Goal: Information Seeking & Learning: Find specific fact

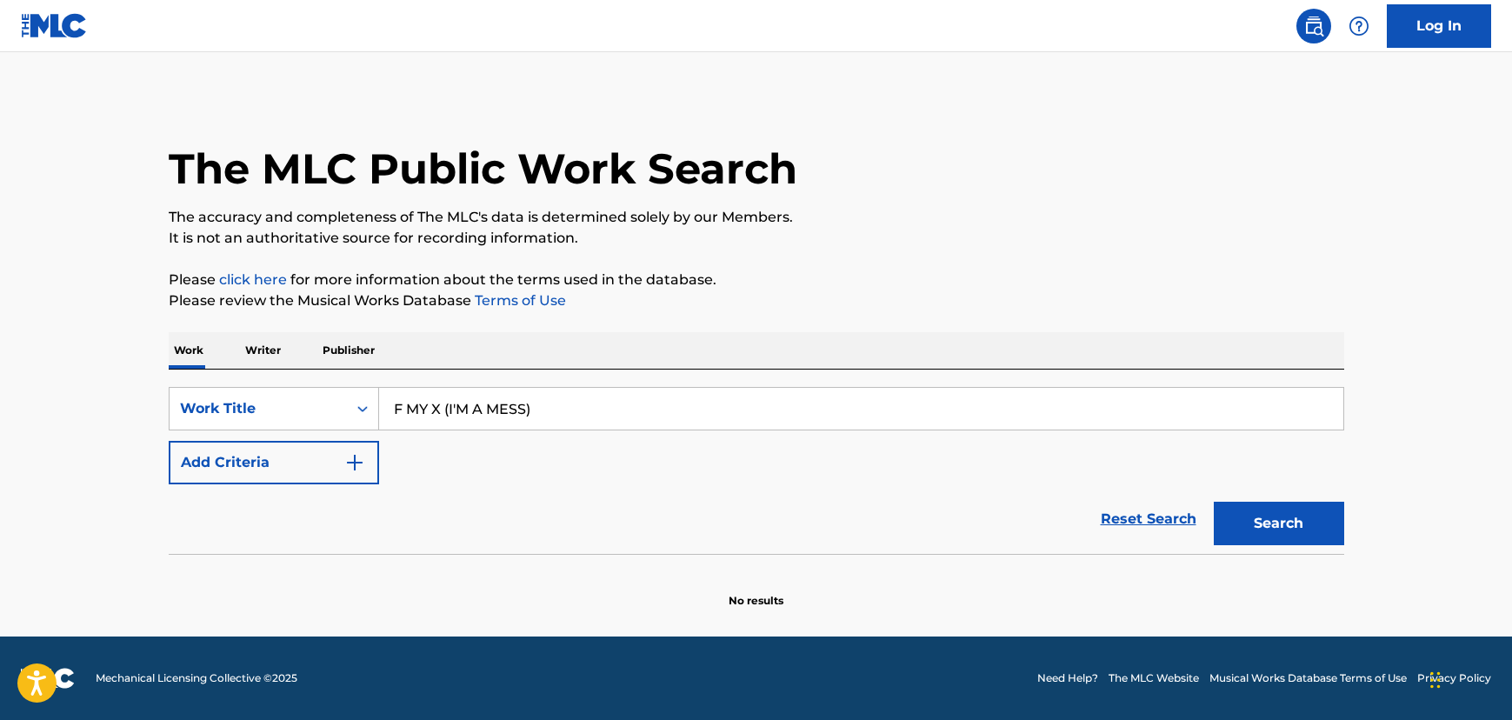
click at [1272, 530] on button "Search" at bounding box center [1279, 523] width 130 height 43
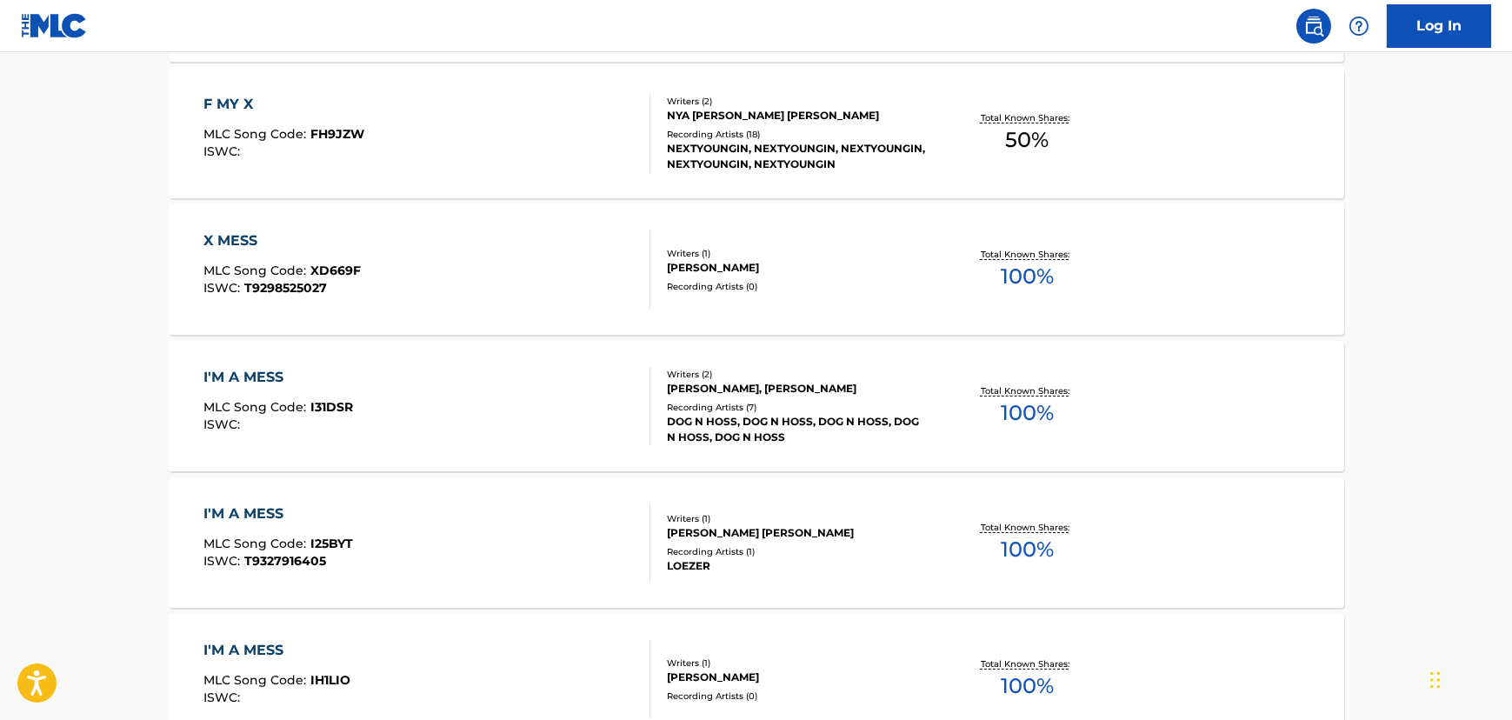
scroll to position [263, 0]
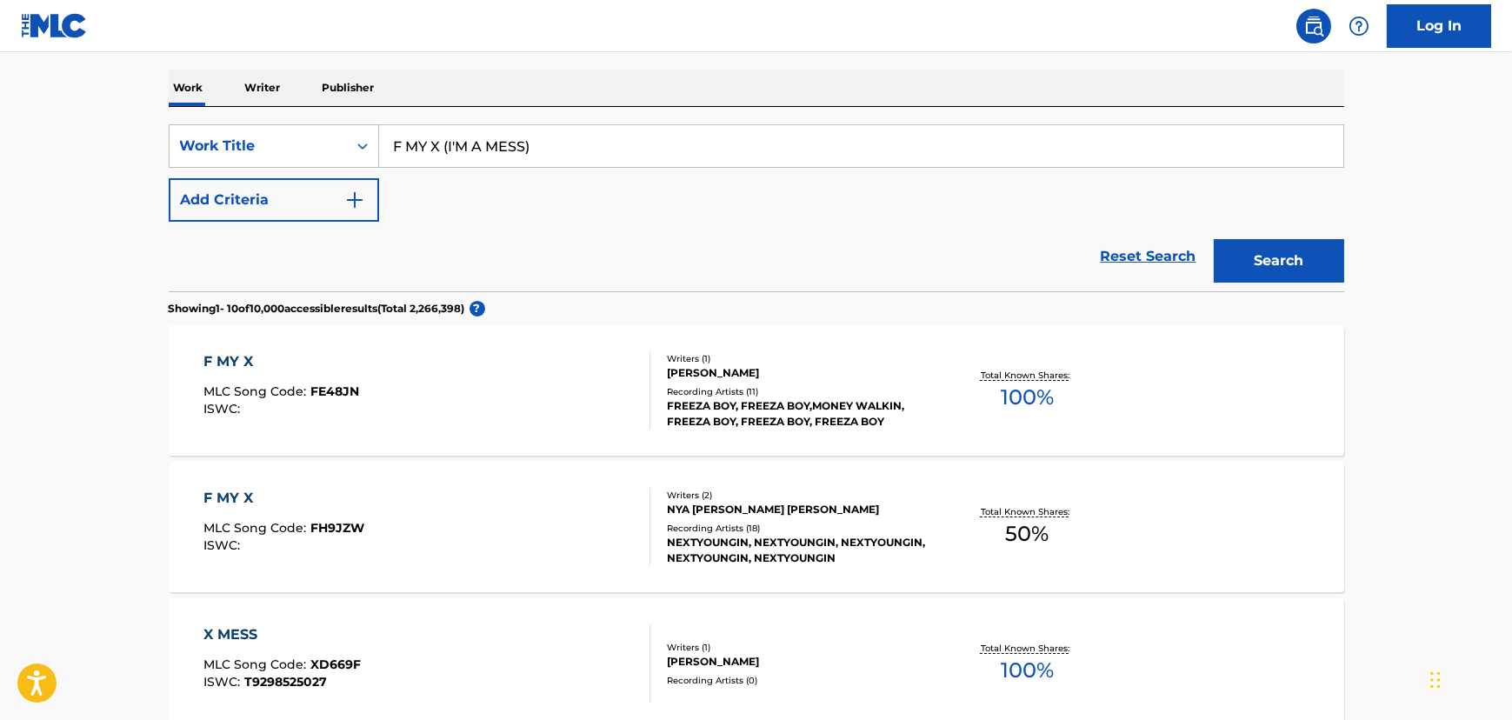
click at [298, 195] on button "Add Criteria" at bounding box center [274, 199] width 210 height 43
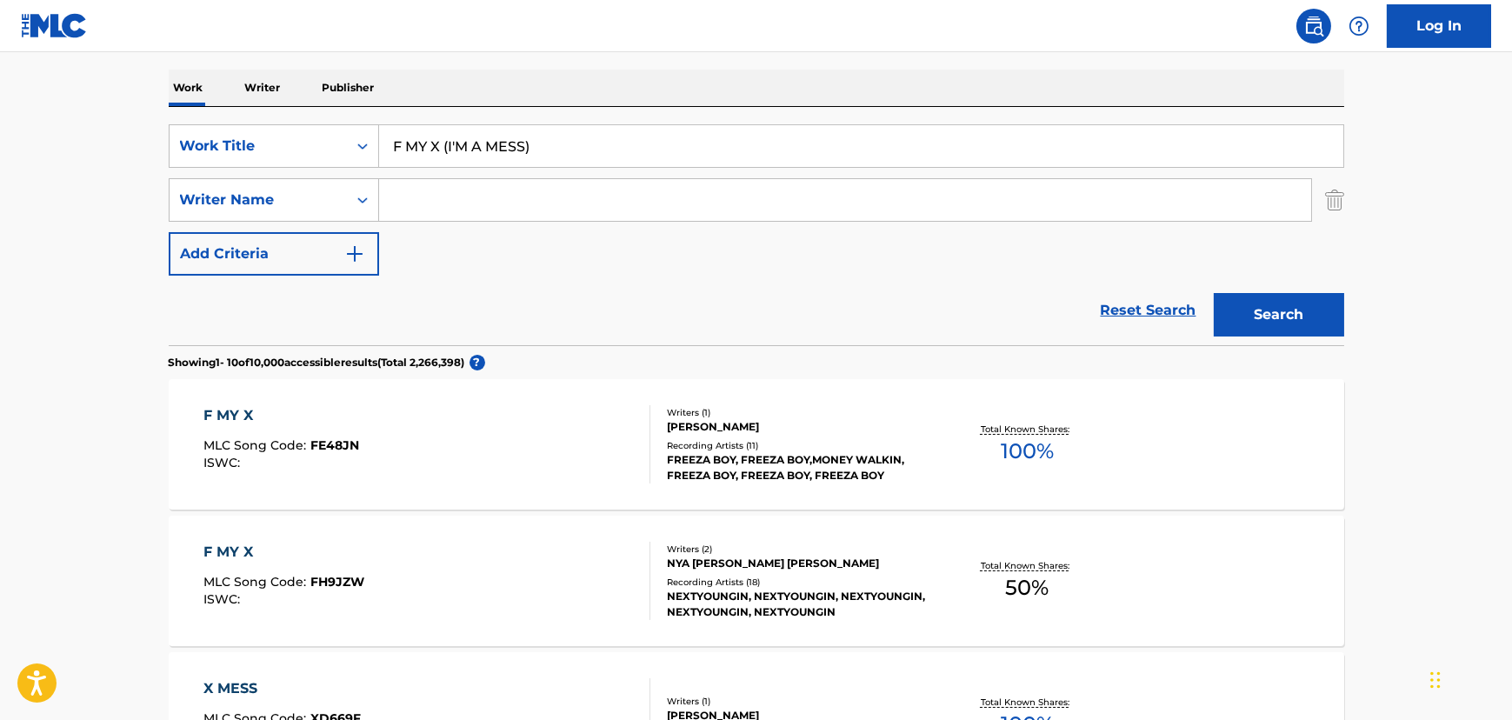
click at [552, 210] on input "Search Form" at bounding box center [845, 200] width 932 height 42
paste input "[PERSON_NAME]"
type input "[PERSON_NAME]"
click at [1282, 322] on button "Search" at bounding box center [1279, 314] width 130 height 43
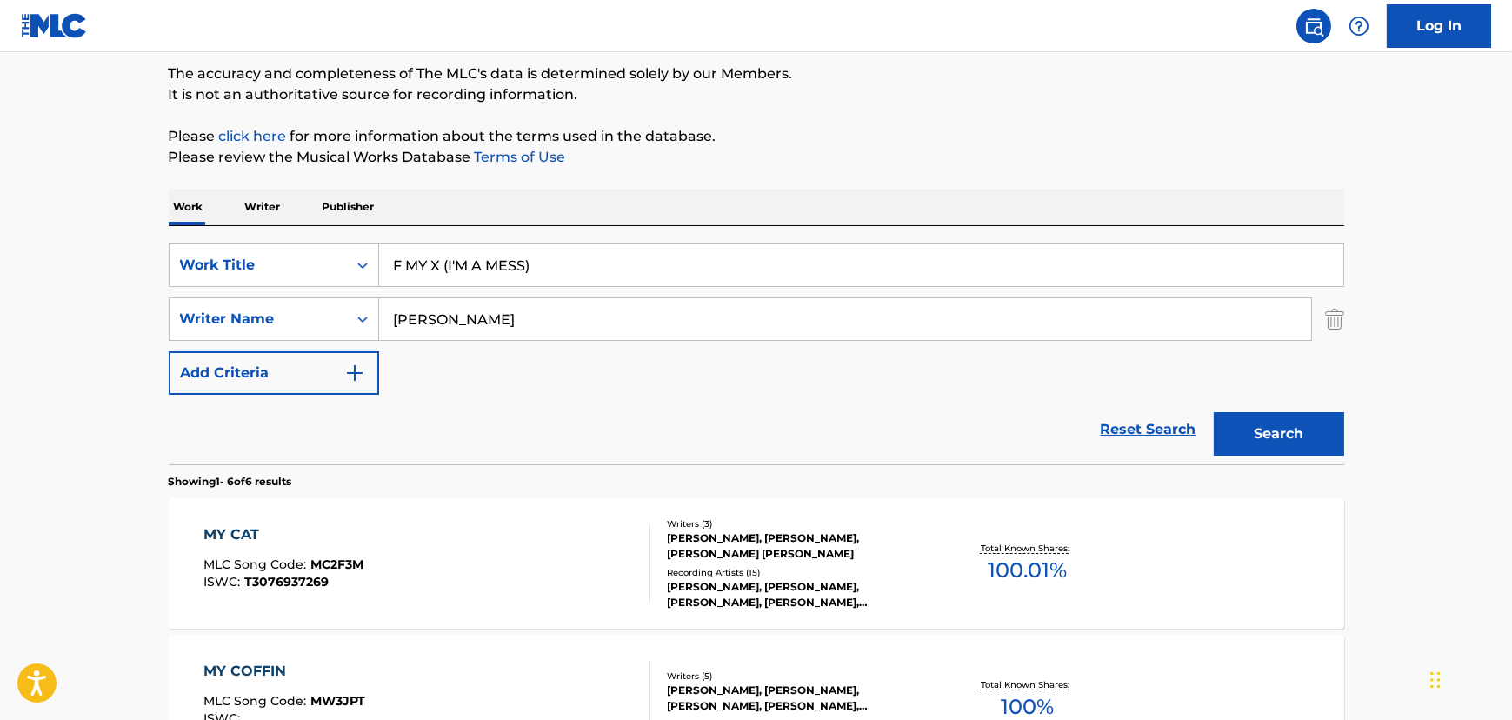
scroll to position [130, 0]
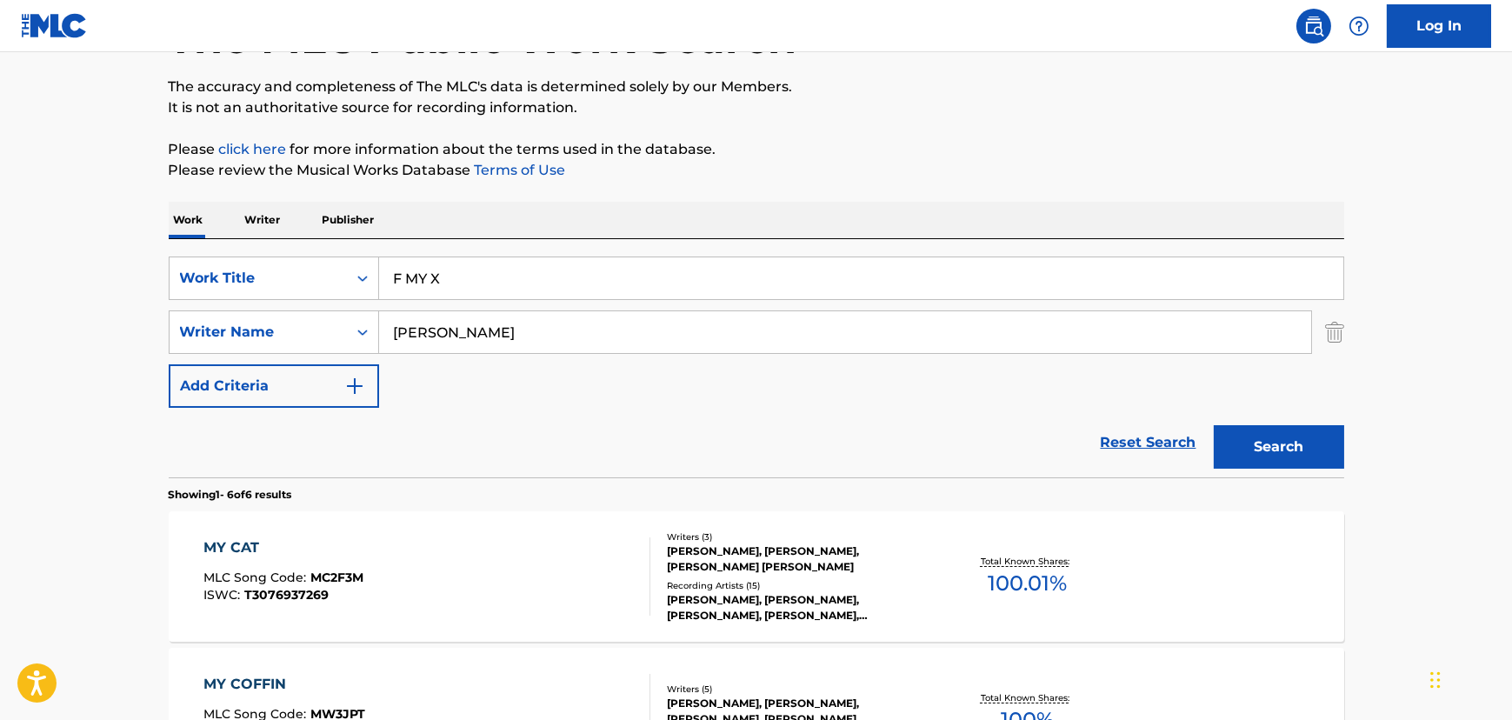
drag, startPoint x: 443, startPoint y: 280, endPoint x: 572, endPoint y: 260, distance: 131.1
click at [572, 260] on input "F MY X" at bounding box center [861, 278] width 964 height 42
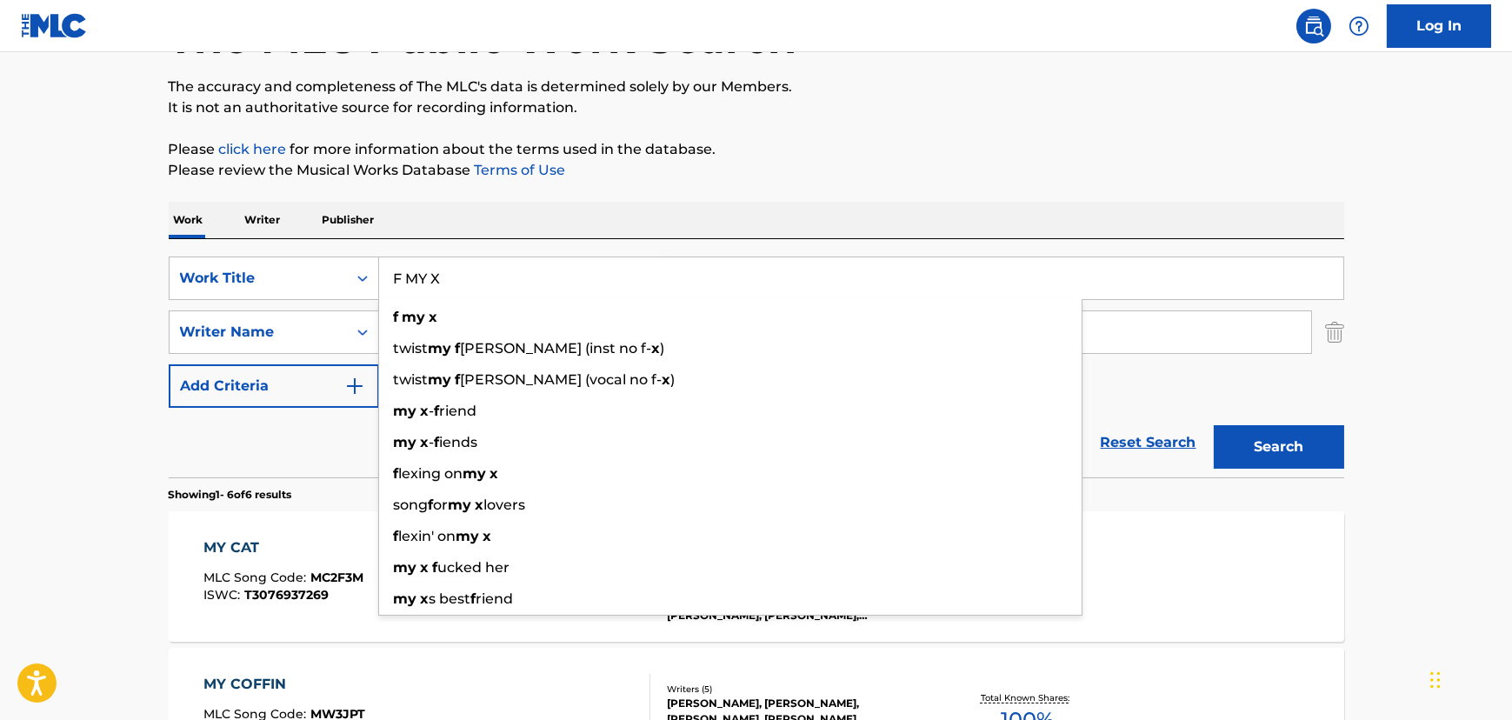
click at [1275, 428] on button "Search" at bounding box center [1279, 446] width 130 height 43
paste input "Mi juventud"
drag, startPoint x: 439, startPoint y: 285, endPoint x: 255, endPoint y: 277, distance: 184.5
click at [255, 277] on div "SearchWithCriteriae67228f4-0d62-4222-92eb-b7eb47cbbcad Work Title Mi juventud f…" at bounding box center [756, 277] width 1175 height 43
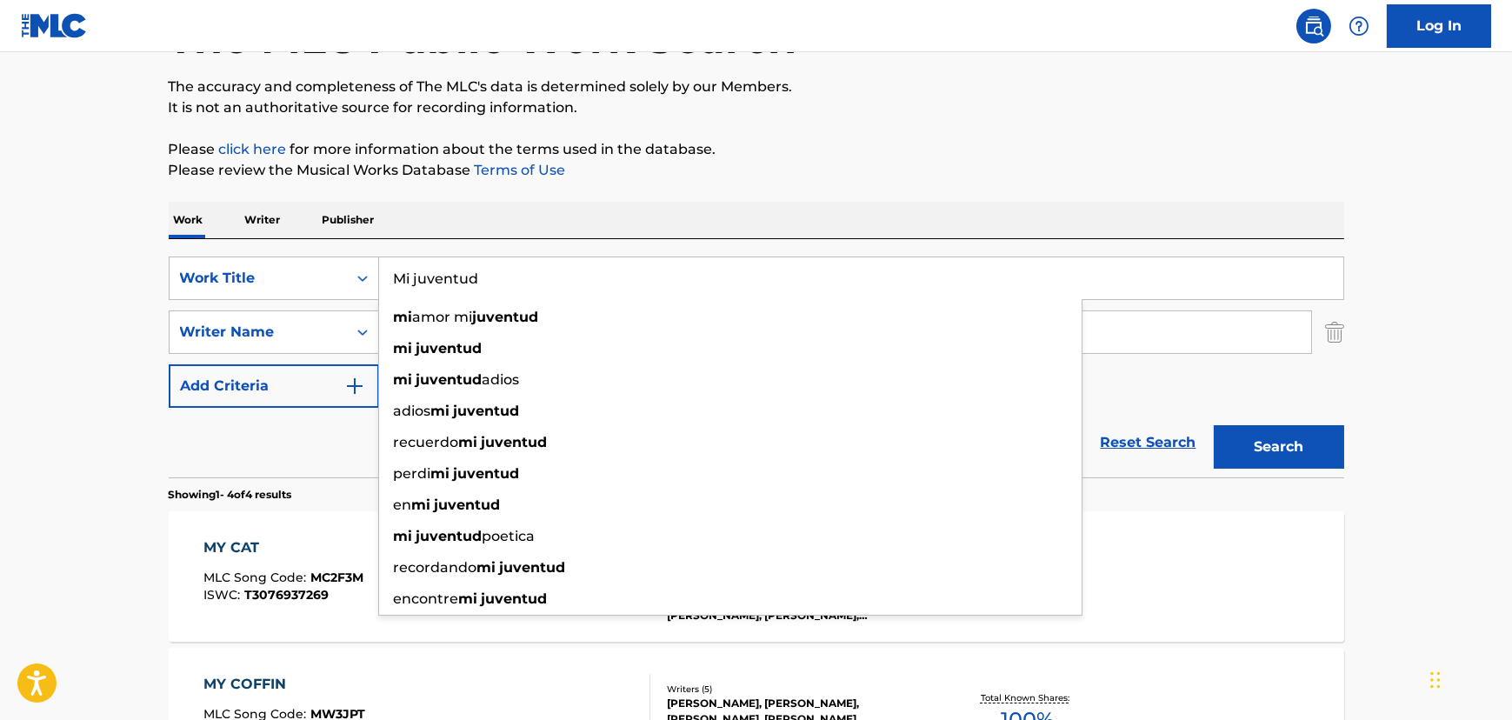
type input "Mi juventud"
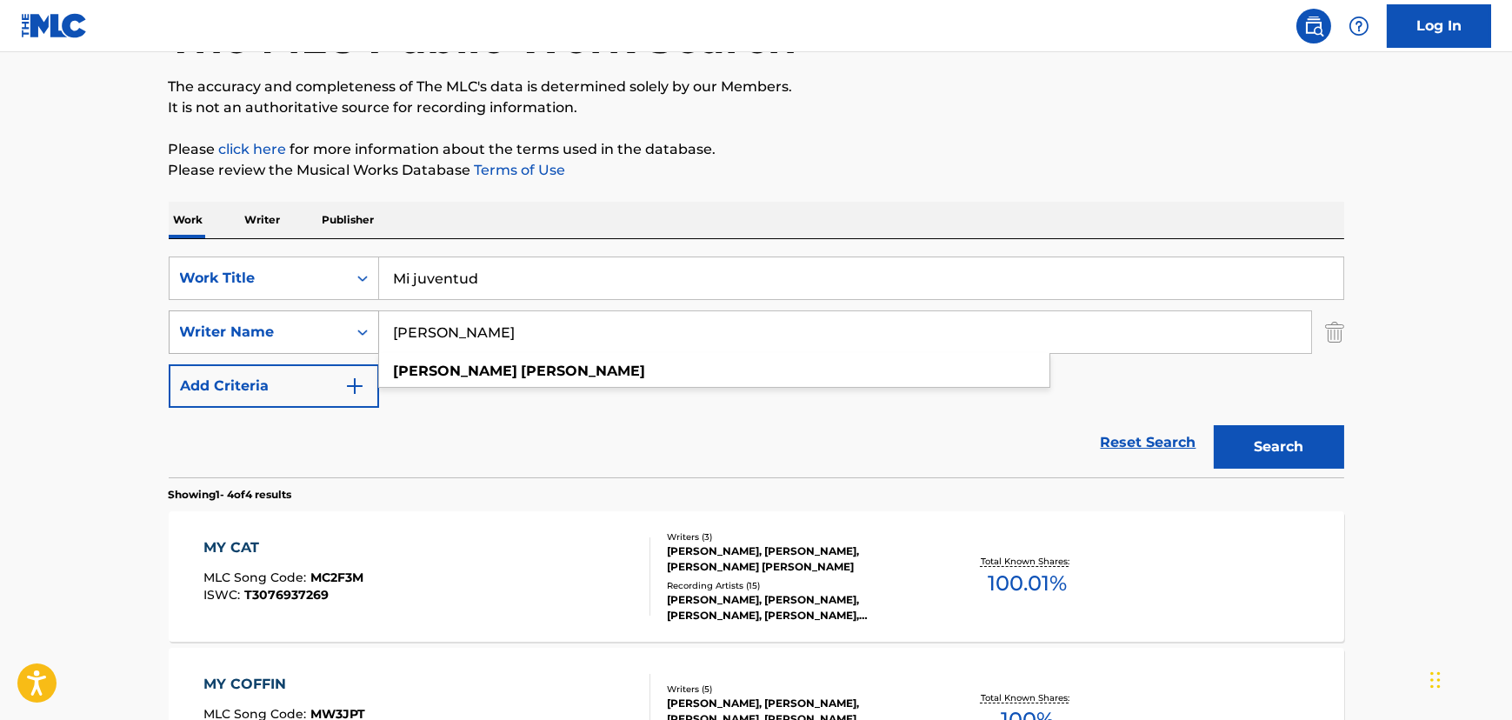
paste input "[PERSON_NAME]"
drag, startPoint x: 563, startPoint y: 326, endPoint x: 278, endPoint y: 323, distance: 284.3
click at [278, 323] on div "SearchWithCriteriad4ee30a0-c3d2-4a5d-819f-30b3e5a9fad4 Writer Name [PERSON_NAME…" at bounding box center [756, 331] width 1175 height 43
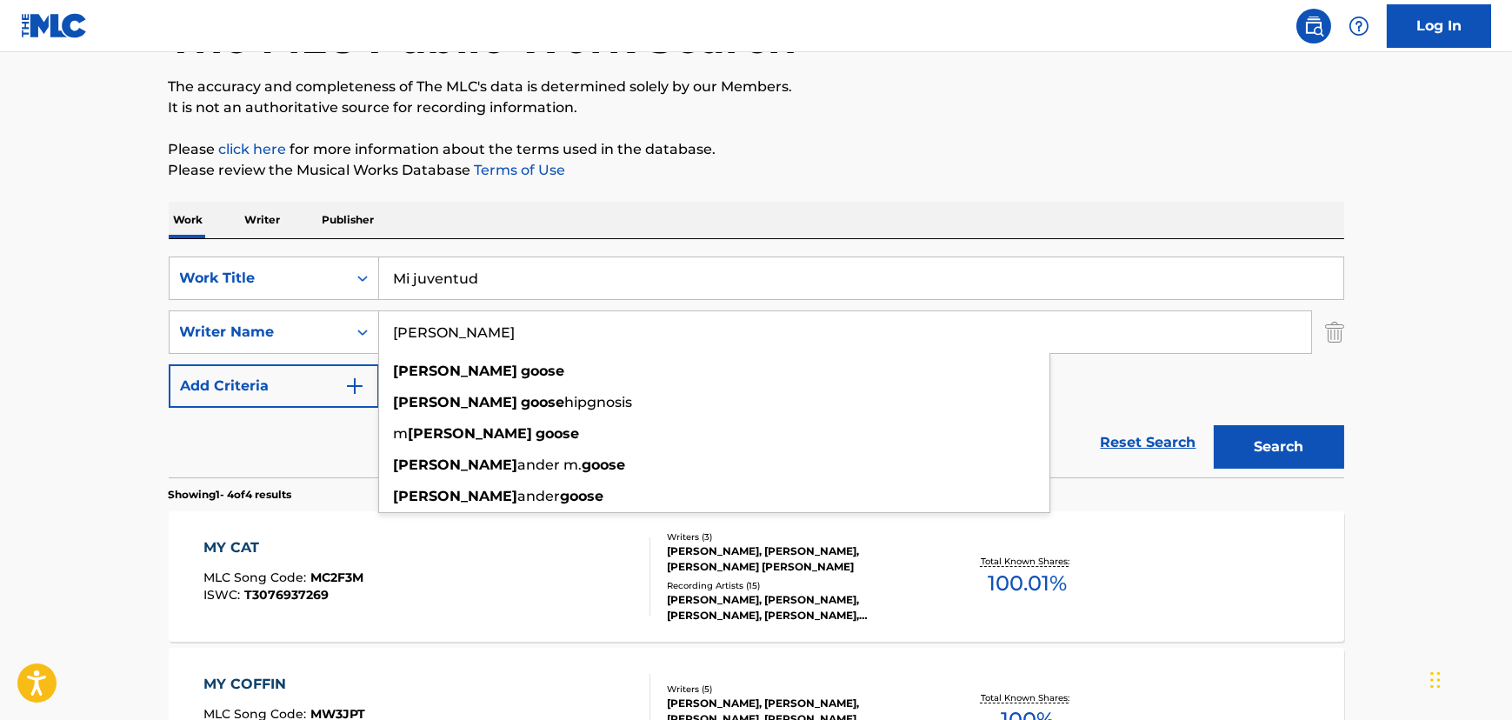
type input "[PERSON_NAME]"
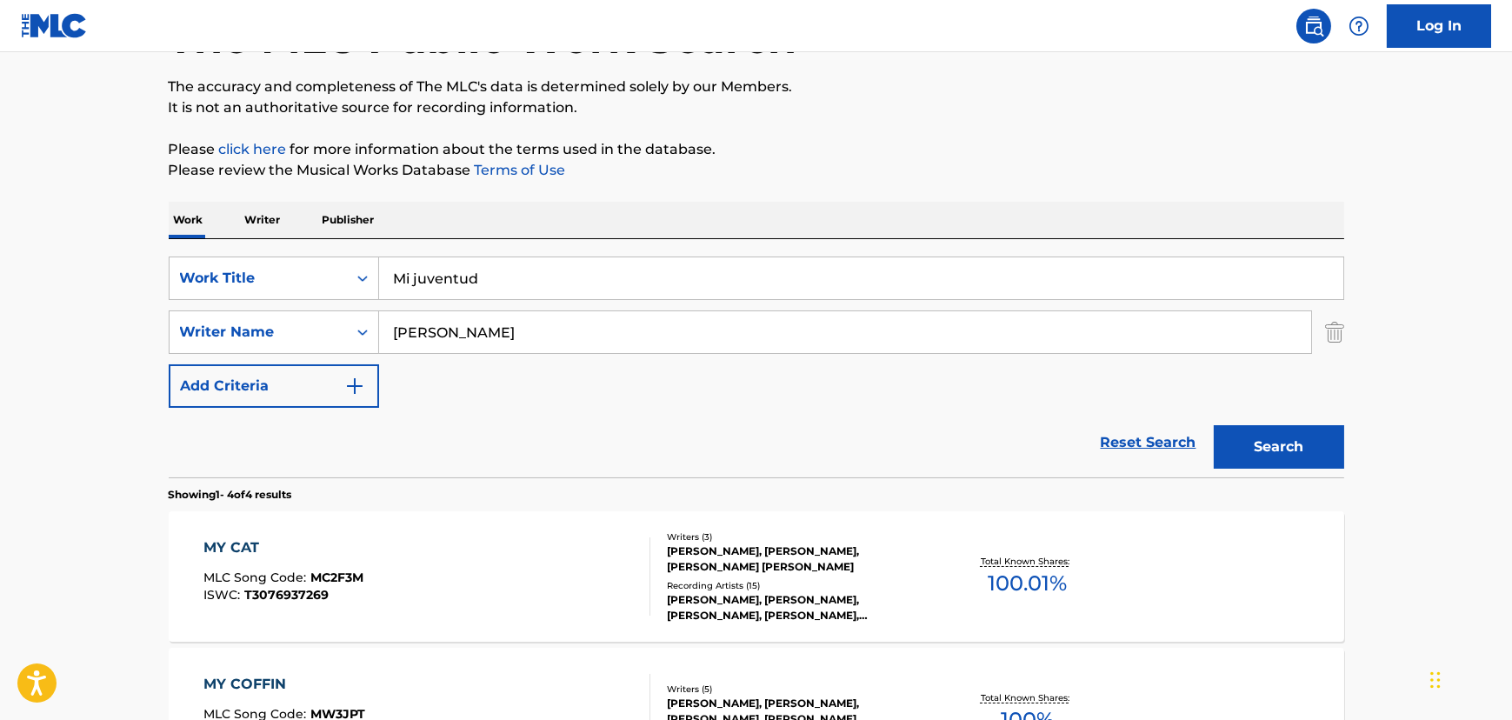
click at [1287, 443] on button "Search" at bounding box center [1279, 446] width 130 height 43
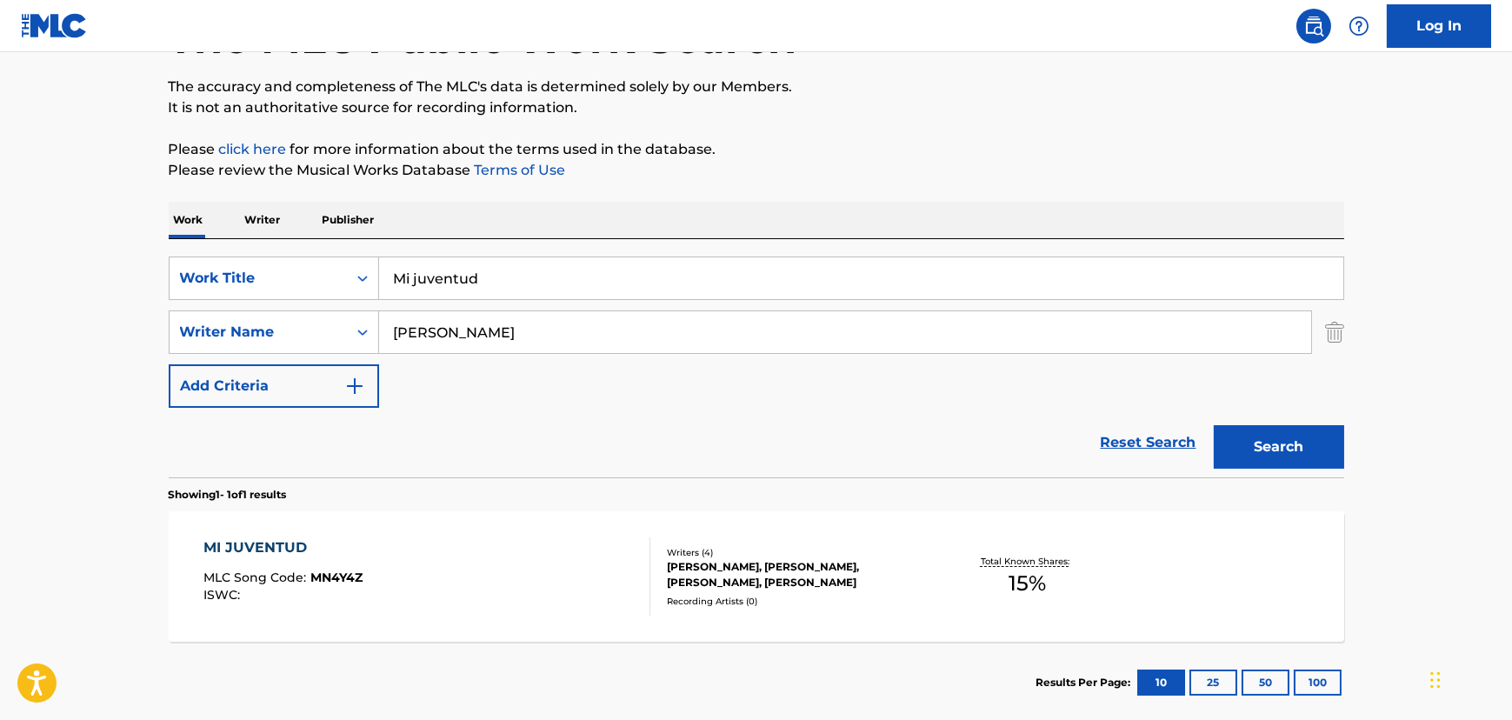
click at [539, 563] on div "MI JUVENTUD MLC Song Code : MN4Y4Z ISWC :" at bounding box center [426, 576] width 447 height 78
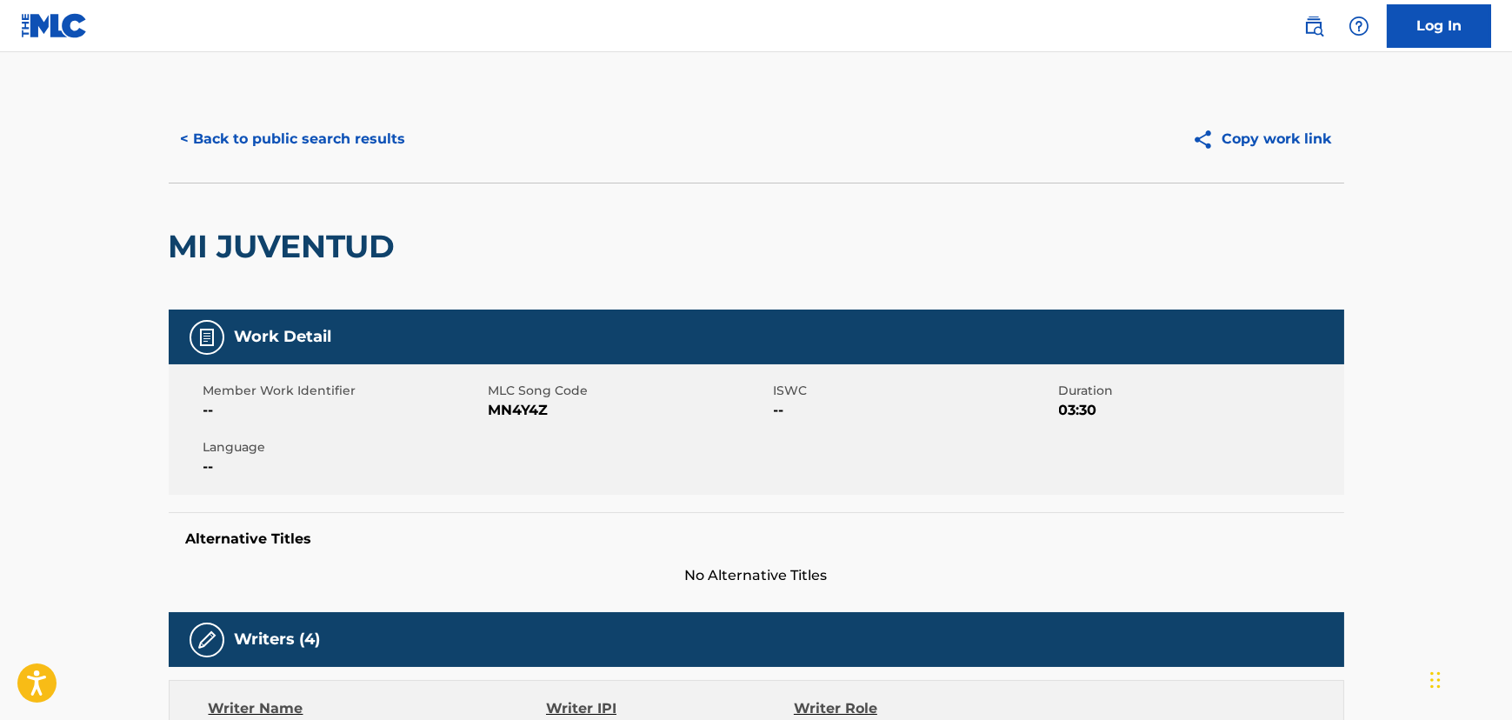
click at [333, 140] on button "< Back to public search results" at bounding box center [294, 138] width 250 height 43
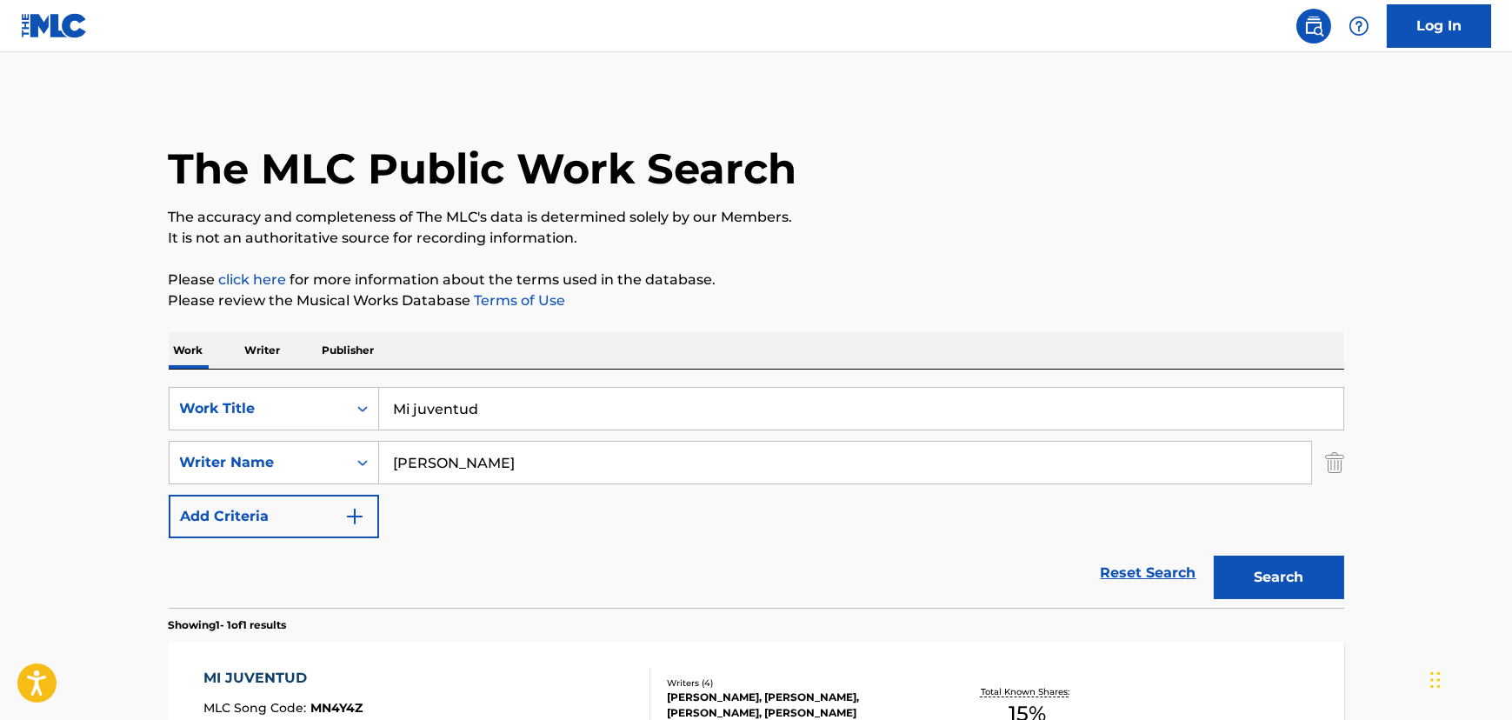
scroll to position [126, 0]
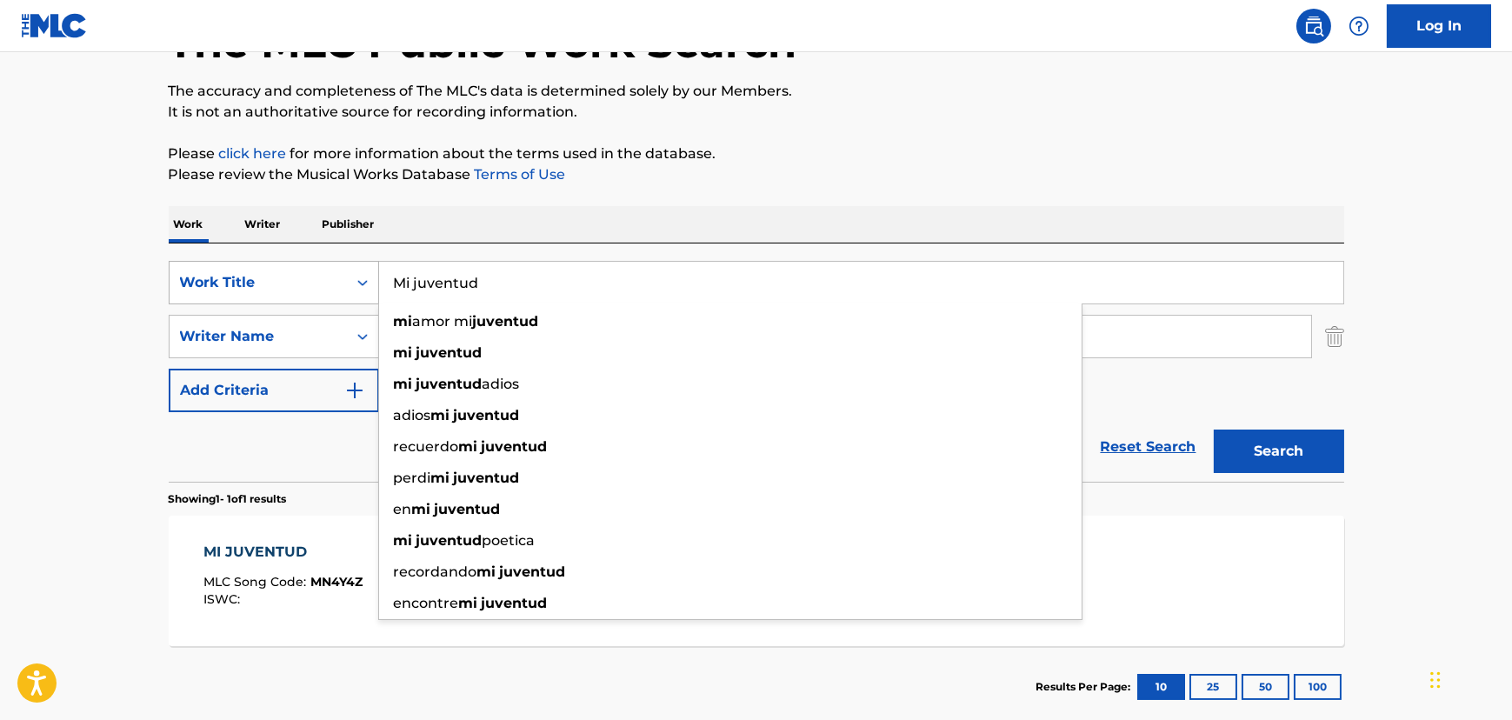
paste input "veintialgo"
drag, startPoint x: 552, startPoint y: 278, endPoint x: 242, endPoint y: 283, distance: 310.4
click at [242, 283] on div "SearchWithCriteriae67228f4-0d62-4222-92eb-b7eb47cbbcad Work Title Mi juventud m…" at bounding box center [756, 282] width 1175 height 43
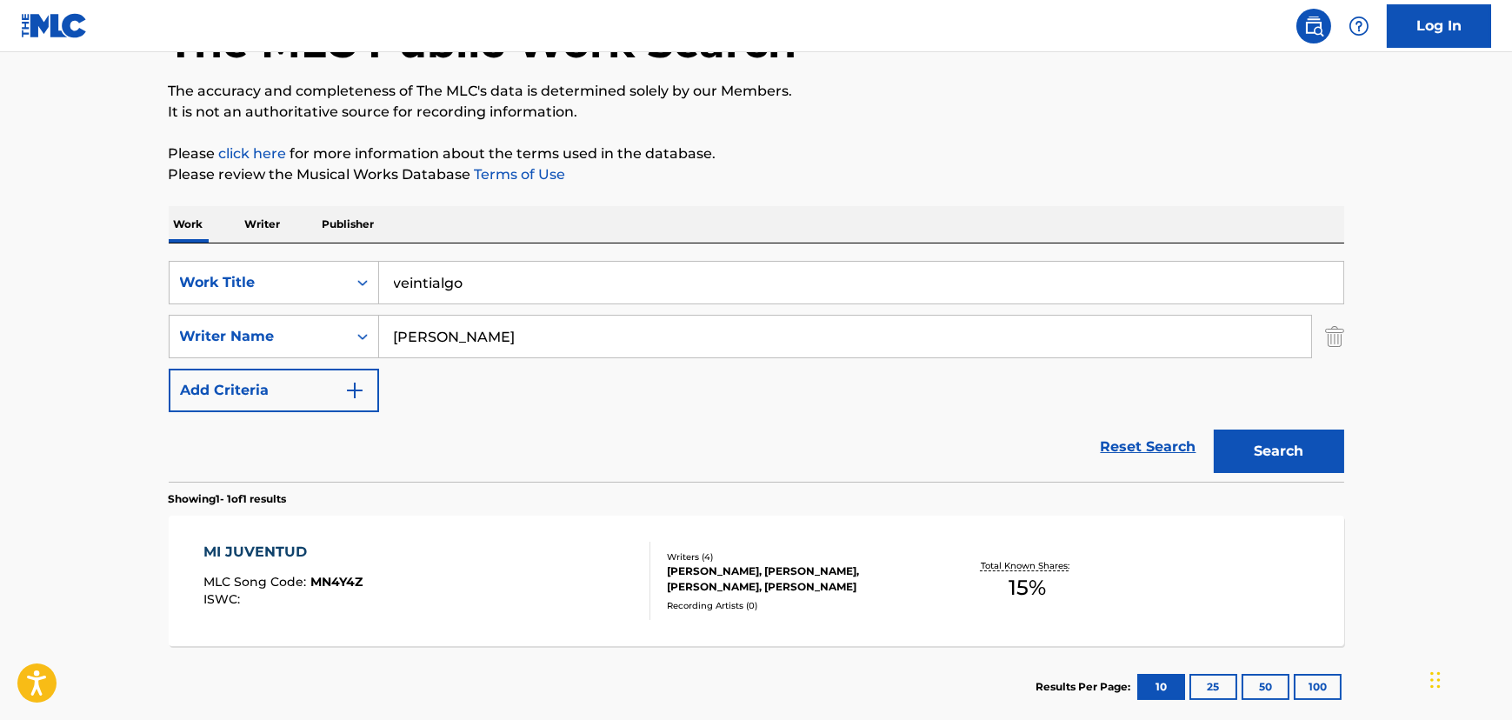
type input "veintialgo"
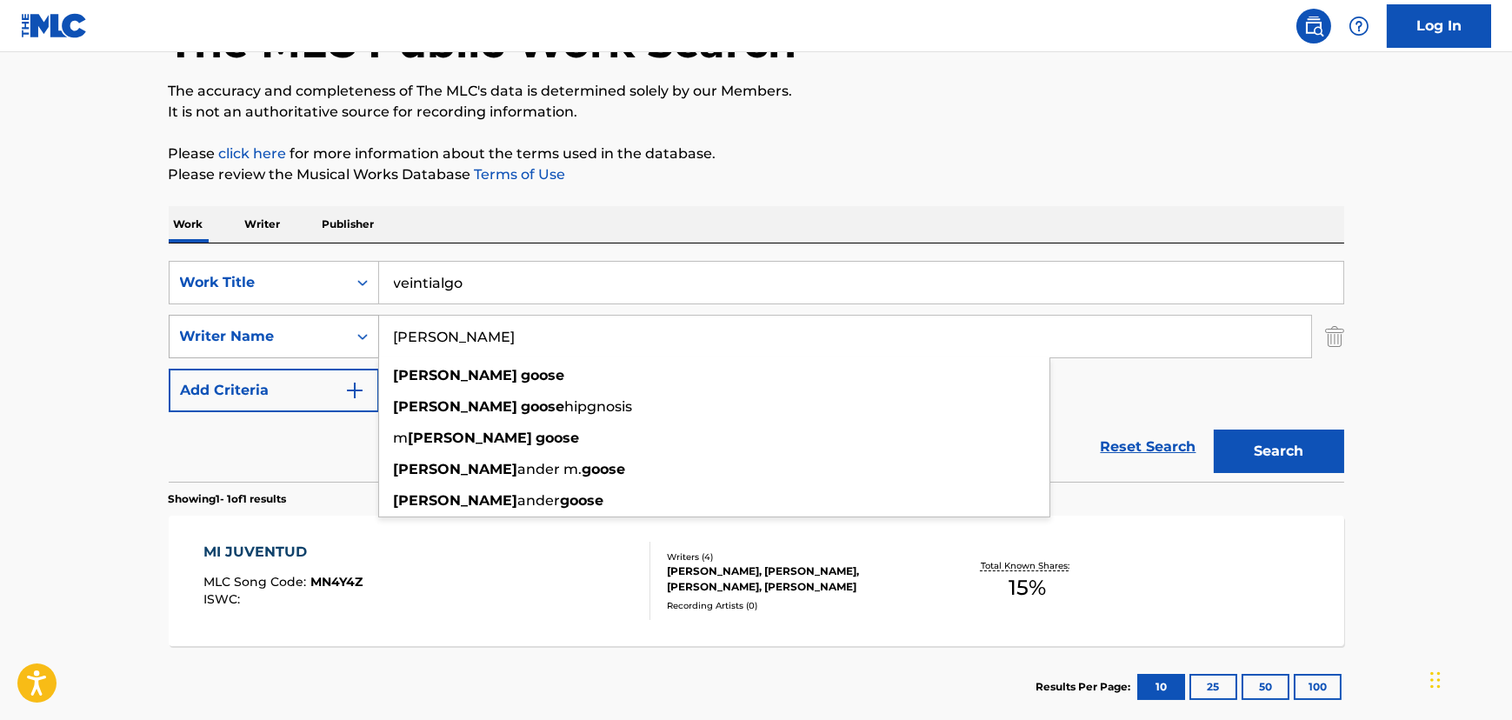
drag, startPoint x: 556, startPoint y: 330, endPoint x: 239, endPoint y: 349, distance: 317.1
click at [236, 349] on div "SearchWithCriteriad4ee30a0-c3d2-4a5d-819f-30b3e5a9fad4 Writer Name [PERSON_NAME…" at bounding box center [756, 336] width 1175 height 43
paste input "[PERSON_NAME]"
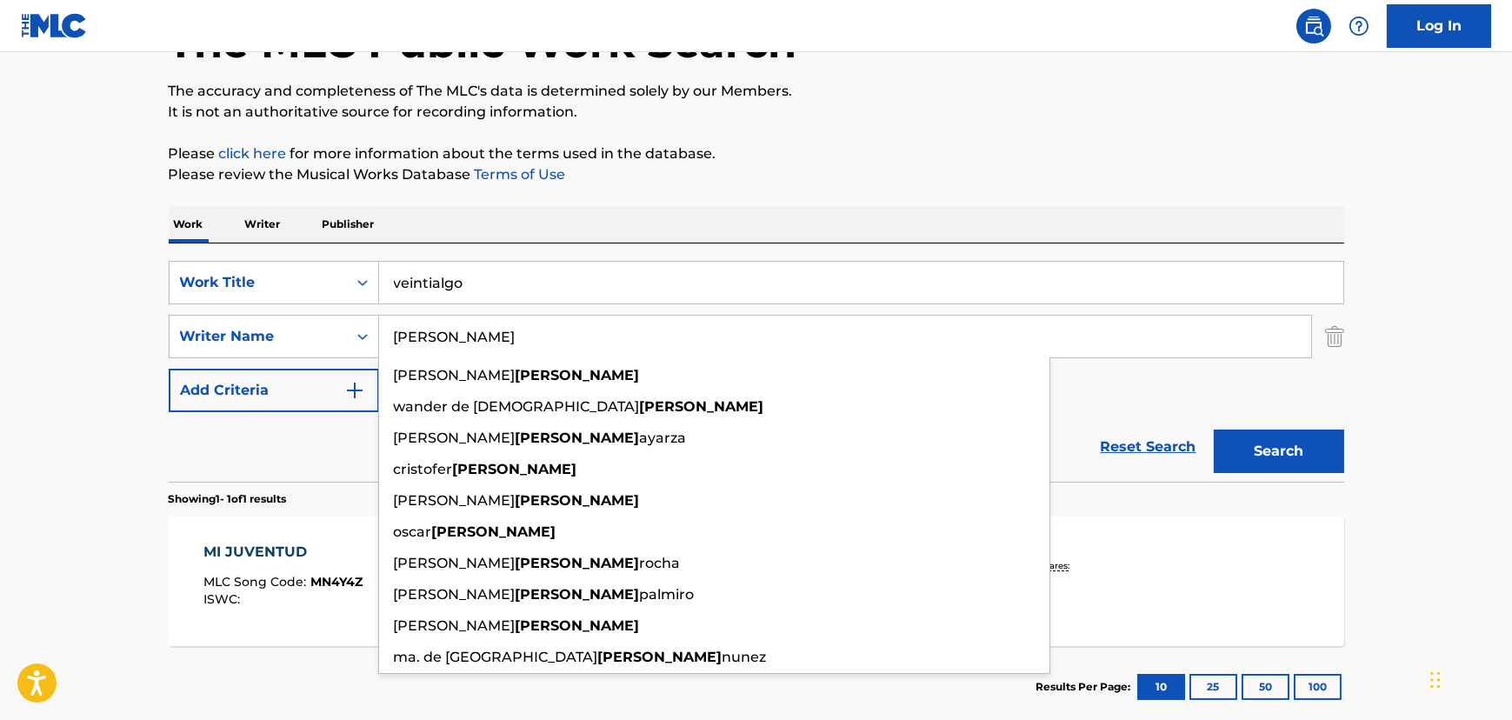
type input "[PERSON_NAME]"
click at [1275, 453] on button "Search" at bounding box center [1279, 451] width 130 height 43
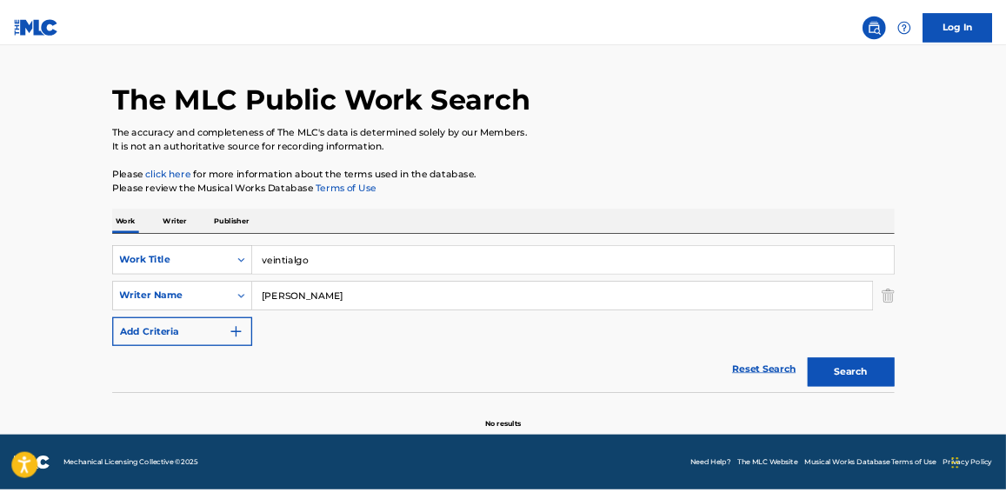
scroll to position [33, 0]
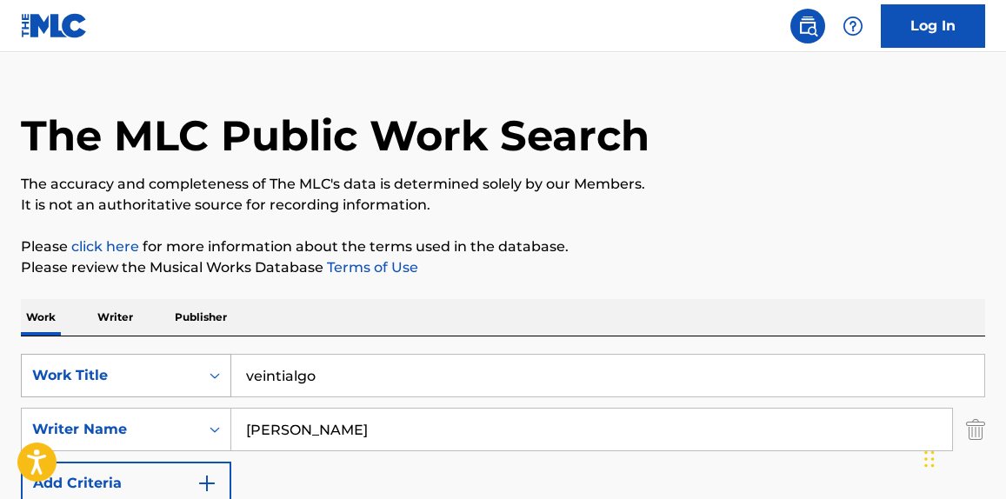
paste input "Both Eyes Closed"
drag, startPoint x: 341, startPoint y: 384, endPoint x: 144, endPoint y: 377, distance: 196.6
click at [144, 377] on div "SearchWithCriteriae67228f4-0d62-4222-92eb-b7eb47cbbcad Work Title Both Eyes Clo…" at bounding box center [503, 375] width 964 height 43
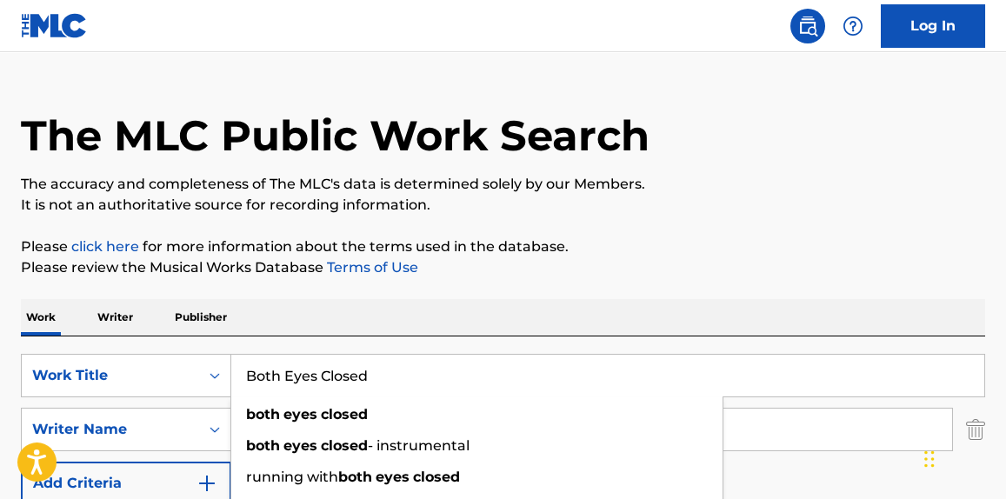
type input "Both Eyes Closed"
click at [609, 261] on p "Please review the Musical Works Database Terms of Use" at bounding box center [503, 267] width 964 height 21
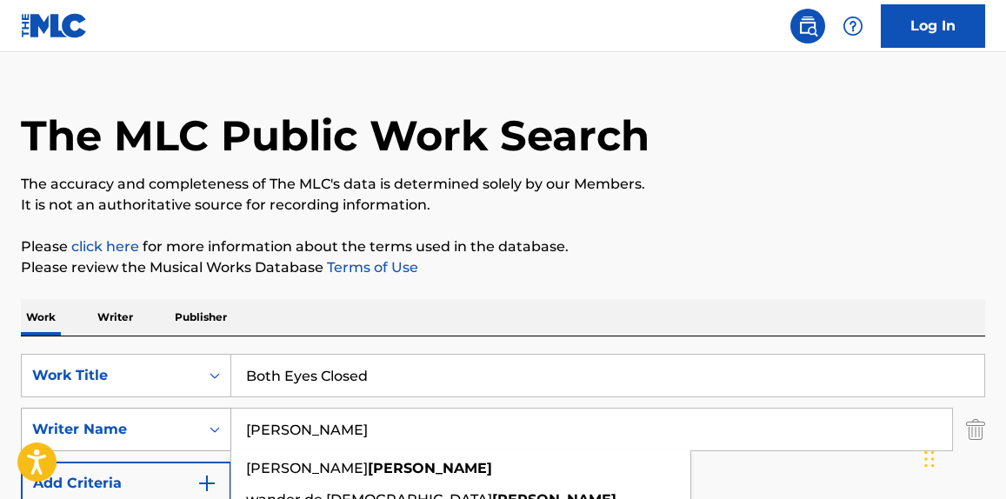
drag, startPoint x: 416, startPoint y: 414, endPoint x: 110, endPoint y: 416, distance: 306.1
click at [110, 416] on div "SearchWithCriteriad4ee30a0-c3d2-4a5d-819f-30b3e5a9fad4 Writer Name [PERSON_NAME…" at bounding box center [503, 429] width 964 height 43
type input "[PERSON_NAME]"
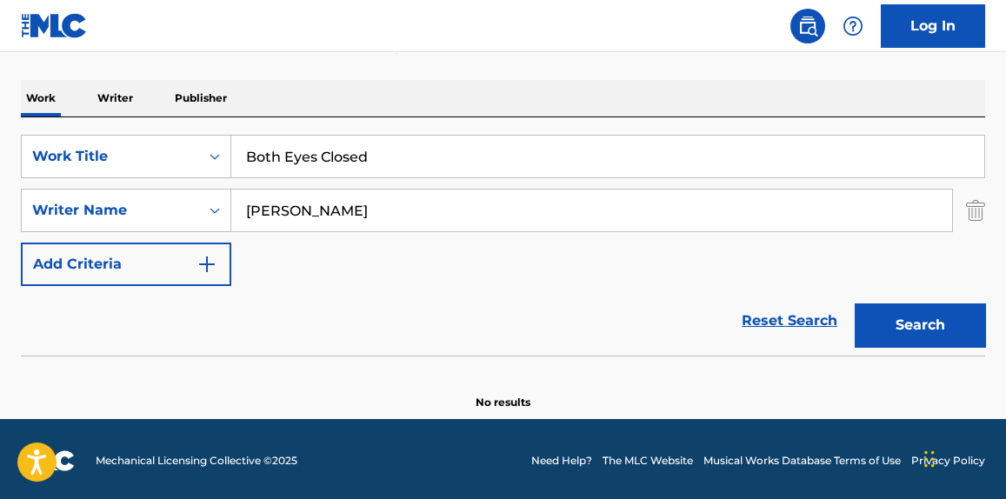
scroll to position [255, 0]
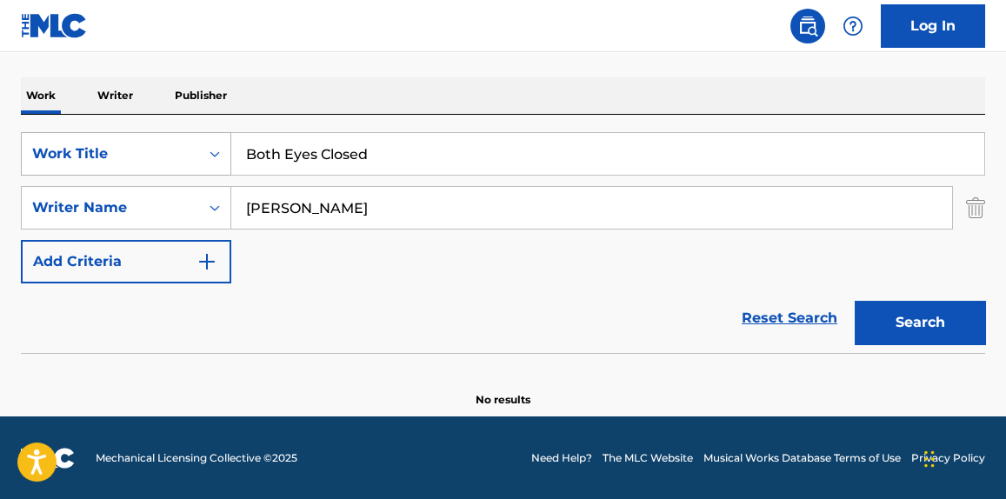
paste input "Trunks"
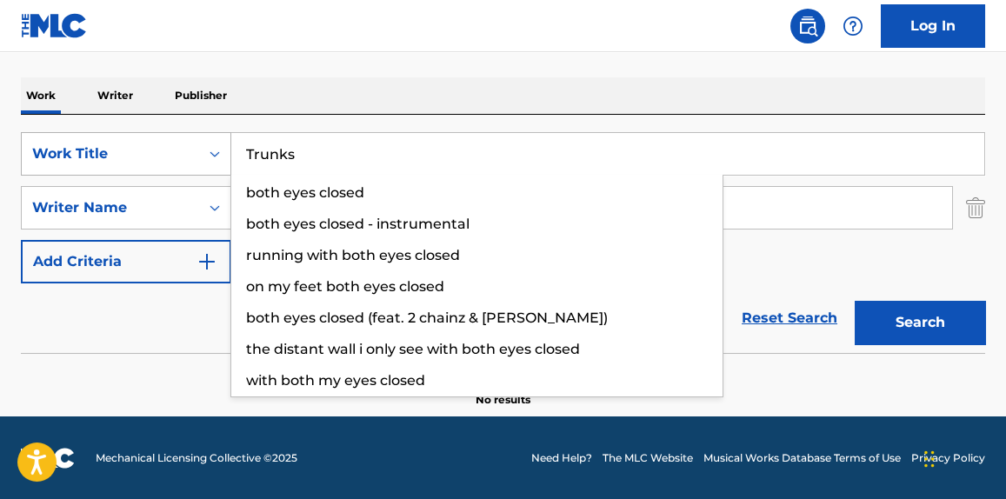
drag, startPoint x: 419, startPoint y: 161, endPoint x: 111, endPoint y: 162, distance: 307.8
click at [111, 162] on div "SearchWithCriteriae67228f4-0d62-4222-92eb-b7eb47cbbcad Work Title Trunks both e…" at bounding box center [503, 153] width 964 height 43
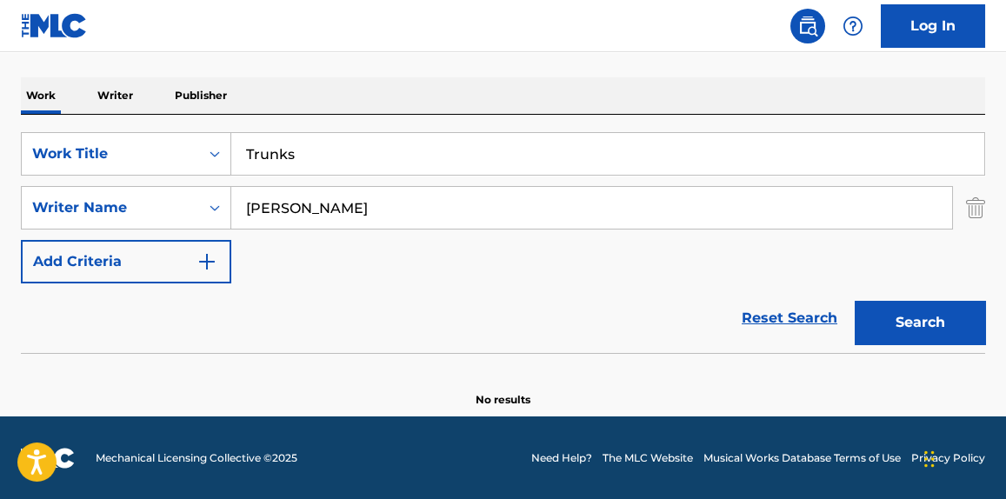
click at [886, 312] on button "Search" at bounding box center [920, 322] width 130 height 43
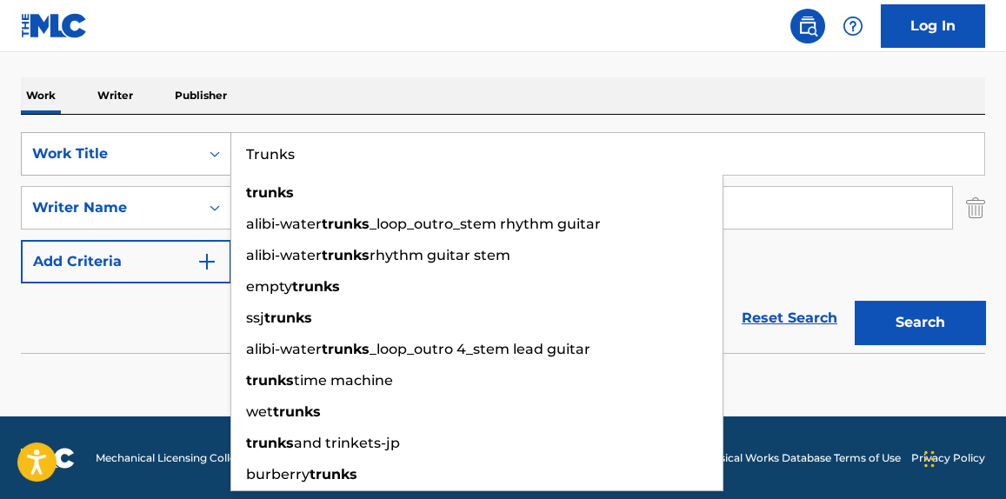
paste input "pray4dagang"
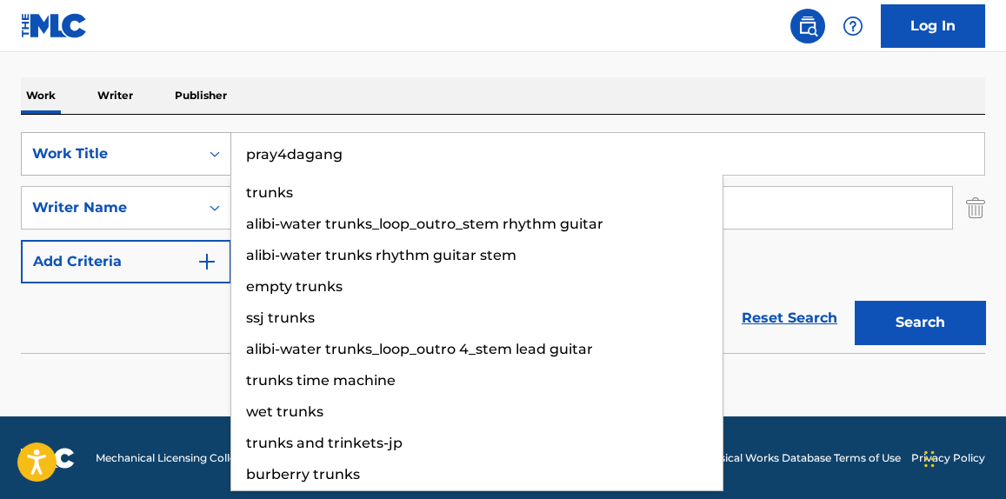
drag, startPoint x: 358, startPoint y: 151, endPoint x: 162, endPoint y: 155, distance: 196.5
click at [162, 155] on div "SearchWithCriteriae67228f4-0d62-4222-92eb-b7eb47cbbcad Work Title pray4dagang t…" at bounding box center [503, 153] width 964 height 43
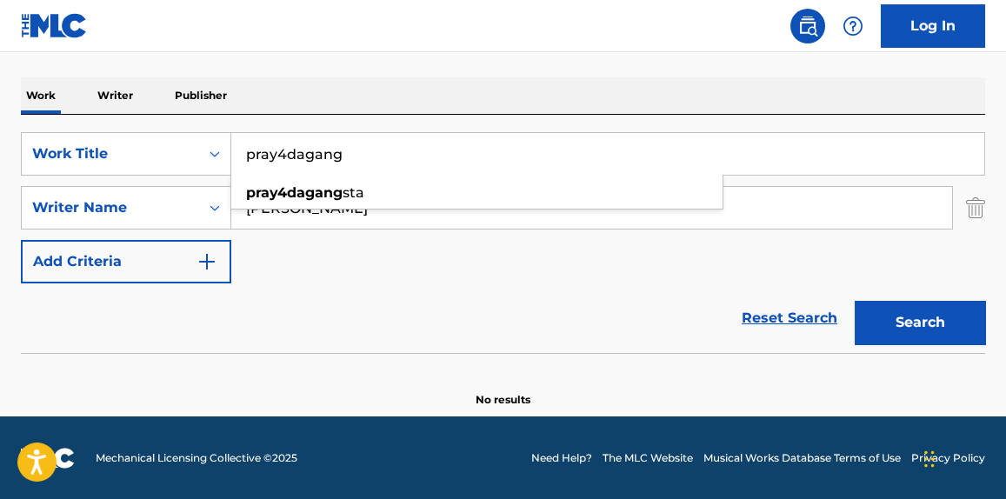
type input "pray4dagang"
click at [904, 326] on button "Search" at bounding box center [920, 322] width 130 height 43
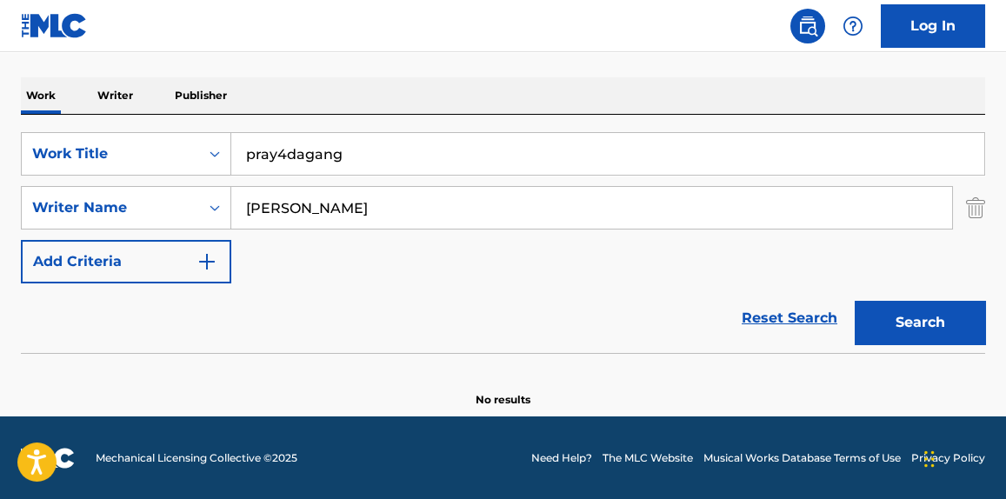
click at [116, 103] on p "Writer" at bounding box center [115, 95] width 46 height 37
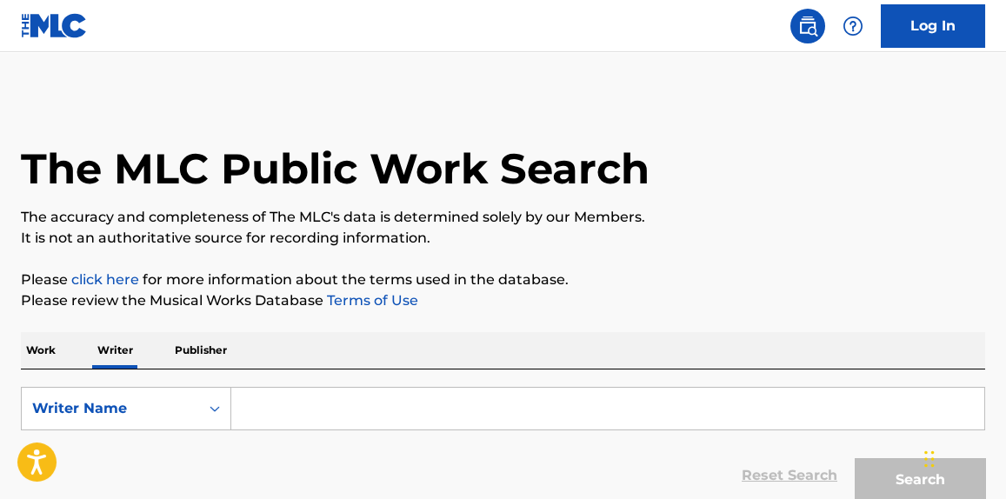
click at [454, 397] on input "Search Form" at bounding box center [607, 409] width 753 height 42
paste input "[PERSON_NAME]"
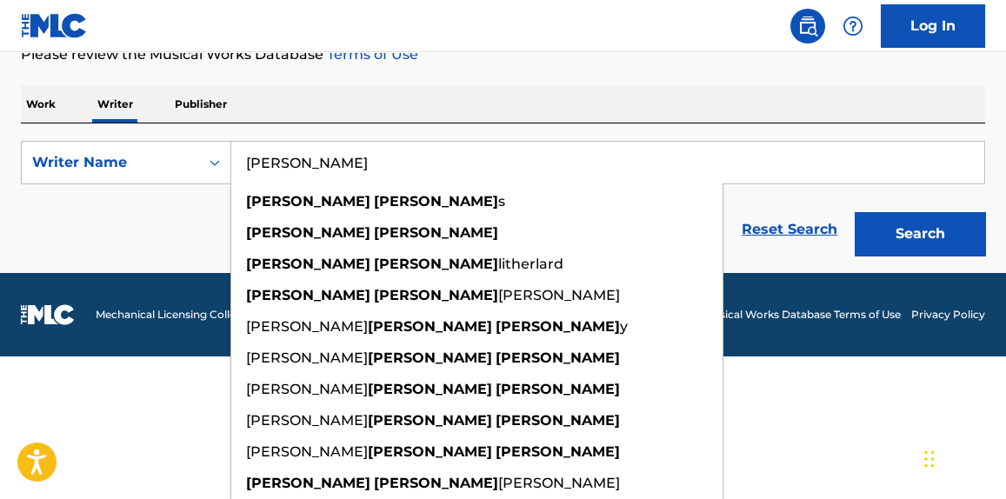
type input "[PERSON_NAME]"
click at [916, 241] on div "Work Writer Publisher SearchWithCriteriaf9a75722-36fb-4c42-b687-fe409a6a6002 Wr…" at bounding box center [503, 175] width 964 height 178
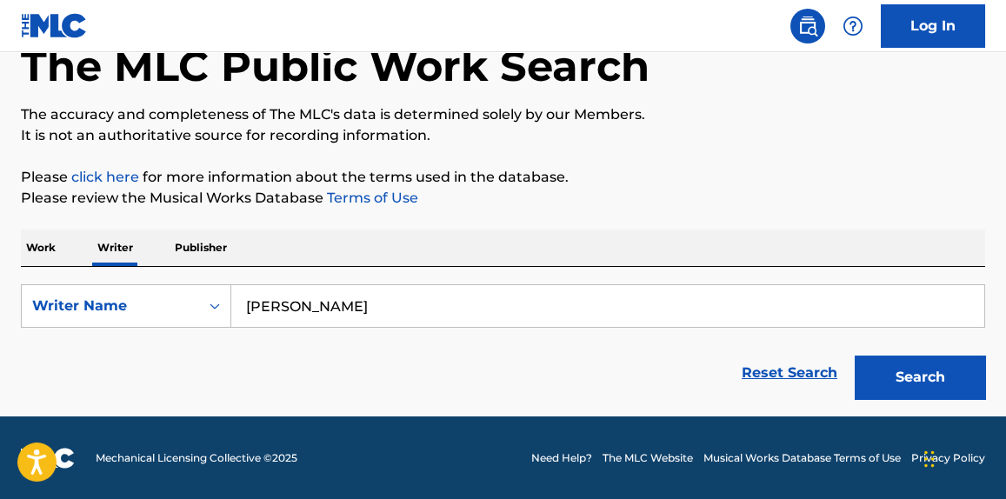
click at [912, 385] on button "Search" at bounding box center [920, 377] width 130 height 43
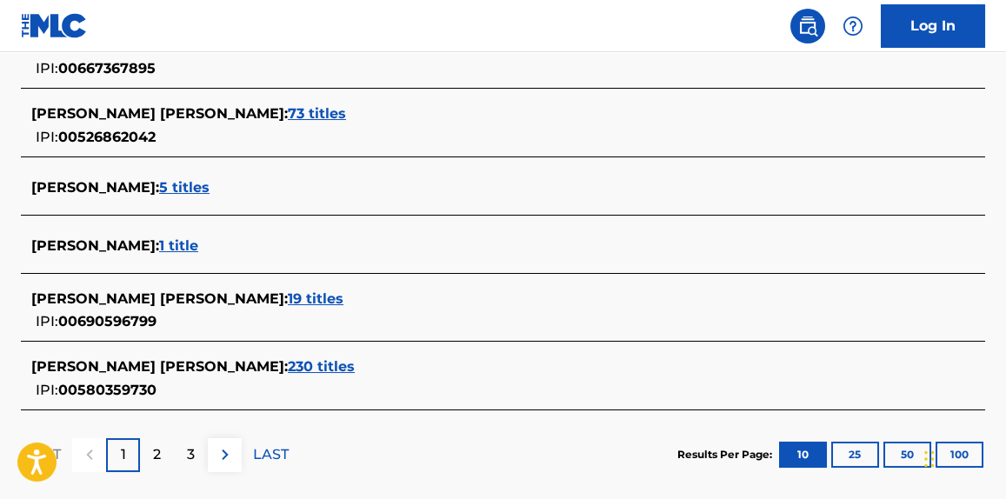
scroll to position [762, 0]
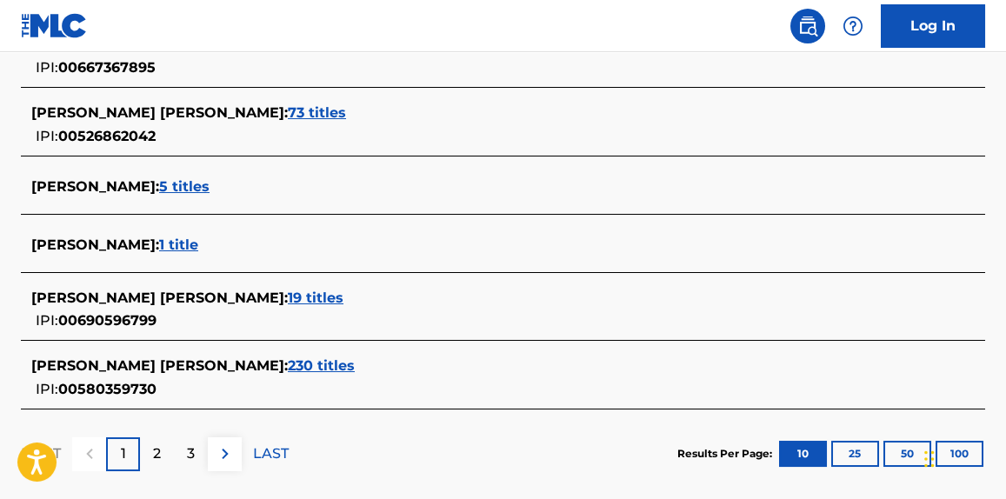
click at [288, 369] on span "230 titles" at bounding box center [321, 365] width 67 height 17
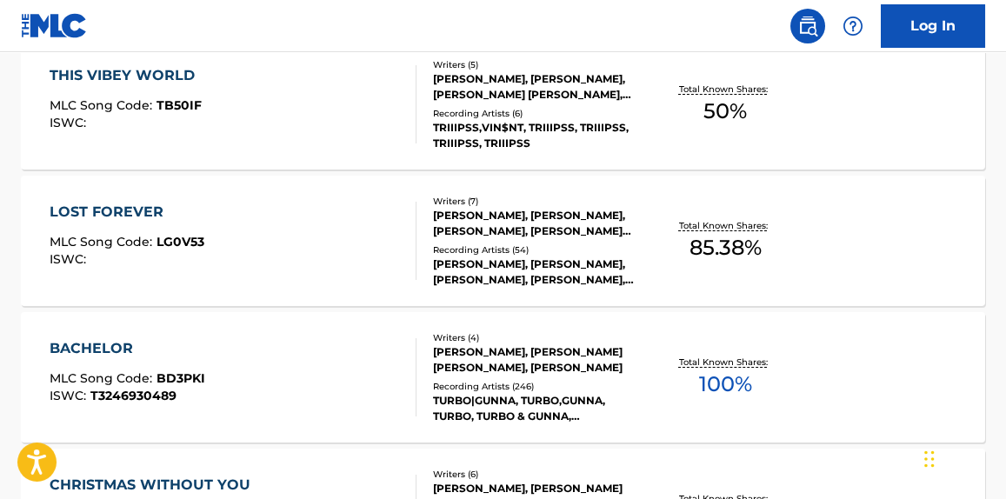
scroll to position [1552, 0]
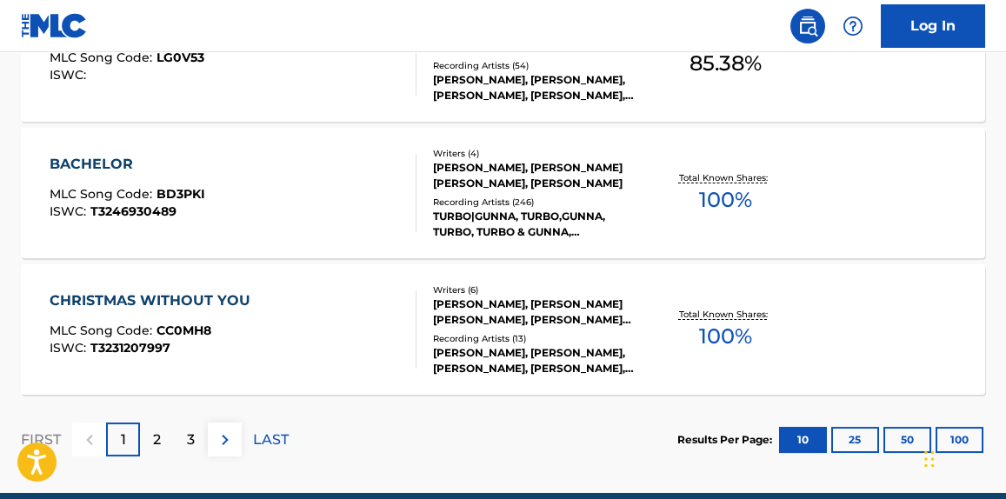
click at [799, 359] on div "CHRISTMAS WITHOUT YOU MLC Song Code : CC0MH8 ISWC : T3231207997 Writers ( 6 ) […" at bounding box center [503, 329] width 964 height 130
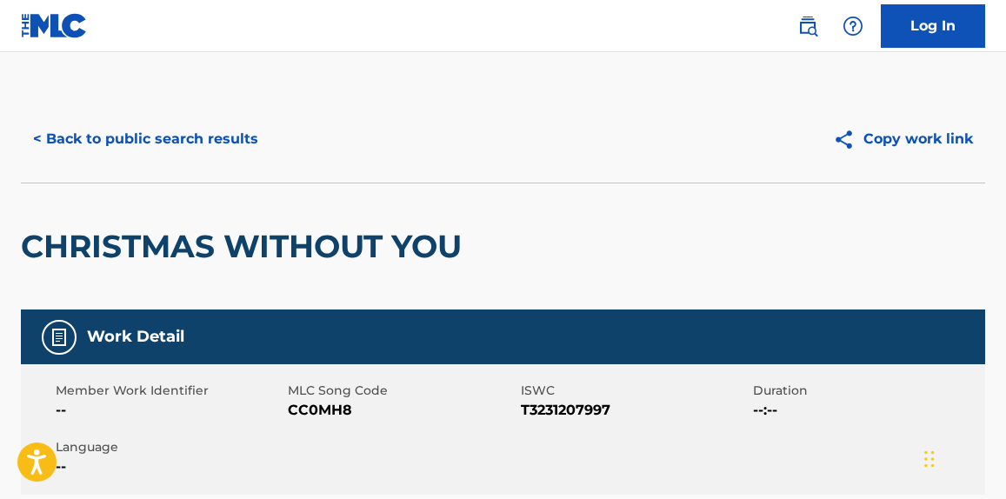
click at [143, 151] on button "< Back to public search results" at bounding box center [146, 138] width 250 height 43
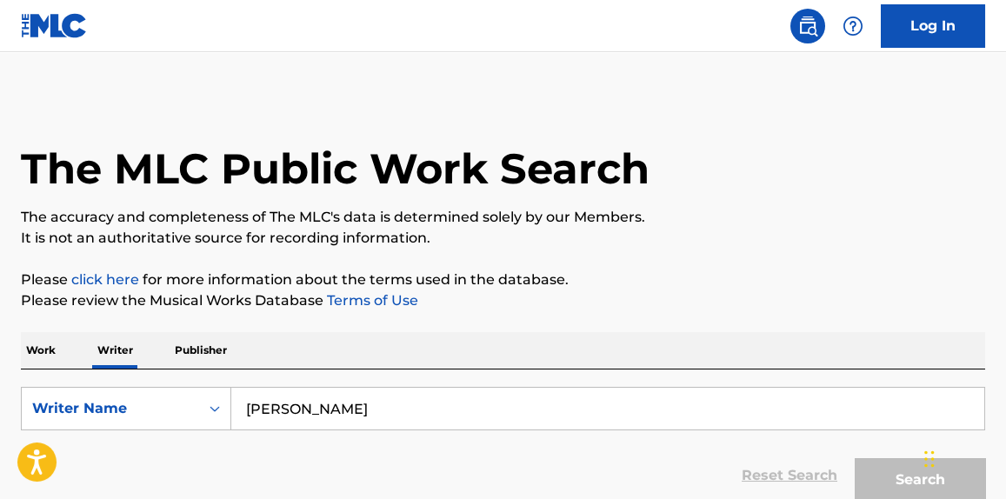
scroll to position [156, 0]
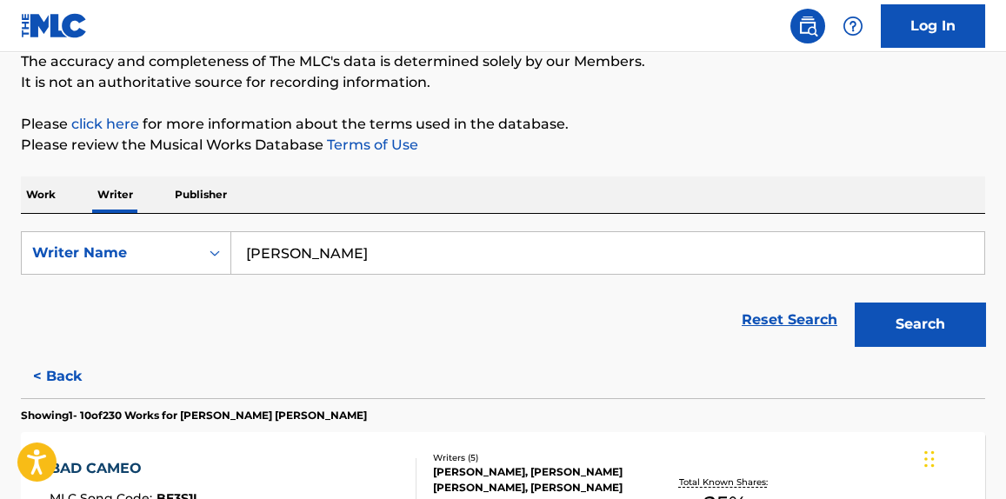
click at [26, 196] on p "Work" at bounding box center [41, 194] width 40 height 37
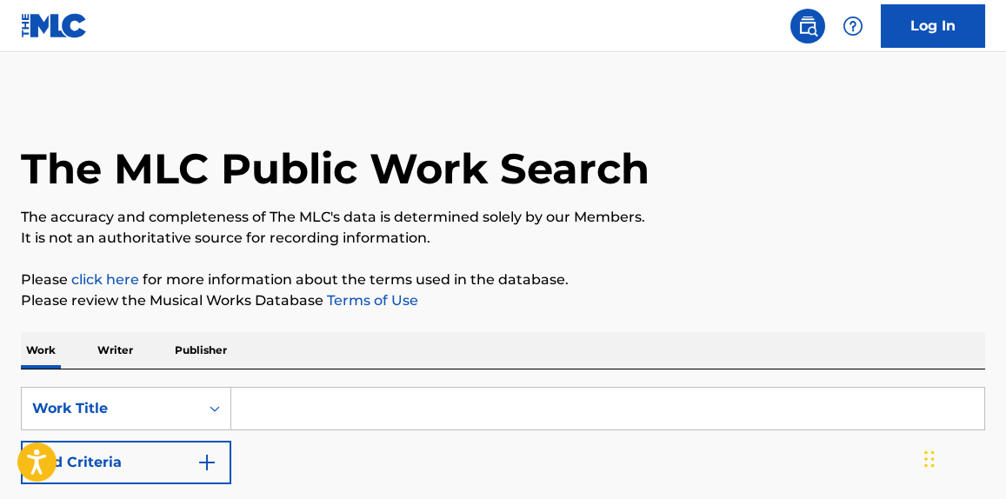
click at [393, 389] on input "Search Form" at bounding box center [607, 409] width 753 height 42
paste input "Good 2 You"
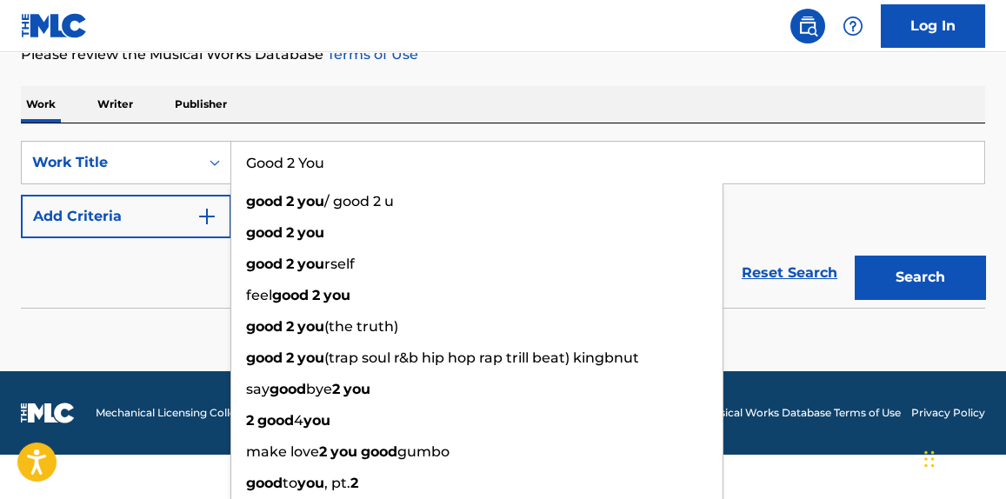
type input "Good 2 You"
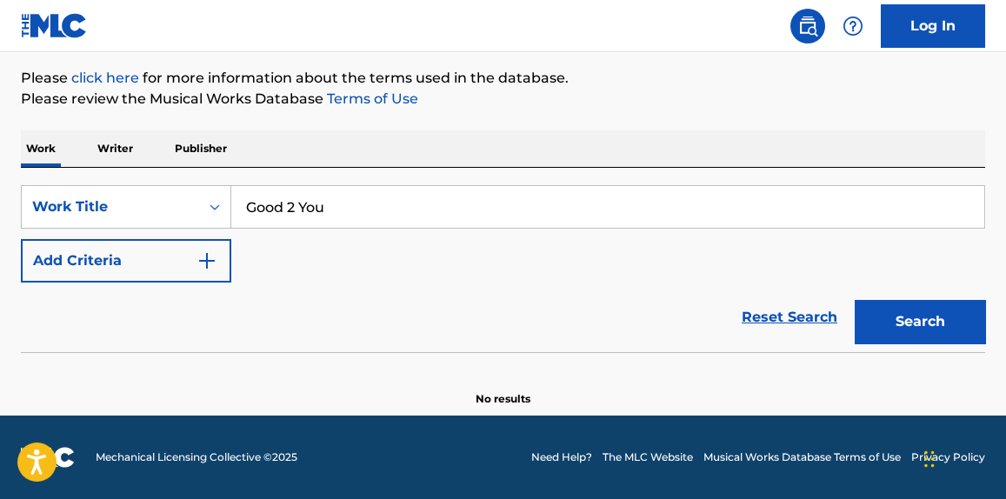
scroll to position [201, 0]
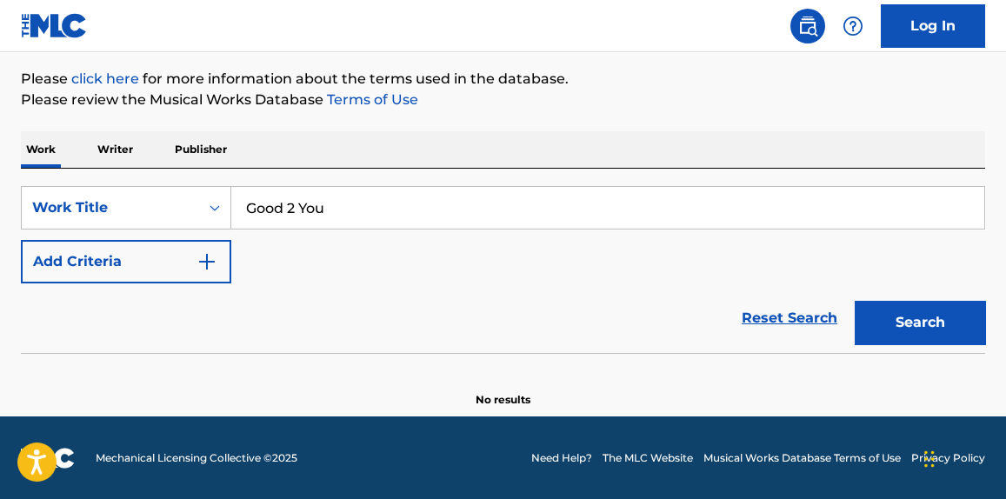
click at [61, 226] on div "SearchWithCriteriae67228f4-0d62-4222-92eb-b7eb47cbbcad Work Title Good 2 You Ad…" at bounding box center [503, 234] width 964 height 97
click at [170, 268] on button "Add Criteria" at bounding box center [126, 261] width 210 height 43
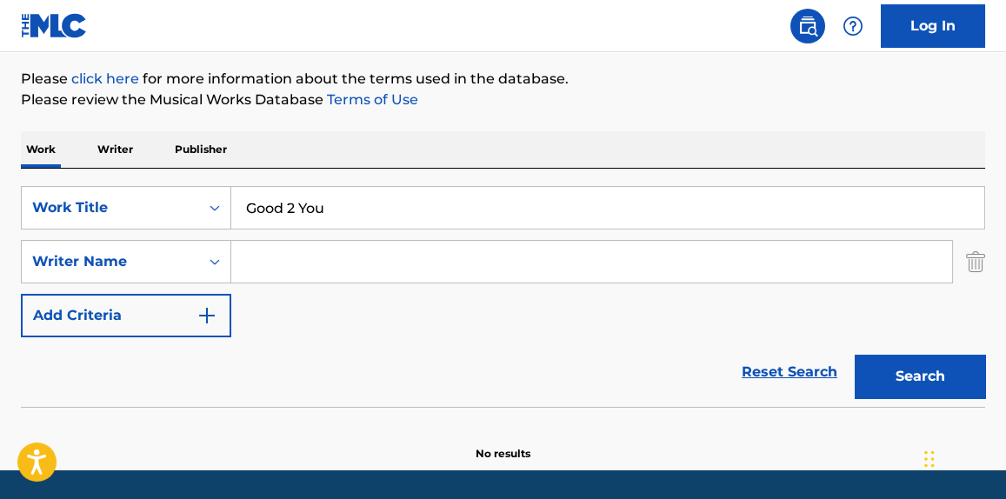
click at [299, 275] on input "Search Form" at bounding box center [591, 262] width 721 height 42
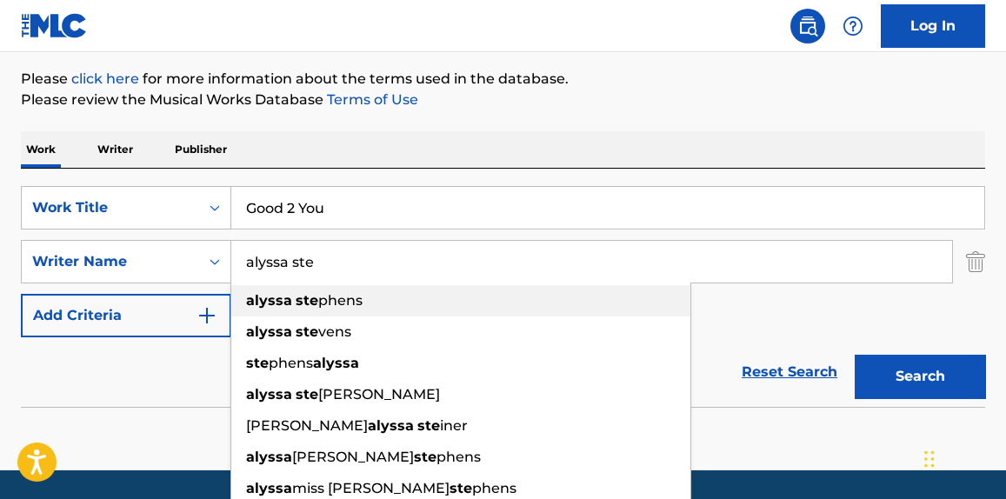
click at [347, 299] on span "phens" at bounding box center [340, 300] width 44 height 17
type input "[PERSON_NAME]"
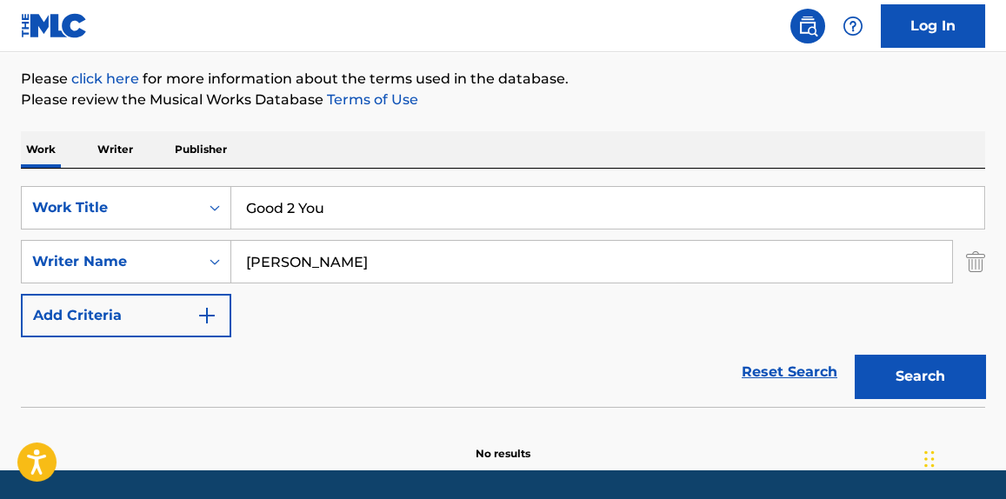
click at [958, 359] on button "Search" at bounding box center [920, 376] width 130 height 43
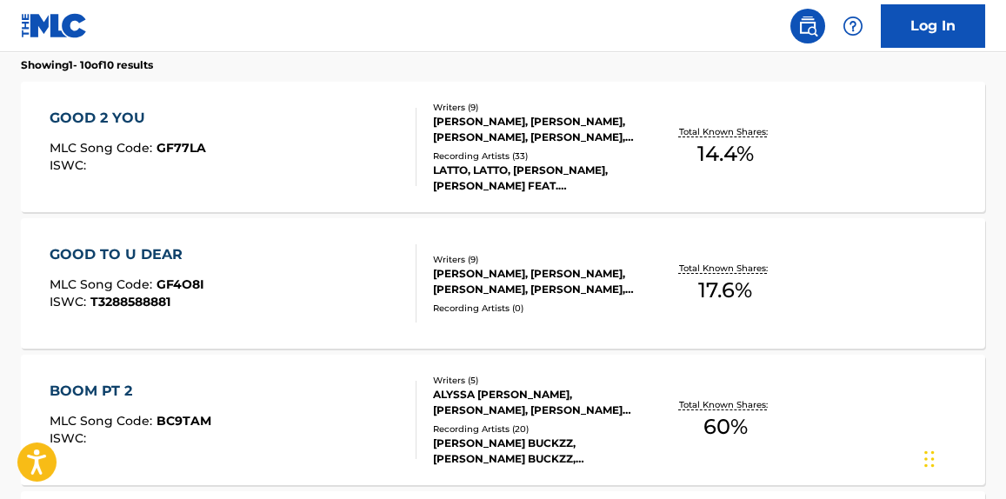
scroll to position [464, 0]
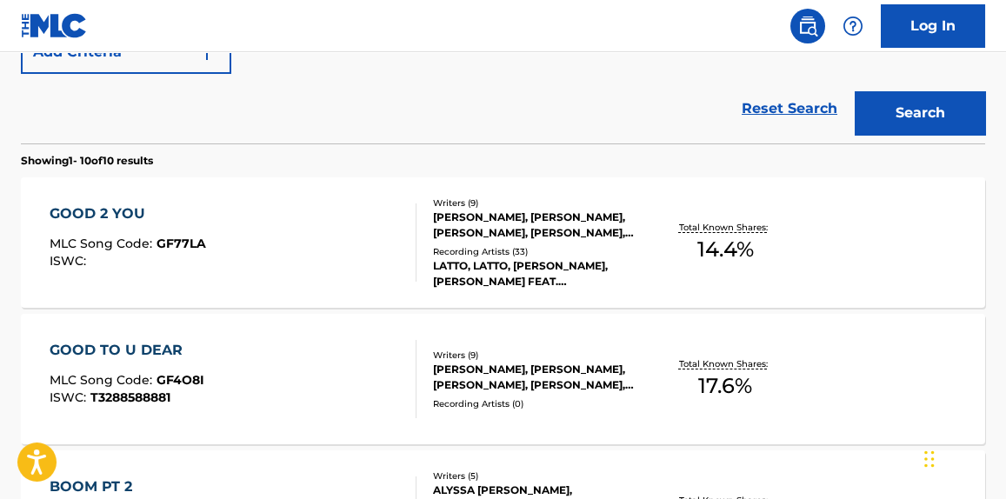
click at [380, 263] on div "GOOD 2 YOU MLC Song Code : GF77LA ISWC :" at bounding box center [233, 242] width 366 height 78
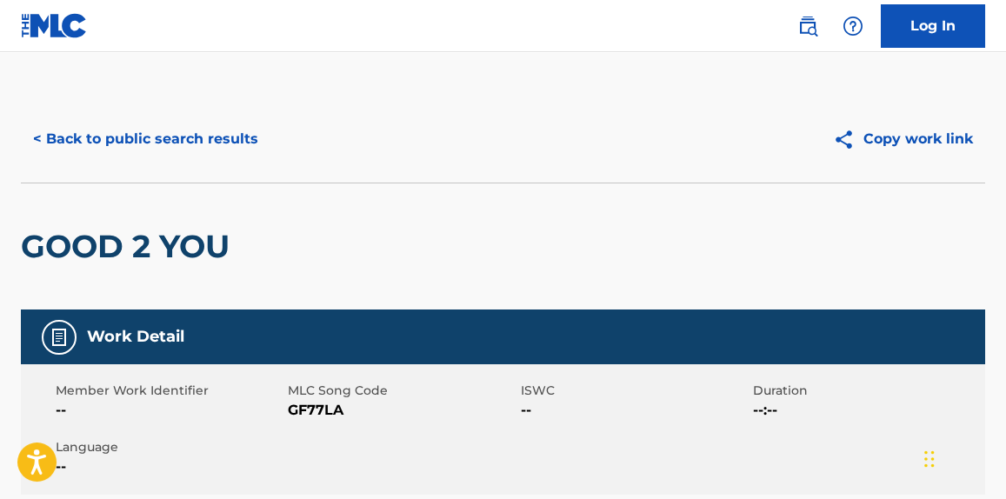
click at [90, 145] on button "< Back to public search results" at bounding box center [146, 138] width 250 height 43
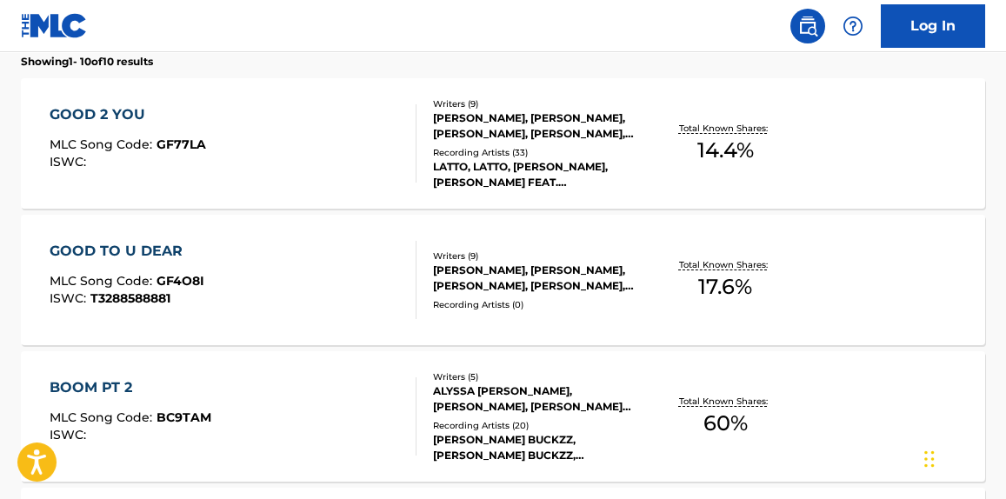
scroll to position [168, 0]
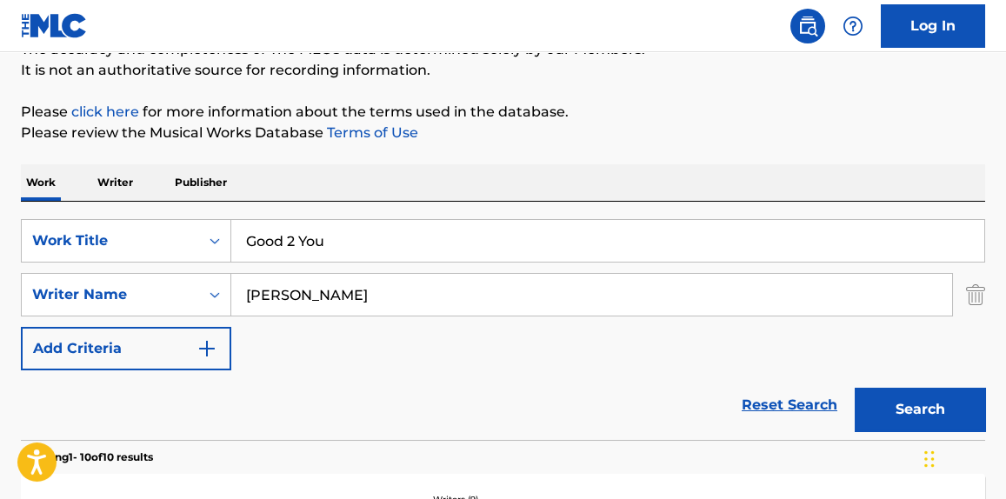
click at [290, 248] on input "Good 2 You" at bounding box center [607, 241] width 753 height 42
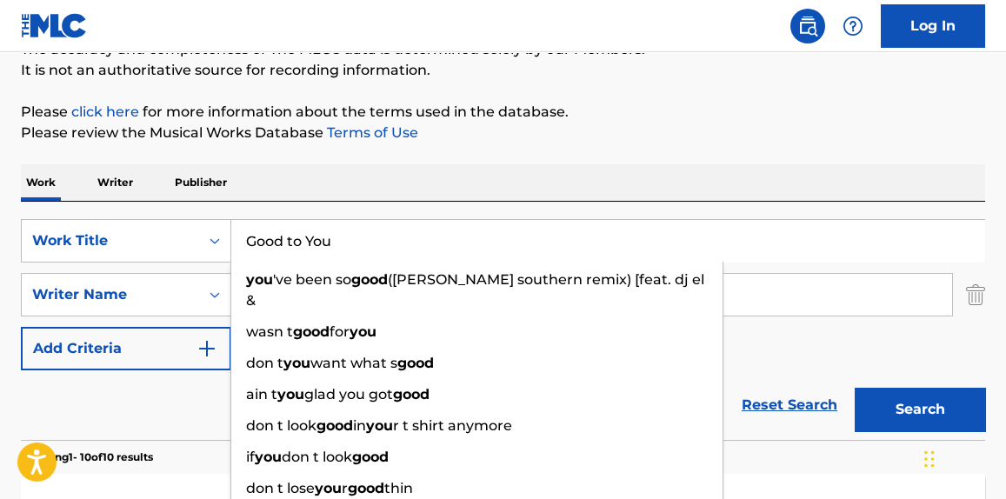
click at [855, 388] on button "Search" at bounding box center [920, 409] width 130 height 43
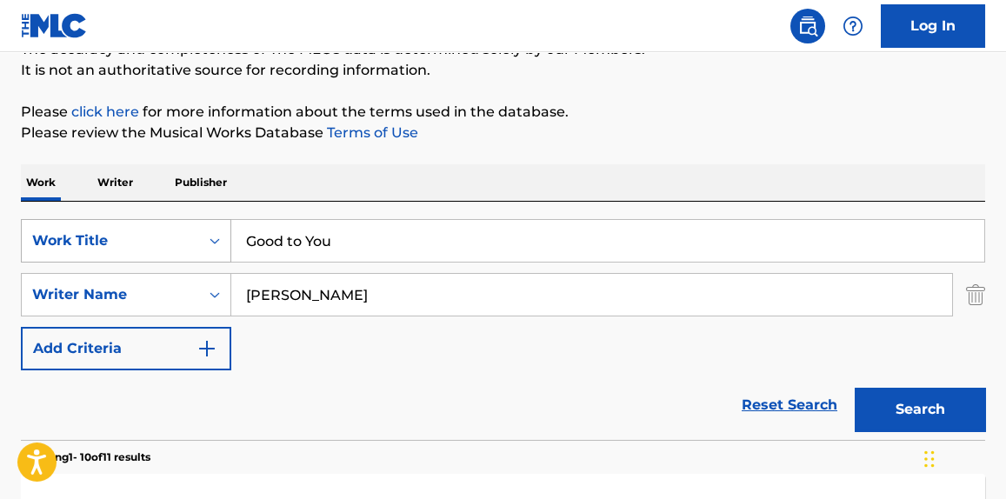
drag, startPoint x: 394, startPoint y: 222, endPoint x: 142, endPoint y: 249, distance: 253.6
click at [142, 249] on div "SearchWithCriteriae67228f4-0d62-4222-92eb-b7eb47cbbcad Work Title Good to You" at bounding box center [503, 240] width 964 height 43
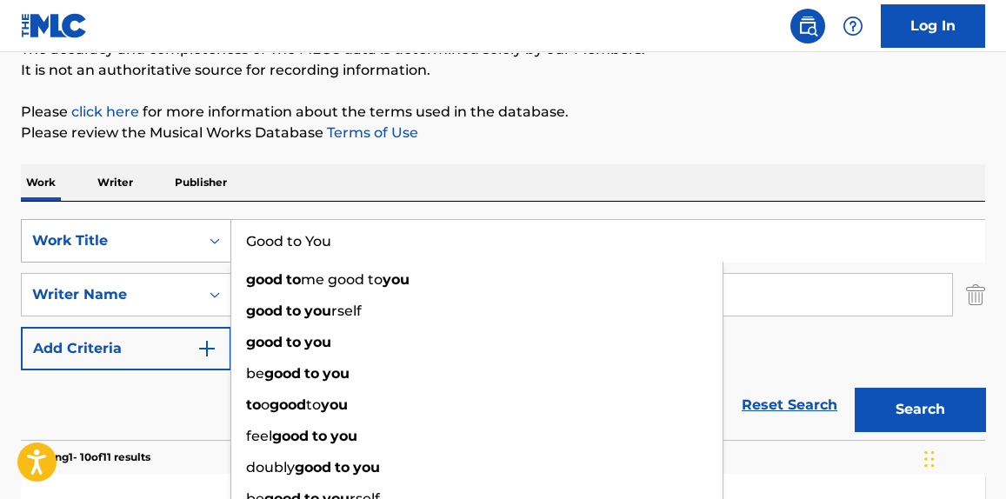
paste input "Prized Possession"
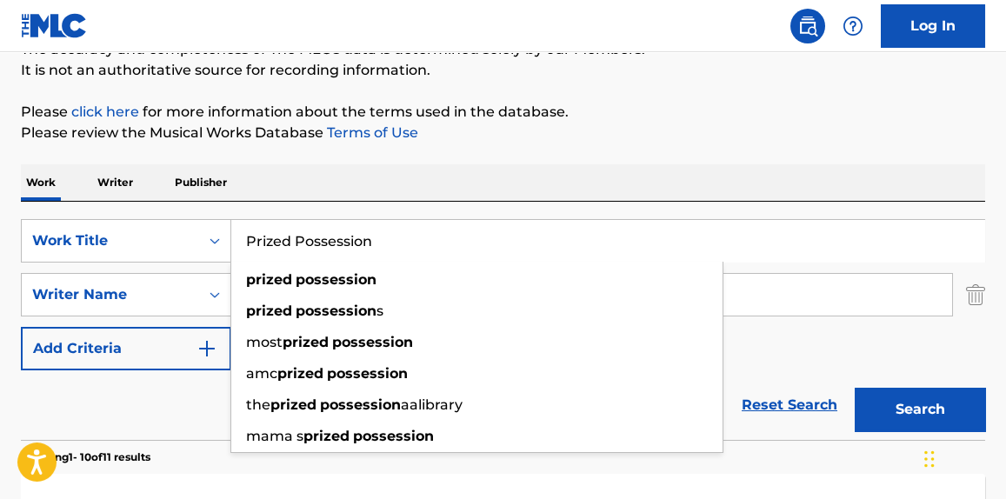
type input "Prized Possession"
click at [754, 126] on p "Please review the Musical Works Database Terms of Use" at bounding box center [503, 133] width 964 height 21
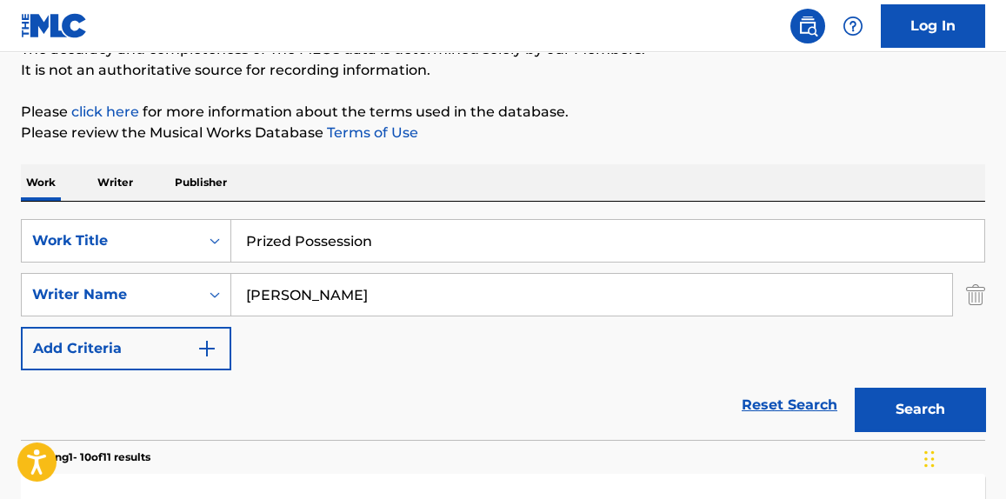
click at [921, 414] on button "Search" at bounding box center [920, 409] width 130 height 43
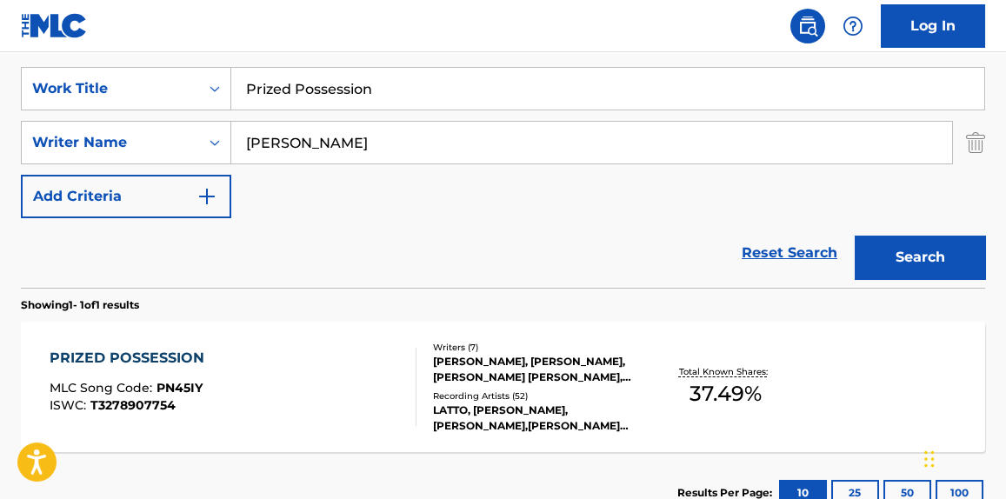
scroll to position [431, 0]
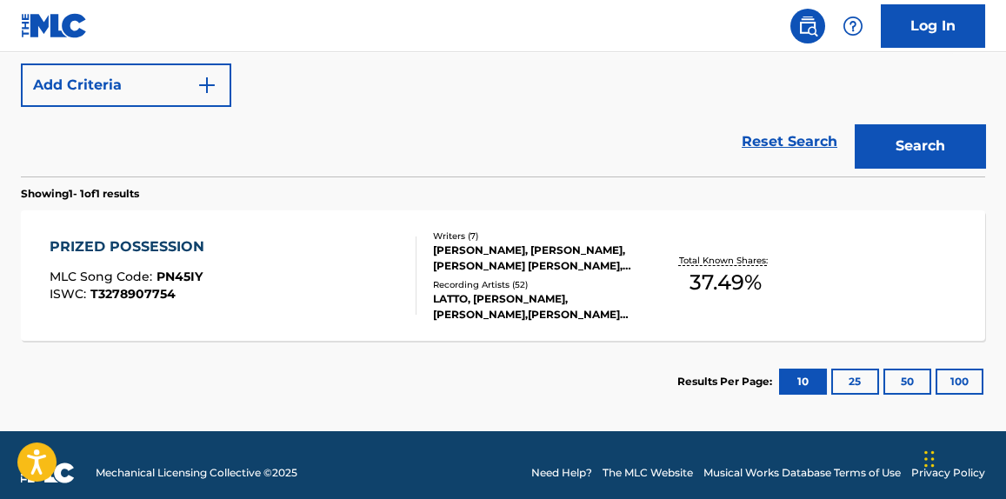
click at [373, 298] on div "PRIZED POSSESSION MLC Song Code : PN45IY ISWC : T3278907754" at bounding box center [233, 275] width 366 height 78
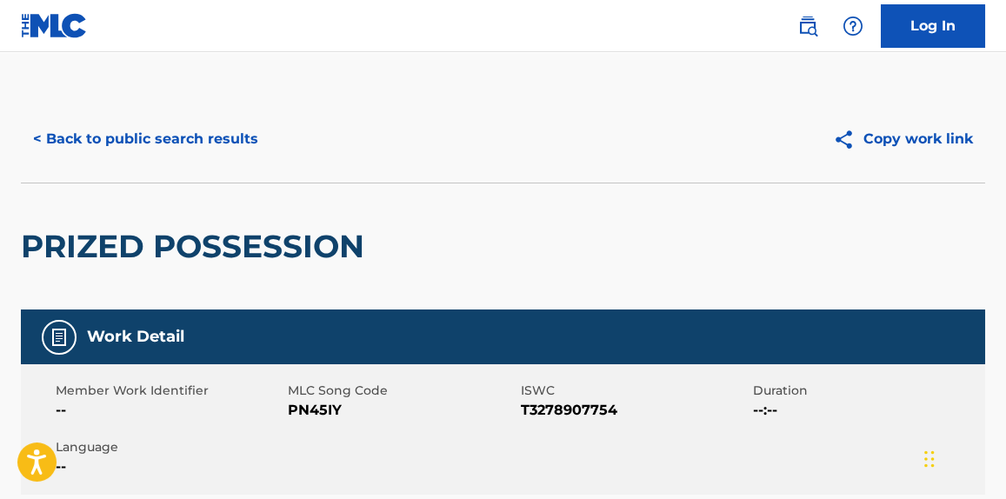
click at [244, 137] on button "< Back to public search results" at bounding box center [146, 138] width 250 height 43
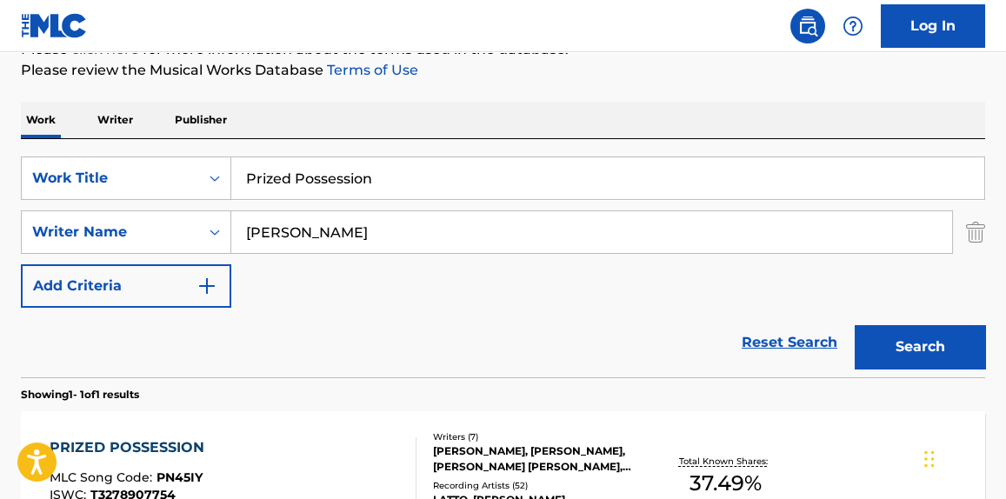
scroll to position [215, 0]
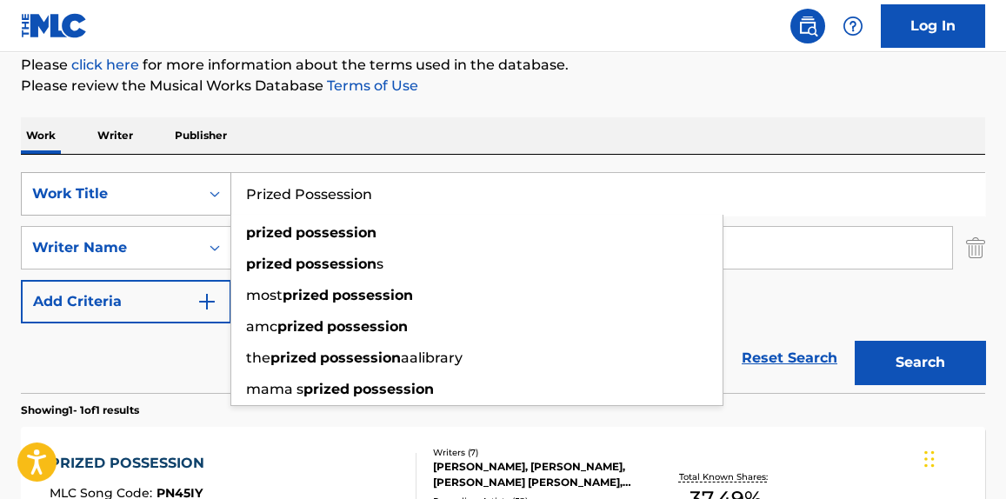
paste input "Chicken Grease"
drag, startPoint x: 388, startPoint y: 185, endPoint x: 187, endPoint y: 192, distance: 201.0
click at [187, 192] on div "SearchWithCriteriae67228f4-0d62-4222-92eb-b7eb47cbbcad Work Title Prized Posses…" at bounding box center [503, 193] width 964 height 43
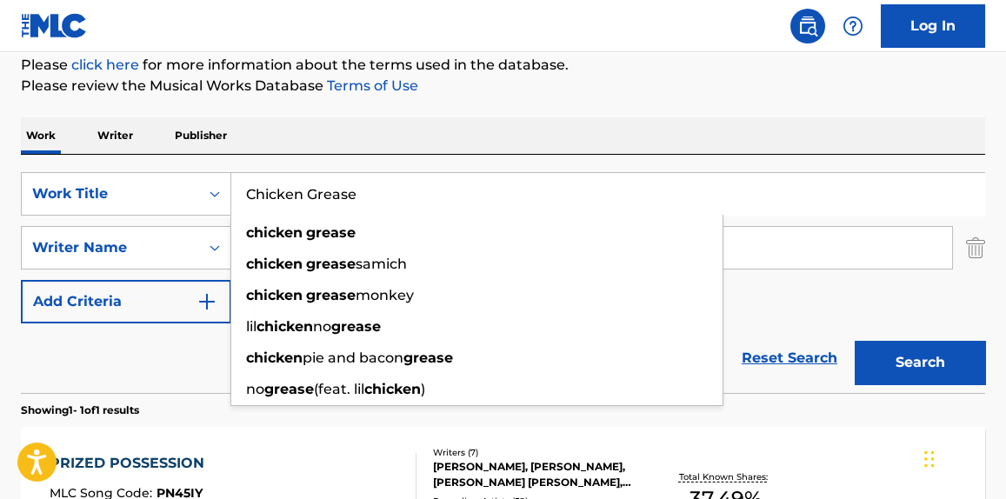
type input "Chicken Grease"
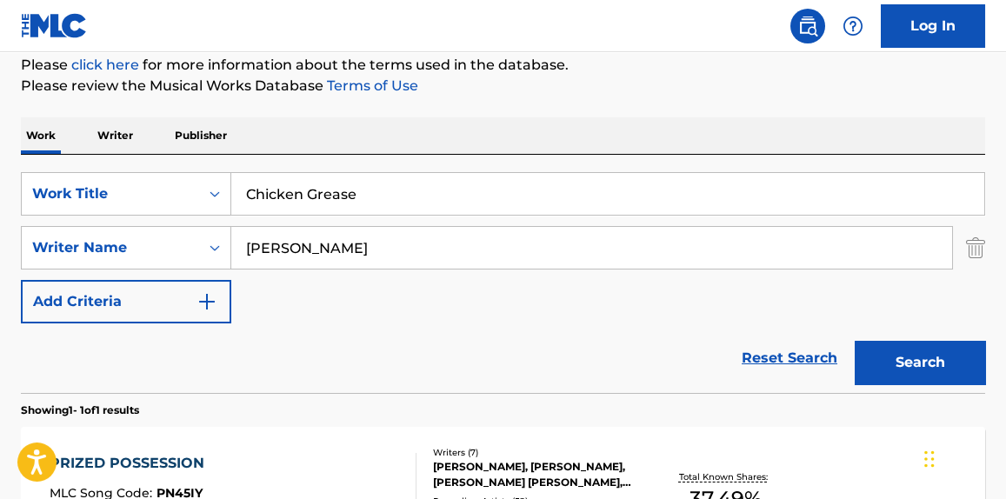
click at [685, 90] on p "Please review the Musical Works Database Terms of Use" at bounding box center [503, 86] width 964 height 21
click at [897, 358] on button "Search" at bounding box center [920, 362] width 130 height 43
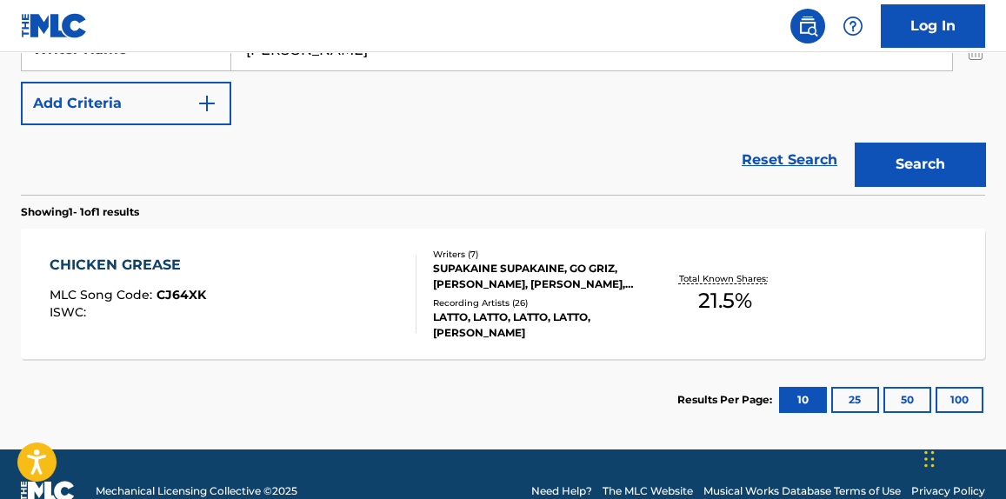
scroll to position [446, 0]
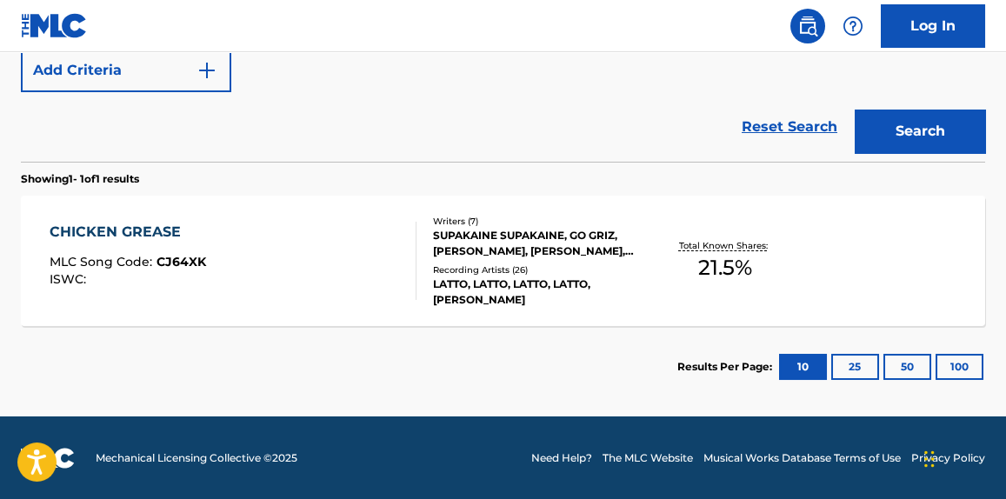
click at [413, 280] on div at bounding box center [409, 261] width 14 height 78
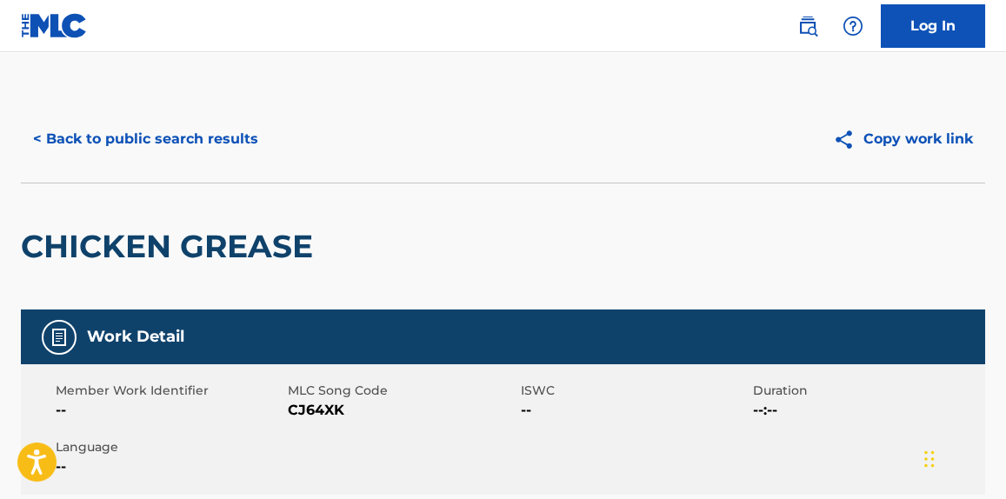
click at [153, 147] on button "< Back to public search results" at bounding box center [146, 138] width 250 height 43
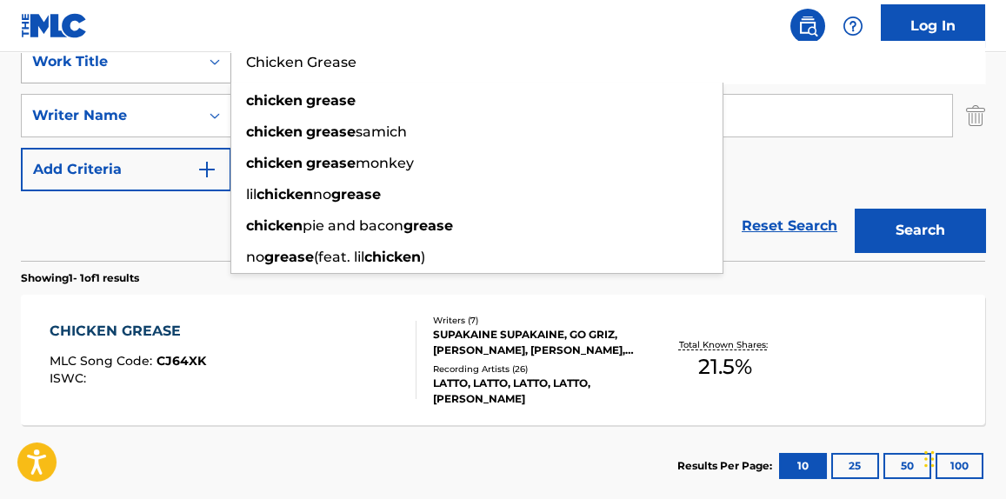
drag, startPoint x: 414, startPoint y: 72, endPoint x: 167, endPoint y: 57, distance: 247.4
click at [167, 57] on div "SearchWithCriteriae67228f4-0d62-4222-92eb-b7eb47cbbcad Work Title Chicken Greas…" at bounding box center [503, 61] width 964 height 43
paste input "ISSA PARTY"
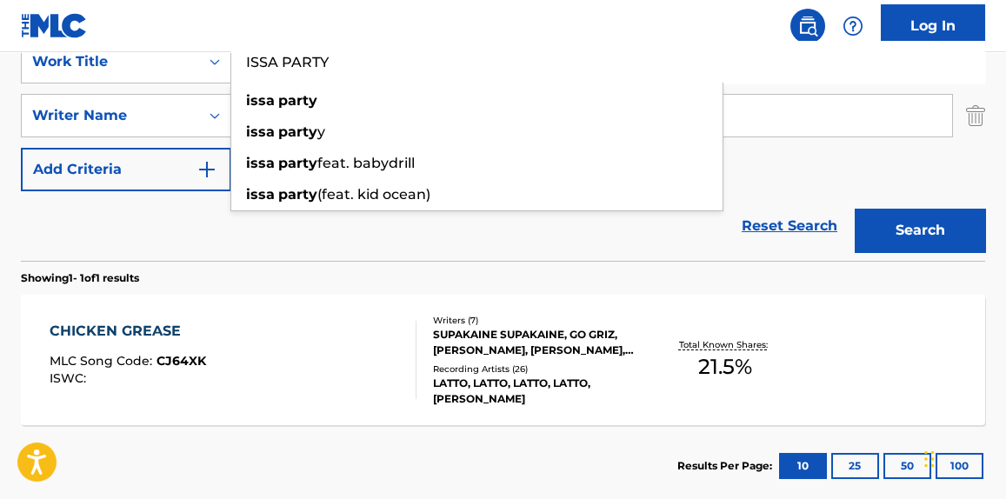
type input "ISSA PARTY"
click at [913, 211] on button "Search" at bounding box center [920, 230] width 130 height 43
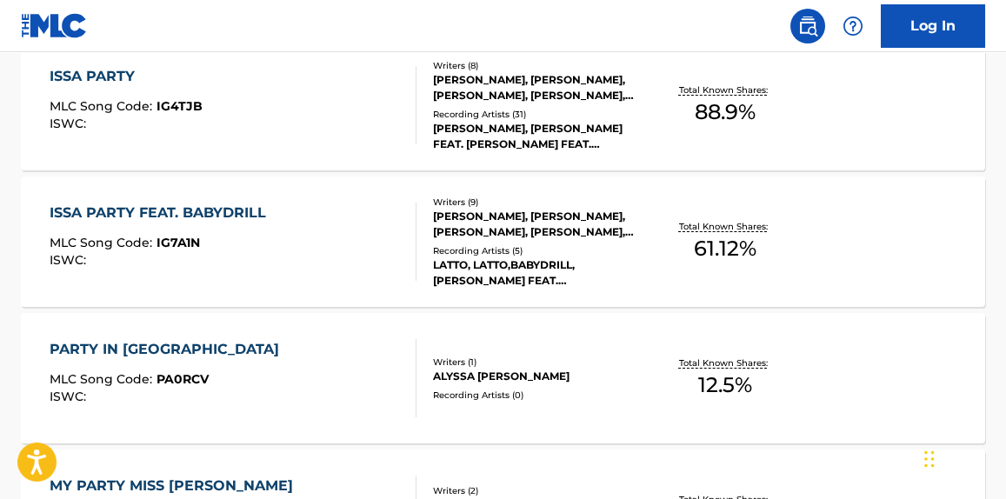
scroll to position [610, 0]
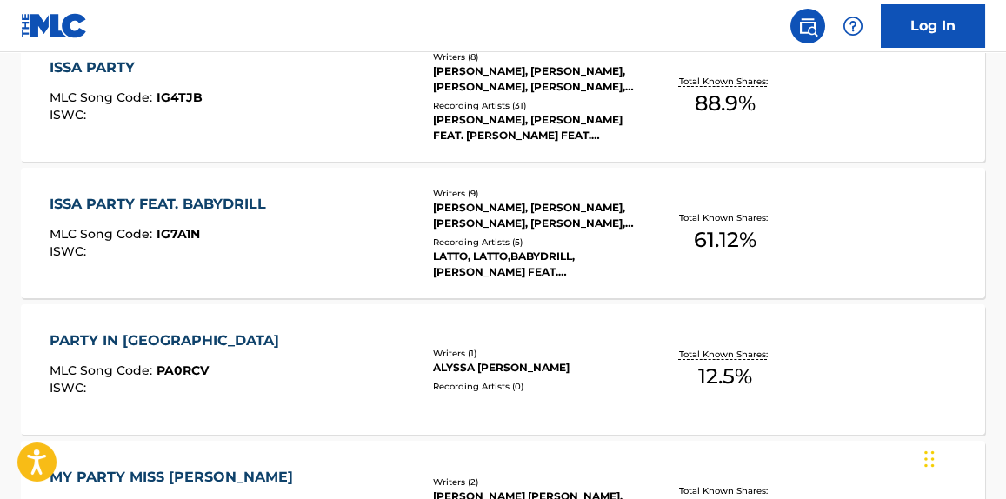
click at [376, 194] on div "ISSA PARTY FEAT. BABYDRILL MLC Song Code : IG7A1N ISWC :" at bounding box center [233, 233] width 366 height 78
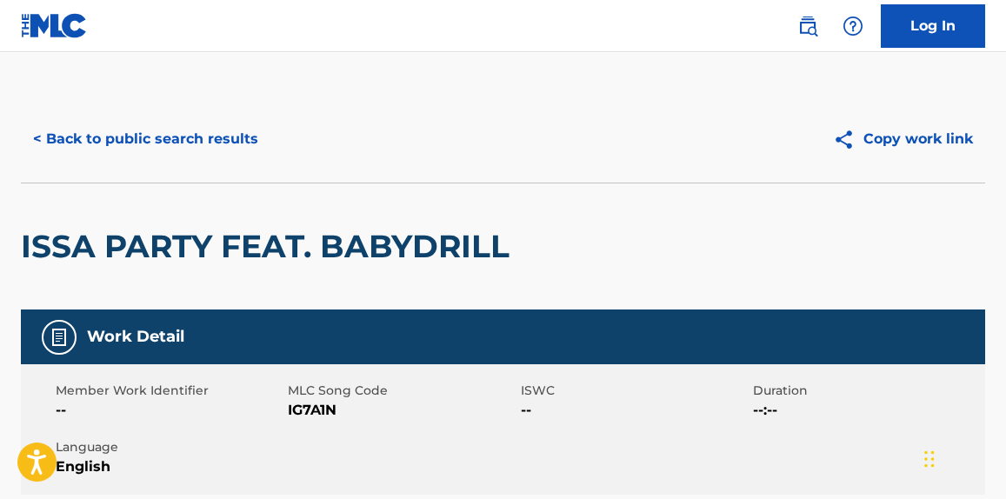
click at [254, 149] on button "< Back to public search results" at bounding box center [146, 138] width 250 height 43
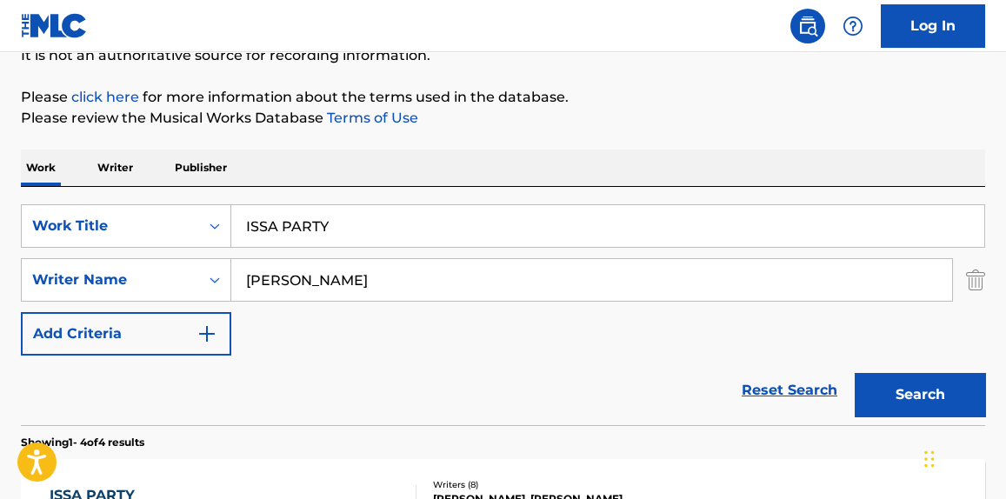
scroll to position [446, 0]
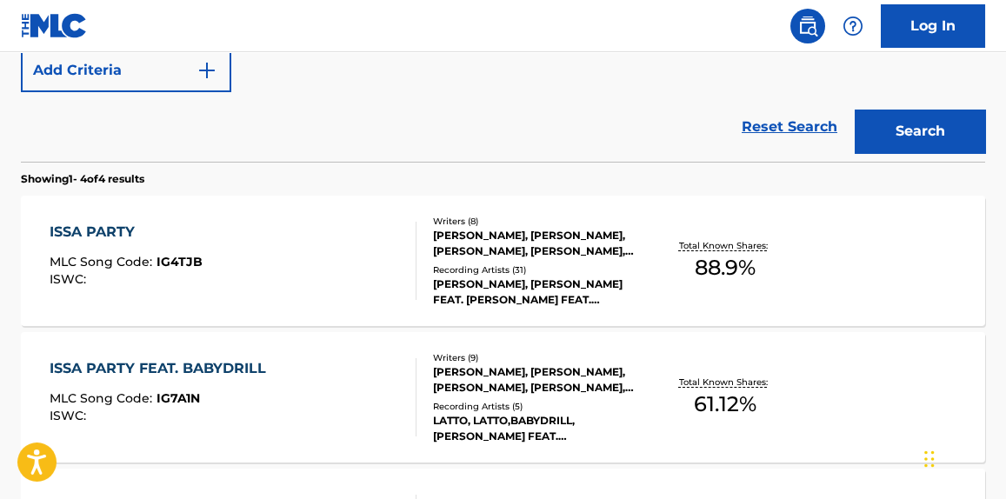
click at [296, 251] on div "ISSA PARTY MLC Song Code : IG4TJB ISWC :" at bounding box center [233, 261] width 366 height 78
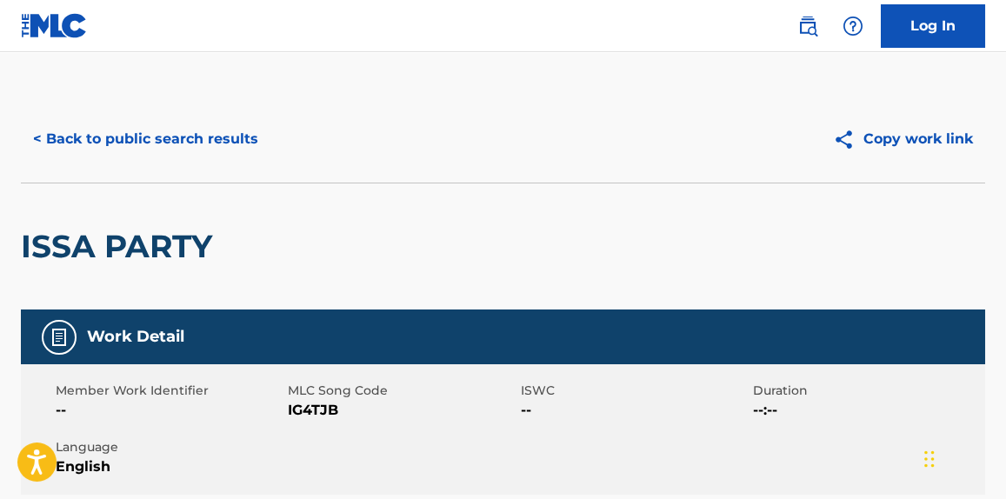
click at [249, 157] on button "< Back to public search results" at bounding box center [146, 138] width 250 height 43
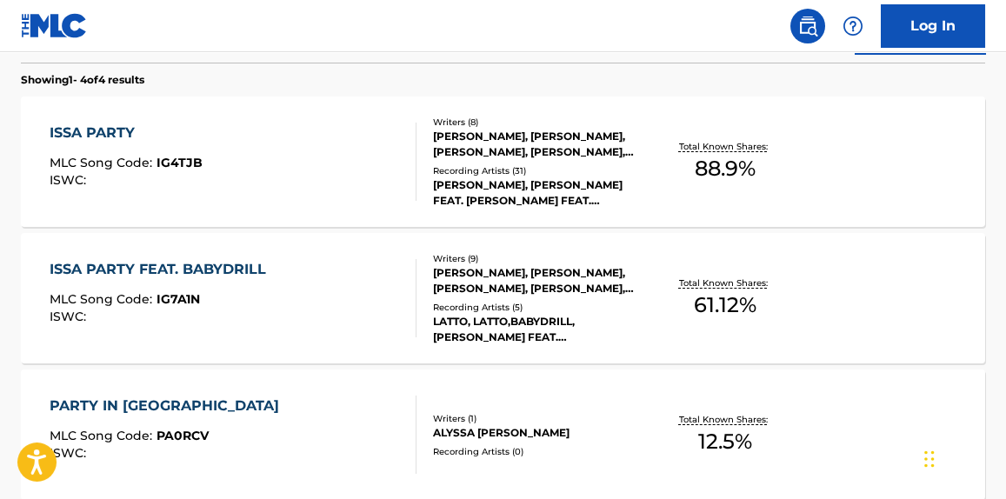
scroll to position [18, 0]
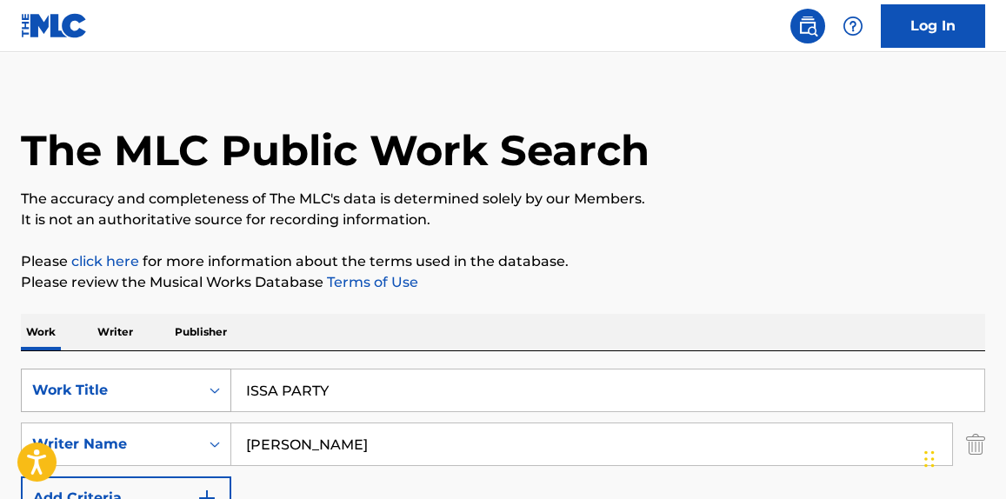
drag, startPoint x: 370, startPoint y: 390, endPoint x: 121, endPoint y: 397, distance: 249.6
click at [121, 397] on div "SearchWithCriteriae67228f4-0d62-4222-92eb-b7eb47cbbcad Work Title ISSA PARTY" at bounding box center [503, 390] width 964 height 43
paste input "n Your Fantasy"
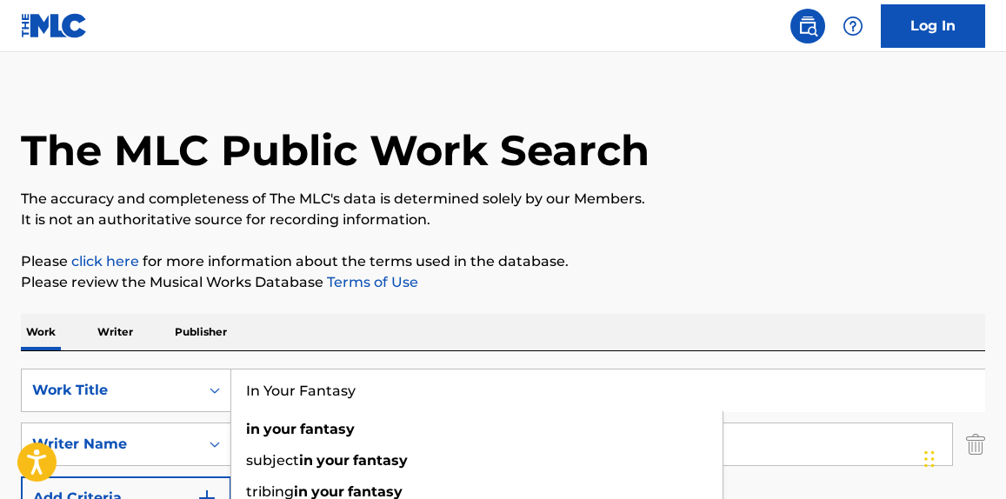
type input "In Your Fantasy"
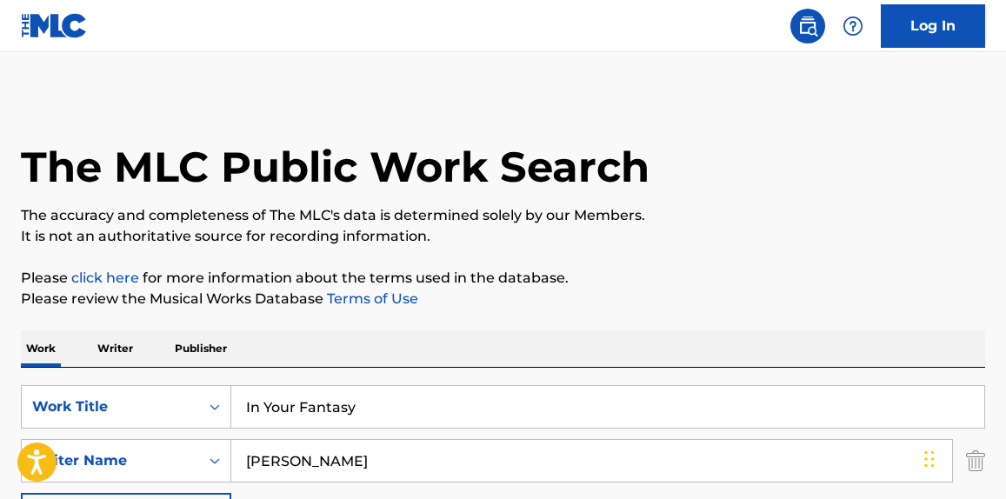
scroll to position [0, 0]
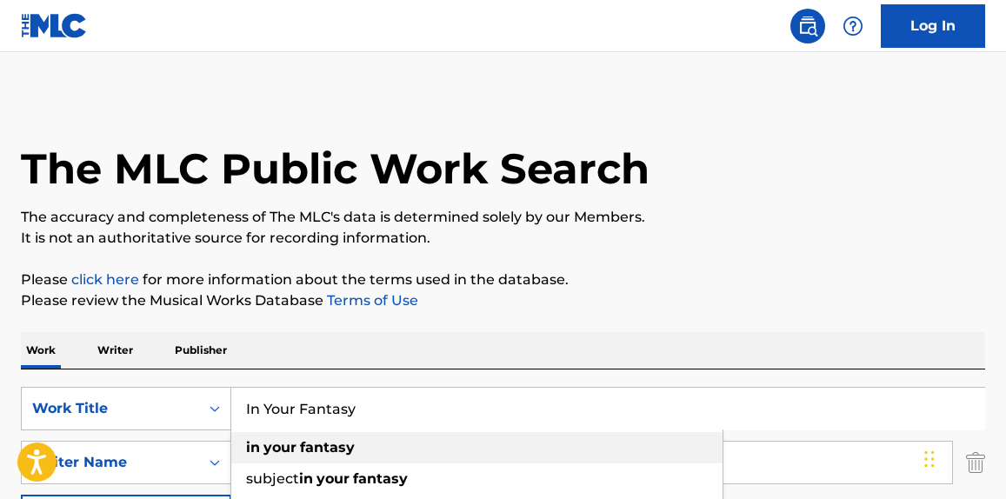
drag, startPoint x: 420, startPoint y: 431, endPoint x: 316, endPoint y: 439, distance: 104.6
click at [303, 430] on div "In Your Fantasy in your fantasy subject in your fantasy tribing in your fantasy…" at bounding box center [608, 408] width 754 height 43
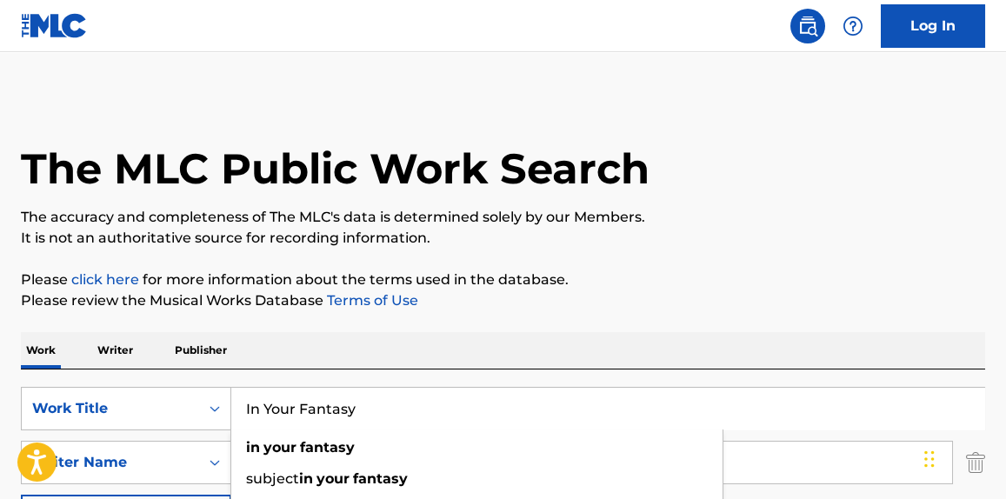
click at [695, 270] on p "Please click here for more information about the terms used in the database." at bounding box center [503, 280] width 964 height 21
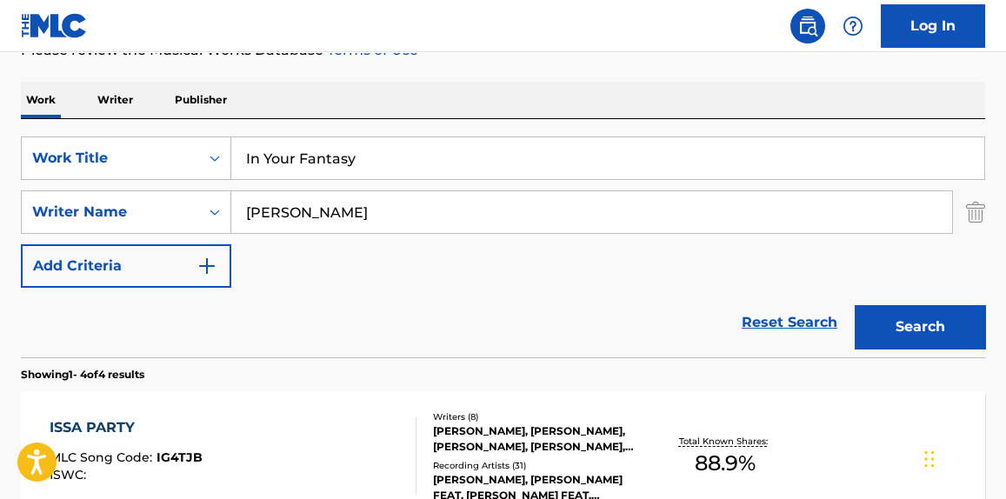
scroll to position [263, 0]
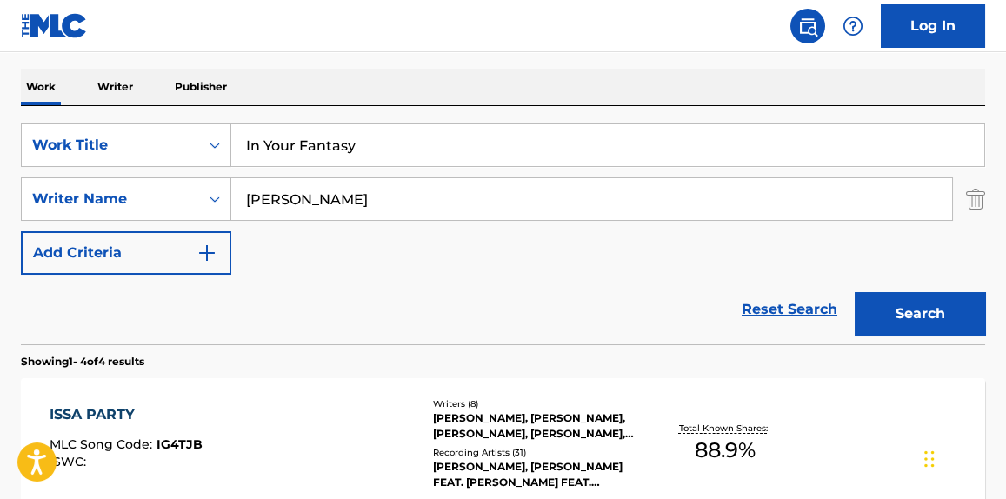
paste input "[PERSON_NAME]"
drag, startPoint x: 420, startPoint y: 203, endPoint x: 171, endPoint y: 235, distance: 250.6
click at [171, 235] on div "SearchWithCriteriae67228f4-0d62-4222-92eb-b7eb47cbbcad Work Title In Your Fanta…" at bounding box center [503, 198] width 964 height 151
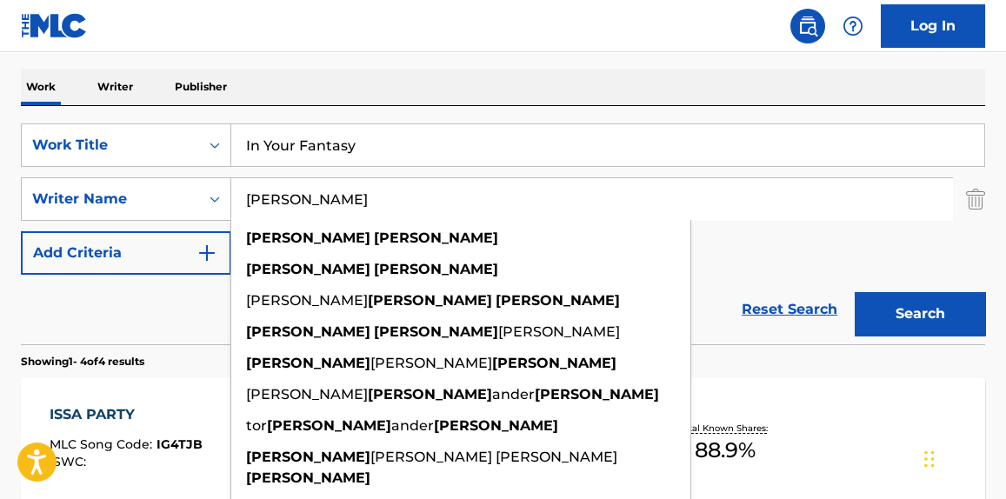
click at [266, 206] on input "[PERSON_NAME]" at bounding box center [591, 199] width 721 height 42
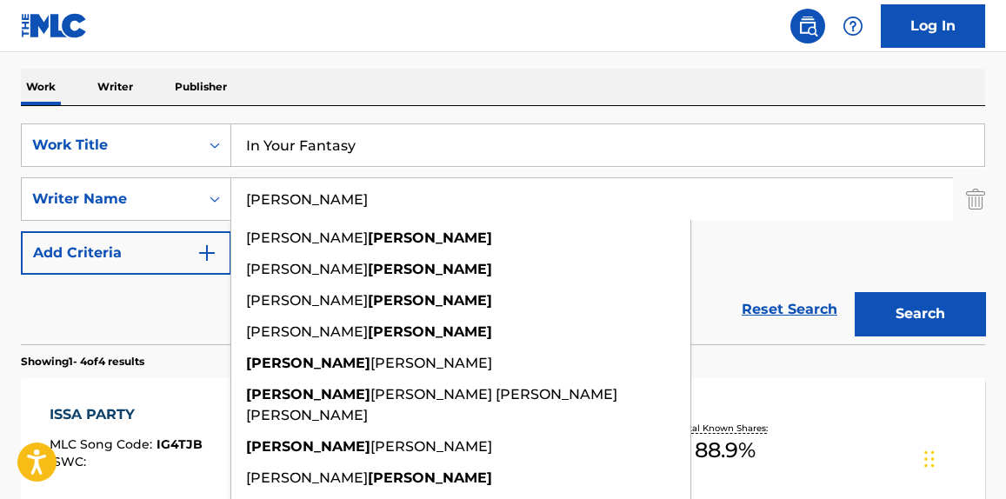
type input "[PERSON_NAME]"
click at [967, 304] on button "Search" at bounding box center [920, 313] width 130 height 43
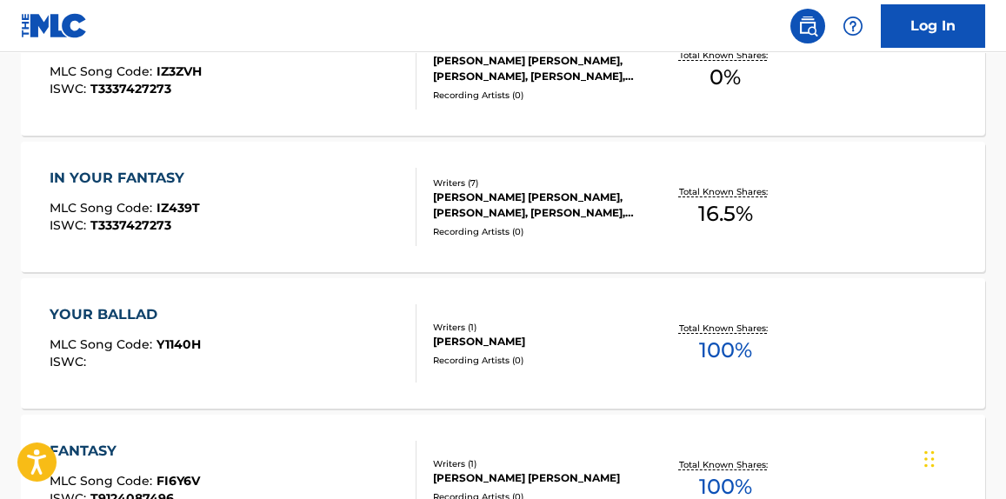
scroll to position [658, 0]
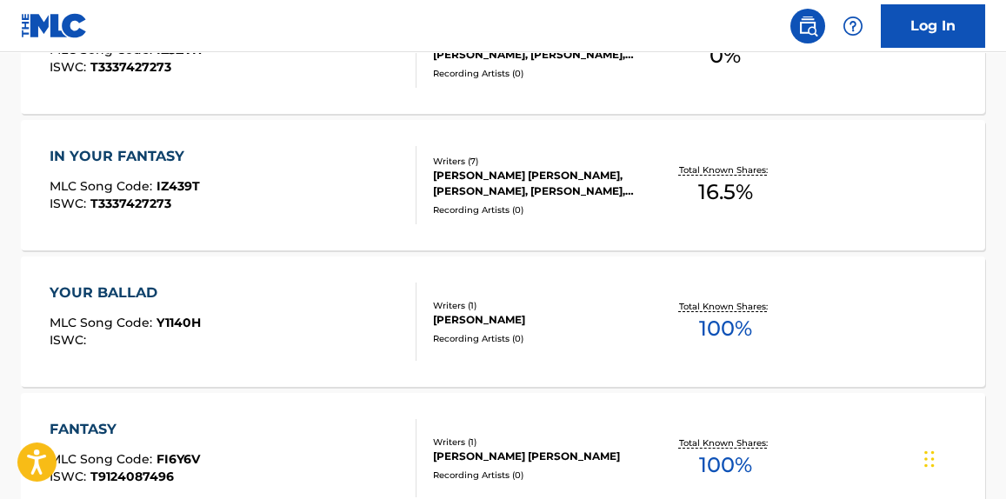
click at [301, 218] on div "IN YOUR FANTASY MLC Song Code : IZ439T ISWC : T3337427273" at bounding box center [233, 185] width 366 height 78
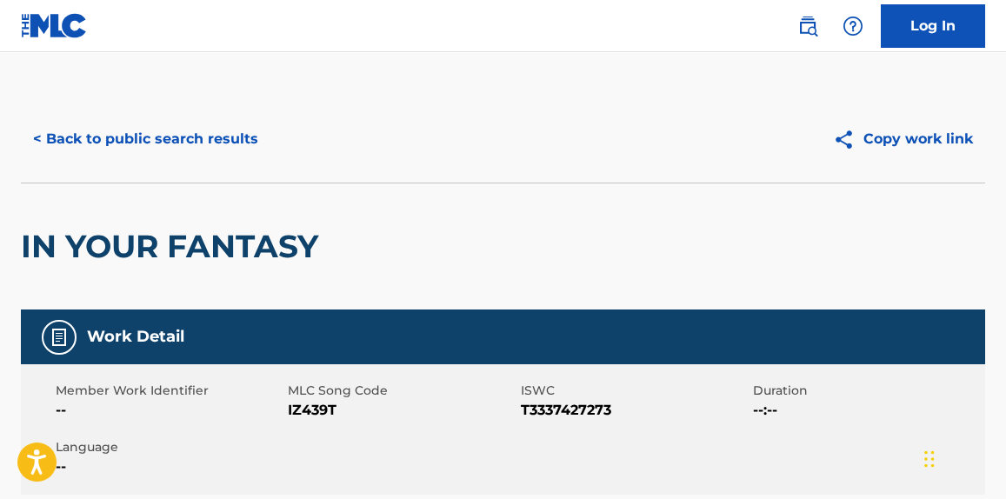
click at [170, 231] on h2 "IN YOUR FANTASY" at bounding box center [174, 246] width 306 height 39
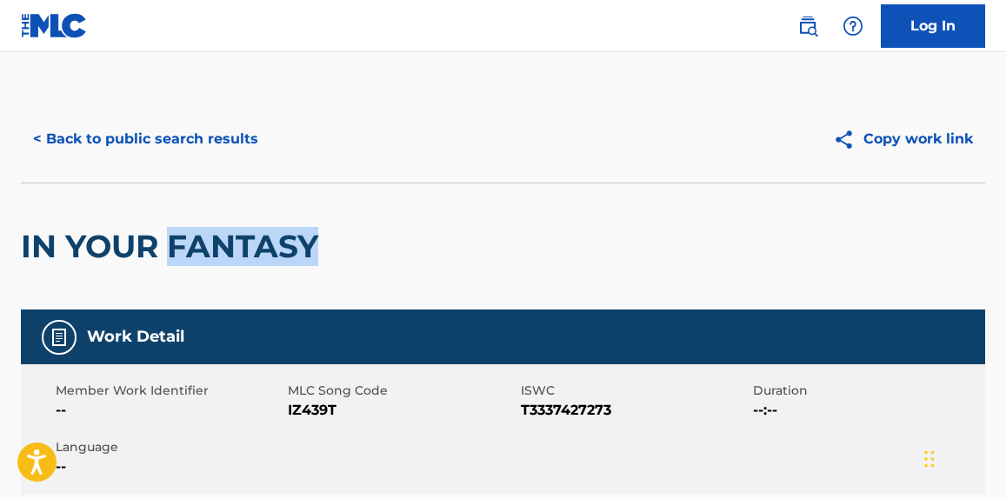
click at [170, 231] on h2 "IN YOUR FANTASY" at bounding box center [174, 246] width 306 height 39
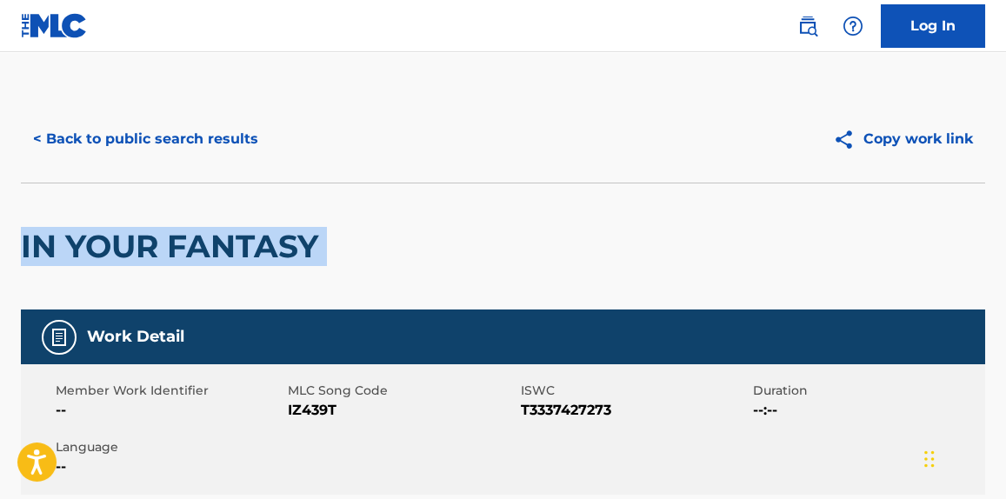
click at [170, 231] on h2 "IN YOUR FANTASY" at bounding box center [174, 246] width 306 height 39
copy div "IN YOUR FANTASY"
click at [234, 136] on button "< Back to public search results" at bounding box center [146, 138] width 250 height 43
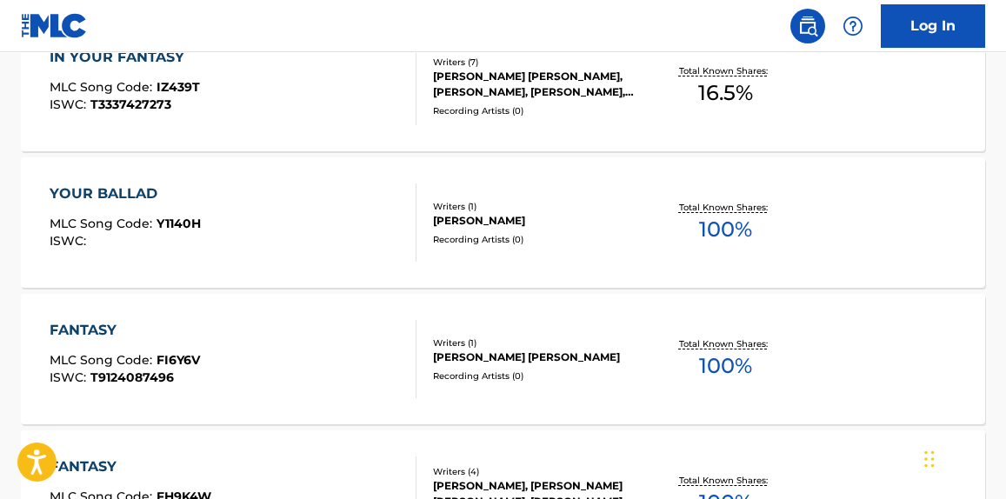
scroll to position [98, 0]
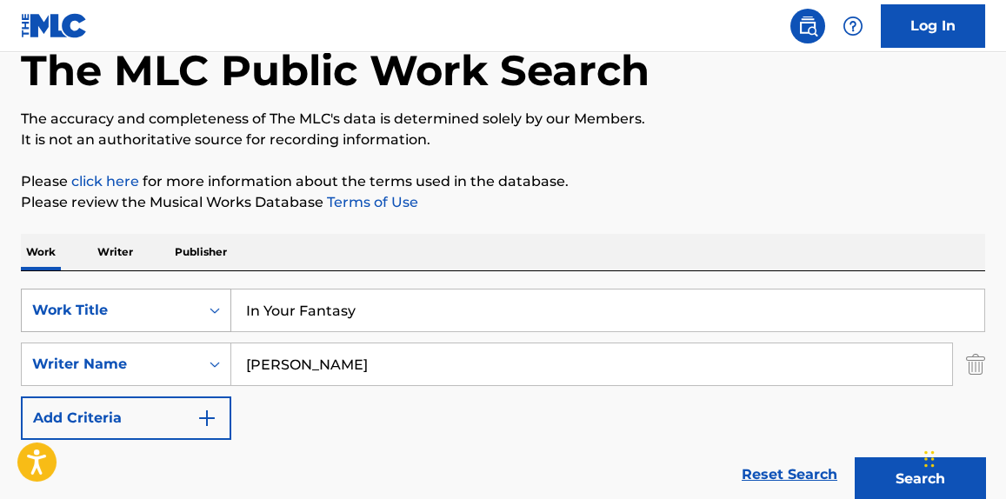
drag, startPoint x: 452, startPoint y: 293, endPoint x: 188, endPoint y: 300, distance: 264.4
click at [184, 304] on div "SearchWithCriteriae67228f4-0d62-4222-92eb-b7eb47cbbcad Work Title In Your Fanta…" at bounding box center [503, 310] width 964 height 43
paste input "A STRANGER"
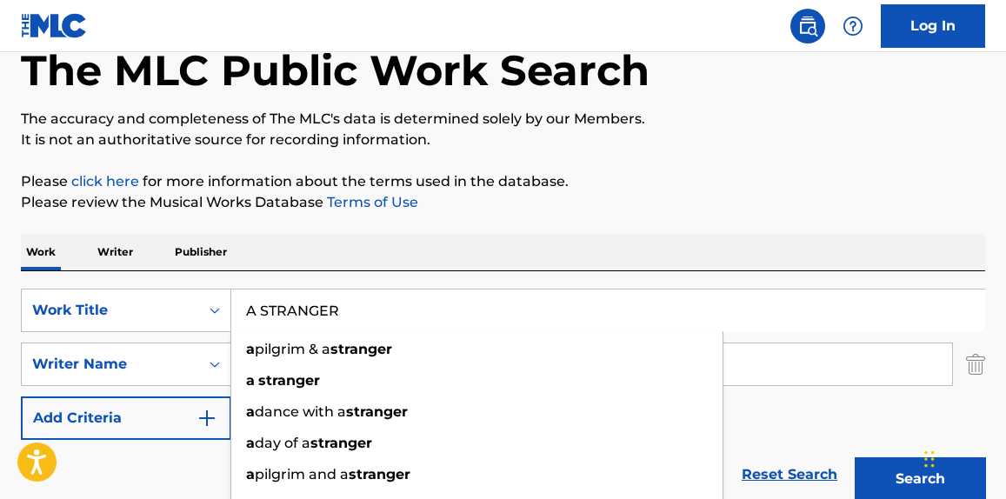
type input "A STRANGER"
drag, startPoint x: 671, startPoint y: 166, endPoint x: 640, endPoint y: 190, distance: 39.7
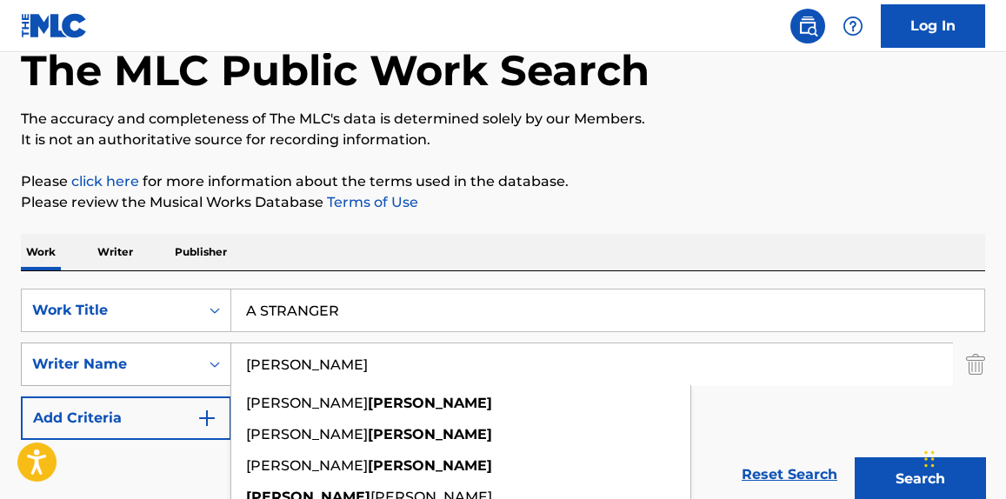
drag, startPoint x: 351, startPoint y: 379, endPoint x: 132, endPoint y: 383, distance: 219.1
click at [132, 383] on div "SearchWithCriteriad4ee30a0-c3d2-4a5d-819f-30b3e5a9fad4 Writer Name [PERSON_NAME…" at bounding box center [503, 364] width 964 height 43
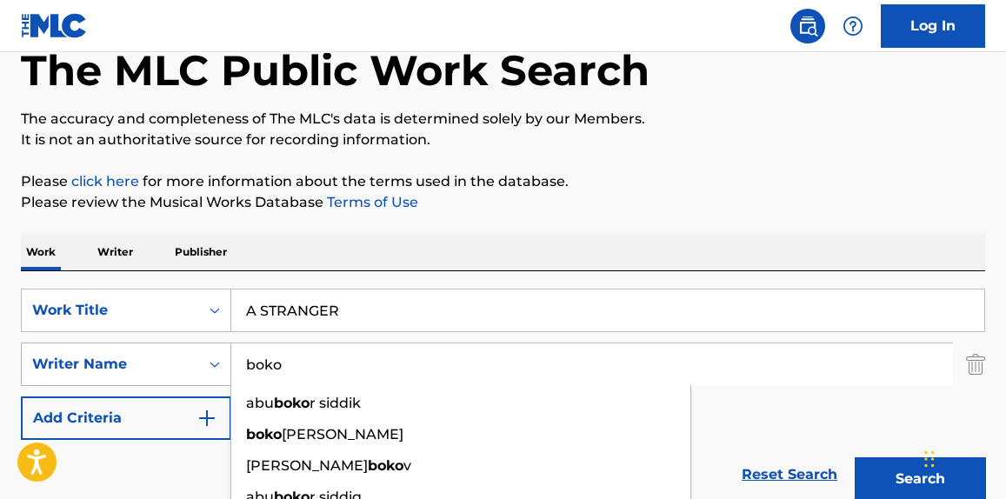
type input "boko"
click at [855, 457] on button "Search" at bounding box center [920, 478] width 130 height 43
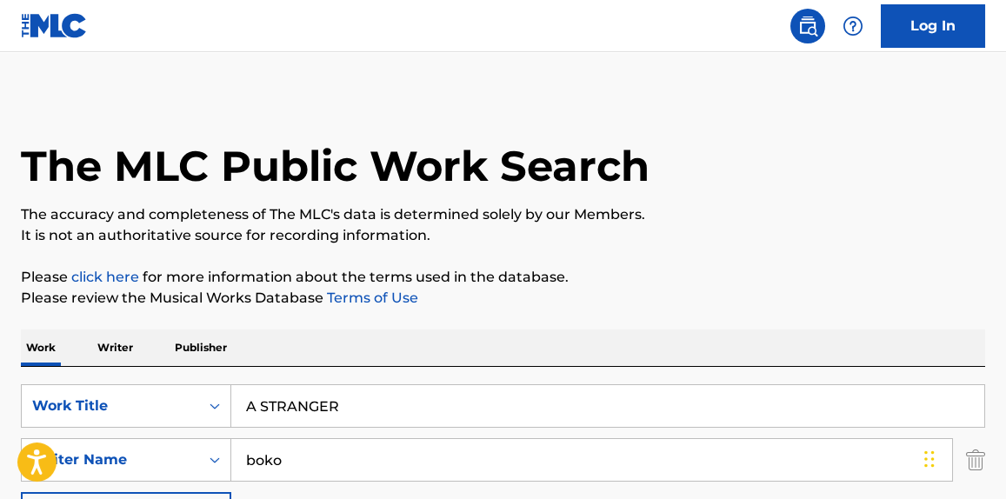
scroll to position [0, 0]
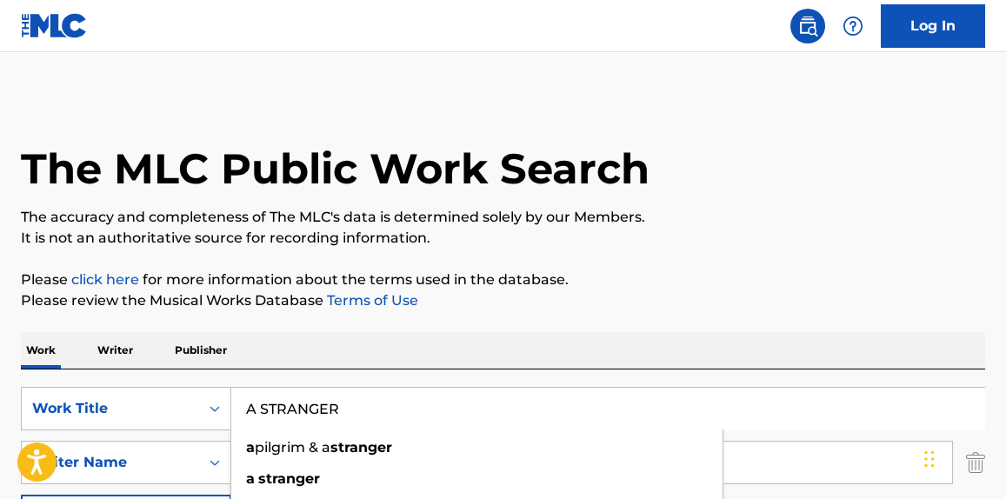
drag, startPoint x: 378, startPoint y: 404, endPoint x: 115, endPoint y: 435, distance: 265.2
click at [115, 435] on div "SearchWithCriteriae67228f4-0d62-4222-92eb-b7eb47cbbcad Work Title A STRANGER a …" at bounding box center [503, 462] width 964 height 151
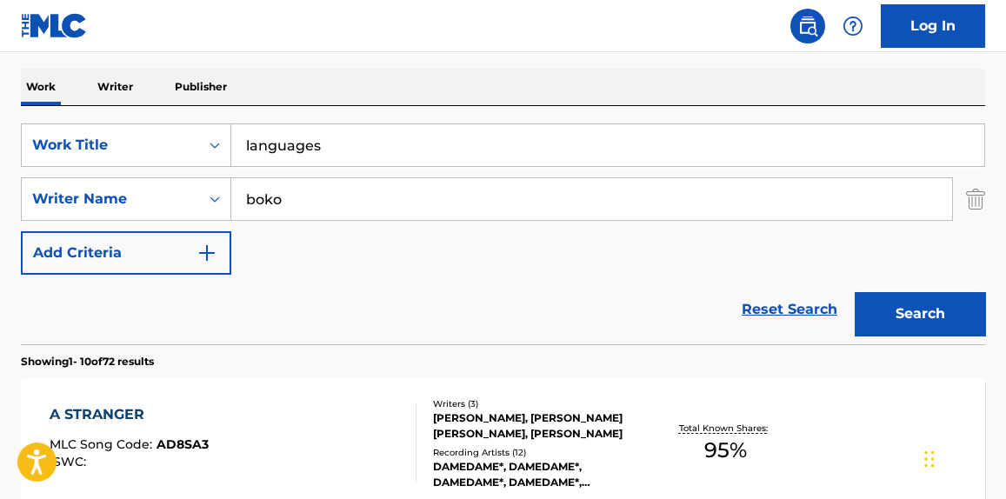
click at [882, 302] on button "Search" at bounding box center [920, 313] width 130 height 43
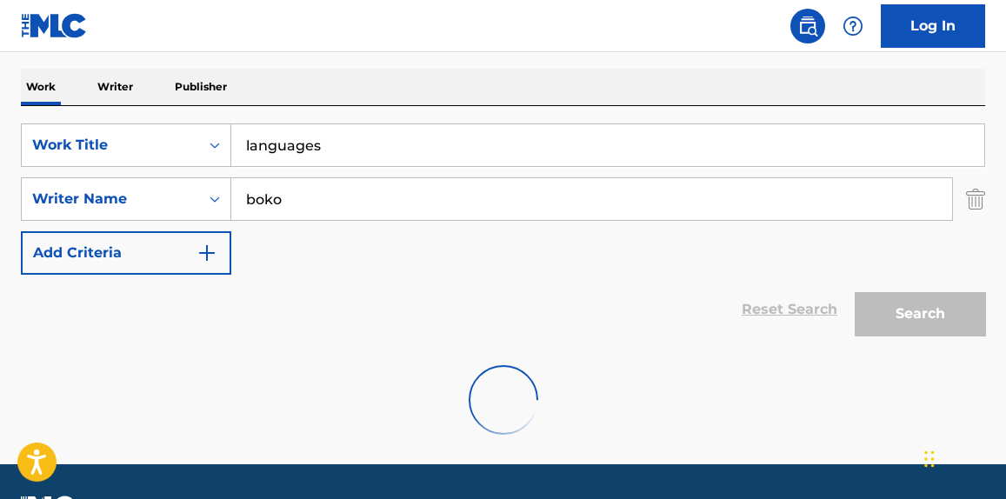
scroll to position [255, 0]
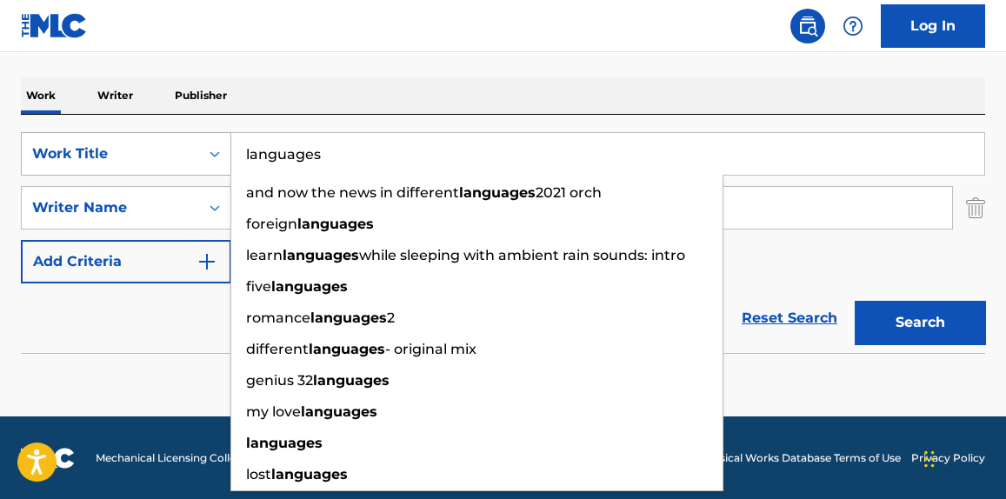
paste input "LANGUAGES"
drag, startPoint x: 368, startPoint y: 149, endPoint x: 203, endPoint y: 153, distance: 165.3
click at [203, 153] on div "SearchWithCriteriae67228f4-0d62-4222-92eb-b7eb47cbbcad Work Title LANGUAGES and…" at bounding box center [503, 153] width 964 height 43
type input "LANGUAGES"
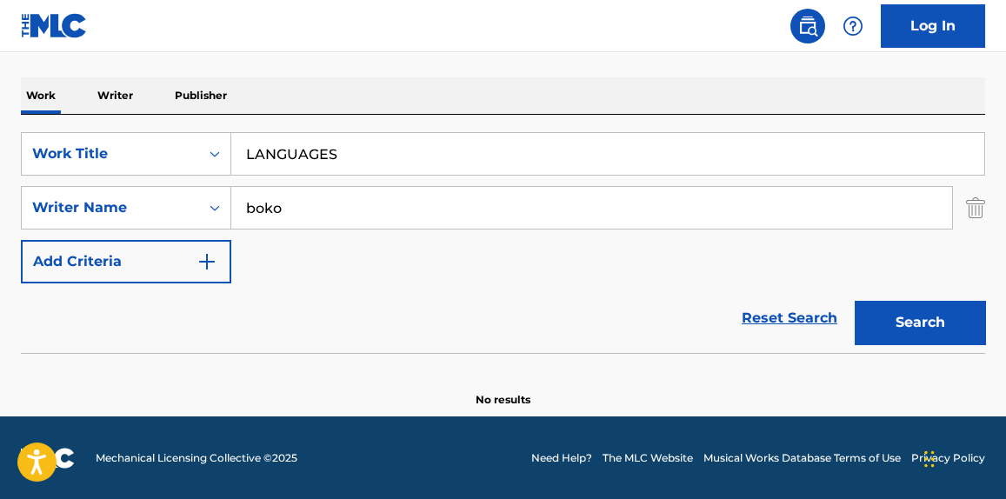
click at [922, 344] on div "Search" at bounding box center [915, 318] width 139 height 70
click at [928, 320] on button "Search" at bounding box center [920, 322] width 130 height 43
click at [921, 324] on button "Search" at bounding box center [920, 322] width 130 height 43
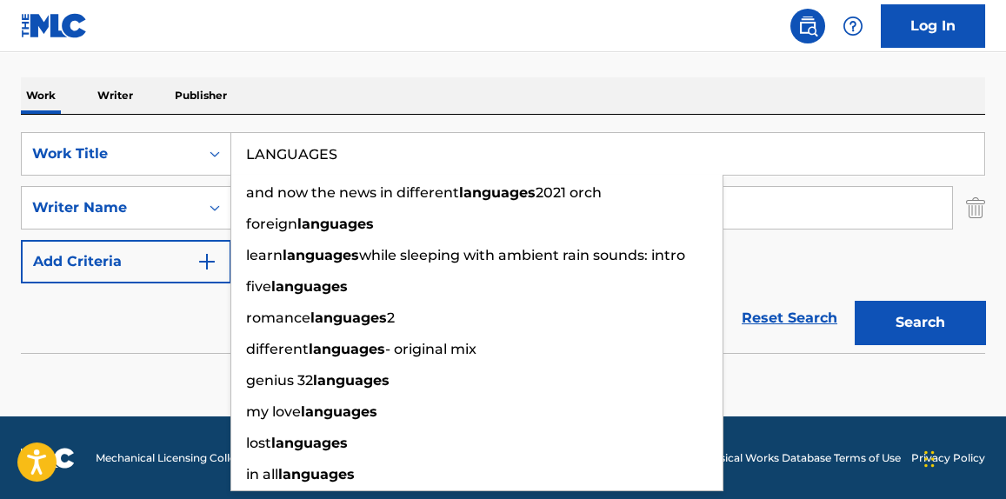
drag, startPoint x: 373, startPoint y: 153, endPoint x: 304, endPoint y: 142, distance: 69.6
click at [304, 142] on input "LANGUAGES" at bounding box center [607, 154] width 753 height 42
click at [385, 157] on input "LANGUAGES" at bounding box center [607, 154] width 753 height 42
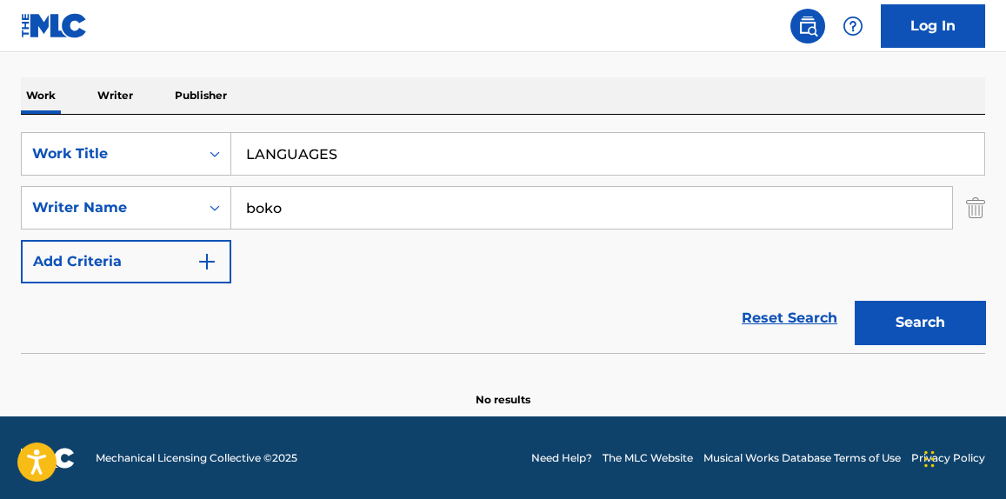
click at [943, 333] on button "Search" at bounding box center [920, 322] width 130 height 43
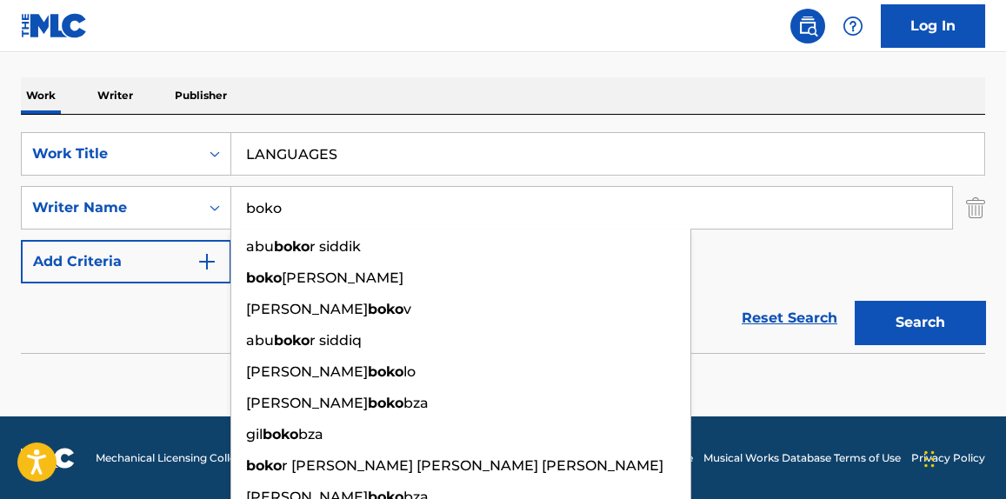
drag, startPoint x: 157, startPoint y: 208, endPoint x: 0, endPoint y: 208, distance: 157.4
click at [0, 208] on div "The MLC Public Work Search The accuracy and completeness of The MLC's data is d…" at bounding box center [503, 124] width 1006 height 567
paste input "[PERSON_NAME]"
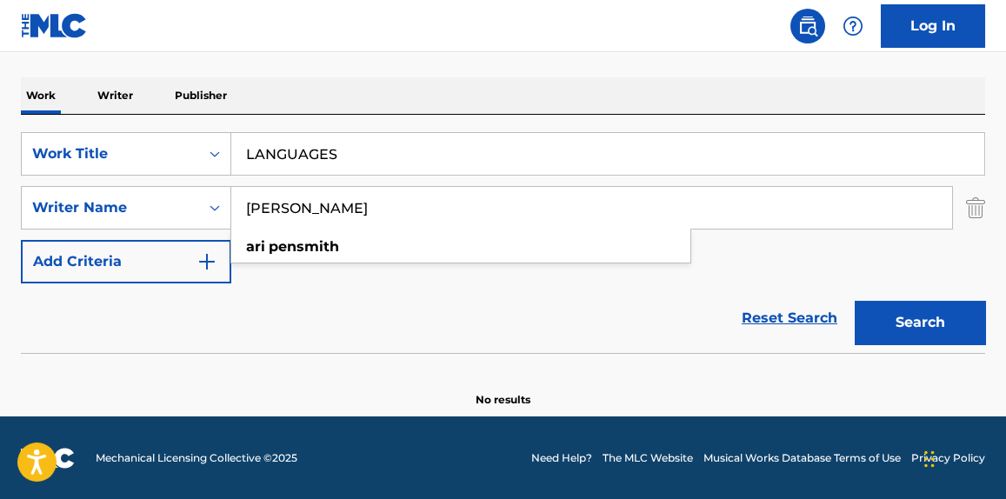
type input "[PERSON_NAME]"
click at [976, 313] on button "Search" at bounding box center [920, 322] width 130 height 43
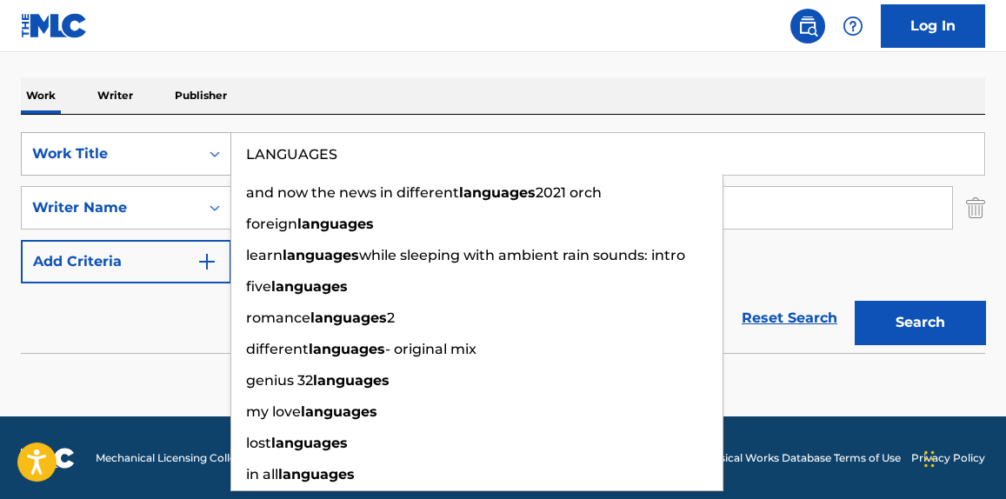
drag, startPoint x: 433, startPoint y: 168, endPoint x: 162, endPoint y: 134, distance: 273.4
click at [162, 134] on div "SearchWithCriteriae67228f4-0d62-4222-92eb-b7eb47cbbcad Work Title LANGUAGES and…" at bounding box center [503, 153] width 964 height 43
paste input "ALL OF MY LIFE"
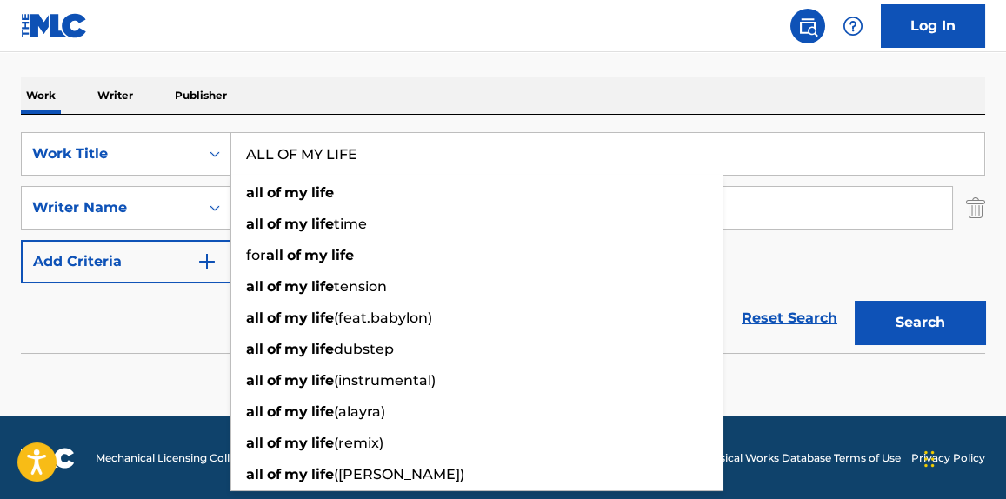
type input "ALL OF MY LIFE"
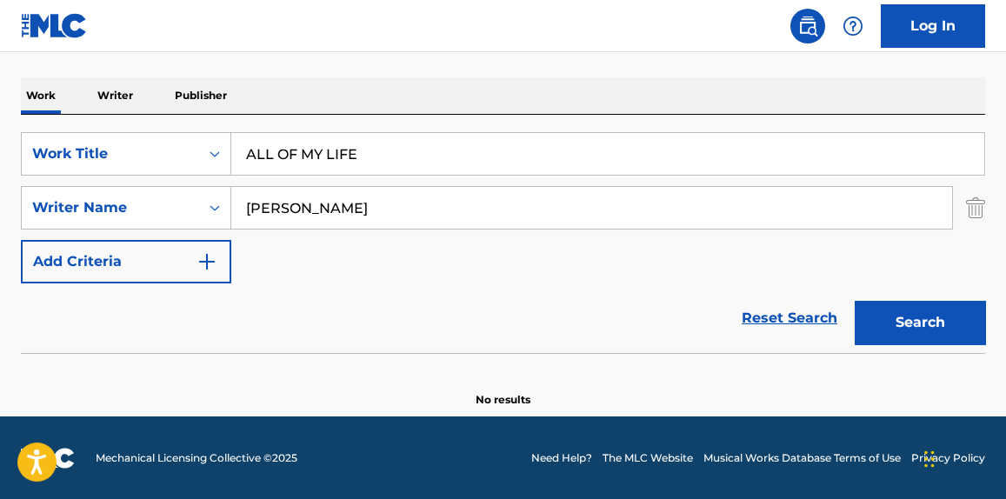
click at [505, 83] on div "Work Writer Publisher" at bounding box center [503, 95] width 964 height 37
click at [344, 230] on div "SearchWithCriteriae67228f4-0d62-4222-92eb-b7eb47cbbcad Work Title ALL OF MY LIF…" at bounding box center [503, 207] width 964 height 151
drag, startPoint x: 356, startPoint y: 206, endPoint x: 0, endPoint y: 209, distance: 355.6
click at [0, 209] on div "The MLC Public Work Search The accuracy and completeness of The MLC's data is d…" at bounding box center [503, 124] width 1006 height 567
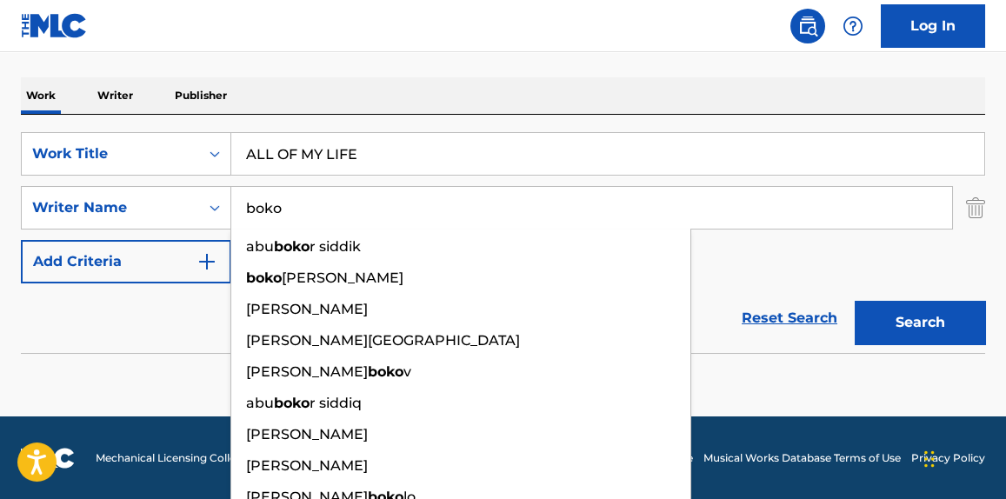
type input "boko"
click at [855, 301] on button "Search" at bounding box center [920, 322] width 130 height 43
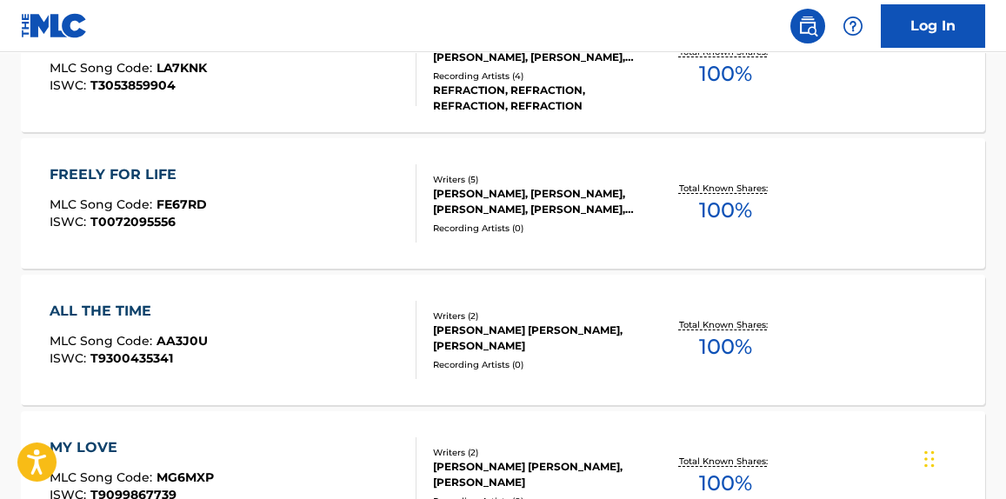
scroll to position [0, 0]
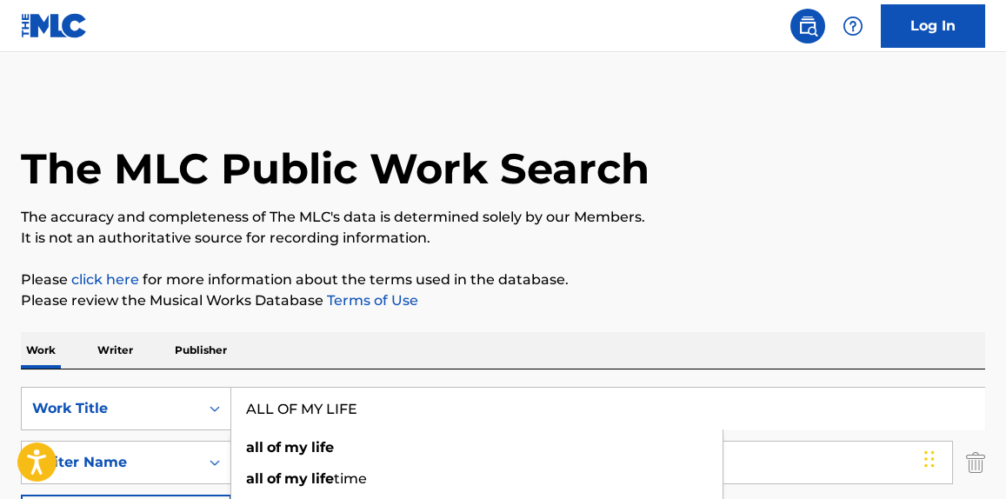
drag, startPoint x: 362, startPoint y: 401, endPoint x: 103, endPoint y: 334, distance: 267.6
click at [110, 340] on p "Writer" at bounding box center [115, 350] width 46 height 37
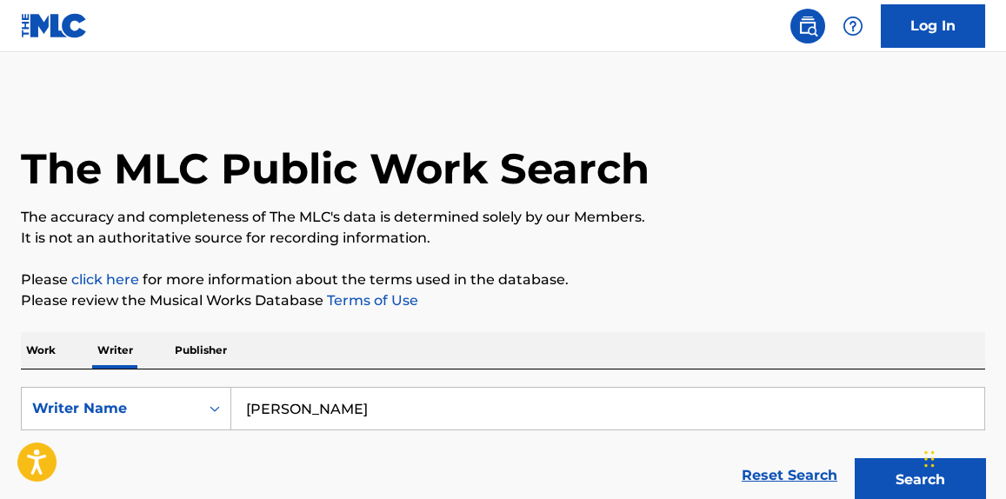
scroll to position [131, 0]
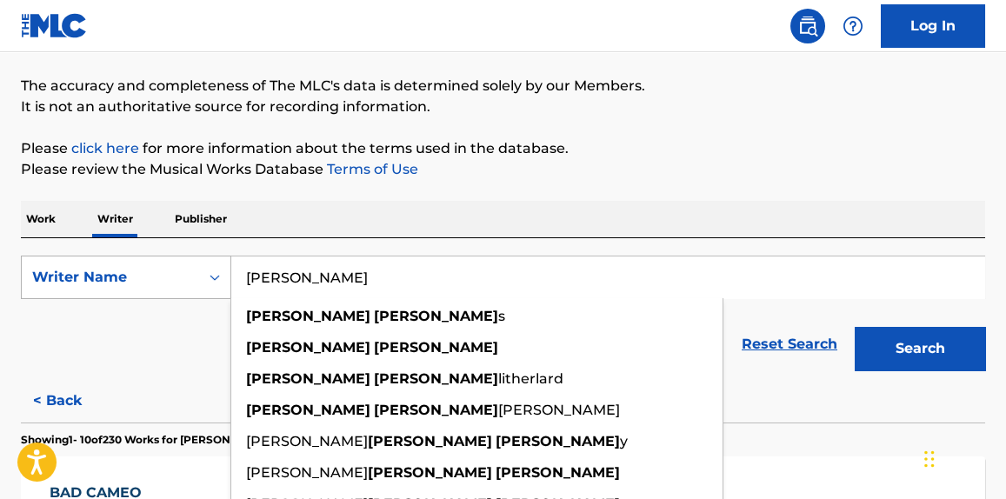
paste input "bez [PERSON_NAME]"
drag, startPoint x: 414, startPoint y: 283, endPoint x: 184, endPoint y: 269, distance: 230.0
click at [116, 274] on div "SearchWithCriteriaf9a75722-36fb-4c42-b687-fe409a6a6002 Writer Name [PERSON_NAME…" at bounding box center [503, 277] width 964 height 43
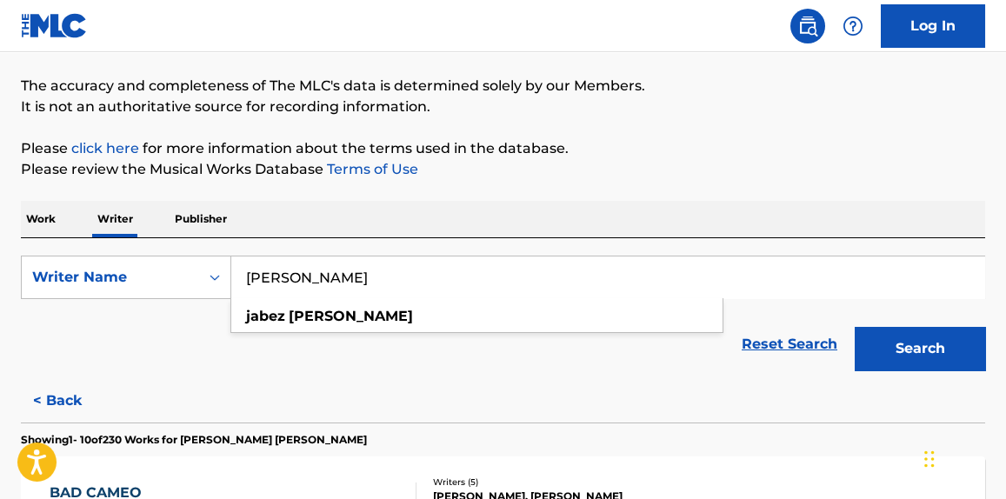
type input "[PERSON_NAME]"
click at [941, 347] on button "Search" at bounding box center [920, 348] width 130 height 43
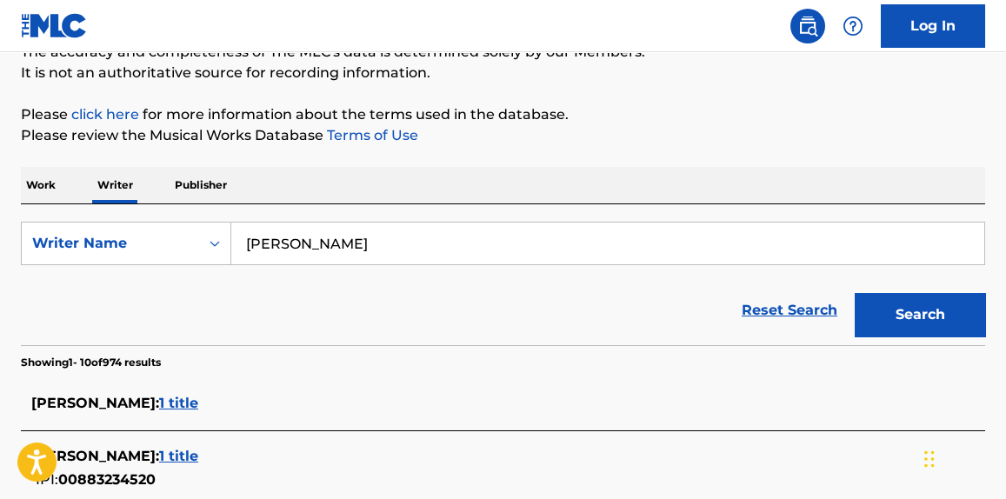
scroll to position [295, 0]
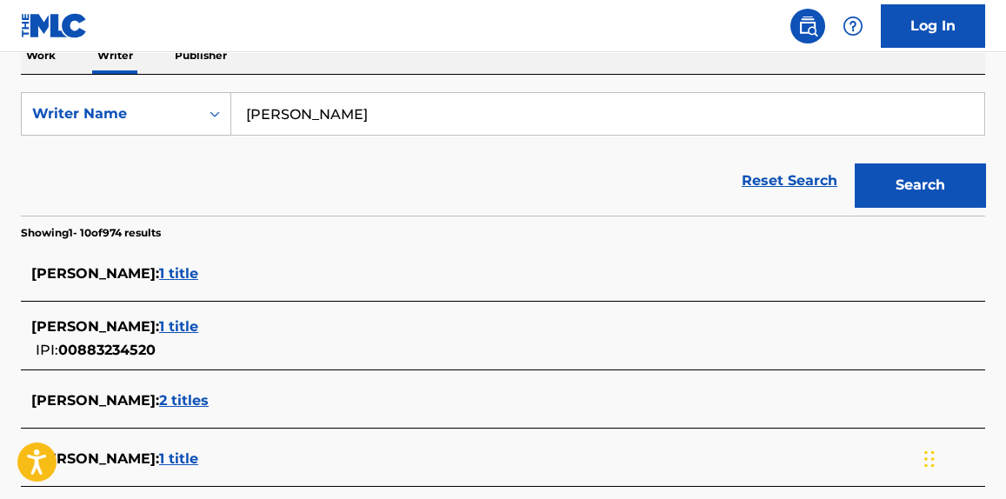
click at [179, 328] on span "1 title" at bounding box center [178, 326] width 39 height 17
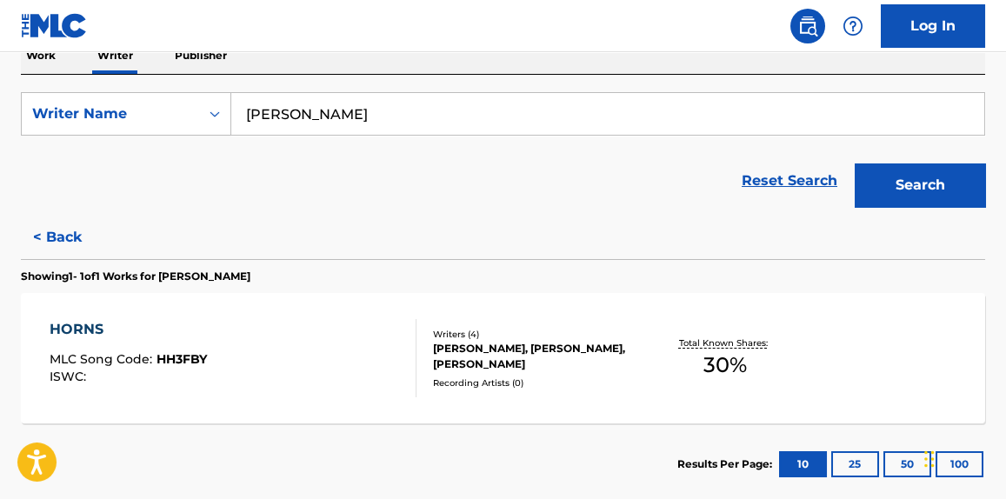
click at [326, 336] on div "HORNS MLC Song Code : HH3FBY ISWC :" at bounding box center [233, 358] width 366 height 78
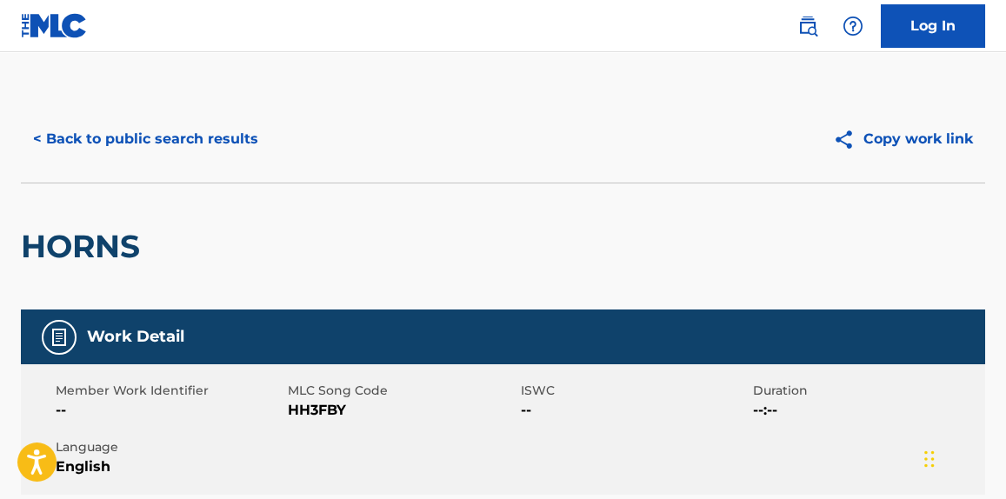
click at [196, 135] on button "< Back to public search results" at bounding box center [146, 138] width 250 height 43
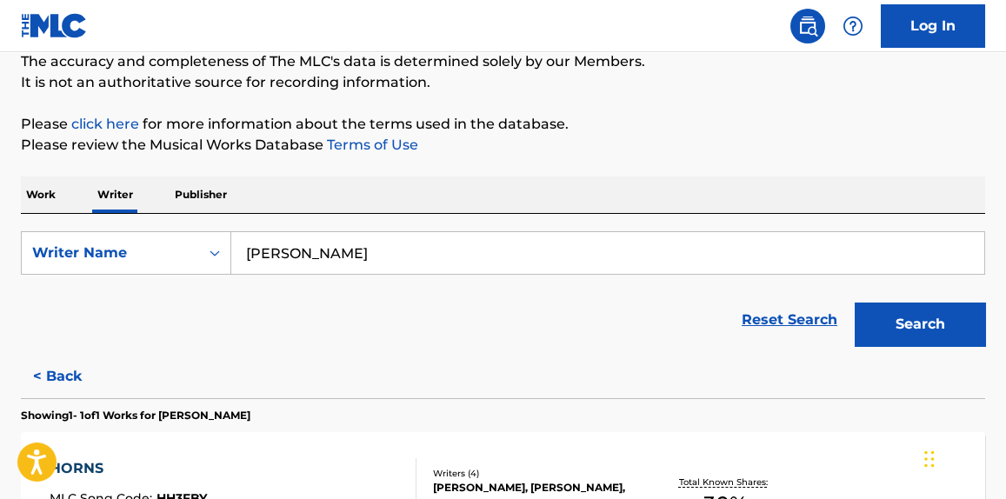
click at [58, 199] on p "Work" at bounding box center [41, 194] width 40 height 37
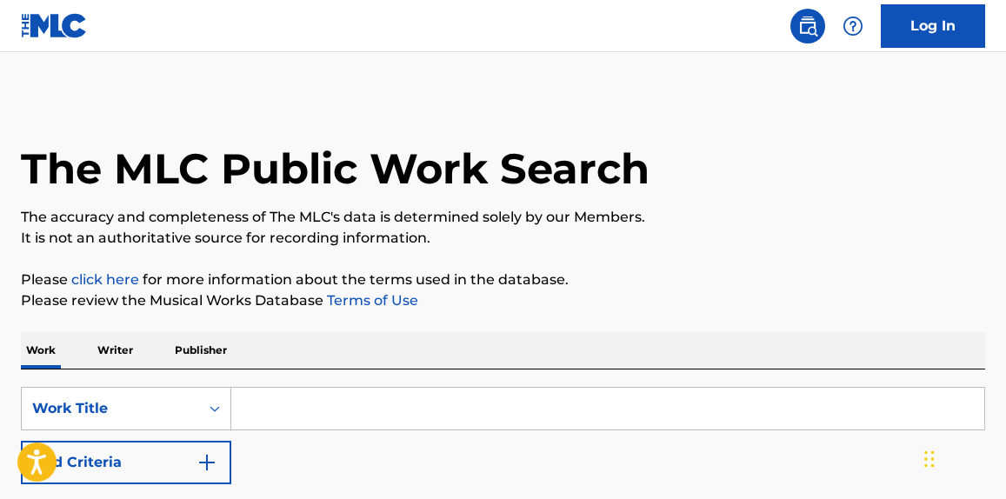
click at [428, 392] on input "Search Form" at bounding box center [607, 409] width 753 height 42
paste input "Feyonce"
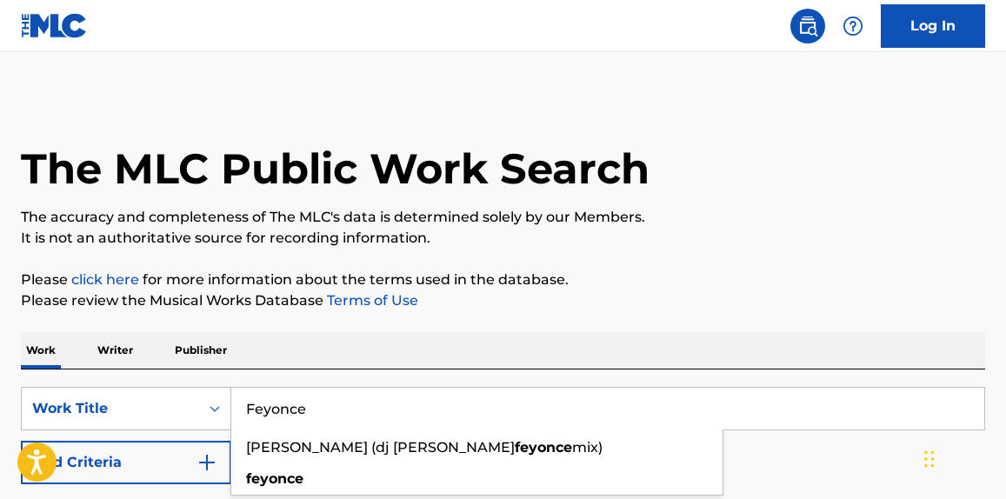
scroll to position [201, 0]
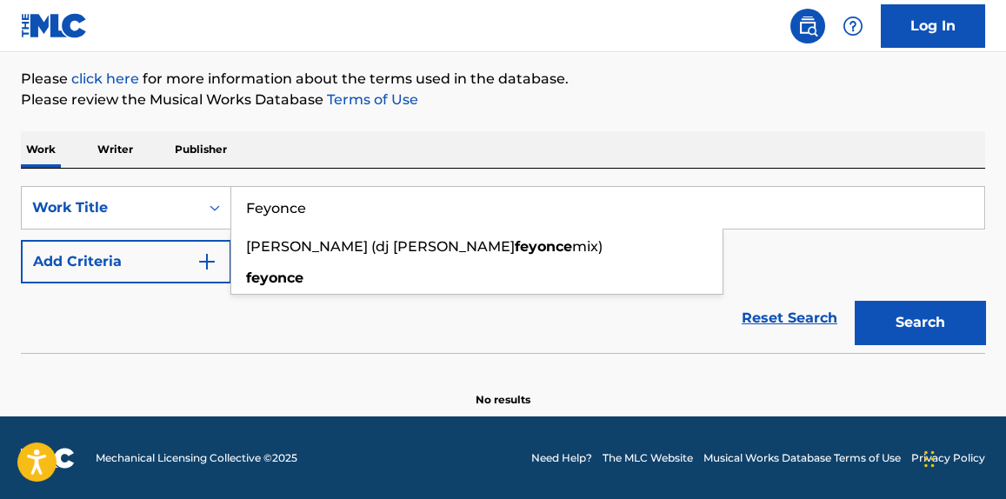
type input "Feyonce"
click at [960, 342] on button "Search" at bounding box center [920, 322] width 130 height 43
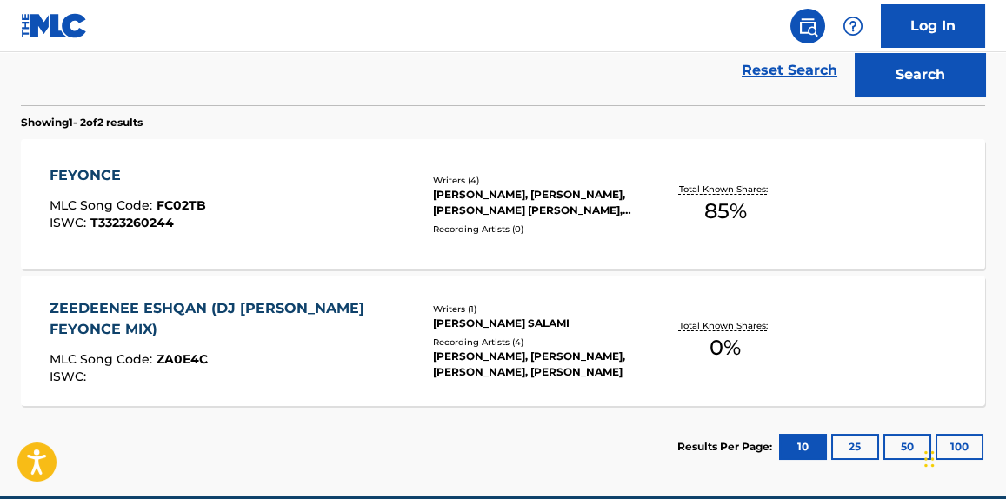
scroll to position [464, 0]
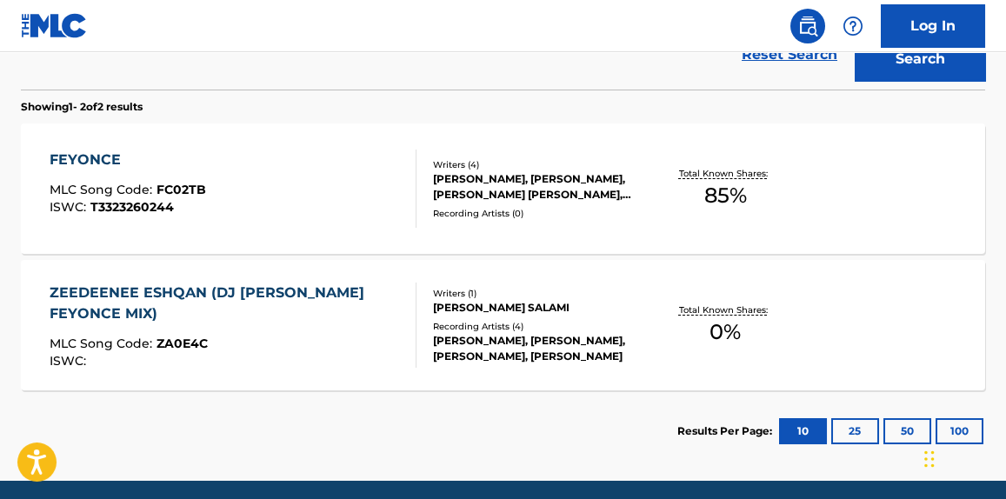
click at [195, 203] on div "ISWC : T3323260244" at bounding box center [128, 207] width 157 height 13
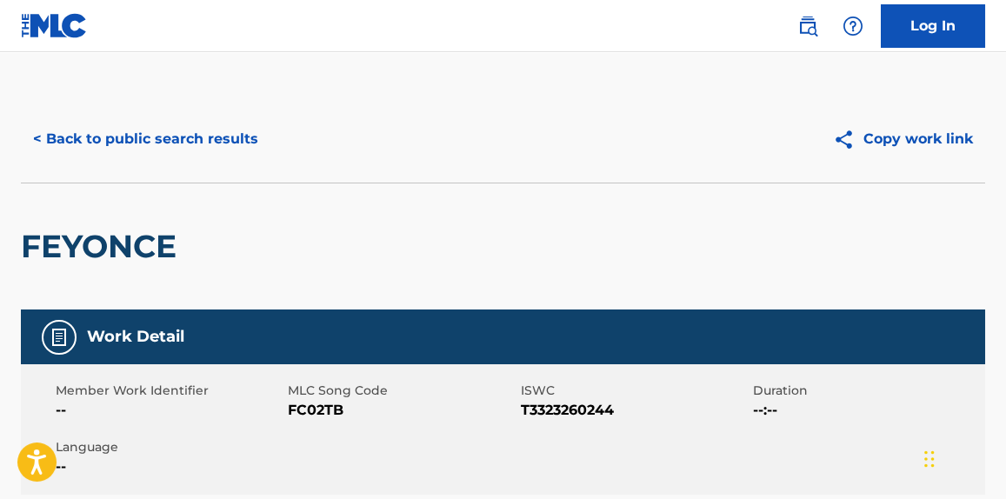
click at [190, 161] on div "< Back to public search results Copy work link" at bounding box center [503, 139] width 964 height 87
click at [195, 149] on button "< Back to public search results" at bounding box center [146, 138] width 250 height 43
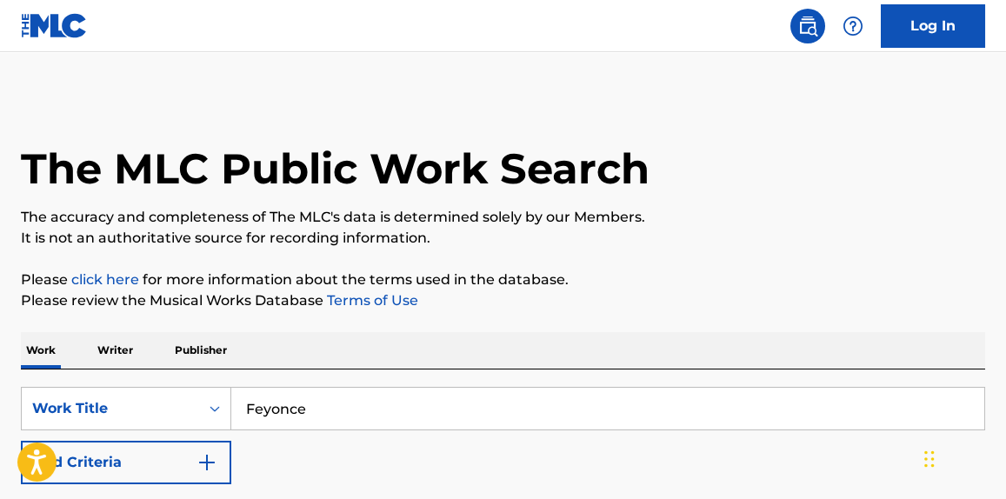
click at [381, 395] on input "Feyonce" at bounding box center [607, 409] width 753 height 42
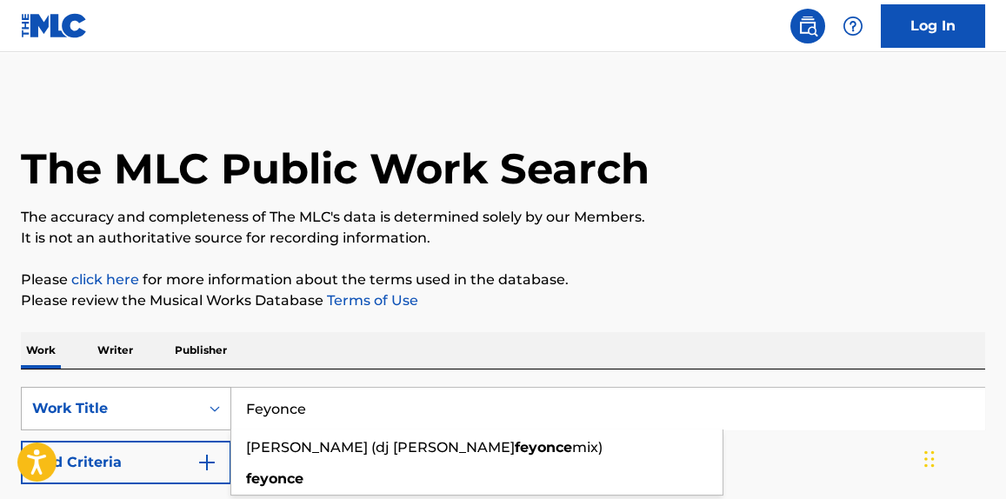
paste input "IYKTYK"
drag, startPoint x: 403, startPoint y: 408, endPoint x: 148, endPoint y: 403, distance: 255.7
click at [148, 403] on div "SearchWithCriteriae67228f4-0d62-4222-92eb-b7eb47cbbcad Work Title Feyonce zeede…" at bounding box center [503, 408] width 964 height 43
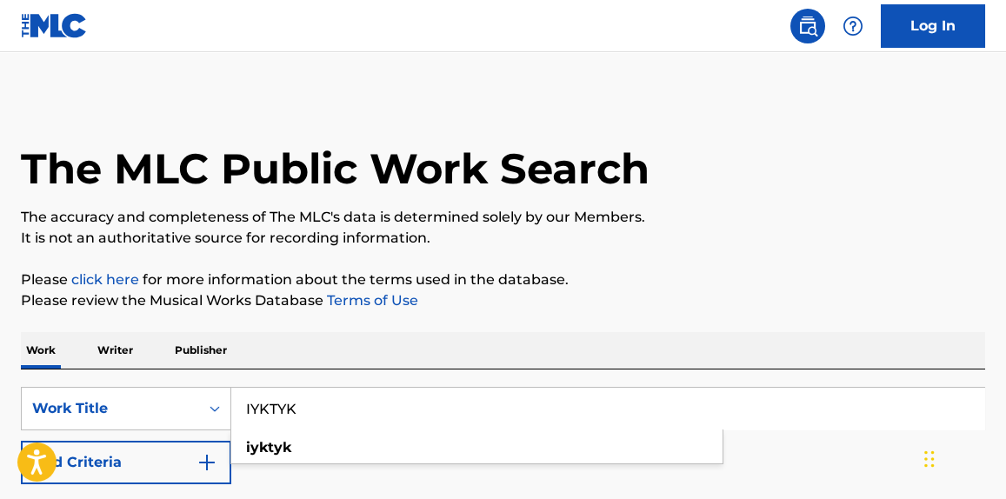
type input "IYKTYK"
click at [753, 233] on p "It is not an authoritative source for recording information." at bounding box center [503, 238] width 964 height 21
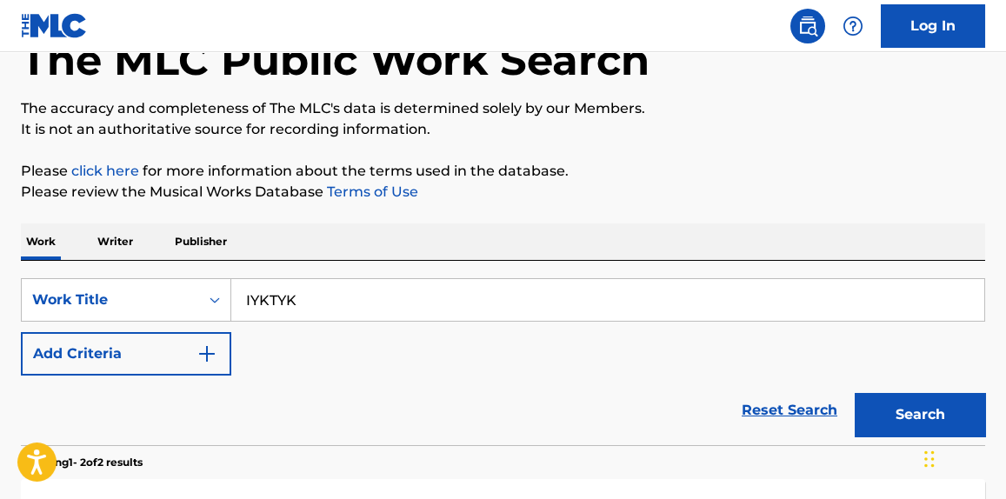
scroll to position [131, 0]
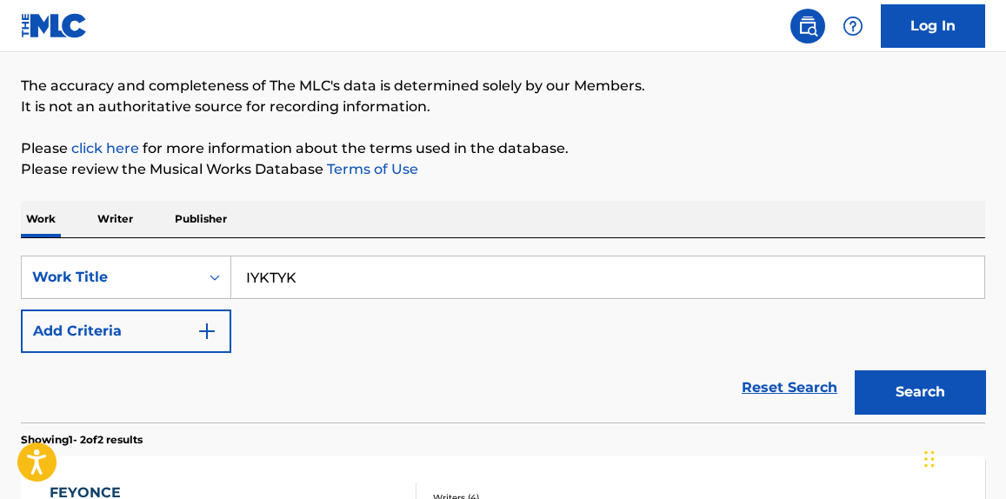
click at [217, 331] on button "Add Criteria" at bounding box center [126, 331] width 210 height 43
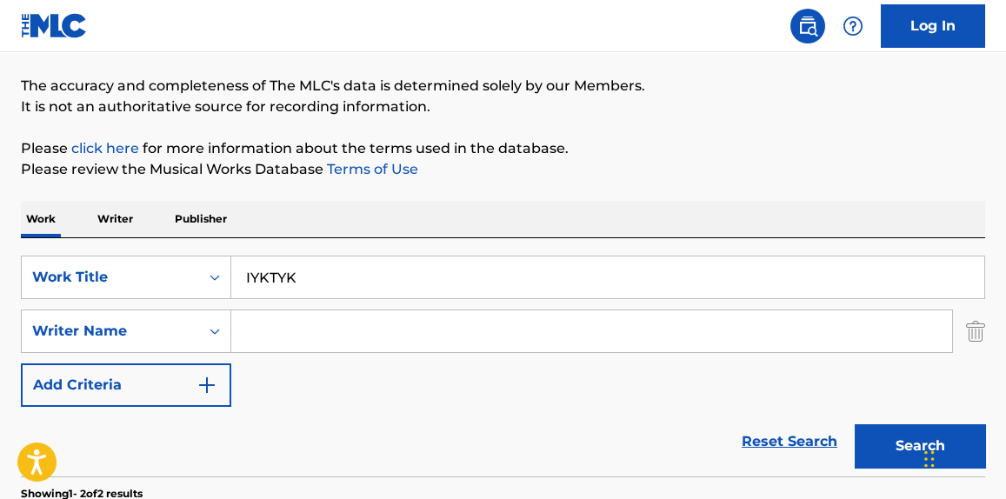
click at [304, 323] on input "Search Form" at bounding box center [591, 331] width 721 height 42
paste input "[PERSON_NAME]"
drag, startPoint x: 356, startPoint y: 317, endPoint x: 116, endPoint y: 321, distance: 240.9
click at [116, 321] on div "SearchWithCriteriad4ee30a0-c3d2-4a5d-819f-30b3e5a9fad4 Writer Name [PERSON_NAME]" at bounding box center [503, 331] width 964 height 43
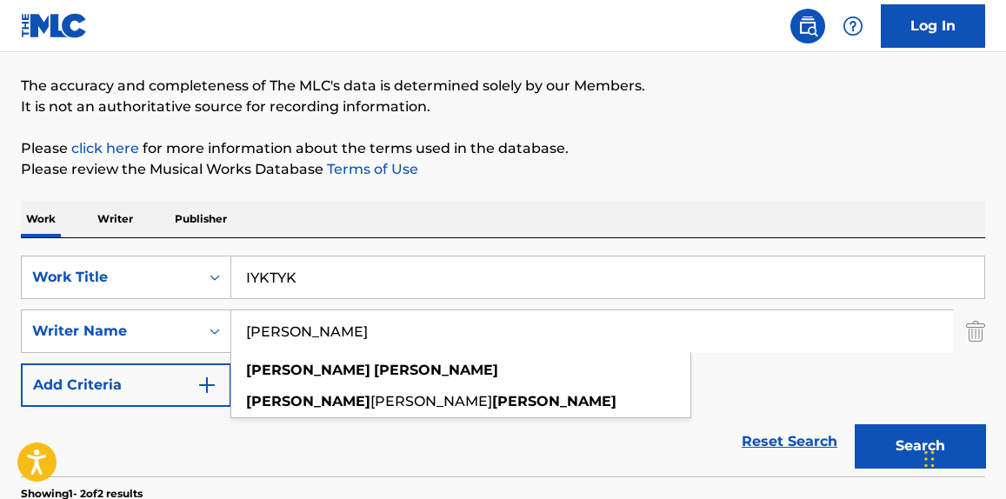
type input "[PERSON_NAME]"
click at [640, 110] on p "It is not an authoritative source for recording information." at bounding box center [503, 107] width 964 height 21
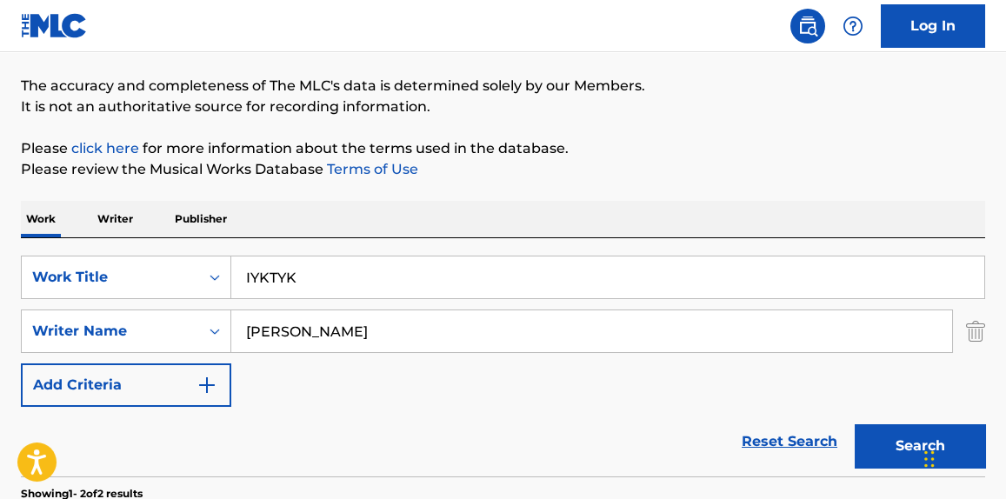
scroll to position [395, 0]
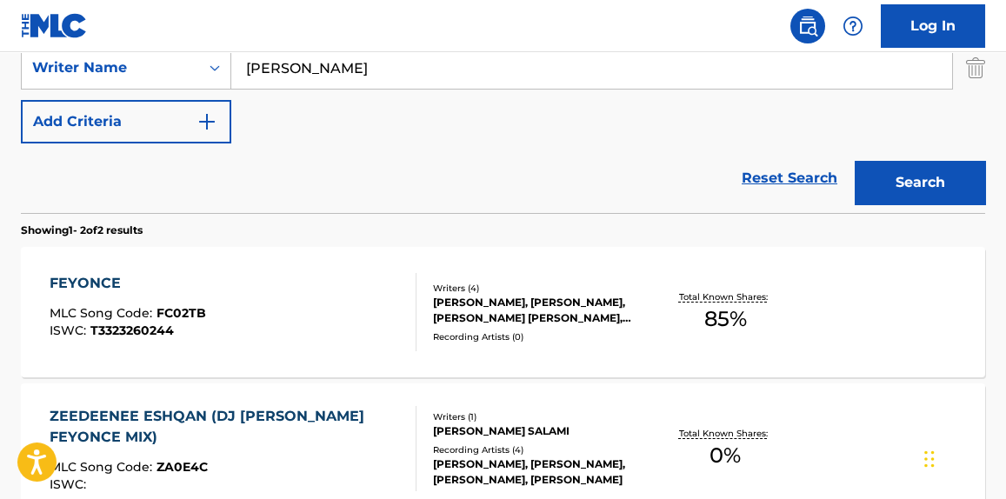
click at [924, 176] on button "Search" at bounding box center [920, 182] width 130 height 43
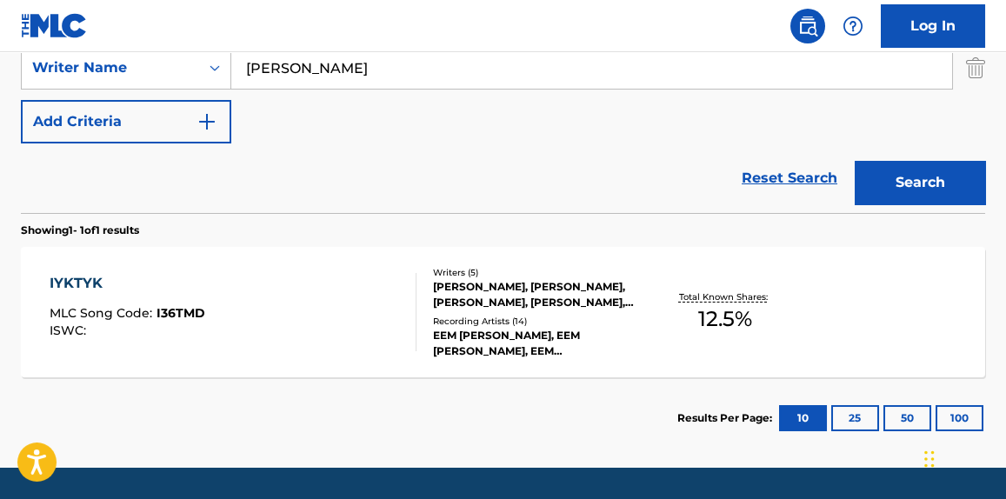
click at [342, 330] on div "IYKTYK MLC Song Code : I36TMD ISWC :" at bounding box center [233, 312] width 366 height 78
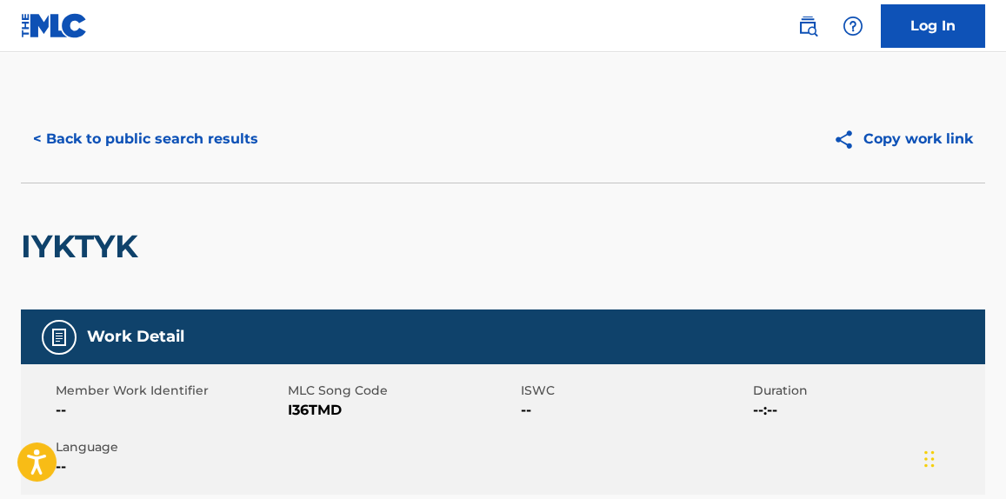
click at [200, 125] on button "< Back to public search results" at bounding box center [146, 138] width 250 height 43
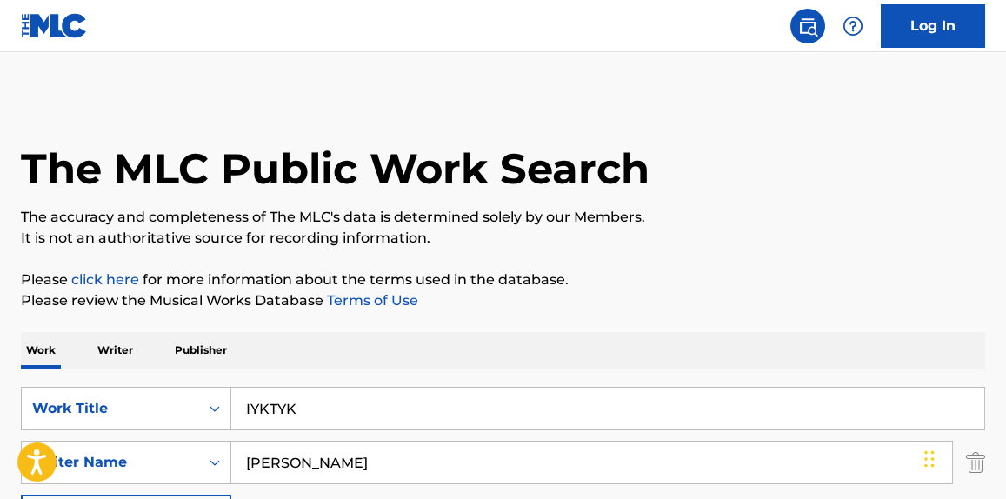
scroll to position [347, 0]
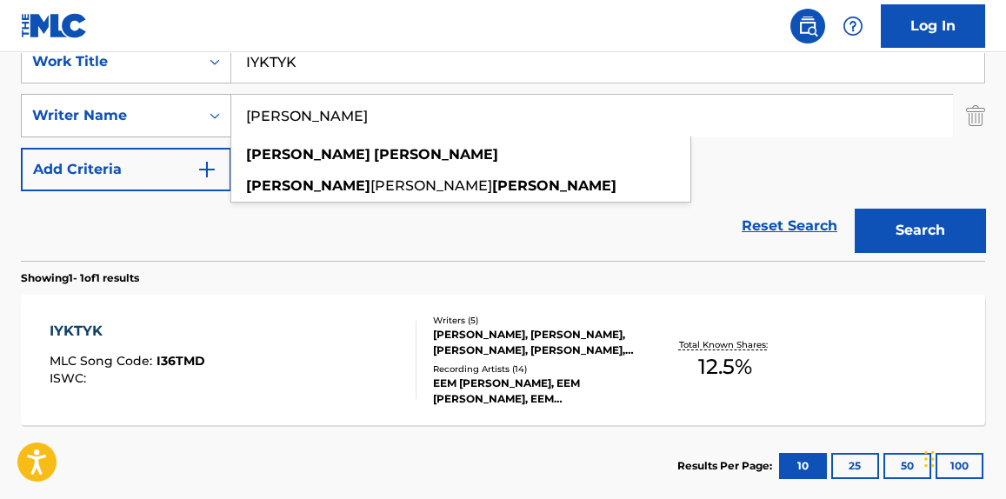
drag, startPoint x: 385, startPoint y: 112, endPoint x: 149, endPoint y: 132, distance: 237.3
click at [149, 132] on div "SearchWithCriteriad4ee30a0-c3d2-4a5d-819f-30b3e5a9fad4 Writer Name [PERSON_NAME…" at bounding box center [503, 115] width 964 height 43
paste input "Natche"
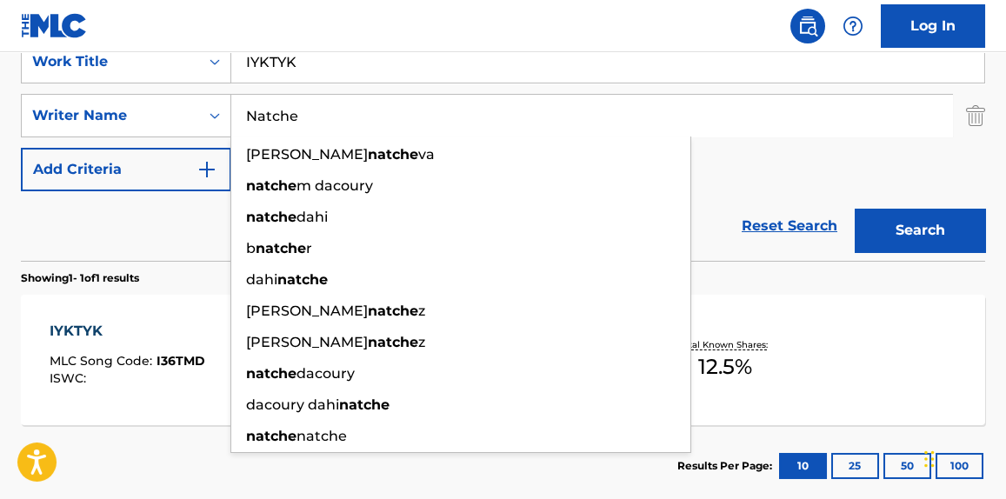
click at [882, 230] on button "Search" at bounding box center [920, 230] width 130 height 43
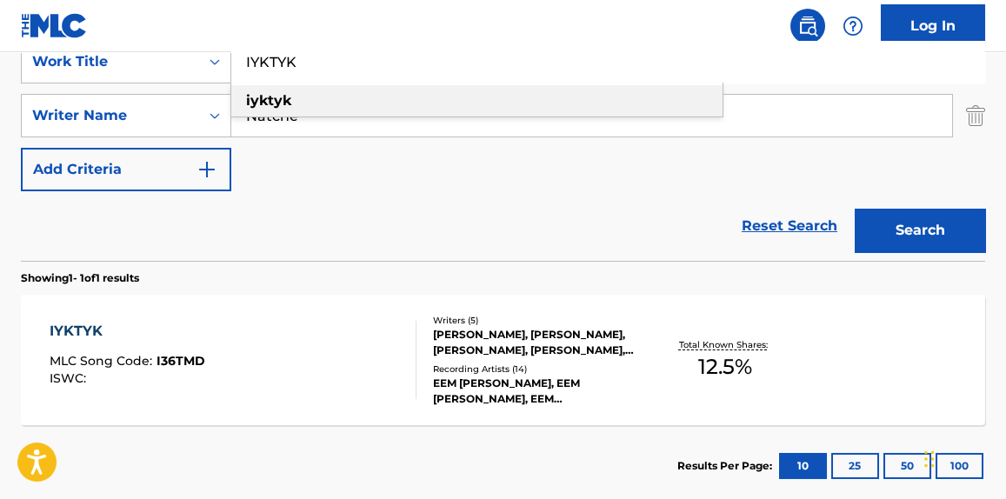
drag, startPoint x: 351, startPoint y: 86, endPoint x: 340, endPoint y: 113, distance: 29.2
drag, startPoint x: 340, startPoint y: 113, endPoint x: 279, endPoint y: 170, distance: 83.6
click at [279, 170] on div "SearchWithCriteriae67228f4-0d62-4222-92eb-b7eb47cbbcad Work Title IYKTYK iyktyk…" at bounding box center [503, 115] width 964 height 151
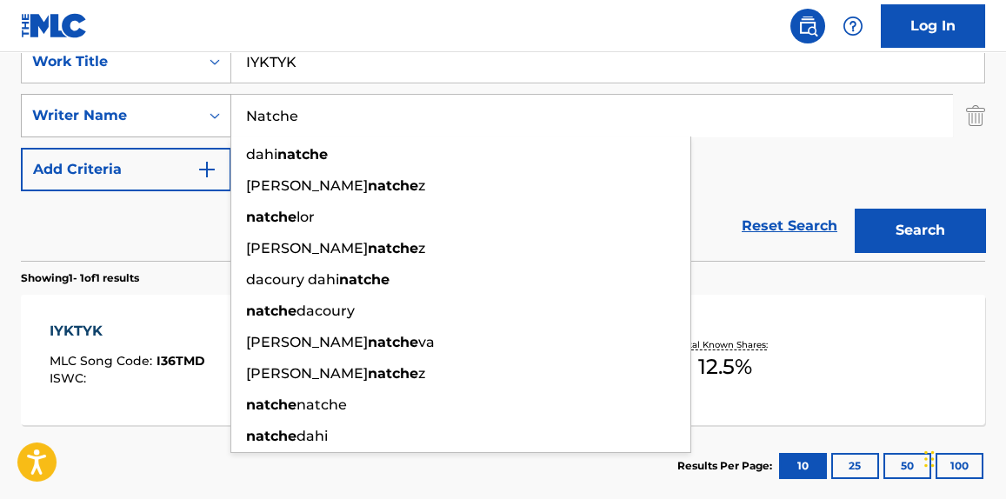
paste input "[PERSON_NAME] Rise"
drag, startPoint x: 336, startPoint y: 107, endPoint x: 156, endPoint y: 116, distance: 181.1
click at [156, 116] on div "SearchWithCriteriad4ee30a0-c3d2-4a5d-819f-30b3e5a9fad4 Writer Name [PERSON_NAME…" at bounding box center [503, 115] width 964 height 43
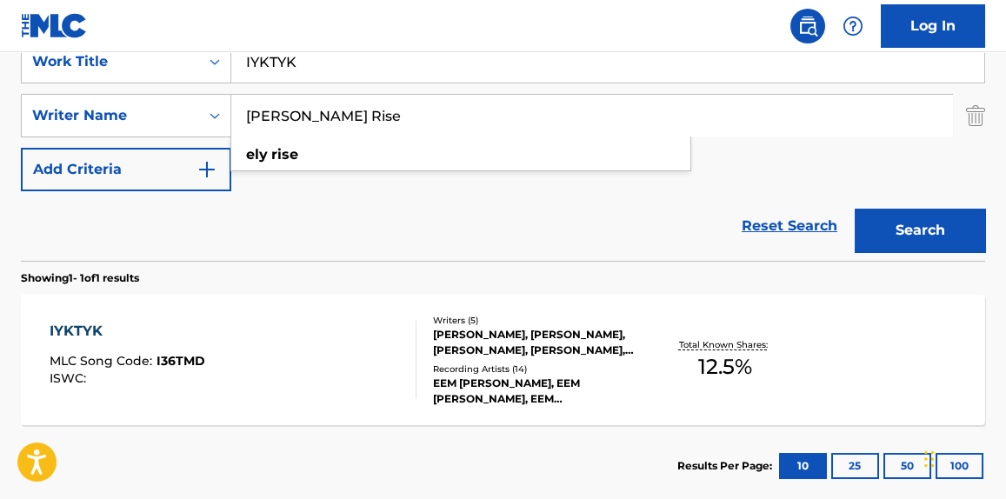
click at [959, 230] on button "Search" at bounding box center [920, 230] width 130 height 43
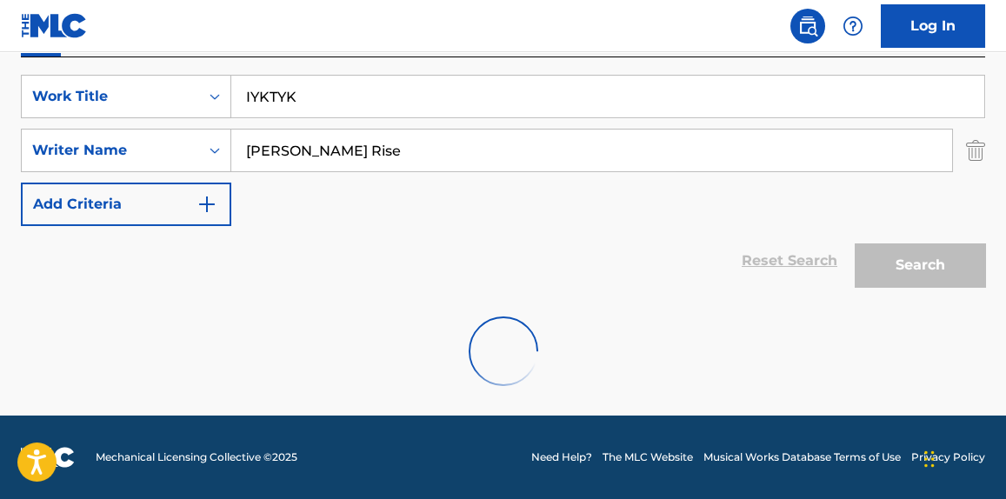
scroll to position [255, 0]
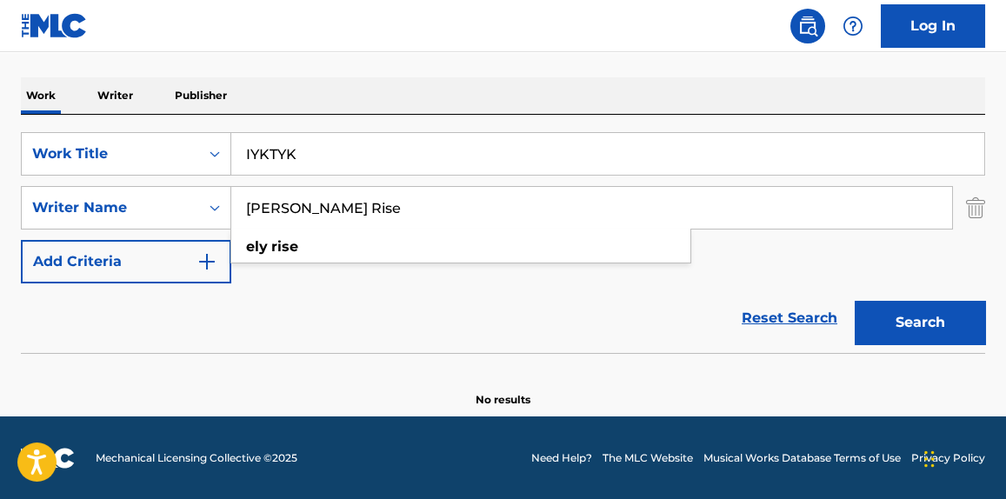
click at [290, 213] on input "[PERSON_NAME] Rise" at bounding box center [591, 208] width 721 height 42
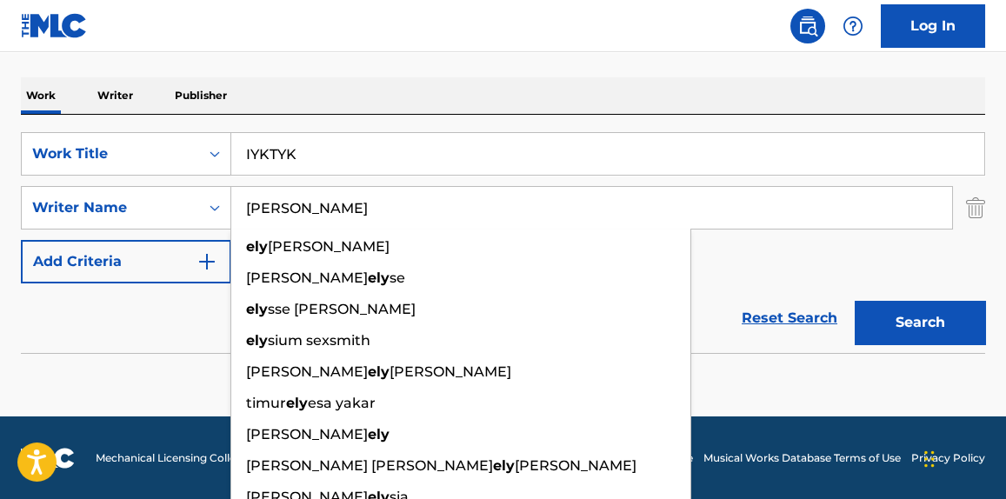
type input "[PERSON_NAME]"
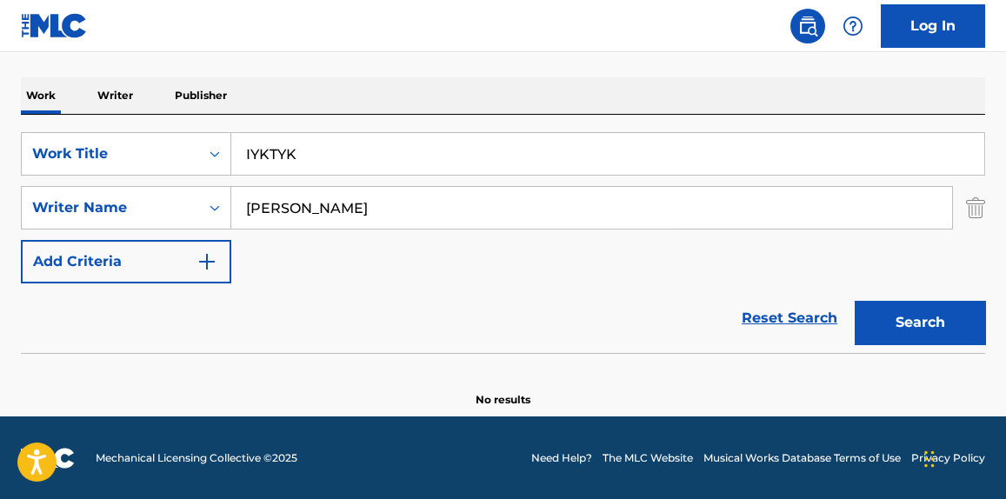
click at [933, 323] on button "Search" at bounding box center [920, 322] width 130 height 43
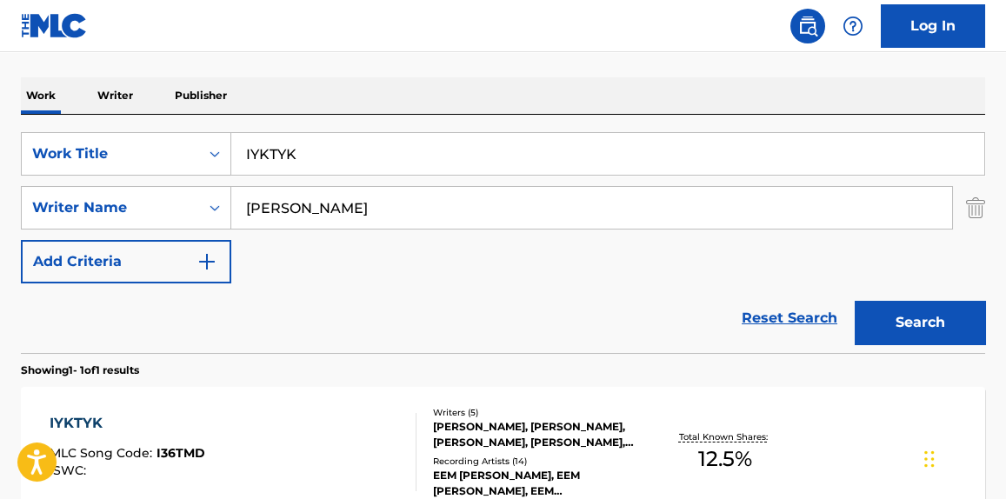
drag, startPoint x: 649, startPoint y: 314, endPoint x: 582, endPoint y: 308, distance: 67.2
drag, startPoint x: 582, startPoint y: 308, endPoint x: 374, endPoint y: 276, distance: 210.3
click at [374, 276] on div "SearchWithCriteriae67228f4-0d62-4222-92eb-b7eb47cbbcad Work Title IYKTYK Search…" at bounding box center [503, 207] width 964 height 151
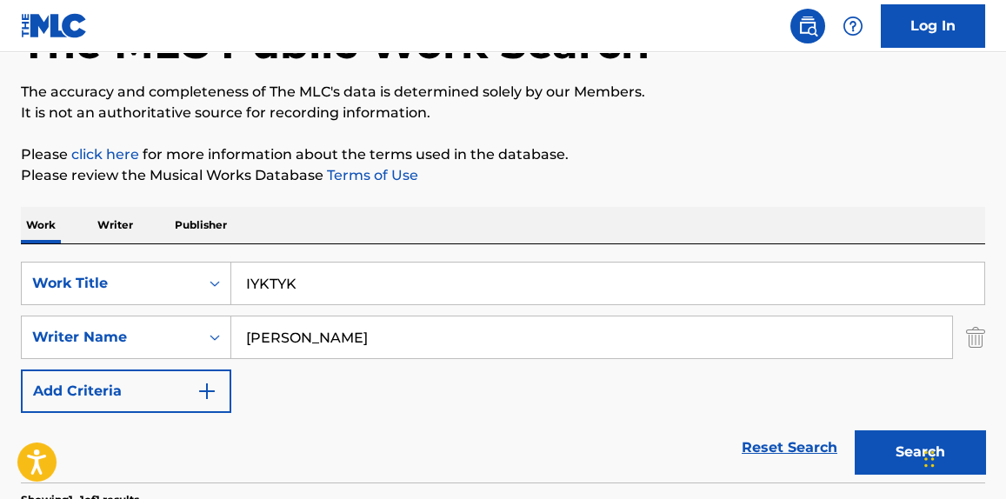
scroll to position [0, 0]
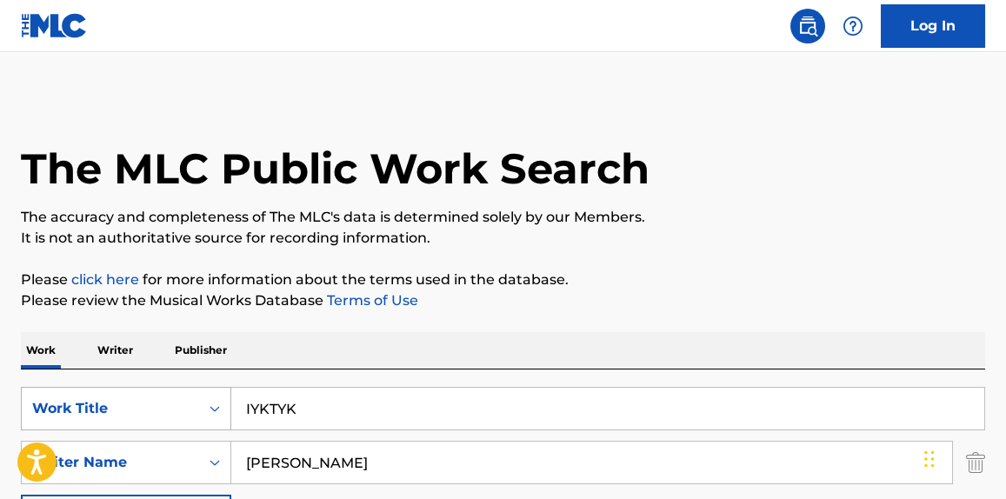
paste input "SPACE INVADER"
drag, startPoint x: 346, startPoint y: 415, endPoint x: 195, endPoint y: 410, distance: 151.4
click at [195, 410] on div "SearchWithCriteriae67228f4-0d62-4222-92eb-b7eb47cbbcad Work Title SPACE INVADER" at bounding box center [503, 408] width 964 height 43
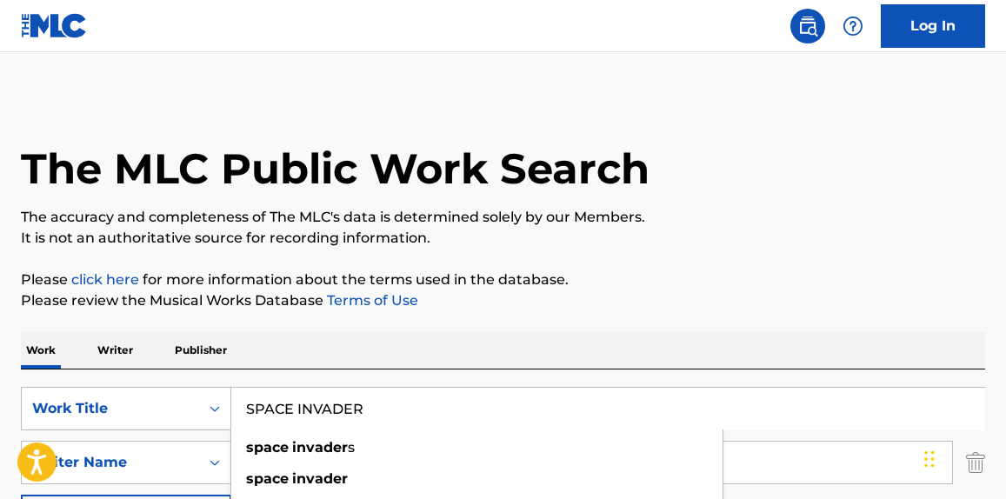
type input "SPACE INVADER"
click at [616, 147] on h1 "The MLC Public Work Search" at bounding box center [335, 169] width 629 height 52
drag, startPoint x: 458, startPoint y: 437, endPoint x: 210, endPoint y: 454, distance: 249.2
click at [210, 454] on div "SearchWithCriteriae67228f4-0d62-4222-92eb-b7eb47cbbcad Work Title SPACE INVADER…" at bounding box center [503, 462] width 964 height 151
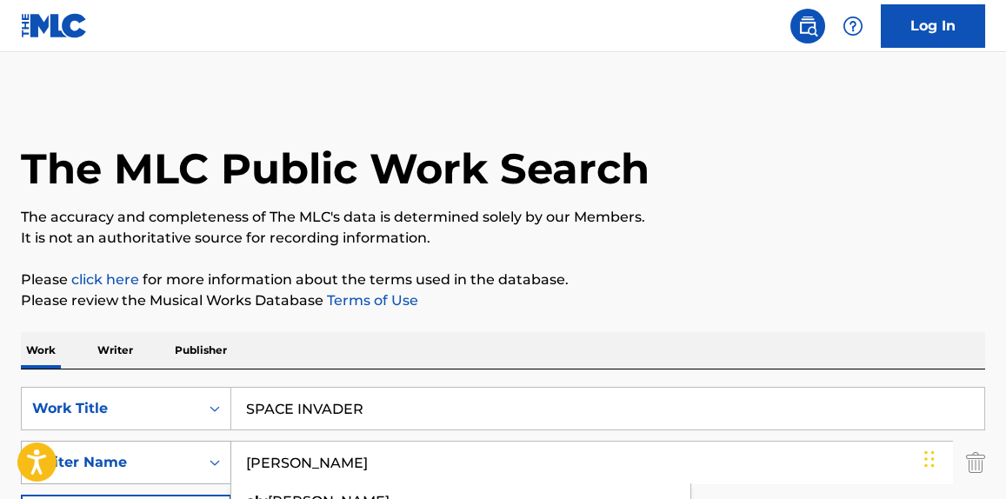
drag, startPoint x: 291, startPoint y: 470, endPoint x: 215, endPoint y: 477, distance: 76.9
click at [215, 477] on div "SearchWithCriteriad4ee30a0-c3d2-4a5d-819f-30b3e5a9fad4 Writer Name [PERSON_NAME…" at bounding box center [503, 462] width 964 height 43
type input "celestin"
click at [742, 350] on div "Work Writer Publisher" at bounding box center [503, 350] width 964 height 37
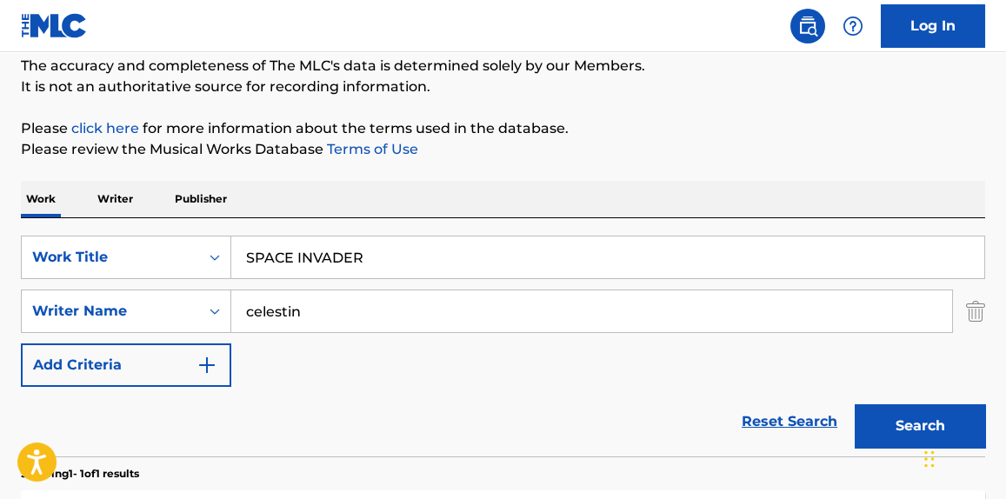
scroll to position [263, 0]
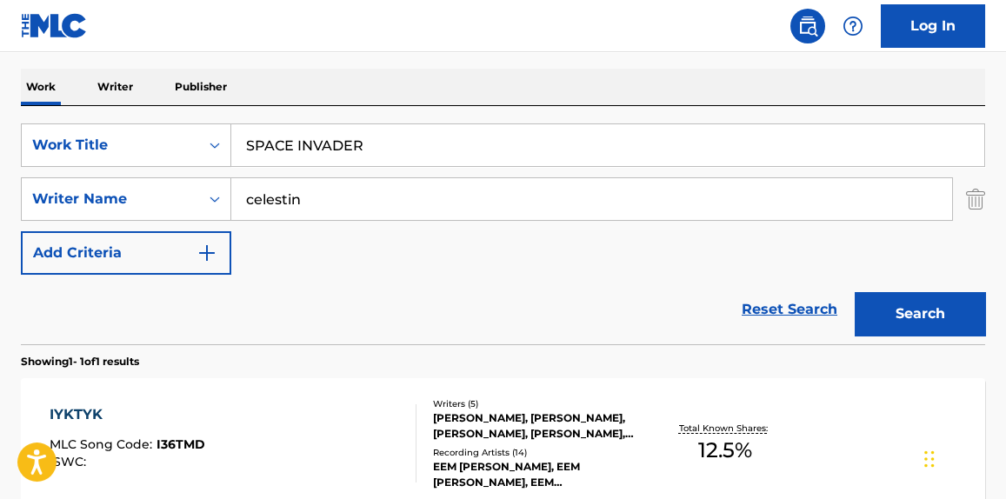
click at [956, 337] on div "Search" at bounding box center [915, 310] width 139 height 70
click at [949, 318] on button "Search" at bounding box center [920, 313] width 130 height 43
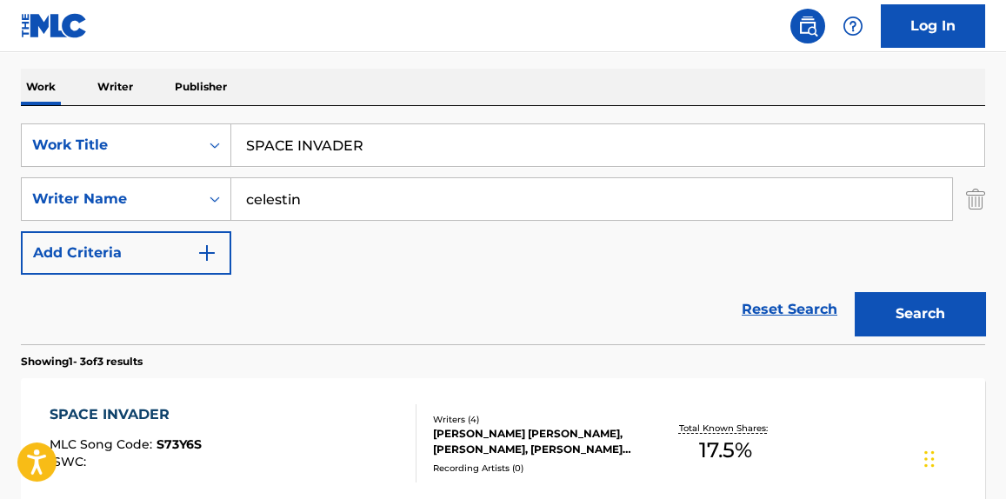
scroll to position [395, 0]
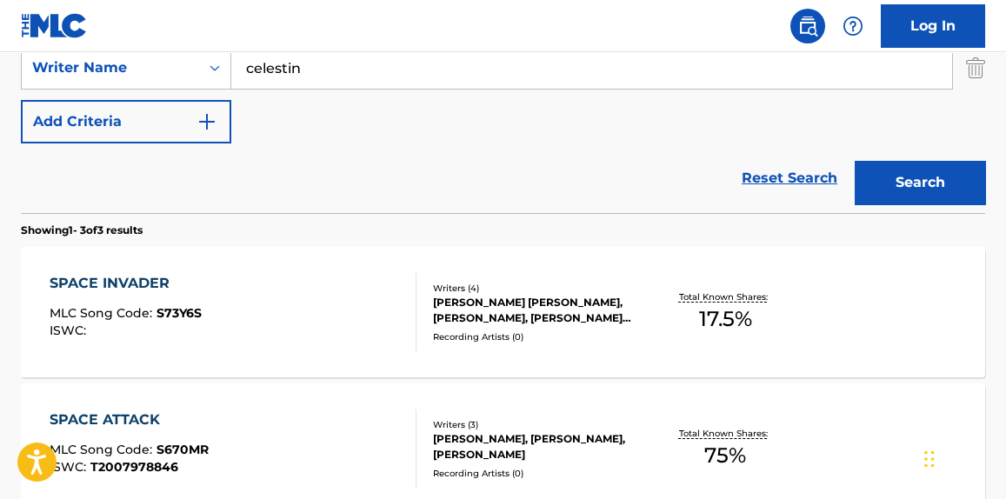
click at [344, 307] on div "SPACE INVADER MLC Song Code : S73Y6S ISWC :" at bounding box center [233, 312] width 366 height 78
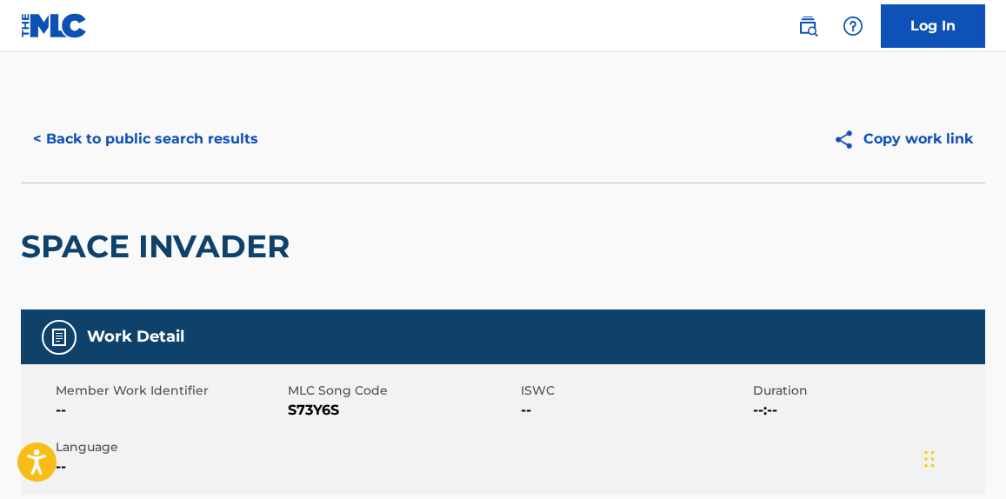
click at [167, 101] on div "< Back to public search results Copy work link" at bounding box center [503, 139] width 964 height 87
click at [155, 153] on button "< Back to public search results" at bounding box center [146, 138] width 250 height 43
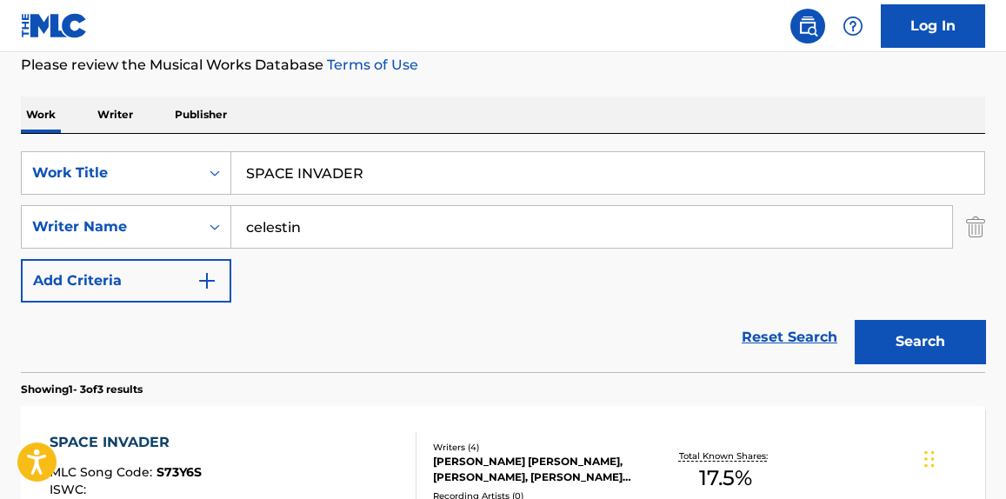
scroll to position [123, 0]
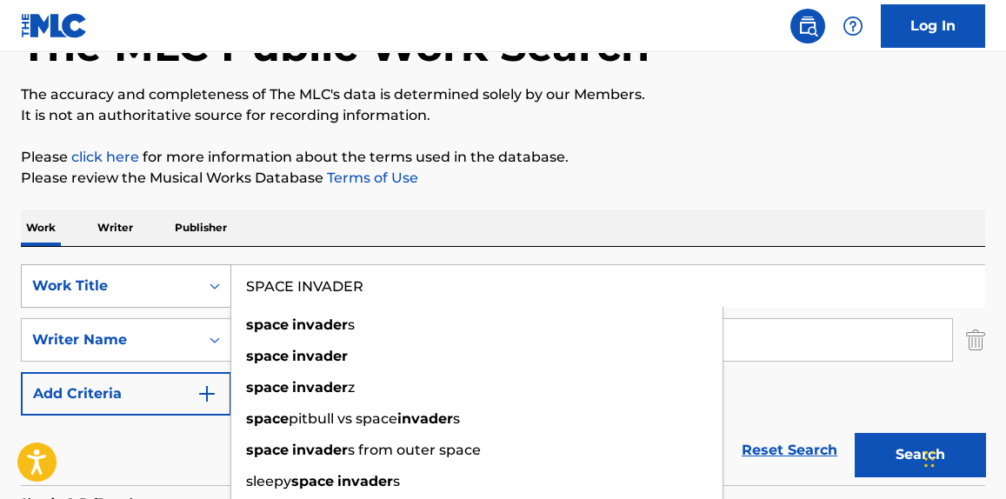
paste input "CHAMPIONSHIP [0, 2 subtracks]"
drag, startPoint x: 416, startPoint y: 290, endPoint x: 111, endPoint y: 276, distance: 305.5
click at [100, 287] on div "SearchWithCriteriae67228f4-0d62-4222-92eb-b7eb47cbbcad Work Title CHAMPIONSHIP …" at bounding box center [503, 285] width 964 height 43
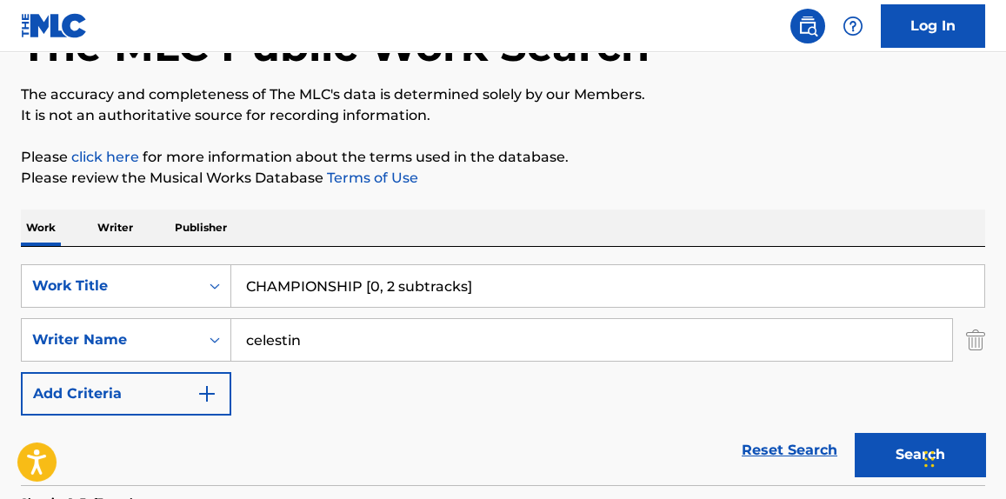
click at [649, 143] on div "The MLC Public Work Search The accuracy and completeness of The MLC's data is d…" at bounding box center [503, 488] width 1006 height 1031
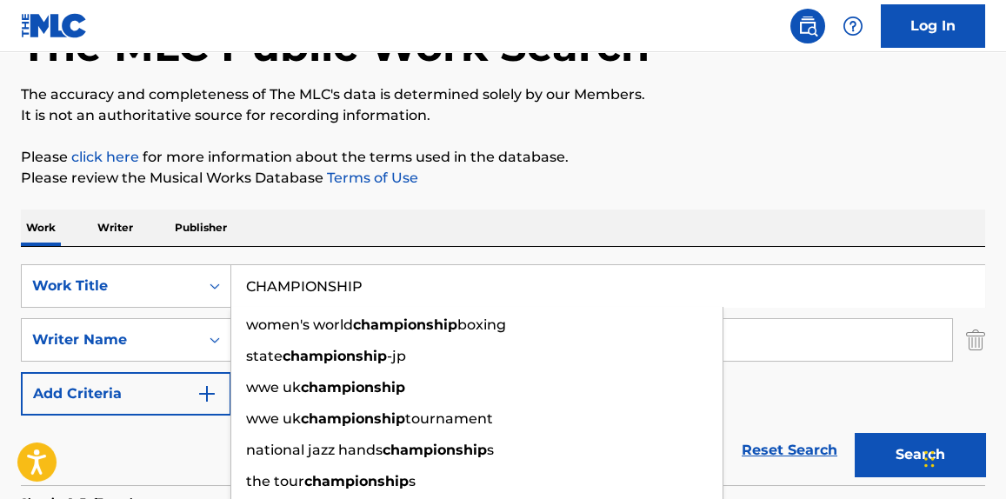
drag, startPoint x: 360, startPoint y: 281, endPoint x: 777, endPoint y: 276, distance: 417.4
click at [777, 276] on input "CHAMPIONSHIP" at bounding box center [607, 286] width 753 height 42
click at [724, 87] on p "The accuracy and completeness of The MLC's data is determined solely by our Mem…" at bounding box center [503, 94] width 964 height 21
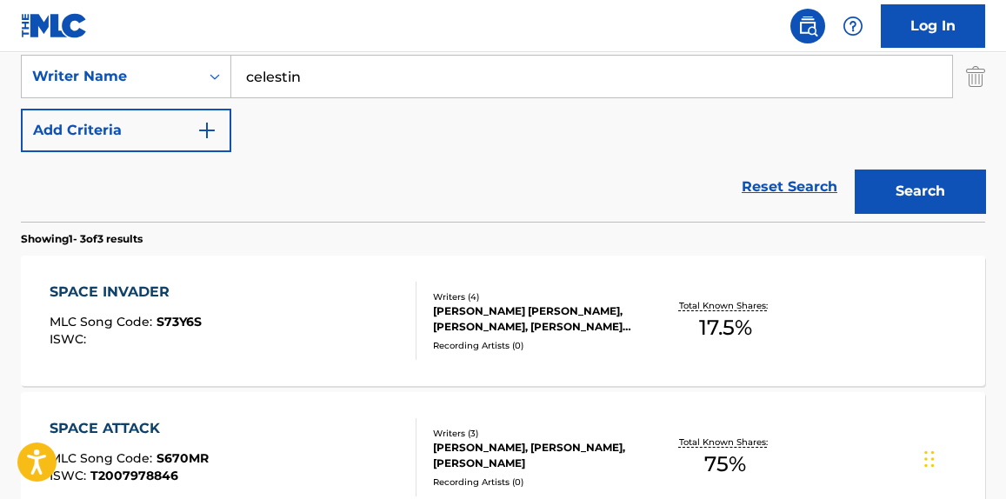
click at [929, 191] on button "Search" at bounding box center [920, 191] width 130 height 43
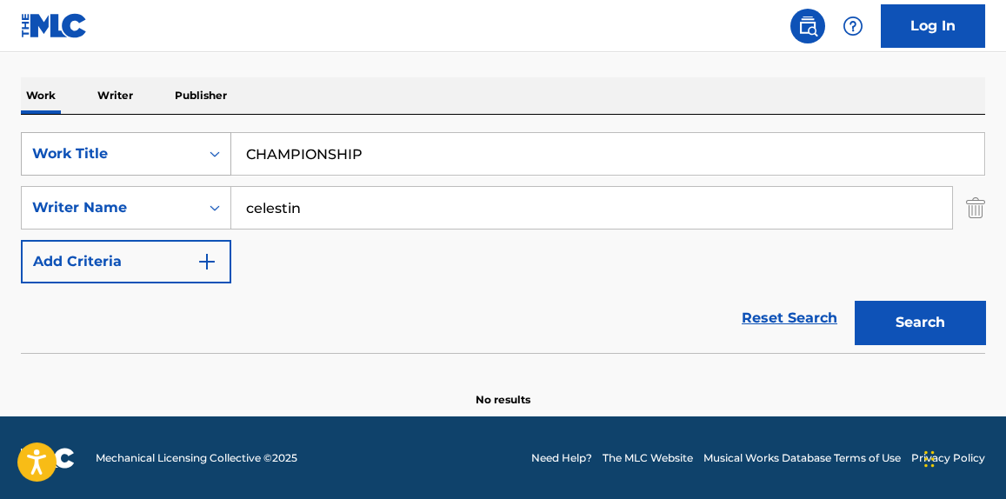
drag, startPoint x: 310, startPoint y: 150, endPoint x: 114, endPoint y: 151, distance: 195.6
click at [114, 151] on div "SearchWithCriteriae67228f4-0d62-4222-92eb-b7eb47cbbcad Work Title CHAMPIONSHIP" at bounding box center [503, 153] width 964 height 43
paste input "HOME"
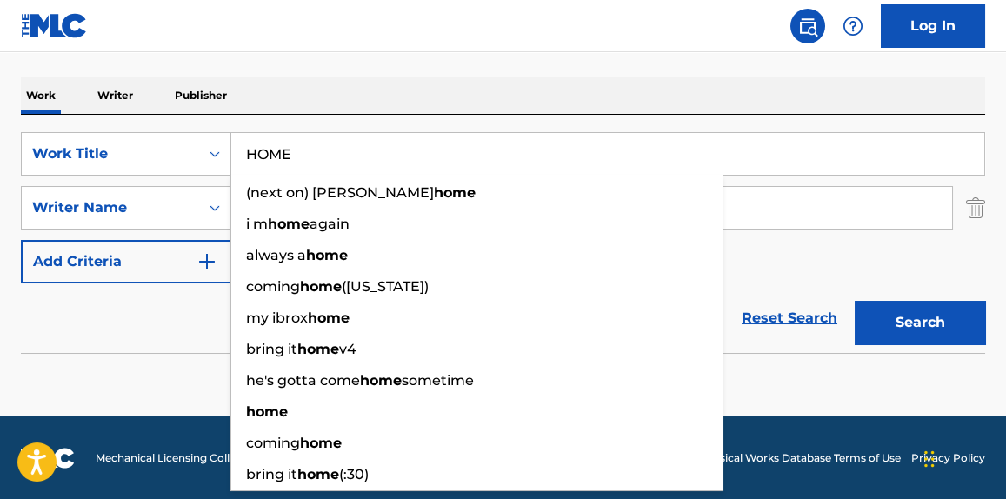
click at [913, 317] on button "Search" at bounding box center [920, 322] width 130 height 43
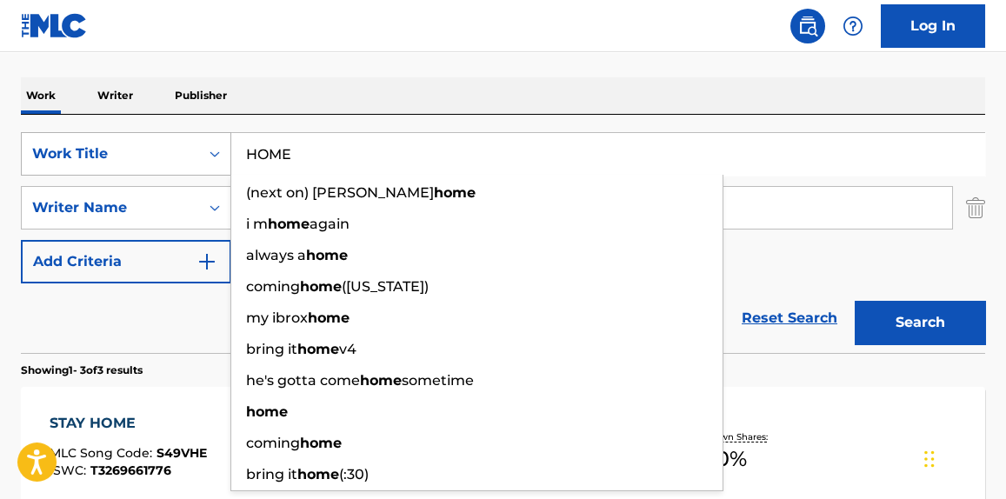
drag, startPoint x: 277, startPoint y: 145, endPoint x: 123, endPoint y: 135, distance: 154.2
click at [124, 135] on div "SearchWithCriteriae67228f4-0d62-4222-92eb-b7eb47cbbcad Work Title HOME (next on…" at bounding box center [503, 153] width 964 height 43
paste input "TARGET JOINT"
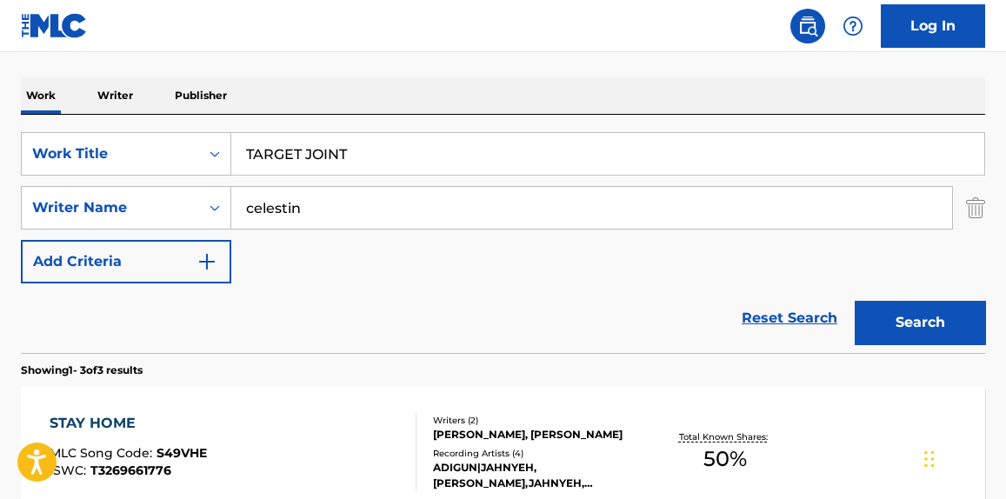
click at [896, 327] on button "Search" at bounding box center [920, 322] width 130 height 43
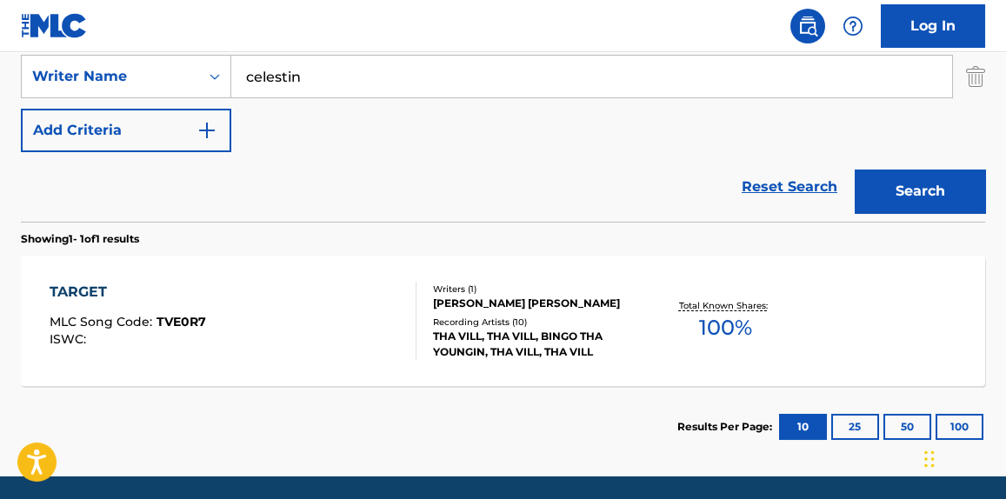
scroll to position [0, 0]
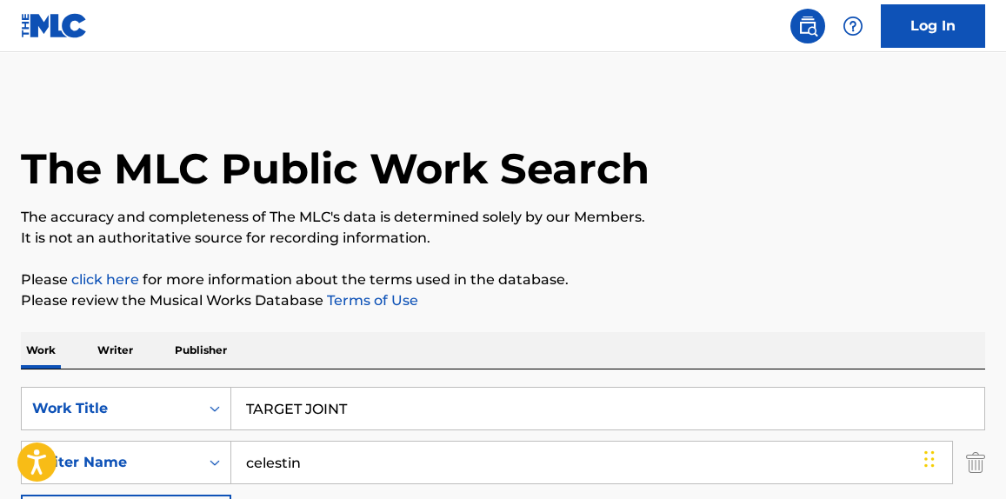
drag, startPoint x: 373, startPoint y: 385, endPoint x: 91, endPoint y: 382, distance: 281.7
click at [74, 382] on div "SearchWithCriteriae67228f4-0d62-4222-92eb-b7eb47cbbcad Work Title TARGET JOINT …" at bounding box center [503, 489] width 964 height 238
paste input "HINGS"
drag, startPoint x: 383, startPoint y: 399, endPoint x: 159, endPoint y: 370, distance: 226.1
click at [65, 383] on div "SearchWithCriteriae67228f4-0d62-4222-92eb-b7eb47cbbcad Work Title TARGET JOINT …" at bounding box center [503, 489] width 964 height 238
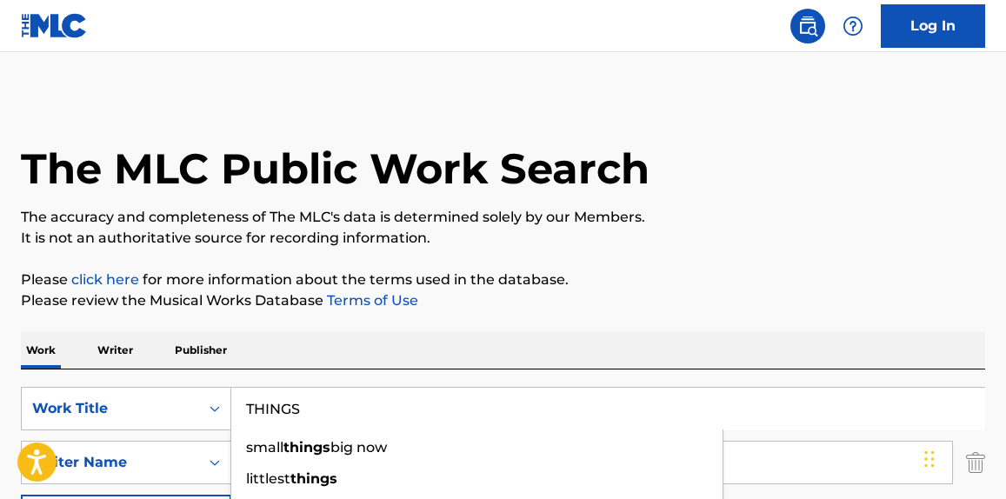
type input "THINGS"
click at [723, 211] on p "The accuracy and completeness of The MLC's data is determined solely by our Mem…" at bounding box center [503, 217] width 964 height 21
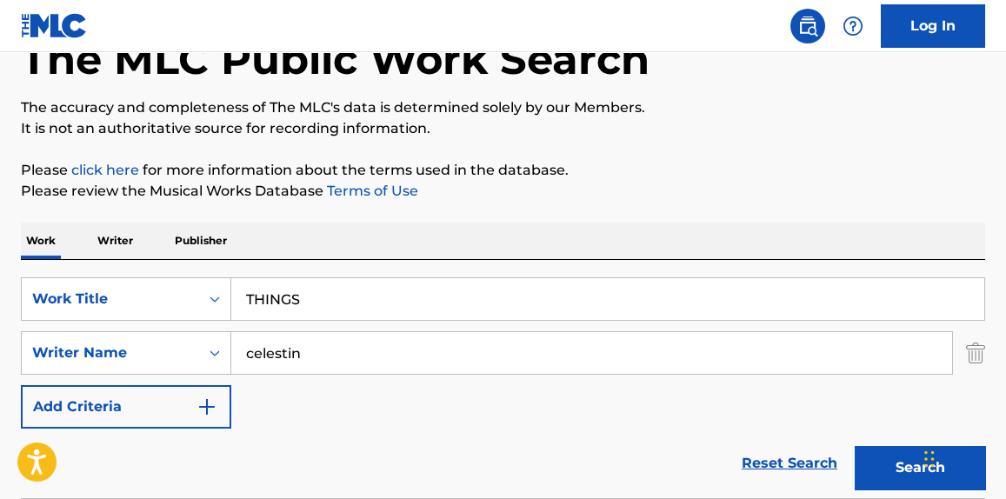
scroll to position [131, 0]
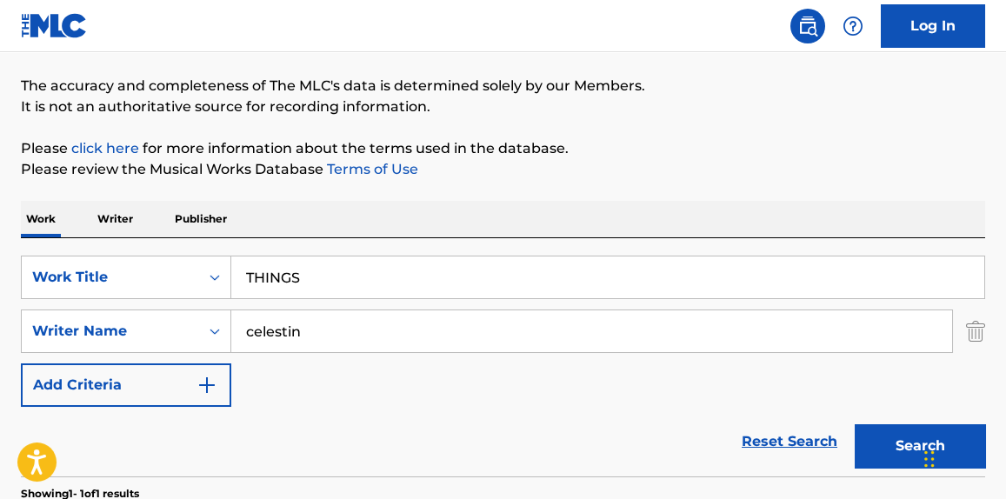
click at [871, 443] on button "Search" at bounding box center [920, 445] width 130 height 43
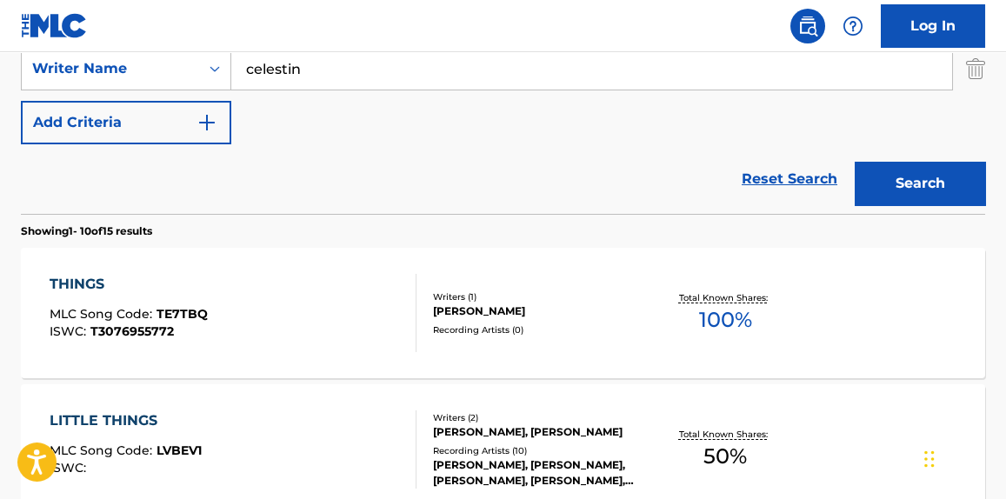
scroll to position [443, 0]
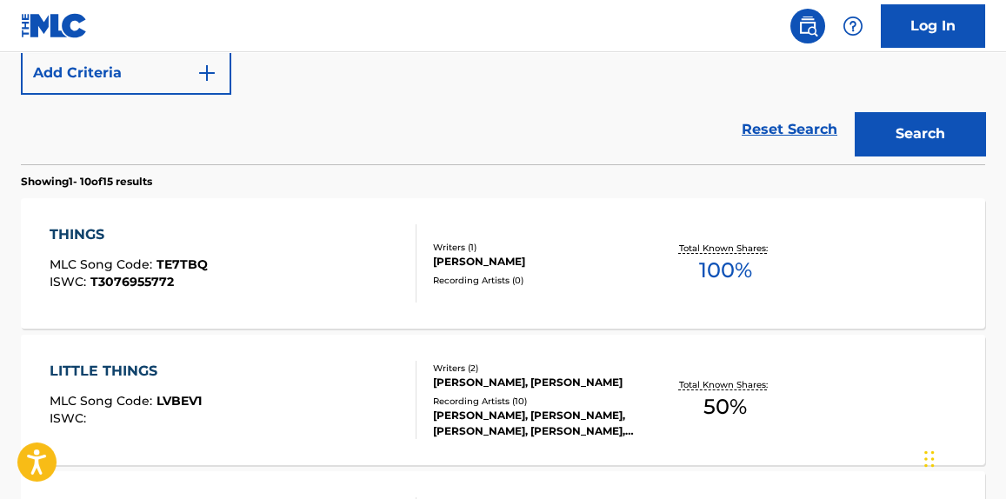
click at [282, 354] on div "LITTLE THINGS MLC Song Code : LVBEV1 ISWC : Writers ( 2 ) [PERSON_NAME], [PERSO…" at bounding box center [503, 400] width 964 height 130
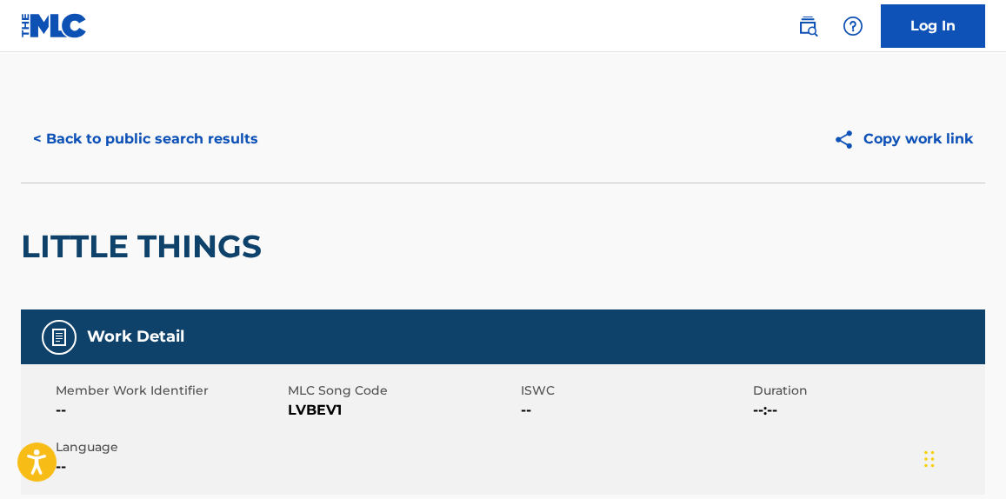
click at [240, 151] on button "< Back to public search results" at bounding box center [146, 138] width 250 height 43
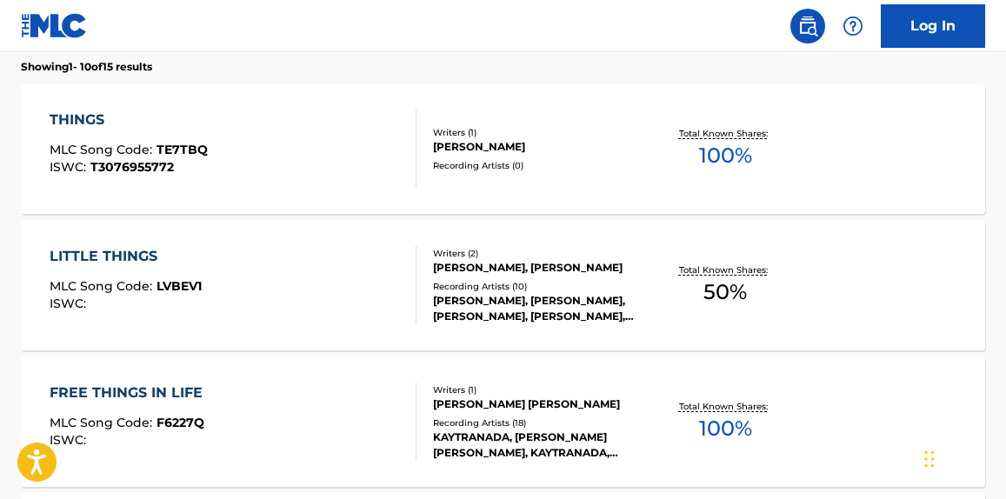
scroll to position [410, 0]
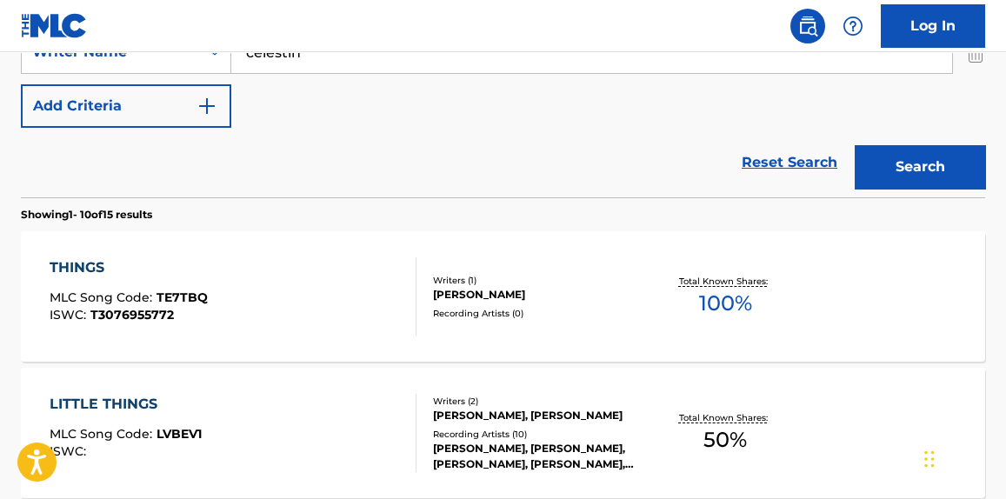
click at [352, 286] on div "THINGS MLC Song Code : TE7TBQ ISWC : T3076955772" at bounding box center [233, 296] width 366 height 78
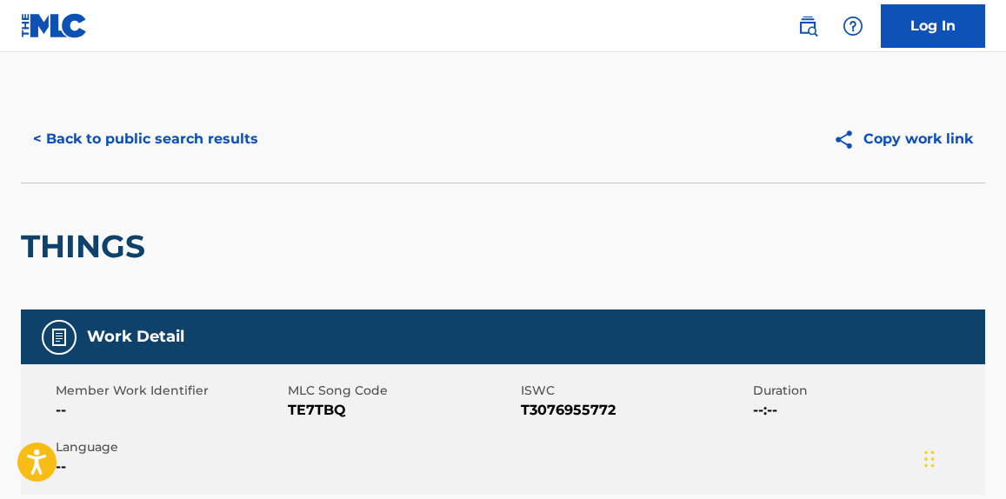
drag, startPoint x: 112, startPoint y: 141, endPoint x: 122, endPoint y: 134, distance: 11.8
click at [122, 134] on button "< Back to public search results" at bounding box center [146, 138] width 250 height 43
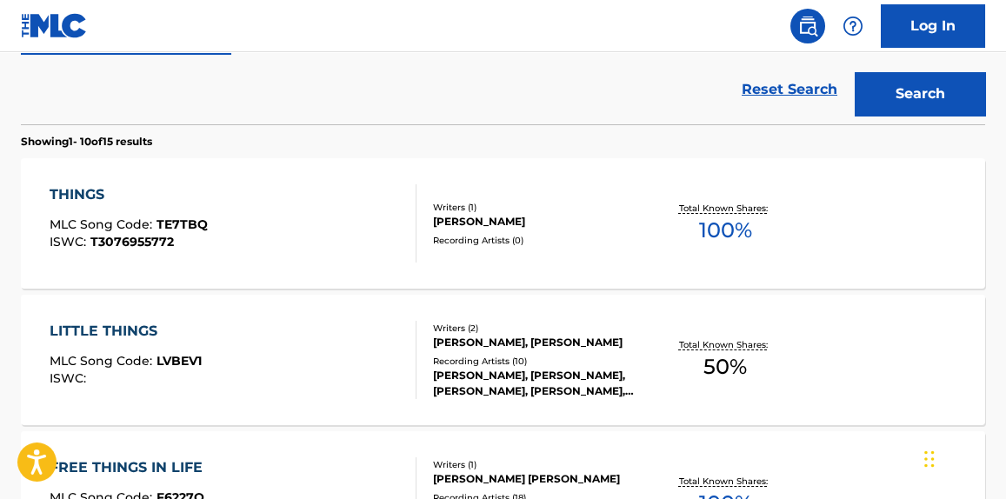
scroll to position [246, 0]
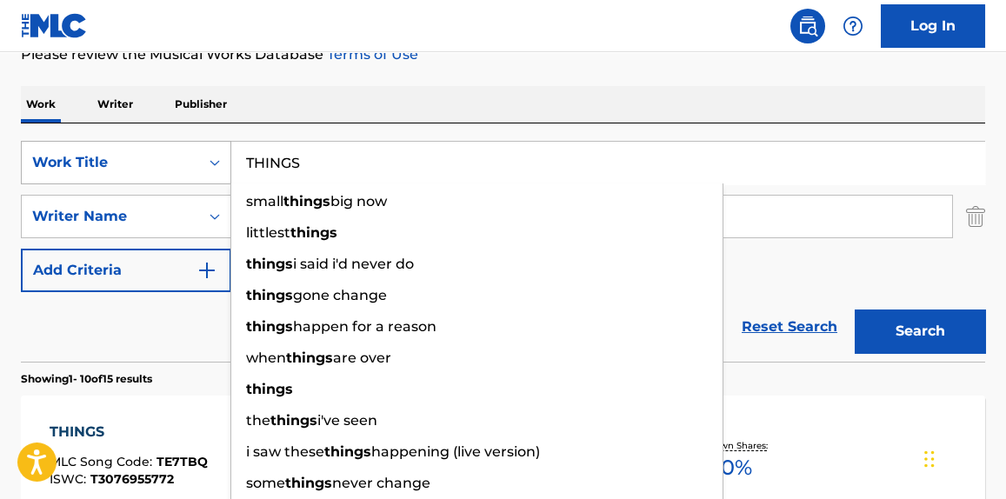
drag, startPoint x: 322, startPoint y: 156, endPoint x: 62, endPoint y: 154, distance: 260.0
click at [69, 150] on div "SearchWithCriteriae67228f4-0d62-4222-92eb-b7eb47cbbcad Work Title THINGS small …" at bounding box center [503, 162] width 964 height 43
paste input "backstAB"
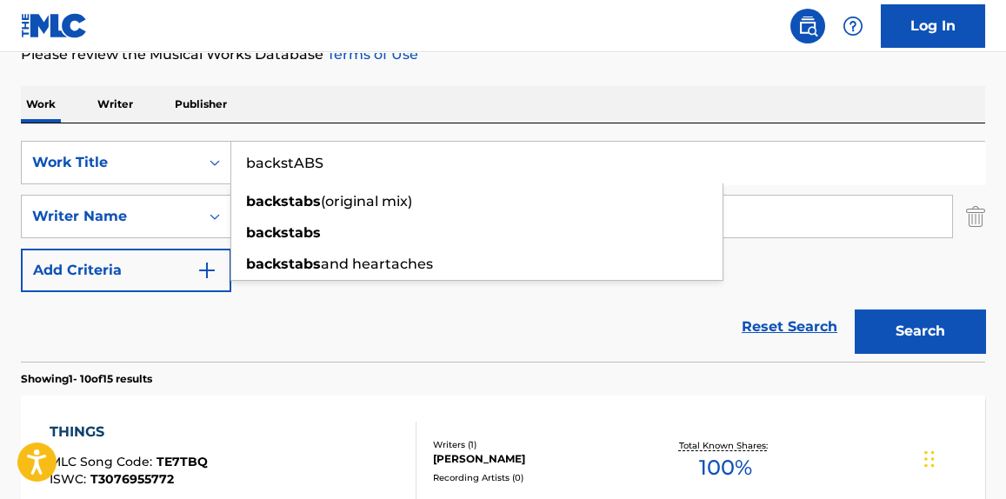
type input "backstABS"
click at [880, 330] on button "Search" at bounding box center [920, 331] width 130 height 43
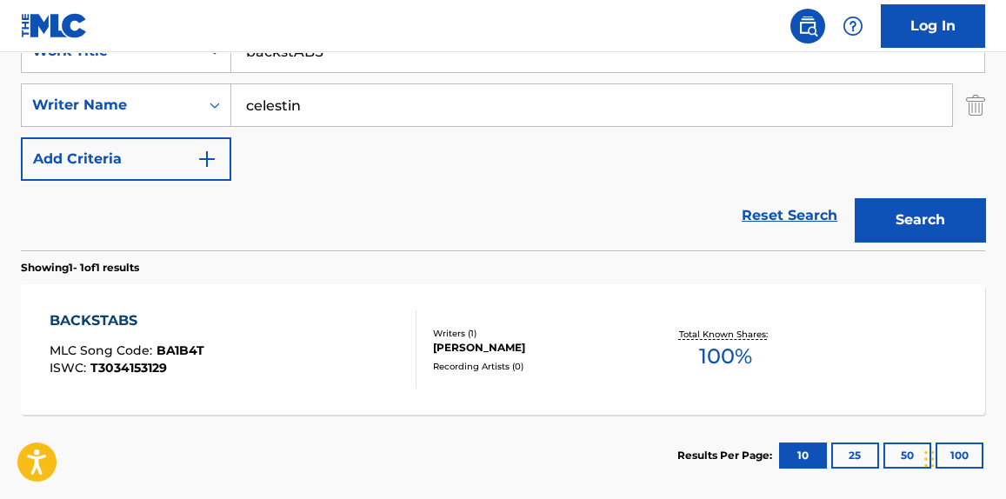
scroll to position [378, 0]
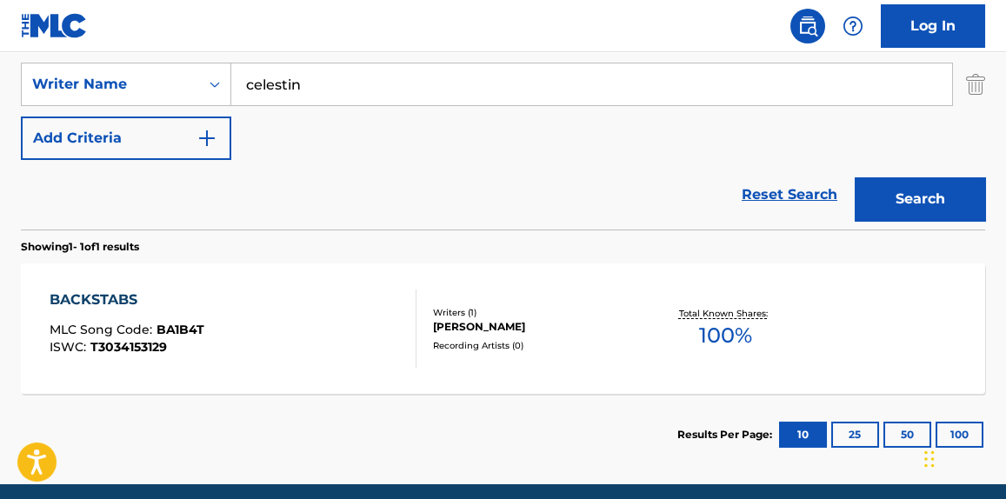
click at [330, 290] on div "BACKSTABS MLC Song Code : BA1B4T ISWC : T3034153129" at bounding box center [233, 329] width 366 height 78
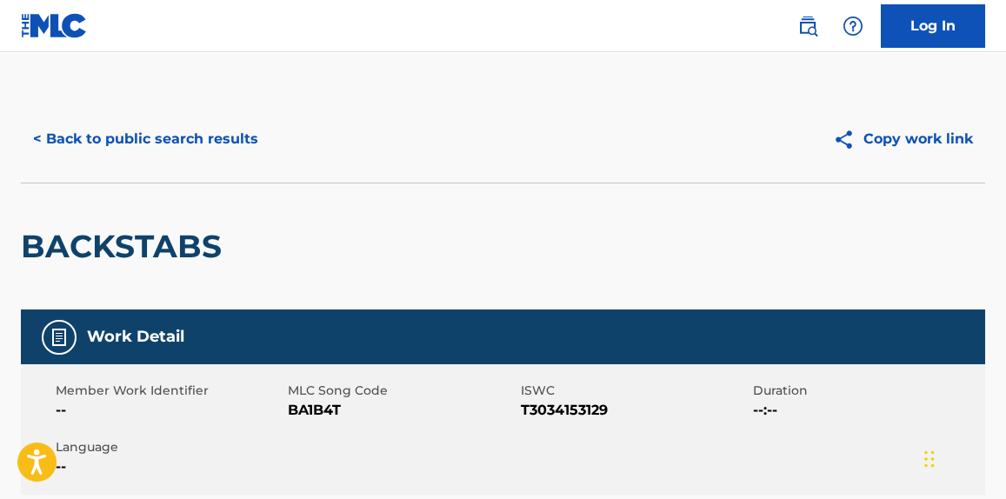
click at [251, 139] on button "< Back to public search results" at bounding box center [146, 138] width 250 height 43
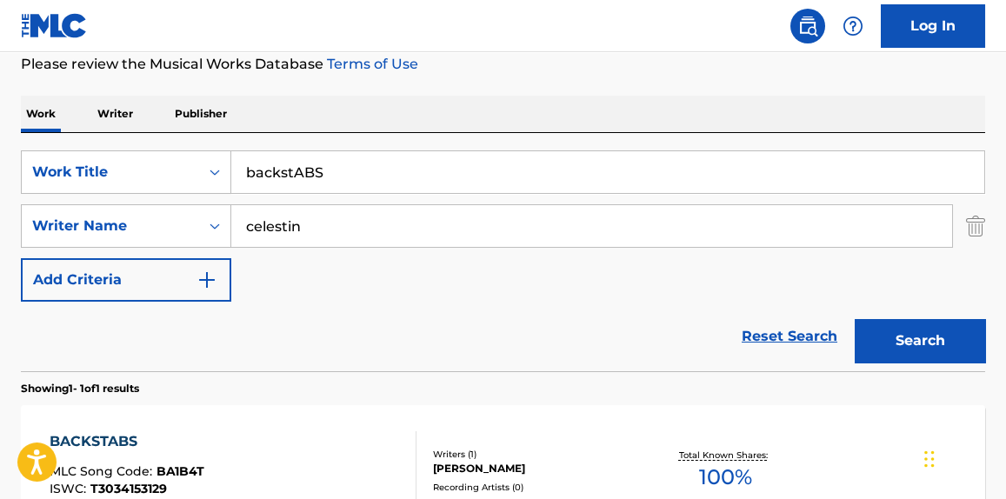
scroll to position [215, 0]
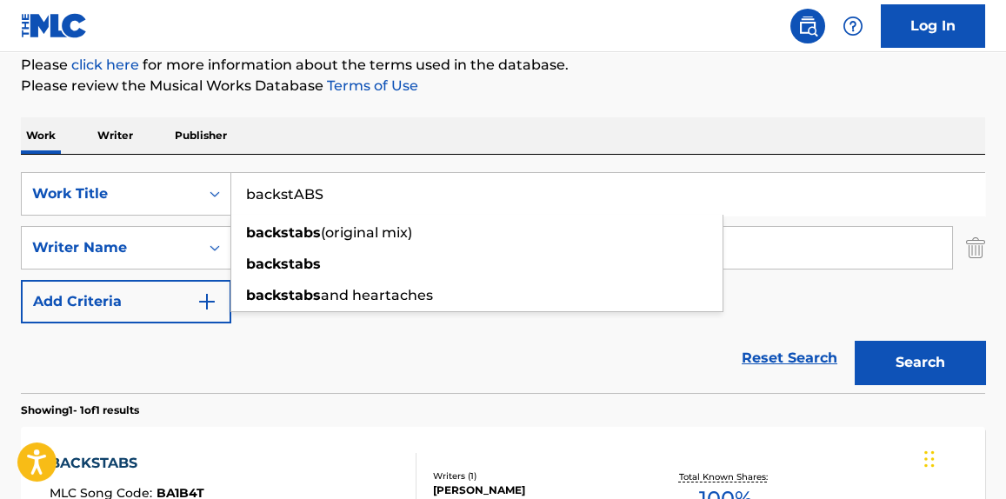
drag, startPoint x: 288, startPoint y: 183, endPoint x: 123, endPoint y: 170, distance: 164.9
click at [123, 170] on div "SearchWithCriteriae67228f4-0d62-4222-92eb-b7eb47cbbcad Work Title backstABS bac…" at bounding box center [503, 274] width 964 height 238
paste input "GOOD LUCK"
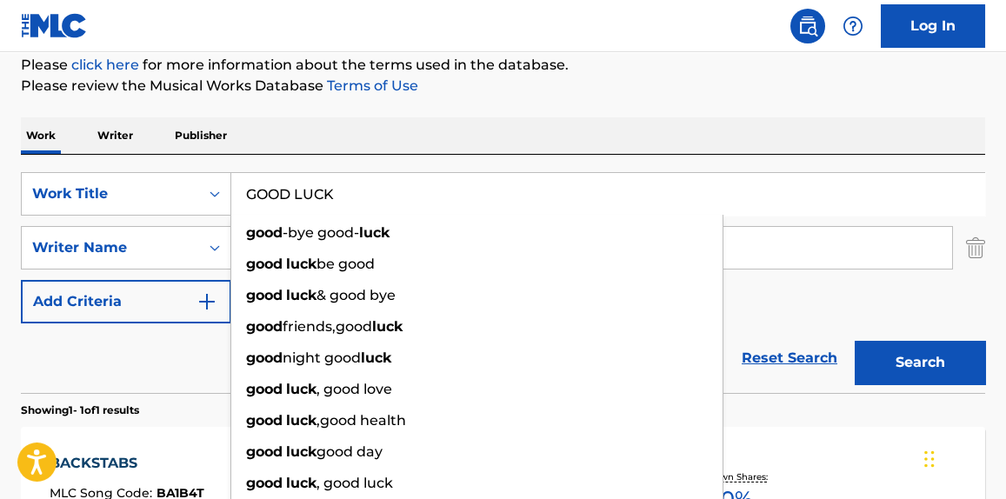
click at [631, 117] on div "Work Writer Publisher" at bounding box center [503, 135] width 964 height 37
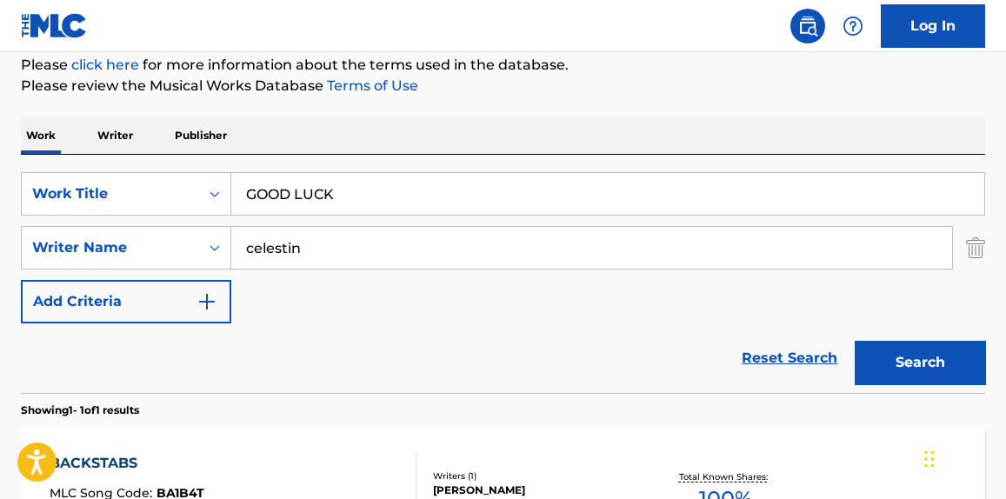
drag, startPoint x: 912, startPoint y: 360, endPoint x: 903, endPoint y: 359, distance: 8.7
click at [912, 359] on button "Search" at bounding box center [920, 362] width 130 height 43
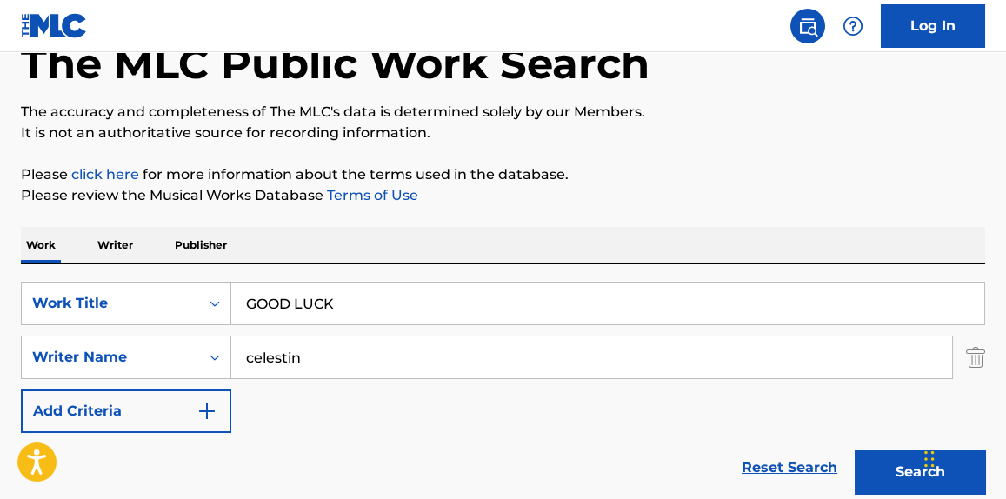
scroll to position [83, 0]
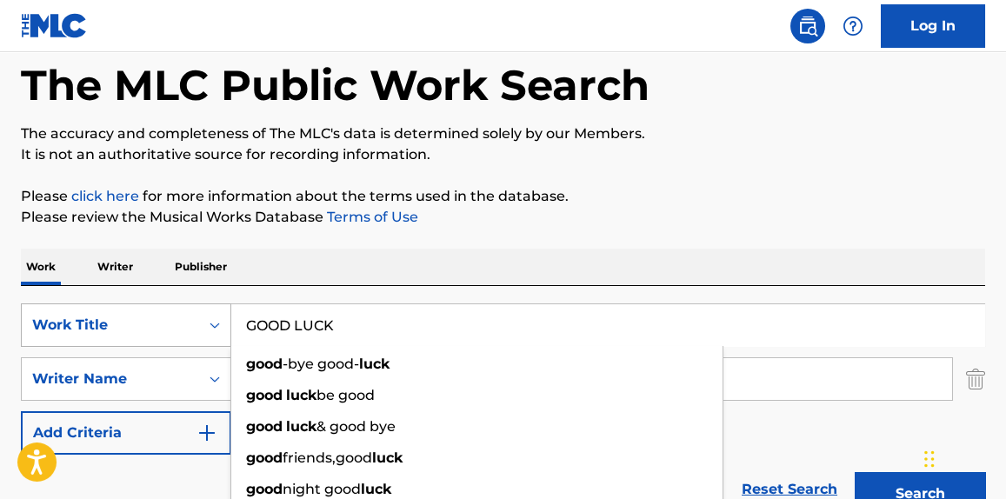
drag, startPoint x: 342, startPoint y: 317, endPoint x: 118, endPoint y: 328, distance: 223.7
click at [117, 326] on div "SearchWithCriteriae67228f4-0d62-4222-92eb-b7eb47cbbcad Work Title GOOD LUCK goo…" at bounding box center [503, 324] width 964 height 43
paste input "BYE BITCH!"
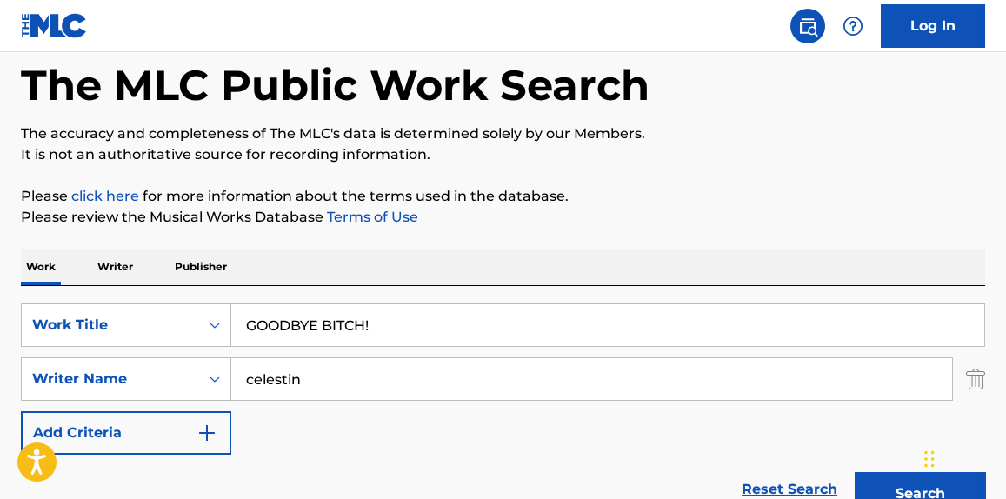
click at [743, 211] on p "Please review the Musical Works Database Terms of Use" at bounding box center [503, 217] width 964 height 21
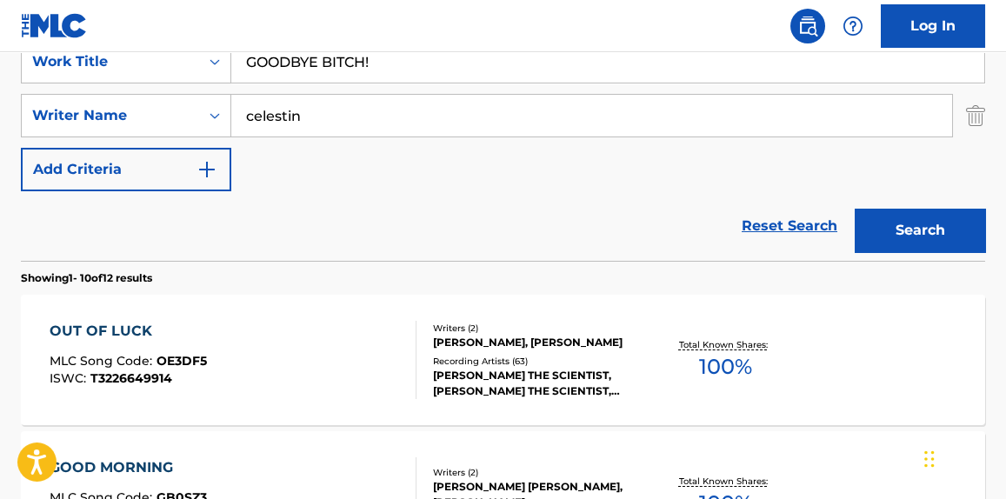
click at [945, 233] on button "Search" at bounding box center [920, 230] width 130 height 43
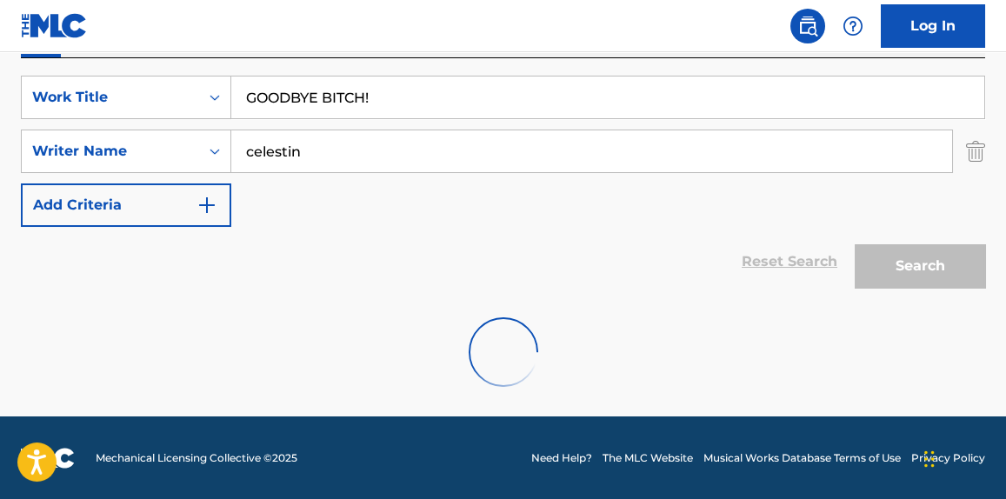
scroll to position [347, 0]
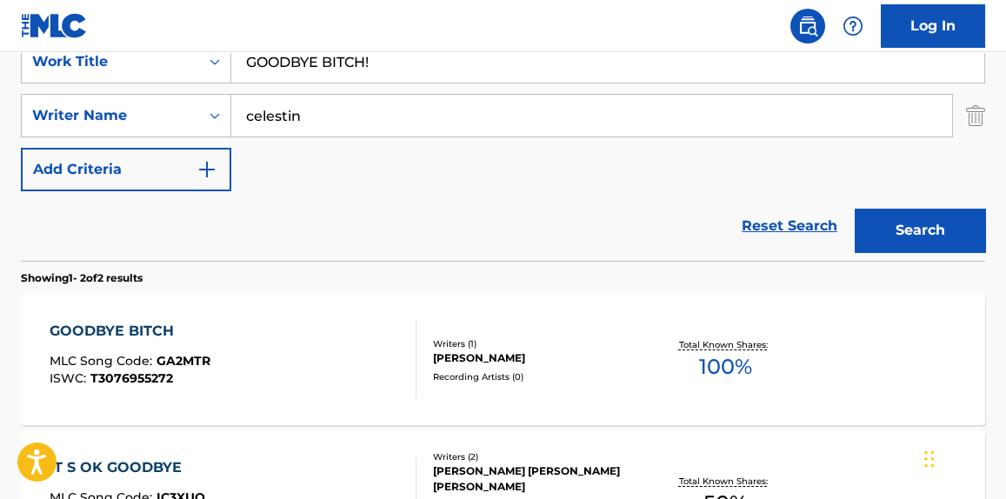
drag, startPoint x: 414, startPoint y: 62, endPoint x: 31, endPoint y: 39, distance: 383.2
click at [31, 39] on div "Log In The MLC Public Work Search The accuracy and completeness of The MLC's da…" at bounding box center [503, 194] width 1006 height 1082
paste input "DON’T WORRY BABE/I GOT U BABE"
click at [917, 228] on button "Search" at bounding box center [920, 230] width 130 height 43
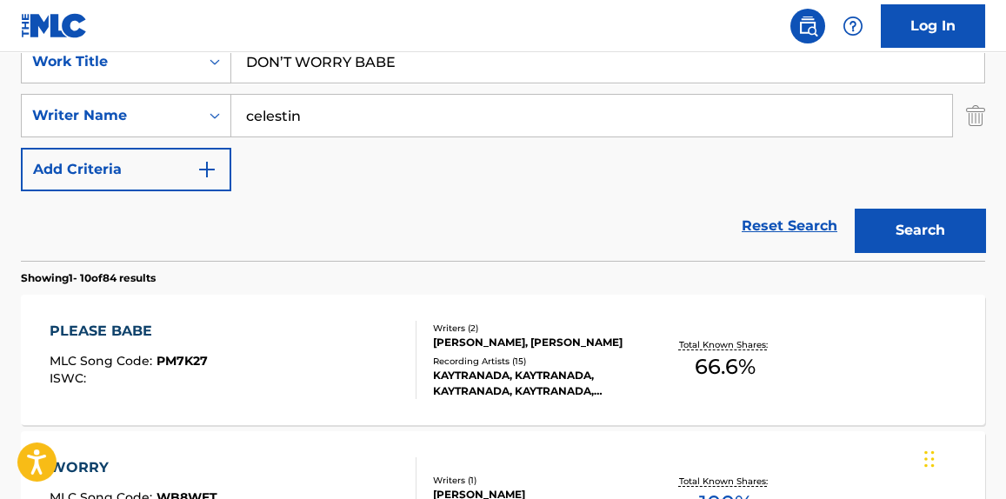
drag, startPoint x: 396, startPoint y: 59, endPoint x: 716, endPoint y: 64, distance: 319.1
click at [716, 64] on input "DON’T WORRY BABE" at bounding box center [607, 62] width 753 height 42
click at [932, 236] on button "Search" at bounding box center [920, 230] width 130 height 43
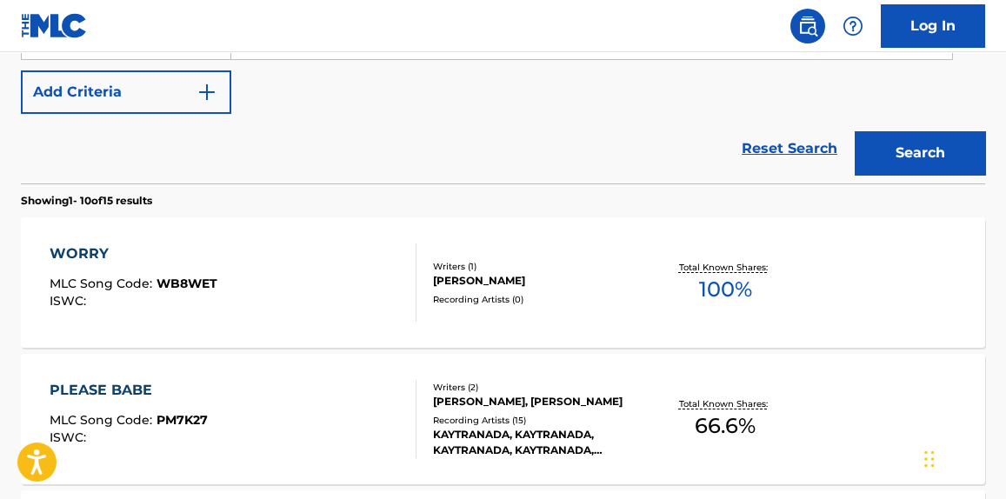
scroll to position [0, 0]
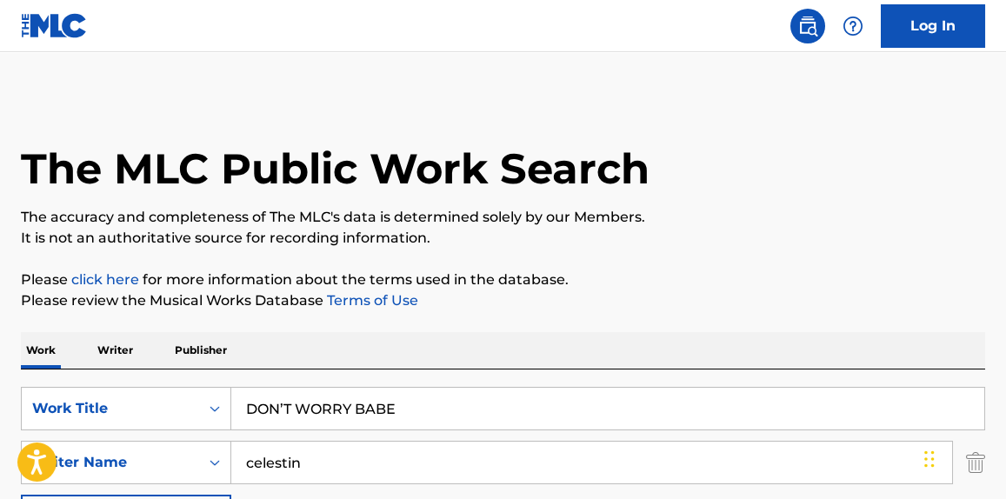
drag, startPoint x: 436, startPoint y: 403, endPoint x: 137, endPoint y: 370, distance: 300.0
click at [137, 370] on div "SearchWithCriteriae67228f4-0d62-4222-92eb-b7eb47cbbcad Work Title DON’T WORRY B…" at bounding box center [503, 489] width 964 height 238
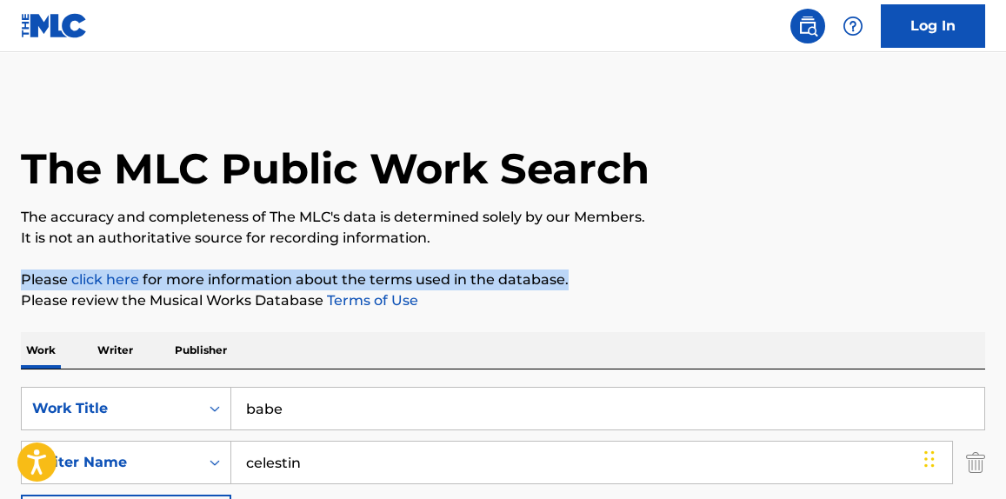
drag, startPoint x: 854, startPoint y: 249, endPoint x: 850, endPoint y: 240, distance: 9.4
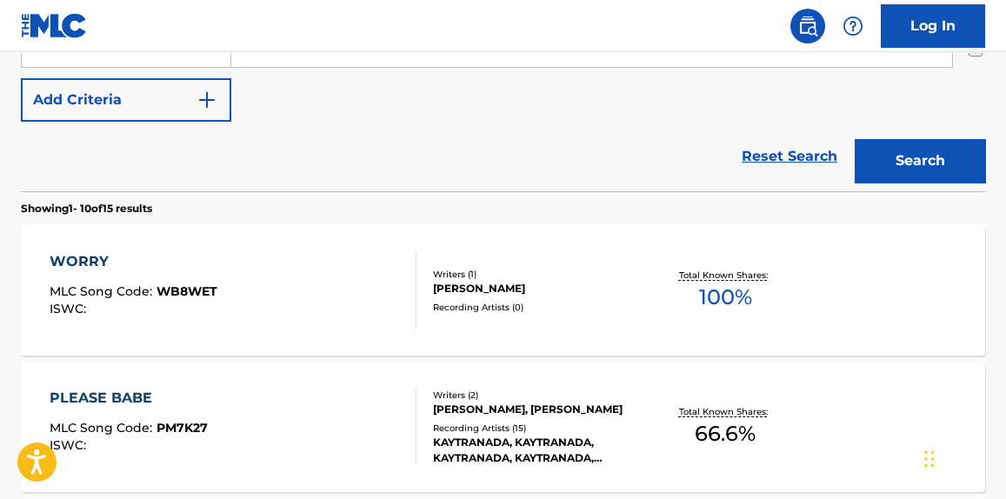
scroll to position [395, 0]
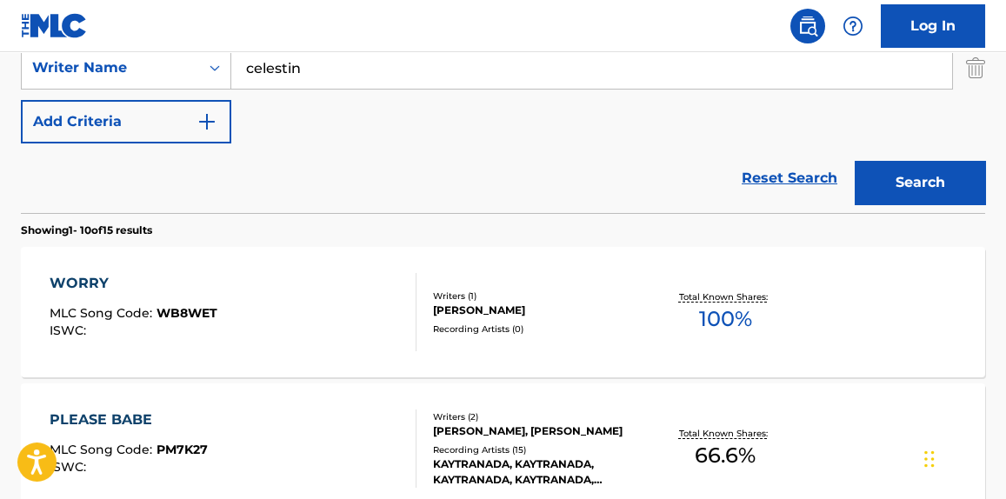
click at [918, 197] on button "Search" at bounding box center [920, 182] width 130 height 43
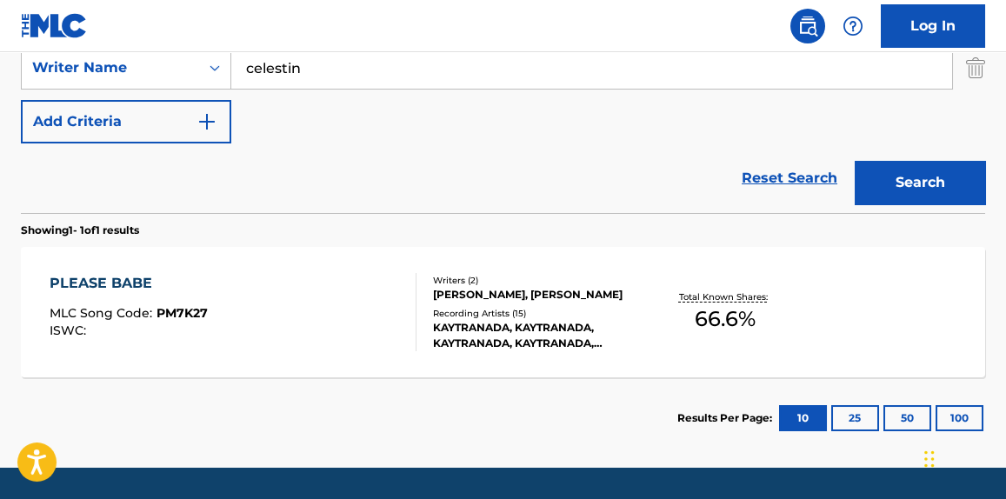
scroll to position [263, 0]
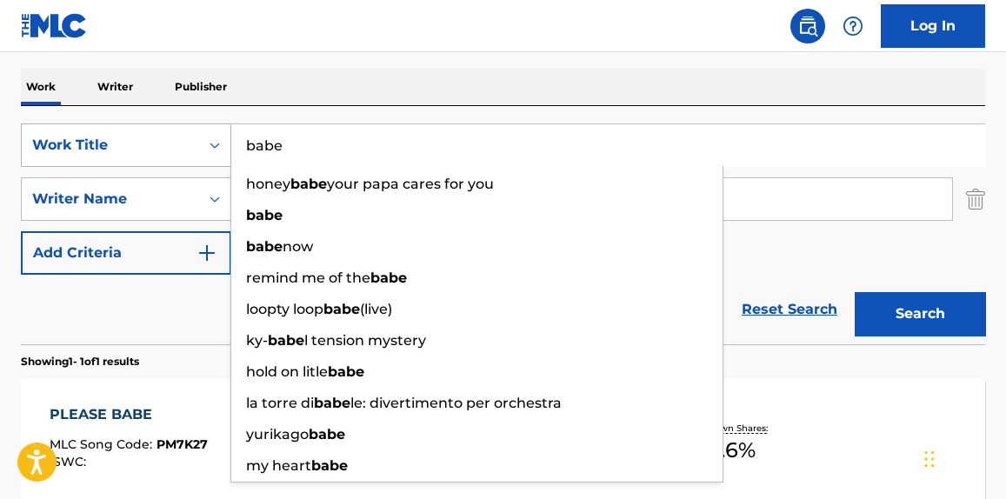
drag, startPoint x: 294, startPoint y: 133, endPoint x: 59, endPoint y: 132, distance: 234.8
click at [57, 132] on div "SearchWithCriteriae67228f4-0d62-4222-92eb-b7eb47cbbcad Work Title babe honey ba…" at bounding box center [503, 144] width 964 height 43
paste input "BLAX"
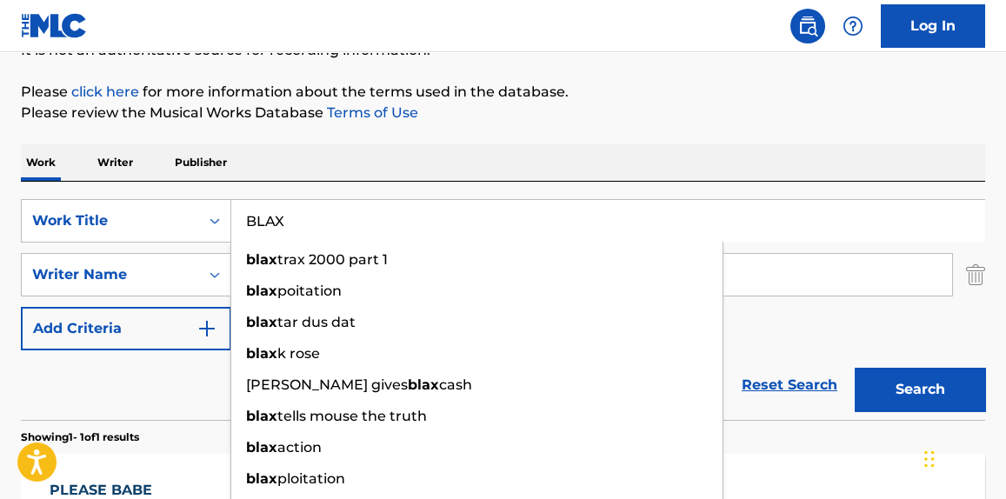
click at [920, 303] on form "SearchWithCriteriae67228f4-0d62-4222-92eb-b7eb47cbbcad Work Title BLAX blax tra…" at bounding box center [503, 309] width 964 height 221
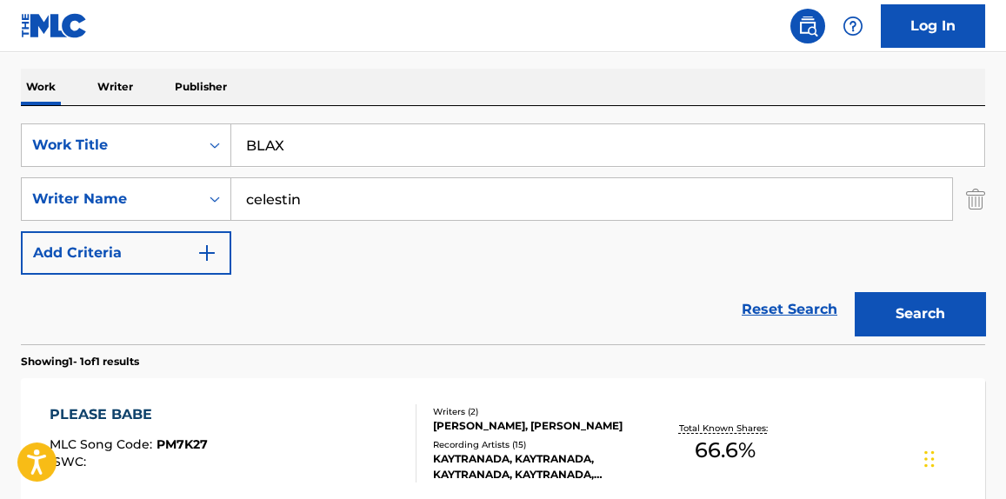
drag, startPoint x: 316, startPoint y: 133, endPoint x: 66, endPoint y: 112, distance: 250.4
click at [66, 112] on div "SearchWithCriteriae67228f4-0d62-4222-92eb-b7eb47cbbcad Work Title BLAX SearchWi…" at bounding box center [503, 225] width 964 height 238
paste input "DO IT! (AGAIN)"
click at [897, 310] on button "Search" at bounding box center [920, 313] width 130 height 43
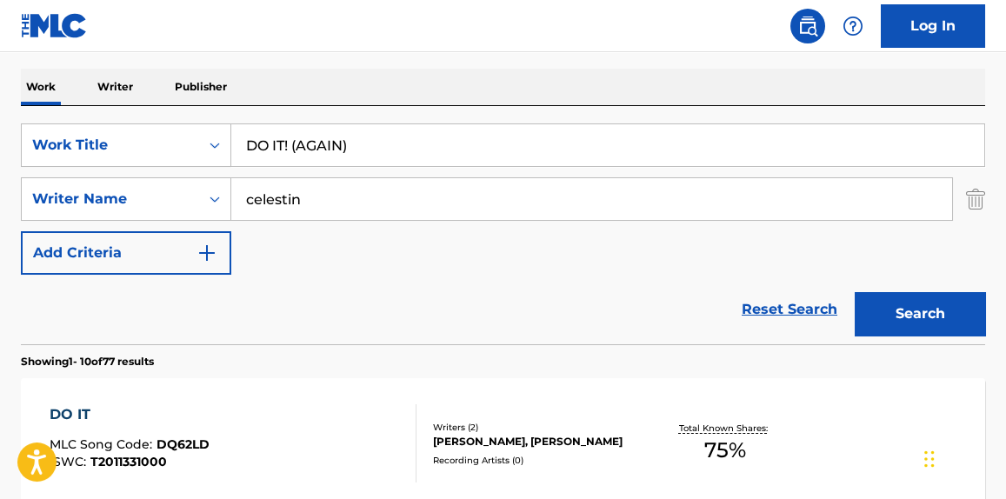
scroll to position [0, 0]
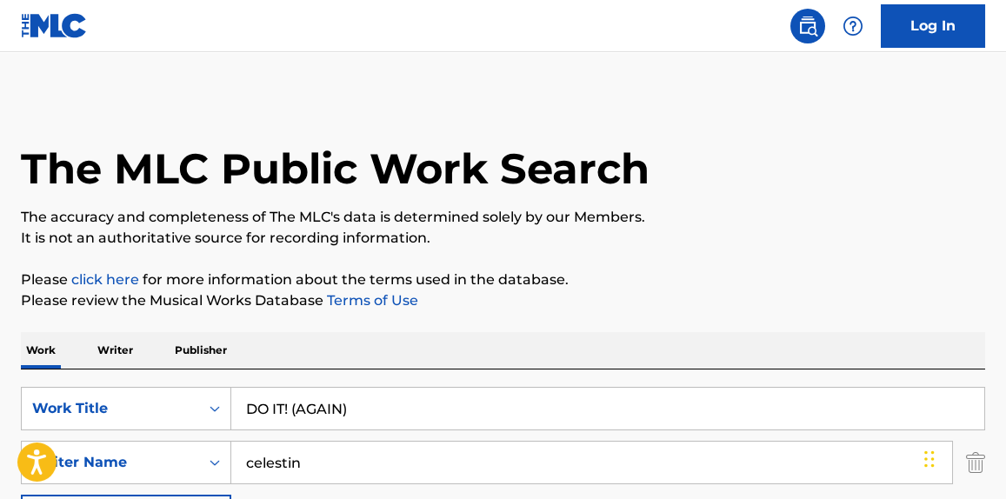
drag, startPoint x: 405, startPoint y: 415, endPoint x: 294, endPoint y: 408, distance: 111.5
click at [294, 408] on input "DO IT! (AGAIN)" at bounding box center [607, 409] width 753 height 42
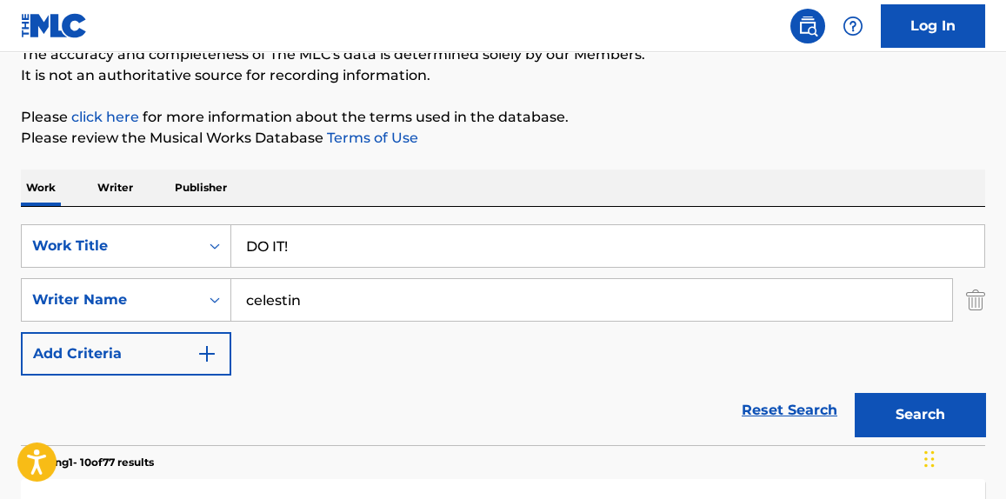
scroll to position [263, 0]
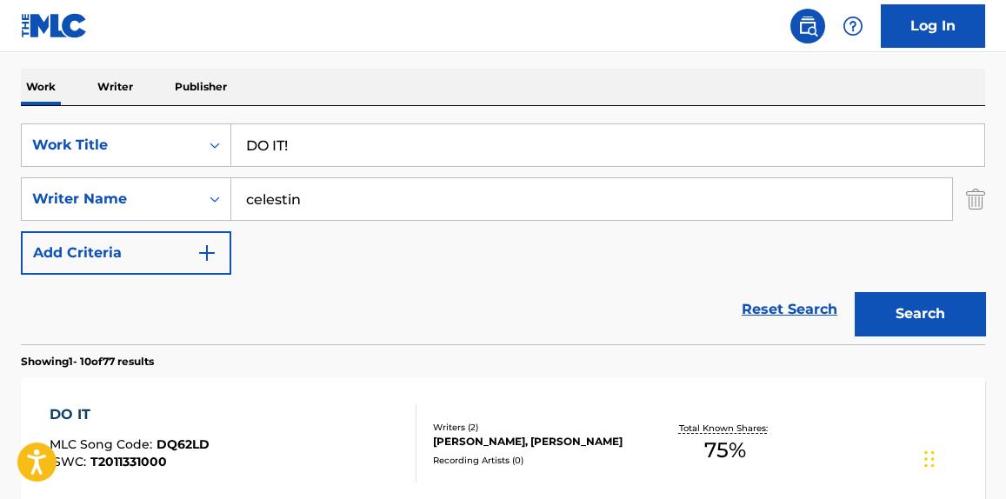
click at [897, 315] on button "Search" at bounding box center [920, 313] width 130 height 43
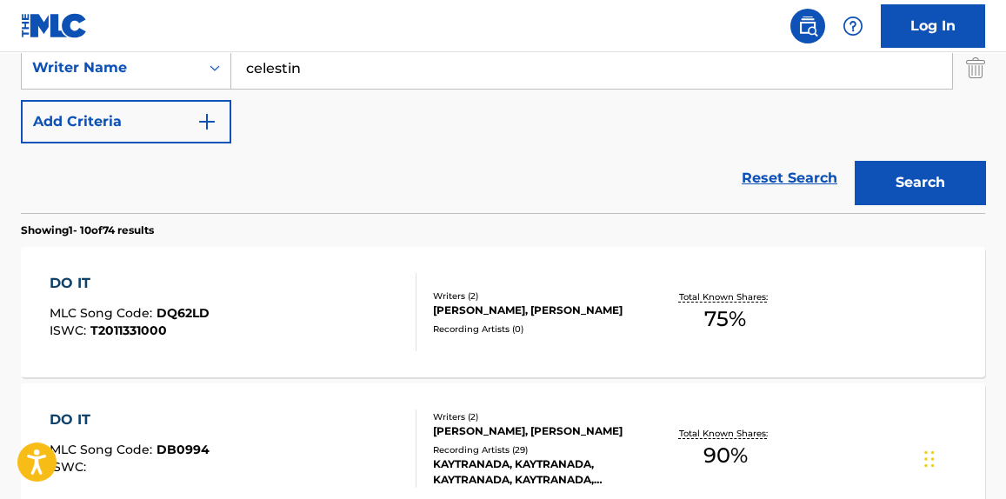
scroll to position [131, 0]
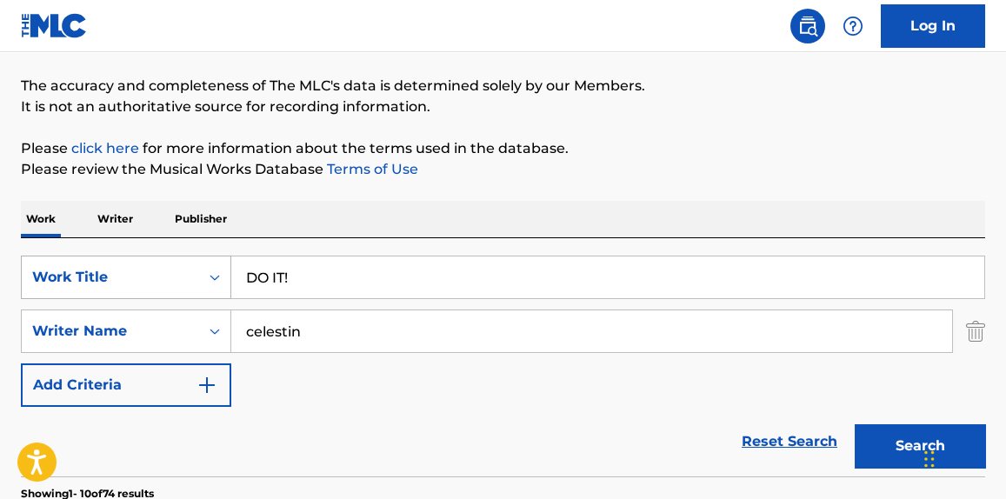
drag, startPoint x: 291, startPoint y: 294, endPoint x: 180, endPoint y: 266, distance: 114.7
click at [83, 289] on div "SearchWithCriteriae67228f4-0d62-4222-92eb-b7eb47cbbcad Work Title DO IT!" at bounding box center [503, 277] width 964 height 43
paste input "TARGET JOINT"
click at [670, 178] on p "Please review the Musical Works Database Terms of Use" at bounding box center [503, 169] width 964 height 21
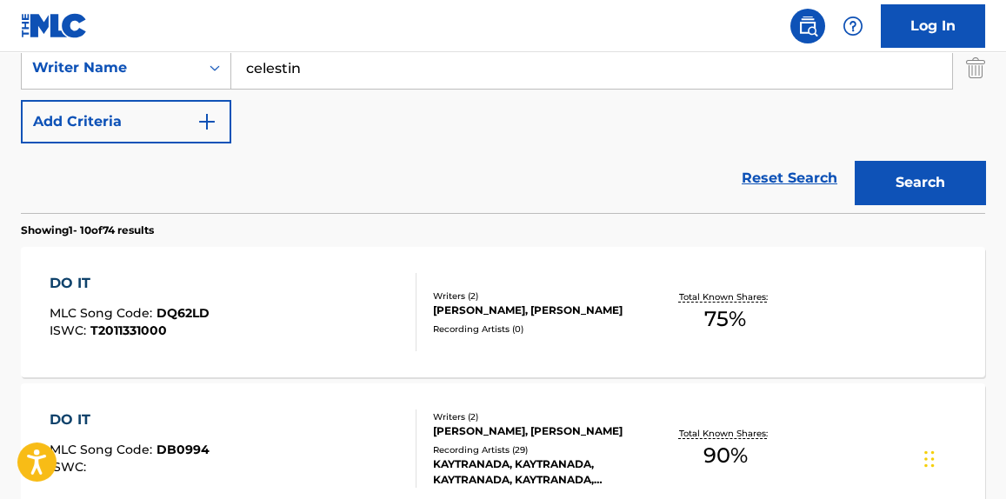
click at [922, 182] on button "Search" at bounding box center [920, 182] width 130 height 43
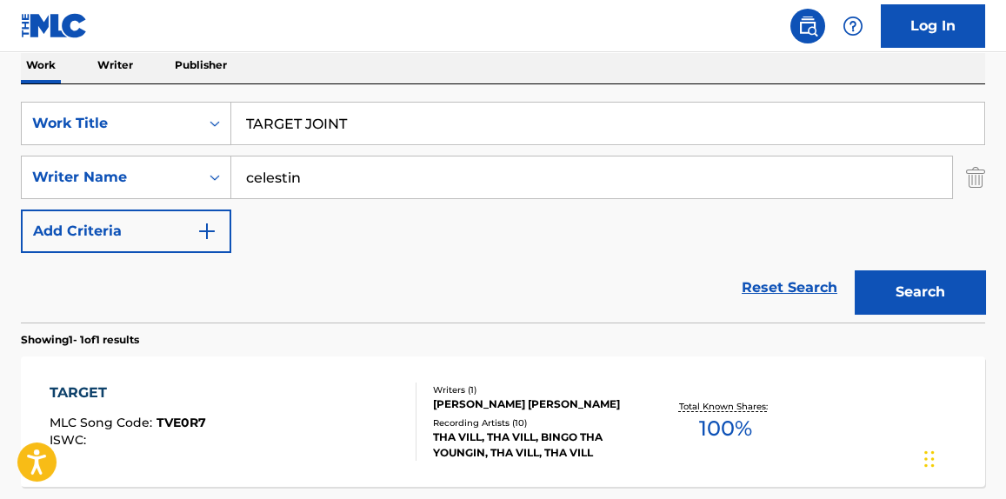
scroll to position [263, 0]
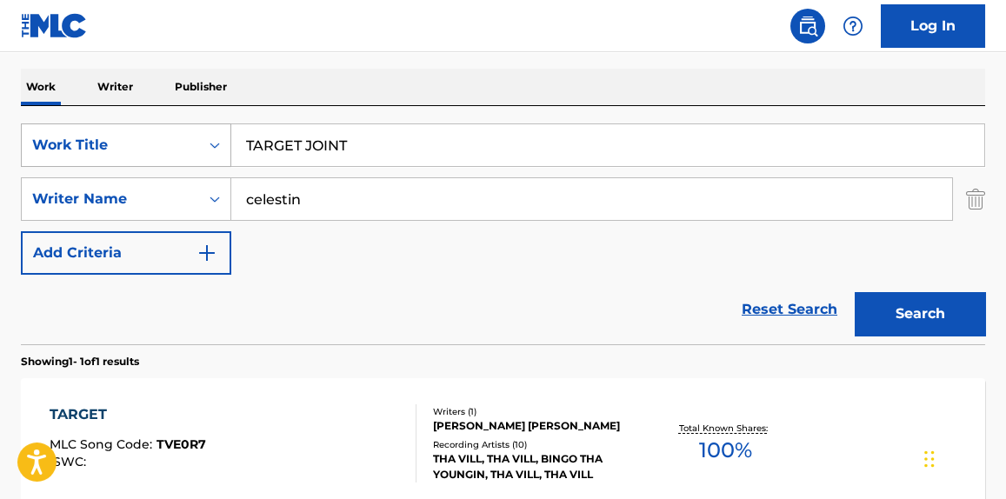
drag, startPoint x: 363, startPoint y: 142, endPoint x: 158, endPoint y: 144, distance: 204.3
click at [130, 140] on div "SearchWithCriteriae67228f4-0d62-4222-92eb-b7eb47cbbcad Work Title TARGET JOINT" at bounding box center [503, 144] width 964 height 43
paste input "HOME"
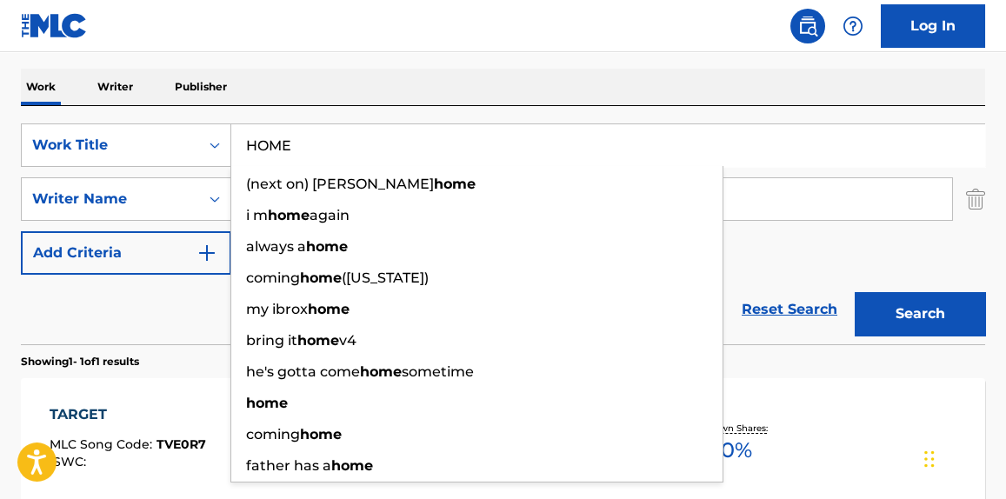
type input "HOME"
click at [930, 321] on button "Search" at bounding box center [920, 313] width 130 height 43
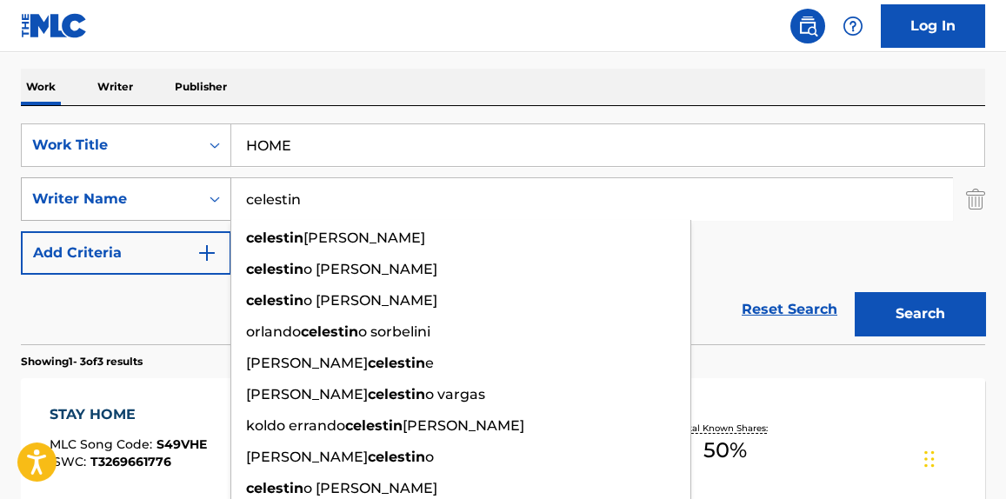
drag, startPoint x: 423, startPoint y: 196, endPoint x: 60, endPoint y: 194, distance: 362.6
click at [60, 196] on div "SearchWithCriteriad4ee30a0-c3d2-4a5d-819f-30b3e5a9fad4 Writer Name [PERSON_NAME…" at bounding box center [503, 198] width 964 height 43
paste input "[PERSON_NAME]"
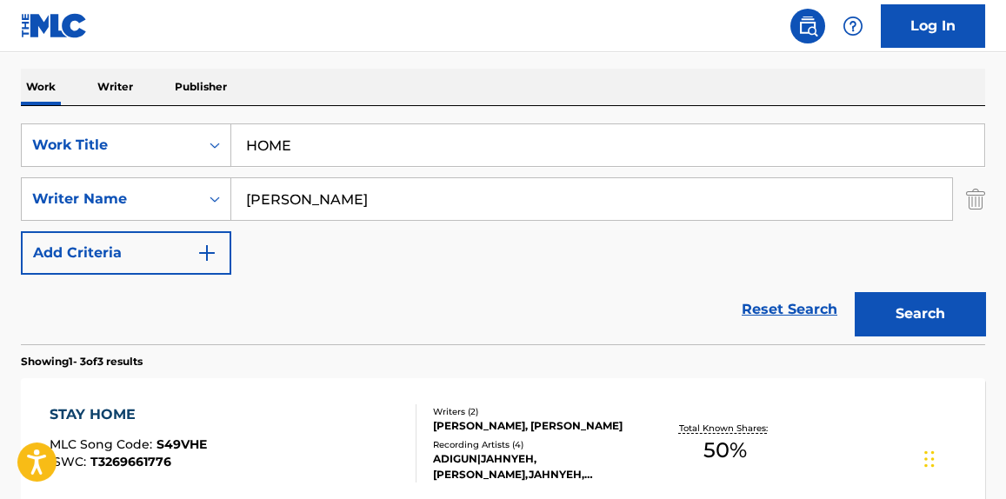
click at [907, 320] on button "Search" at bounding box center [920, 313] width 130 height 43
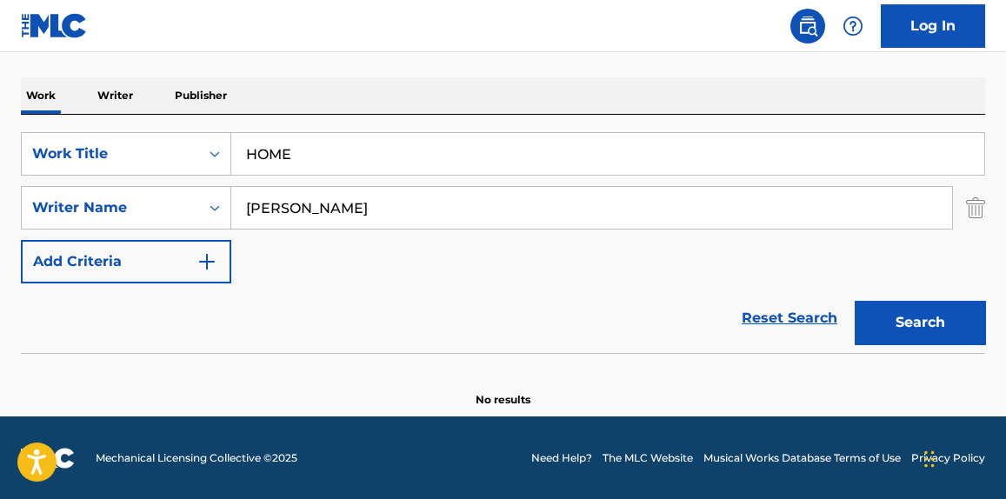
click at [263, 203] on input "[PERSON_NAME]" at bounding box center [591, 208] width 721 height 42
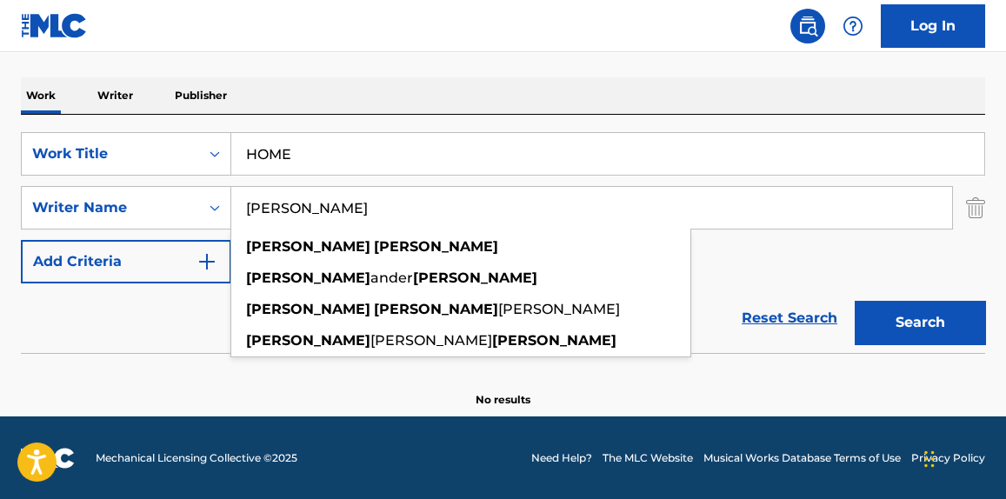
click at [264, 203] on input "[PERSON_NAME]" at bounding box center [591, 208] width 721 height 42
drag, startPoint x: 282, startPoint y: 208, endPoint x: 107, endPoint y: 189, distance: 175.8
click at [103, 190] on div "SearchWithCriteriad4ee30a0-c3d2-4a5d-819f-30b3e5a9fad4 Writer Name [PERSON_NAME…" at bounding box center [503, 207] width 964 height 43
type input "[PERSON_NAME]"
click at [855, 301] on button "Search" at bounding box center [920, 322] width 130 height 43
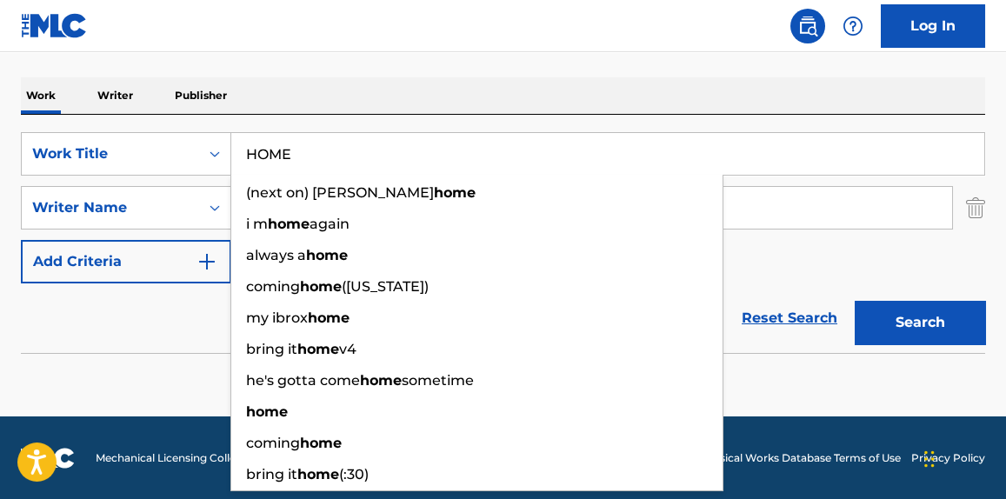
drag, startPoint x: 266, startPoint y: 161, endPoint x: 0, endPoint y: 148, distance: 266.4
click at [0, 150] on div "The MLC Public Work Search The accuracy and completeness of The MLC's data is d…" at bounding box center [503, 124] width 1006 height 567
paste input "CHAMPIONSHIP"
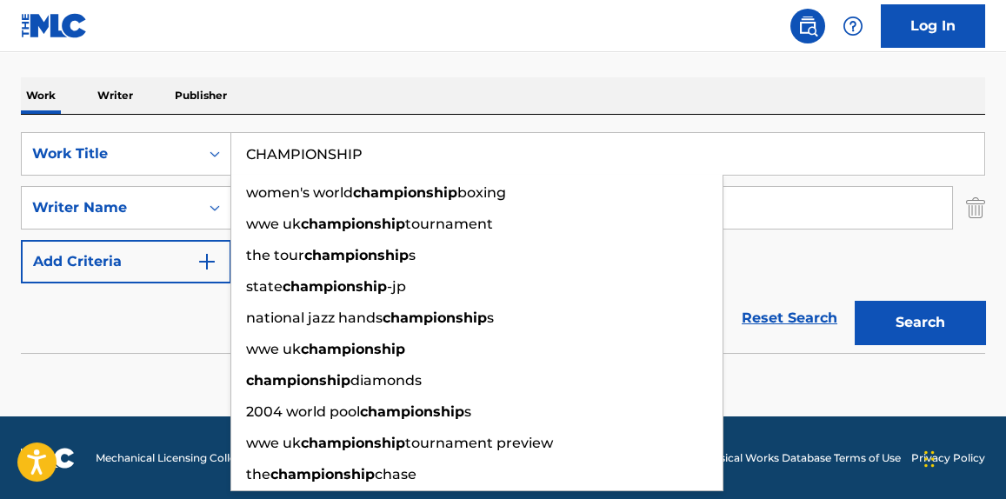
click at [953, 321] on button "Search" at bounding box center [920, 322] width 130 height 43
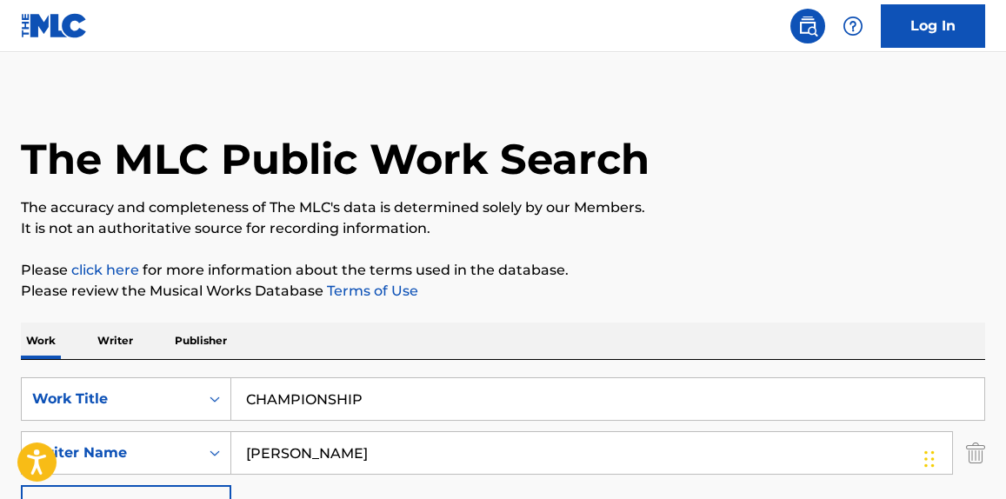
scroll to position [0, 0]
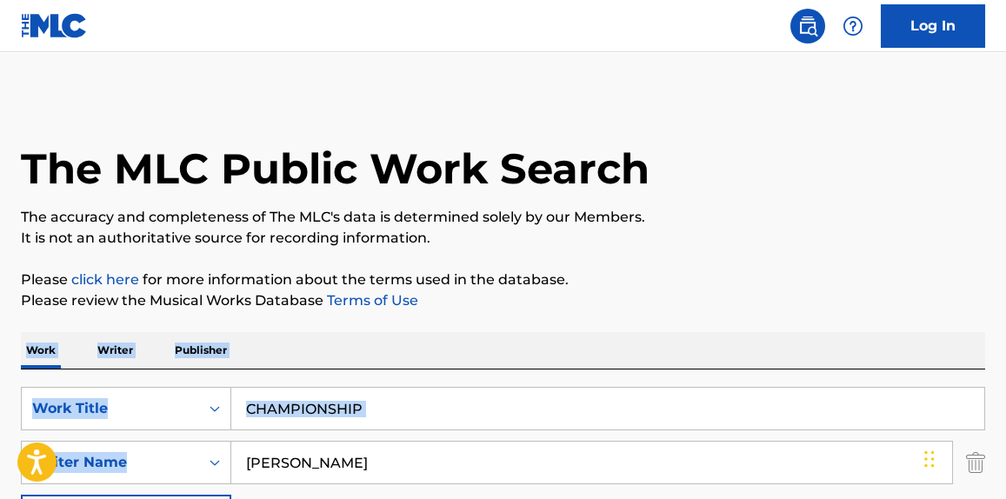
drag, startPoint x: 413, startPoint y: 434, endPoint x: 100, endPoint y: 358, distance: 322.0
click at [13, 342] on div "The MLC Public Work Search The accuracy and completeness of The MLC's data is d…" at bounding box center [503, 379] width 1006 height 567
click at [460, 415] on input "CHAMPIONSHIP" at bounding box center [607, 409] width 753 height 42
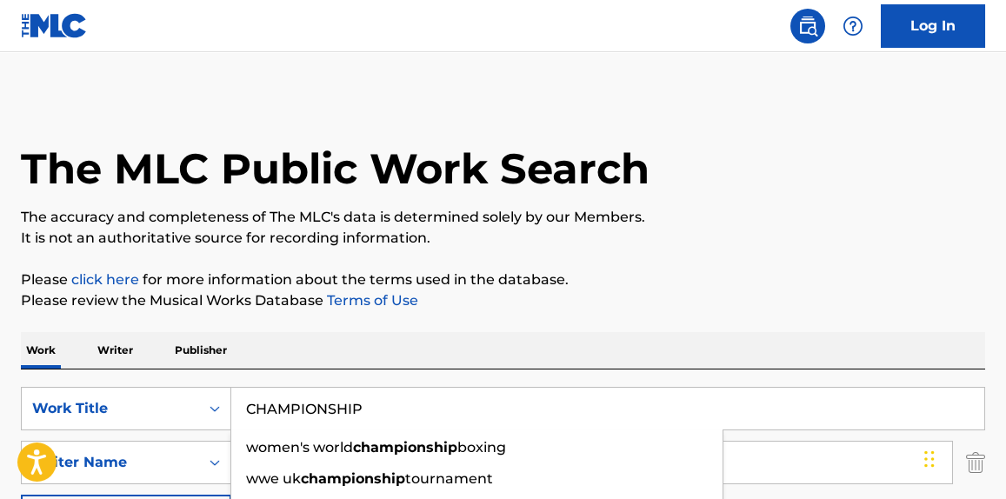
click at [457, 415] on input "CHAMPIONSHIP" at bounding box center [607, 409] width 753 height 42
click at [453, 413] on input "CHAMPIONSHIP" at bounding box center [607, 409] width 753 height 42
click at [453, 409] on input "CHAMPIONSHIP" at bounding box center [607, 409] width 753 height 42
click at [452, 408] on input "CHAMPIONSHIP" at bounding box center [607, 409] width 753 height 42
paste input "SPACE INVADER"
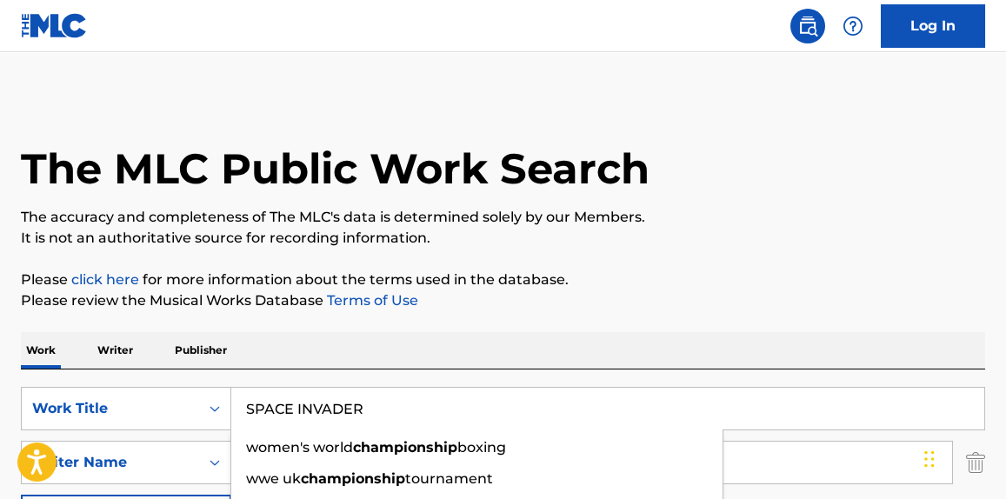
drag, startPoint x: 366, startPoint y: 406, endPoint x: 400, endPoint y: 343, distance: 72.0
click at [63, 382] on div "SearchWithCriteriae67228f4-0d62-4222-92eb-b7eb47cbbcad Work Title SPACE INVADER…" at bounding box center [503, 489] width 964 height 238
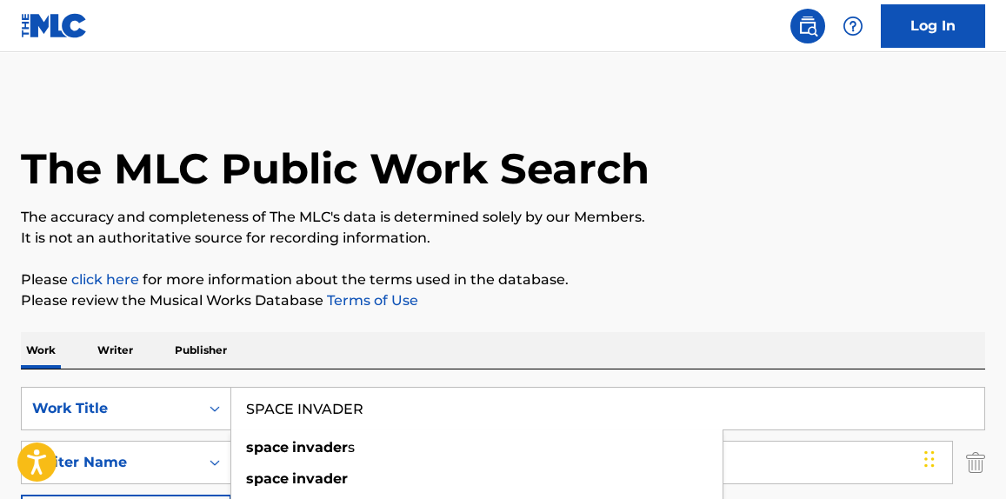
type input "SPACE INVADER"
click at [830, 243] on p "It is not an authoritative source for recording information." at bounding box center [503, 238] width 964 height 21
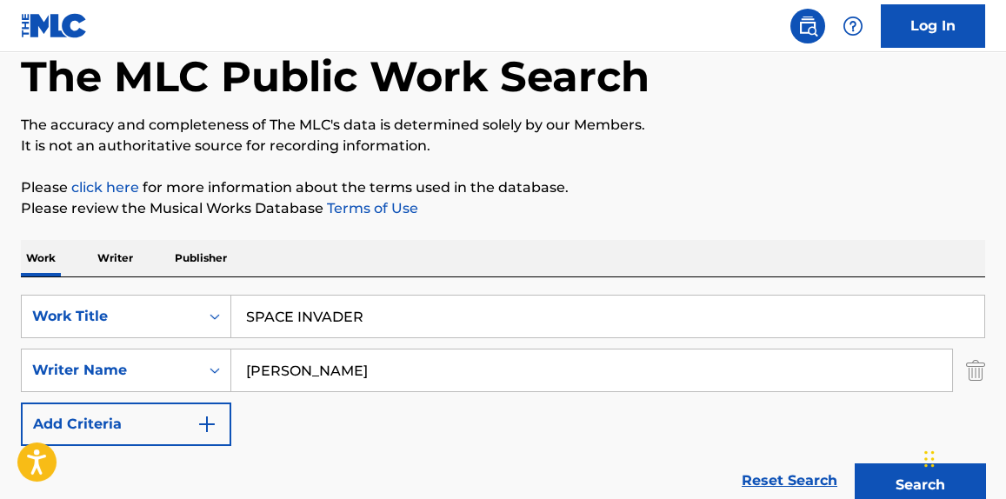
scroll to position [255, 0]
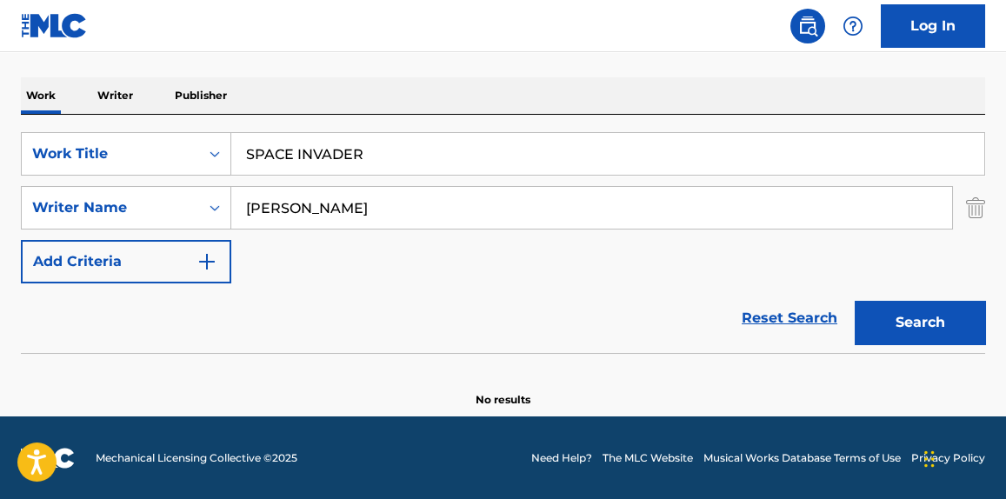
click at [900, 333] on button "Search" at bounding box center [920, 322] width 130 height 43
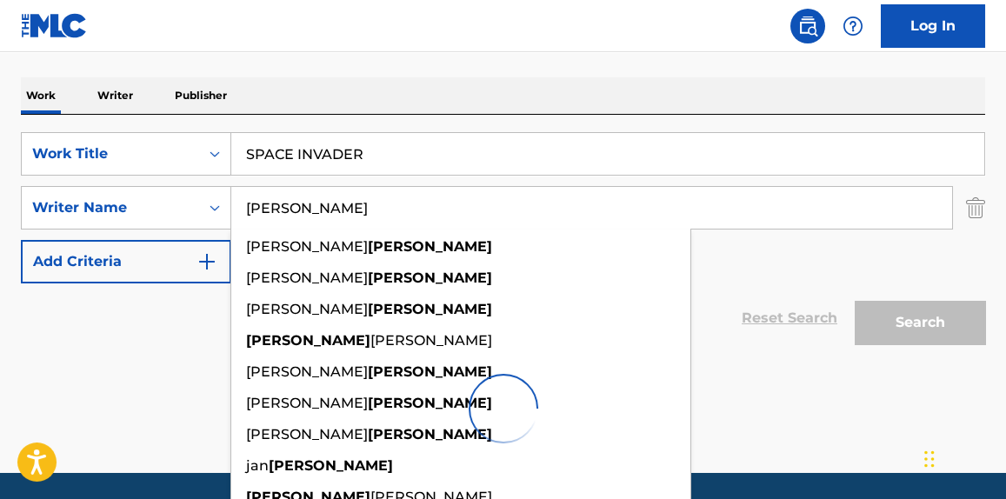
drag, startPoint x: 355, startPoint y: 204, endPoint x: 0, endPoint y: 209, distance: 354.8
click at [0, 209] on div "The MLC Public Work Search The accuracy and completeness of The MLC's data is d…" at bounding box center [503, 152] width 1006 height 623
paste input "[PERSON_NAME] [PERSON_NAME]"
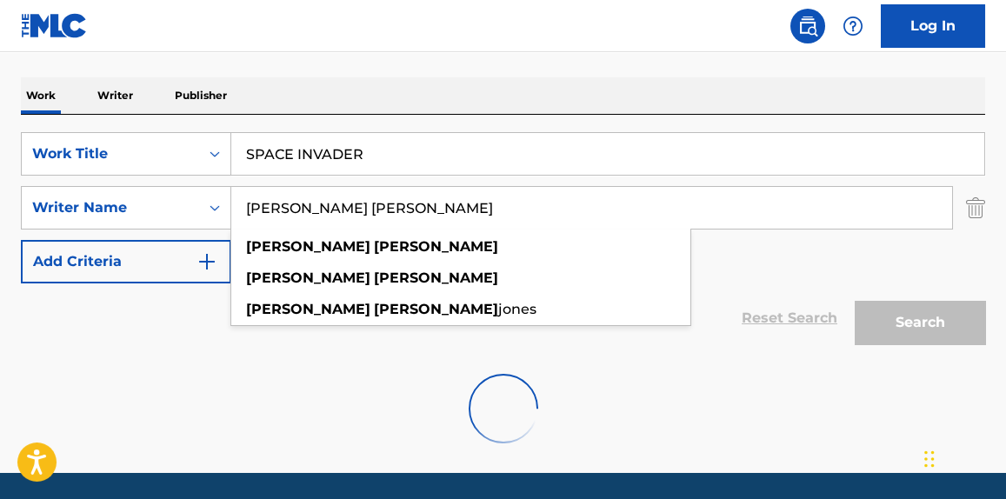
type input "[PERSON_NAME] [PERSON_NAME]"
click at [902, 271] on div "SearchWithCriteriae67228f4-0d62-4222-92eb-b7eb47cbbcad Work Title SPACE INVADER…" at bounding box center [503, 207] width 964 height 151
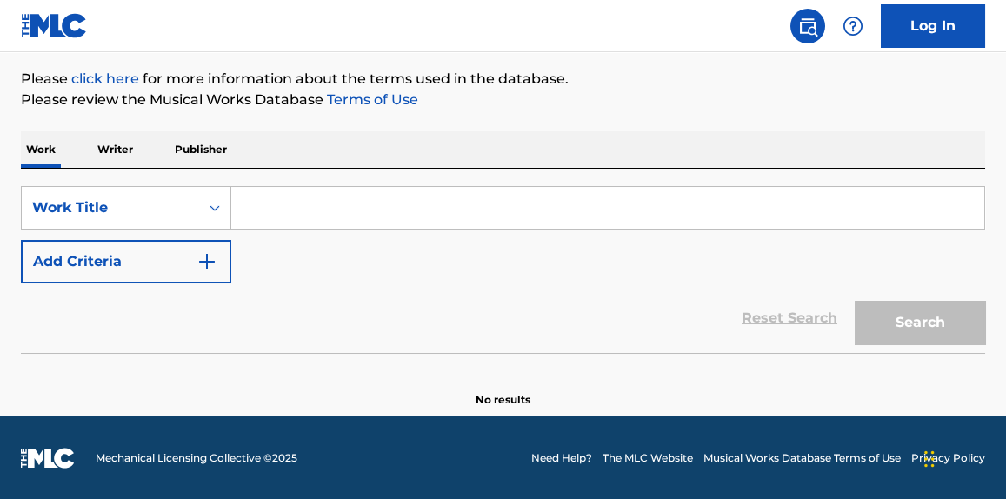
click at [298, 209] on input "Search Form" at bounding box center [607, 208] width 753 height 42
click at [90, 273] on button "Add Criteria" at bounding box center [126, 261] width 210 height 43
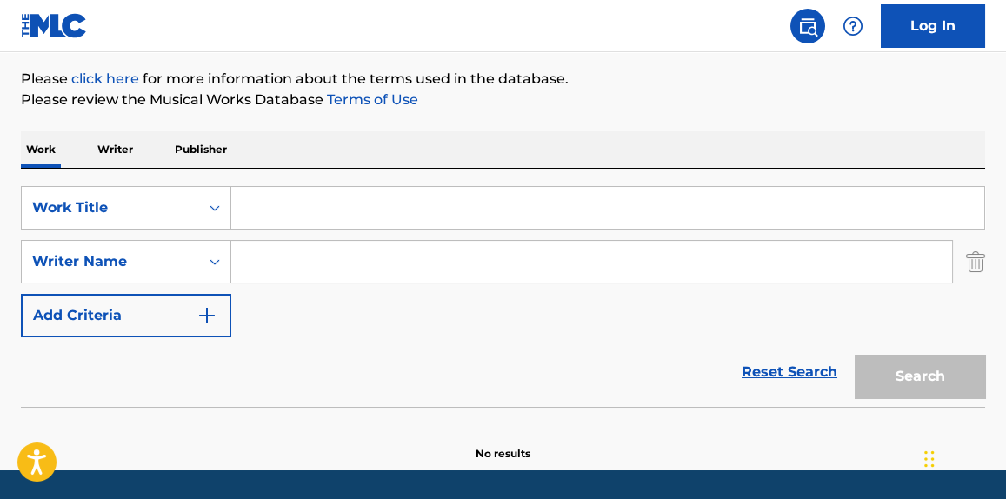
click at [378, 280] on input "Search Form" at bounding box center [591, 262] width 721 height 42
paste input "[PERSON_NAME] [PERSON_NAME]"
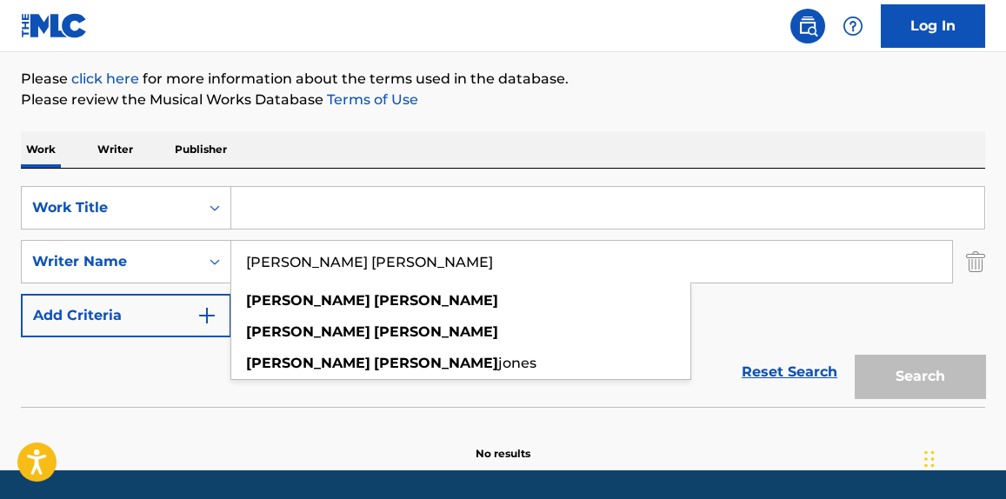
type input "[PERSON_NAME] [PERSON_NAME]"
click at [369, 209] on input "Search Form" at bounding box center [607, 208] width 753 height 42
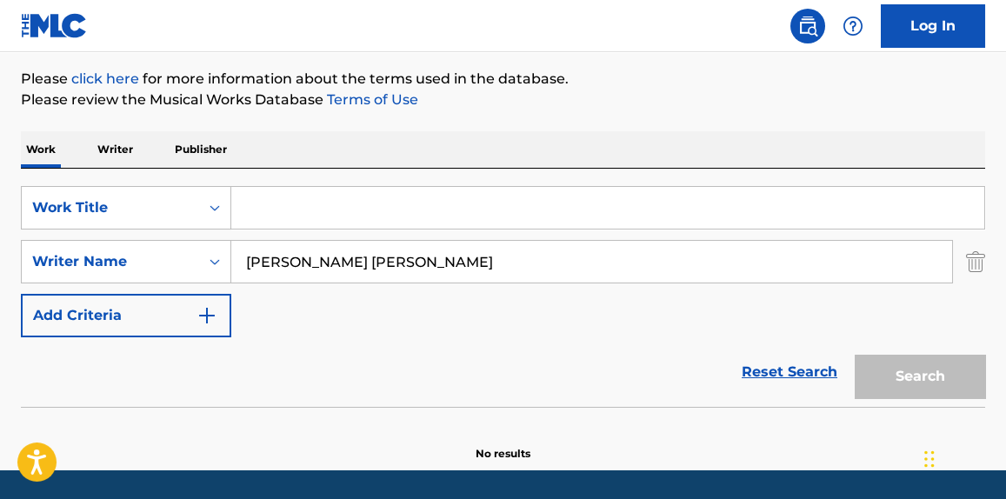
paste input "SPACE INVADER"
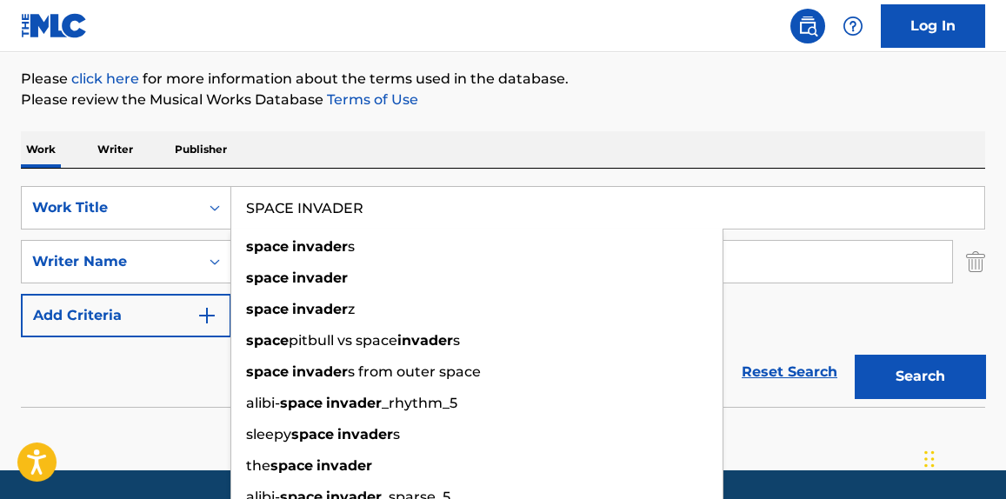
type input "SPACE INVADER"
click at [906, 376] on button "Search" at bounding box center [920, 376] width 130 height 43
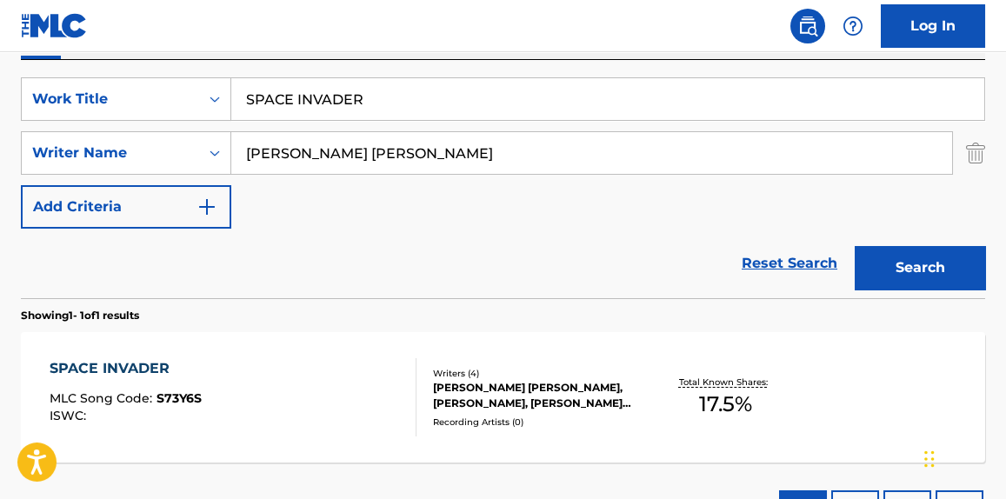
scroll to position [333, 0]
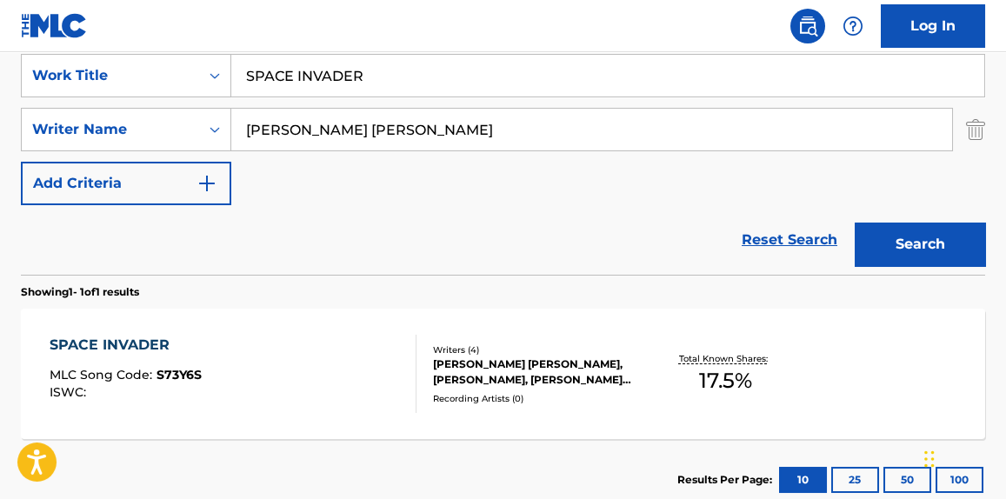
click at [338, 376] on div "SPACE INVADER MLC Song Code : S73Y6S ISWC :" at bounding box center [233, 374] width 366 height 78
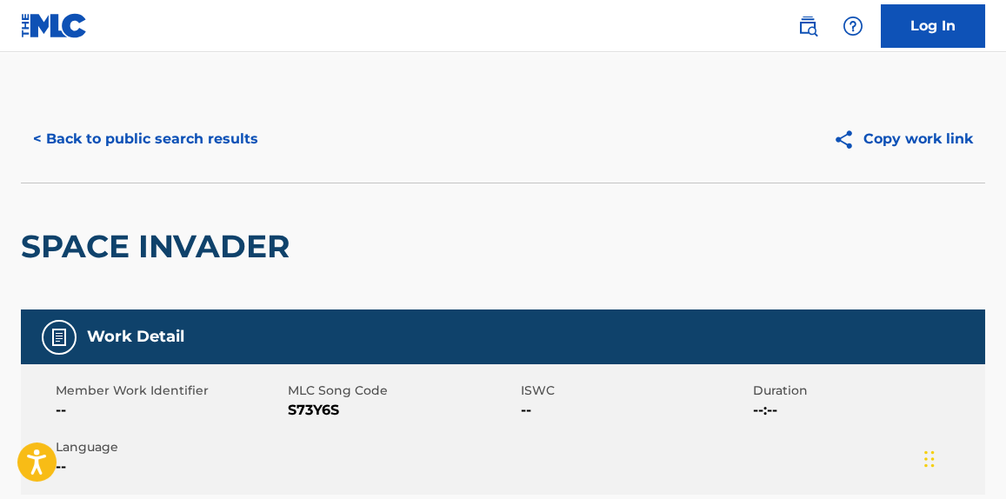
click at [192, 157] on button "< Back to public search results" at bounding box center [146, 138] width 250 height 43
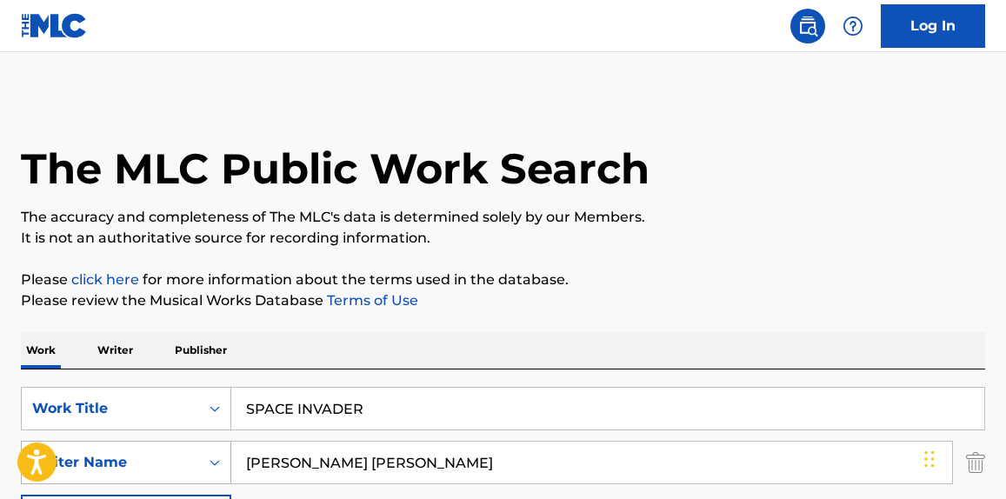
scroll to position [333, 0]
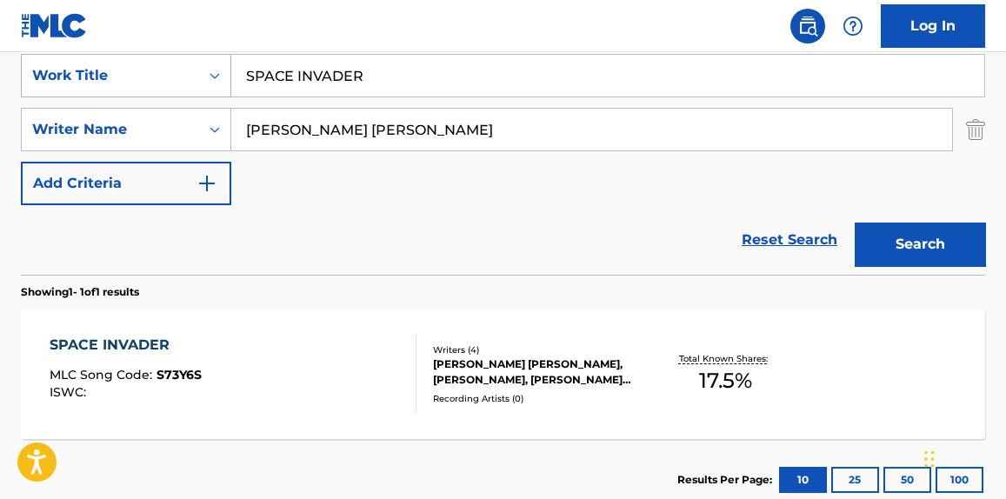
drag, startPoint x: 108, startPoint y: 63, endPoint x: 143, endPoint y: 67, distance: 35.0
click at [94, 67] on div "SearchWithCriteria21052707-f063-464c-bbe1-3aa23c35f50c Work Title SPACE INVADER" at bounding box center [503, 75] width 964 height 43
paste input "Glitch"
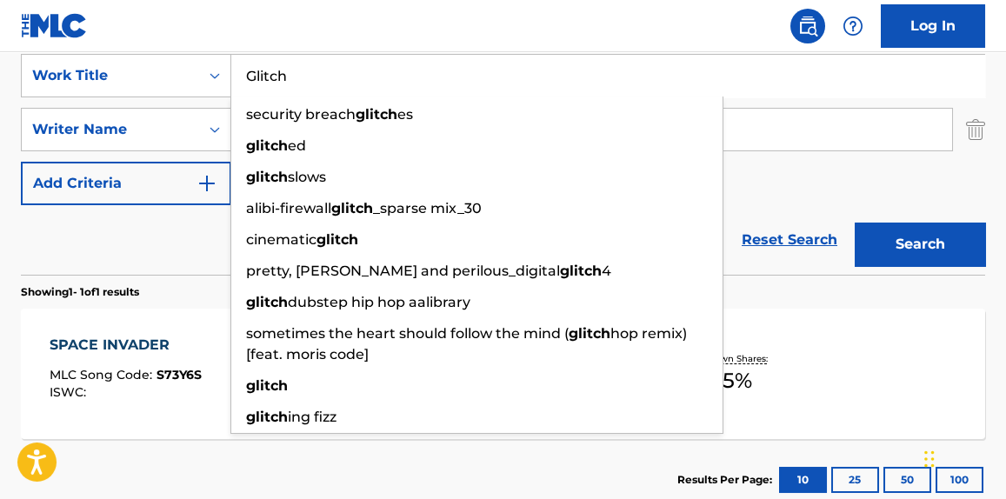
type input "Glitch"
click at [121, 261] on div "Reset Search Search" at bounding box center [503, 240] width 964 height 70
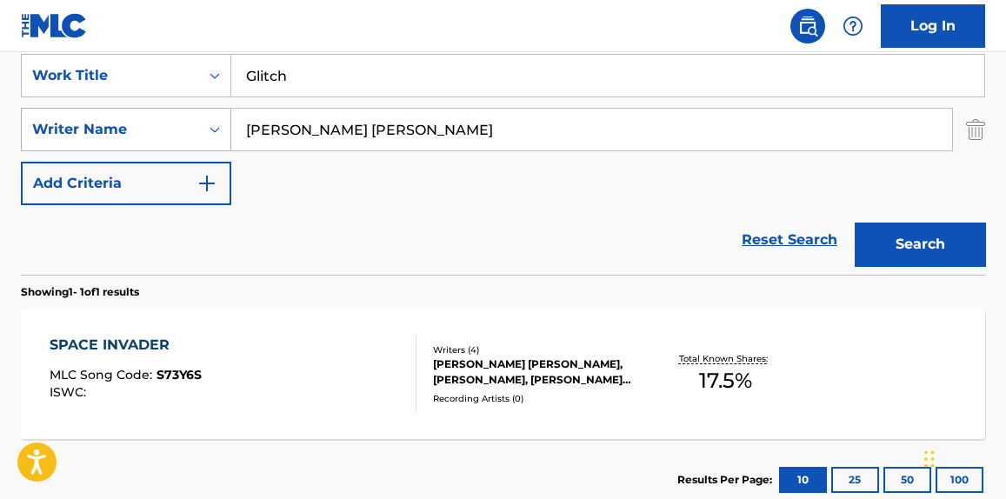
drag, startPoint x: 394, startPoint y: 124, endPoint x: 128, endPoint y: 124, distance: 266.1
click at [128, 124] on div "SearchWithCriteriafa387ba6-52d0-47f8-bc9a-d31eda1a1eff Writer Name Kelis Rogers" at bounding box center [503, 129] width 964 height 43
click at [956, 240] on button "Search" at bounding box center [920, 244] width 130 height 43
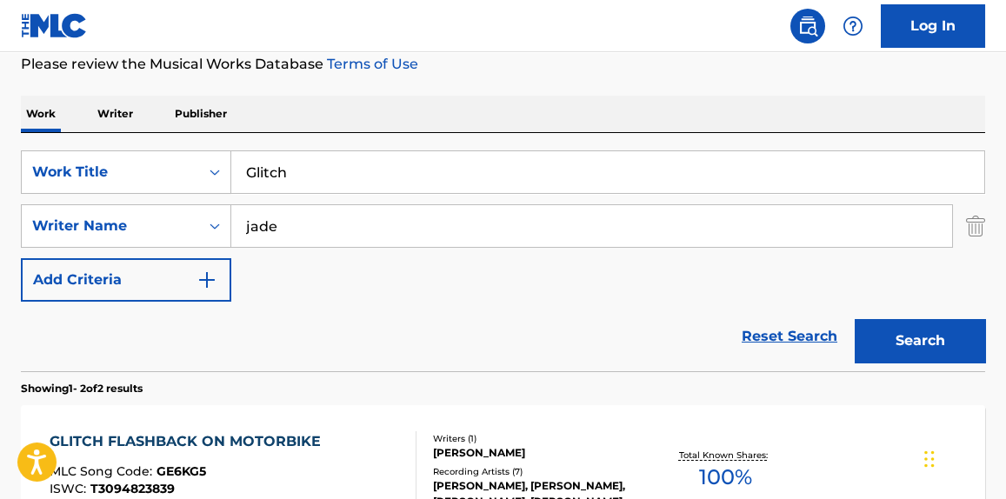
scroll to position [0, 0]
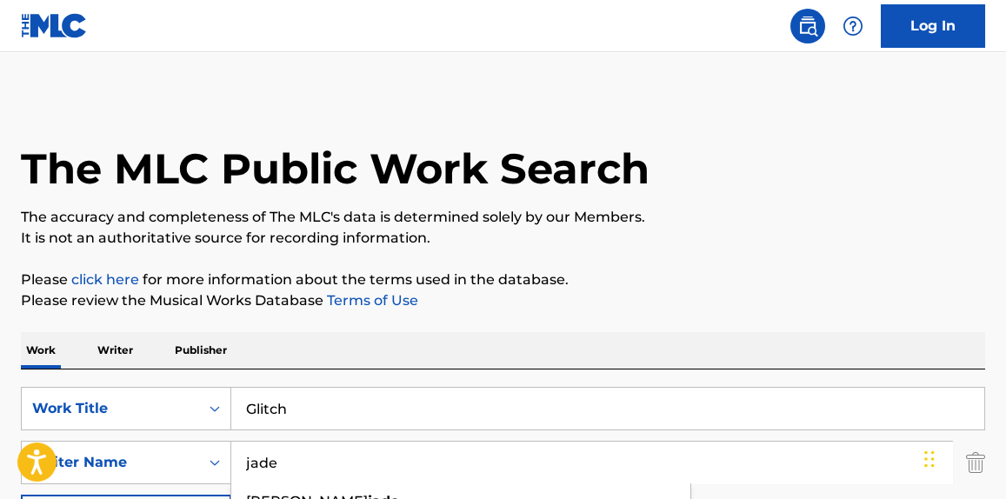
drag, startPoint x: 302, startPoint y: 458, endPoint x: 231, endPoint y: 420, distance: 80.1
click at [157, 454] on div "SearchWithCriteriafa387ba6-52d0-47f8-bc9a-d31eda1a1eff Writer Name jade brownsw…" at bounding box center [503, 462] width 964 height 43
paste input "Jade Thirlwall"
type input "Jade Thirlwall"
click at [642, 275] on p "Please click here for more information about the terms used in the database." at bounding box center [503, 280] width 964 height 21
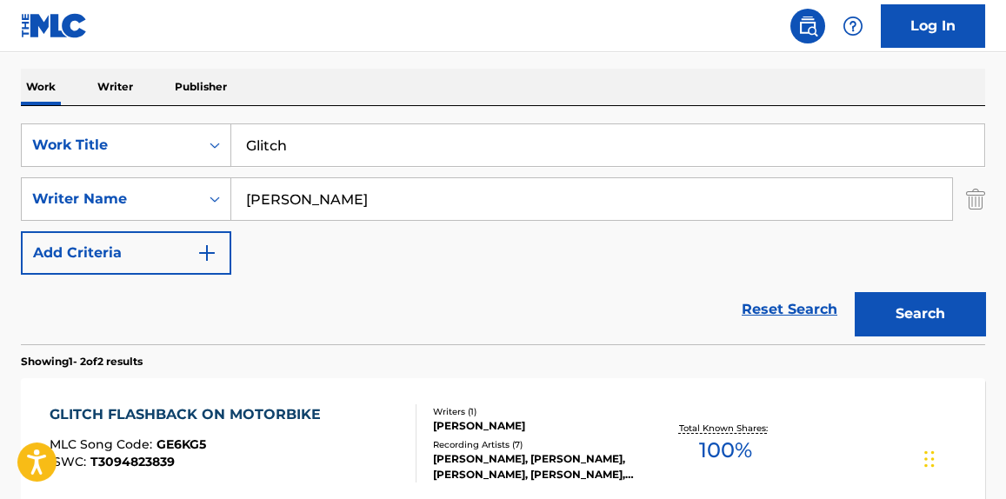
click at [912, 307] on button "Search" at bounding box center [920, 313] width 130 height 43
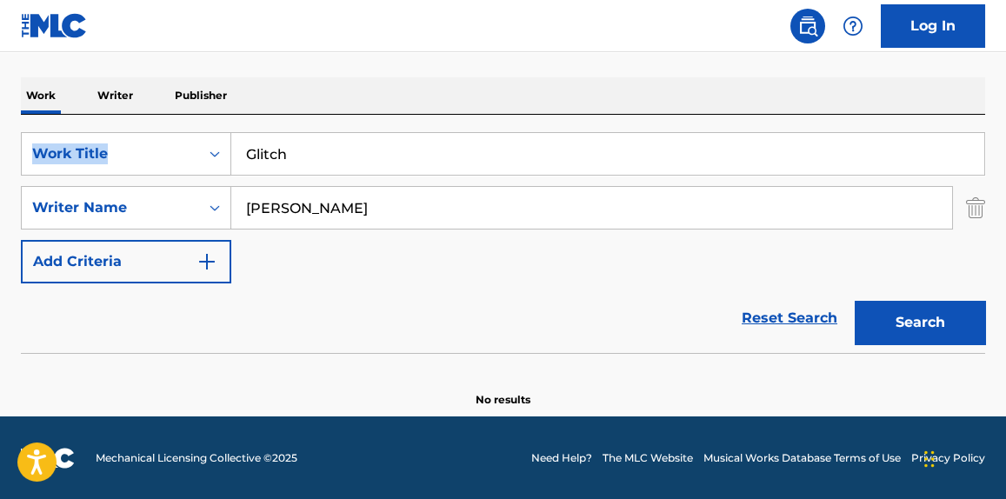
drag, startPoint x: 436, startPoint y: 130, endPoint x: 44, endPoint y: 125, distance: 391.3
click at [11, 123] on div "The MLC Public Work Search The accuracy and completeness of The MLC's data is d…" at bounding box center [503, 124] width 1006 height 567
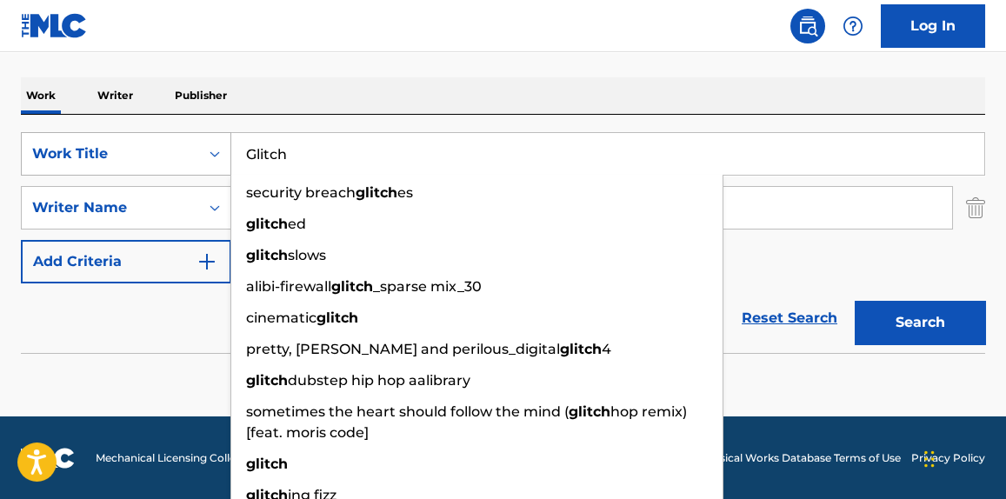
drag, startPoint x: 279, startPoint y: 138, endPoint x: 78, endPoint y: 143, distance: 200.9
click at [78, 143] on div "SearchWithCriteria21052707-f063-464c-bbe1-3aa23c35f50c Work Title Glitch securi…" at bounding box center [503, 153] width 964 height 43
paste input "Silent Disco"
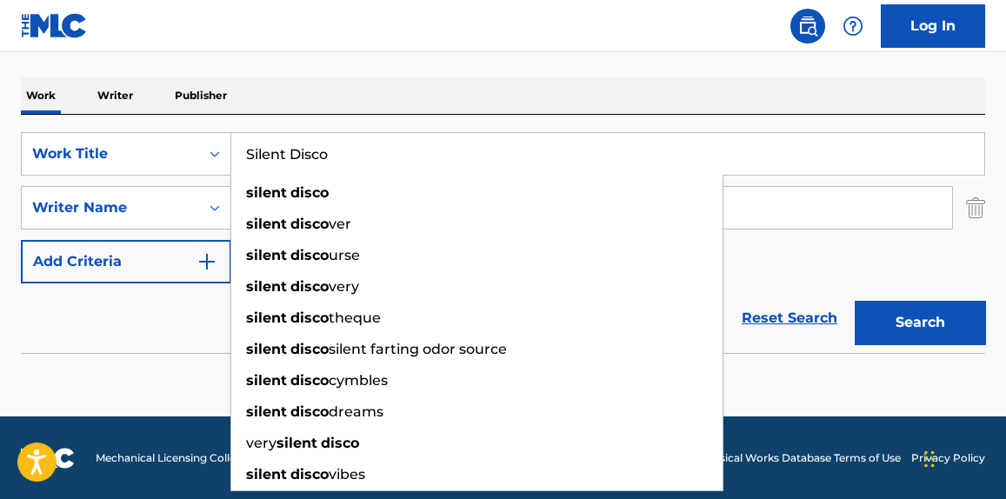
click at [1000, 331] on div "The MLC Public Work Search The accuracy and completeness of The MLC's data is d…" at bounding box center [503, 124] width 1006 height 567
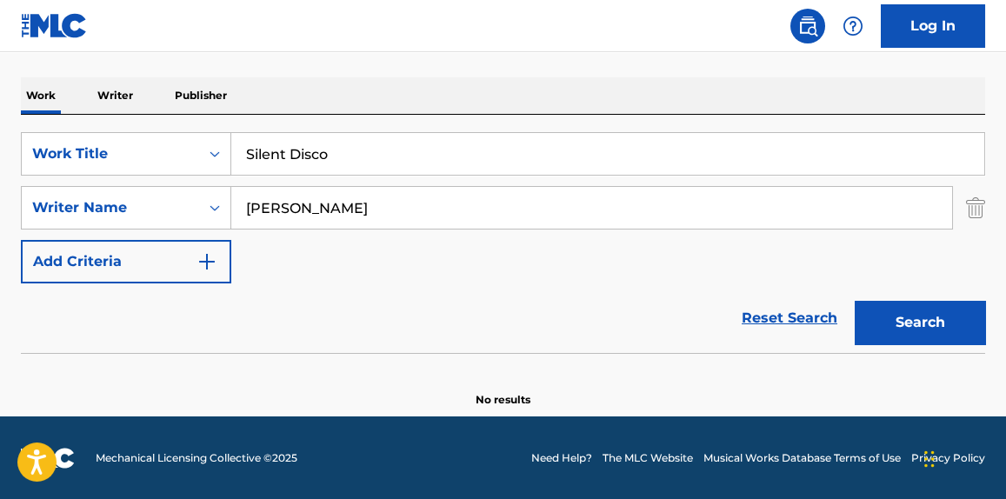
click at [950, 328] on button "Search" at bounding box center [920, 322] width 130 height 43
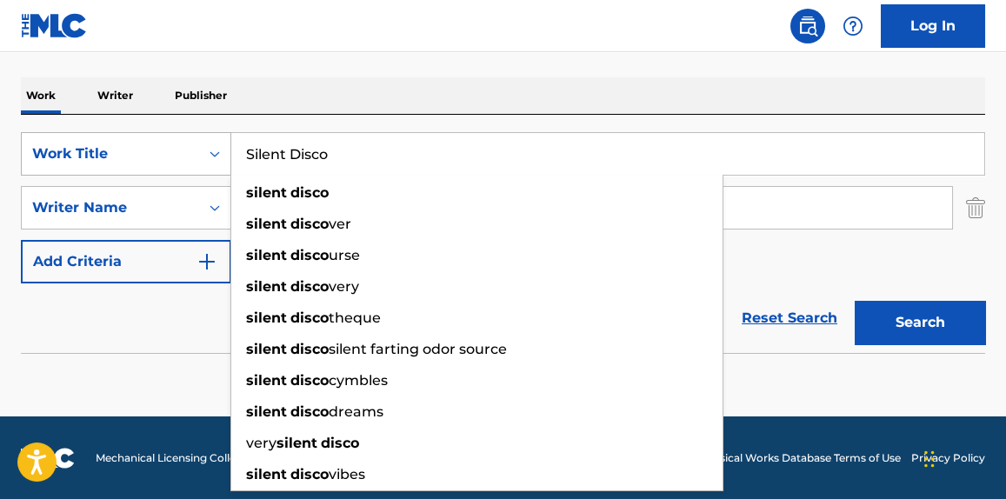
drag, startPoint x: 376, startPoint y: 162, endPoint x: 62, endPoint y: 163, distance: 314.7
click at [62, 163] on div "SearchWithCriteria21052707-f063-464c-bbe1-3aa23c35f50c Work Title Silent Disco …" at bounding box center [503, 153] width 964 height 43
paste input "Natural At Disaster"
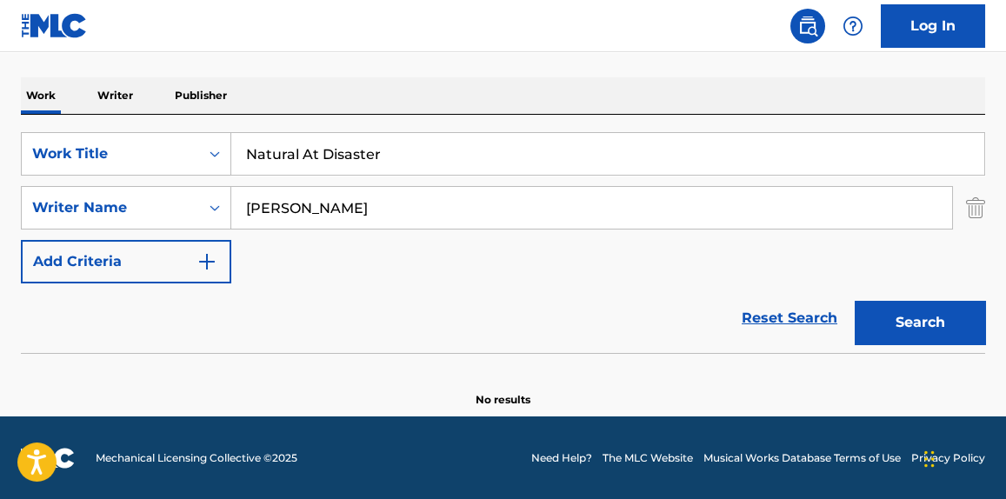
type input "Natural At Disaster"
click at [968, 327] on button "Search" at bounding box center [920, 322] width 130 height 43
click at [963, 330] on button "Search" at bounding box center [920, 322] width 130 height 43
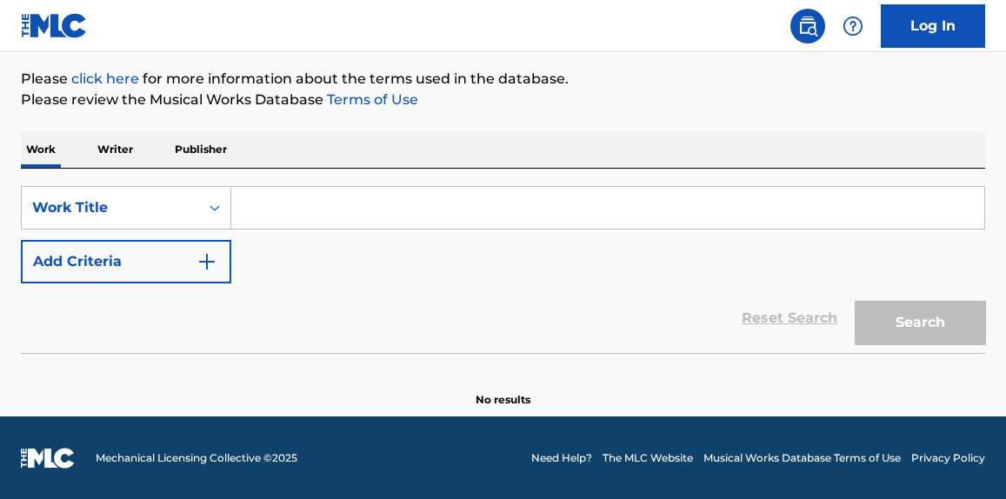
scroll to position [201, 0]
click at [279, 214] on input "Search Form" at bounding box center [607, 208] width 753 height 42
paste input "Natural At Disaster"
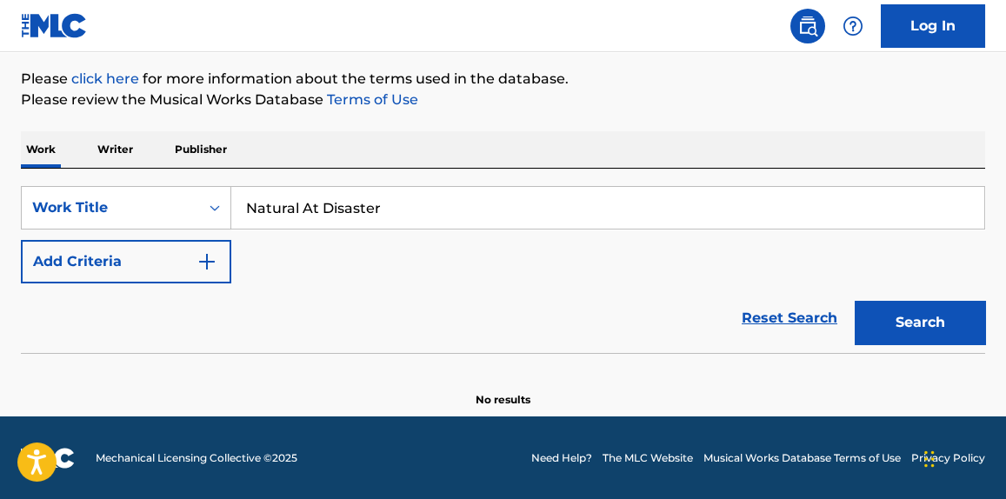
type input "Natural At Disaster"
click at [951, 322] on button "Search" at bounding box center [920, 322] width 130 height 43
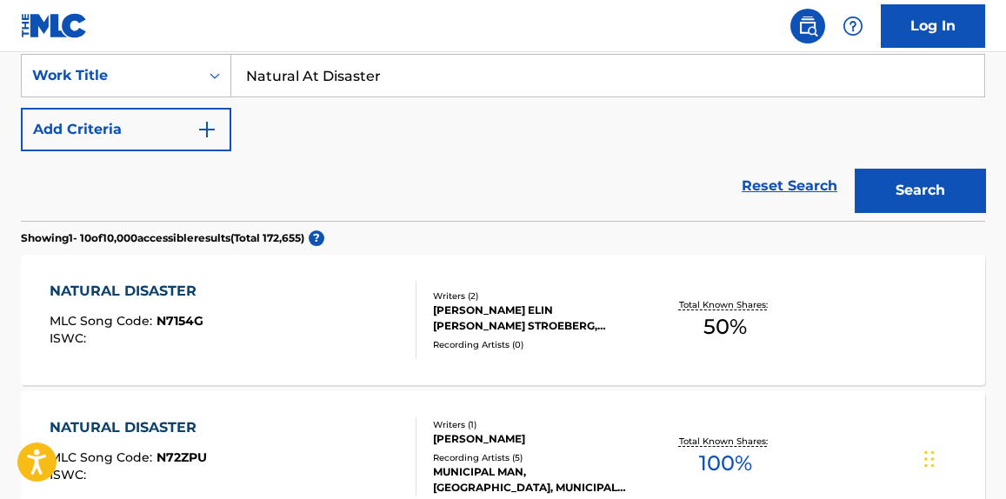
scroll to position [596, 0]
